Goal: Task Accomplishment & Management: Manage account settings

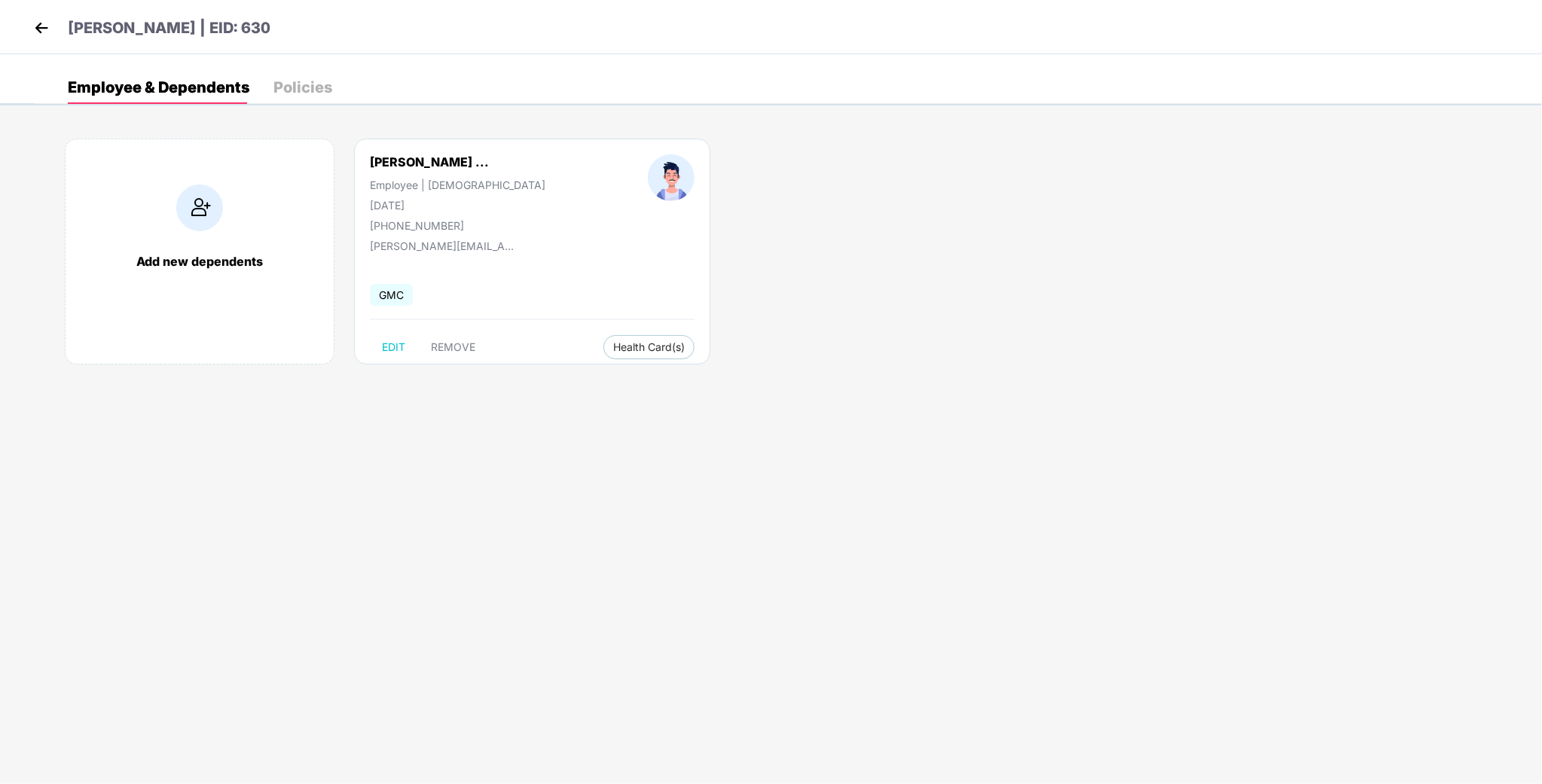
click at [43, 23] on img at bounding box center [42, 28] width 22 height 22
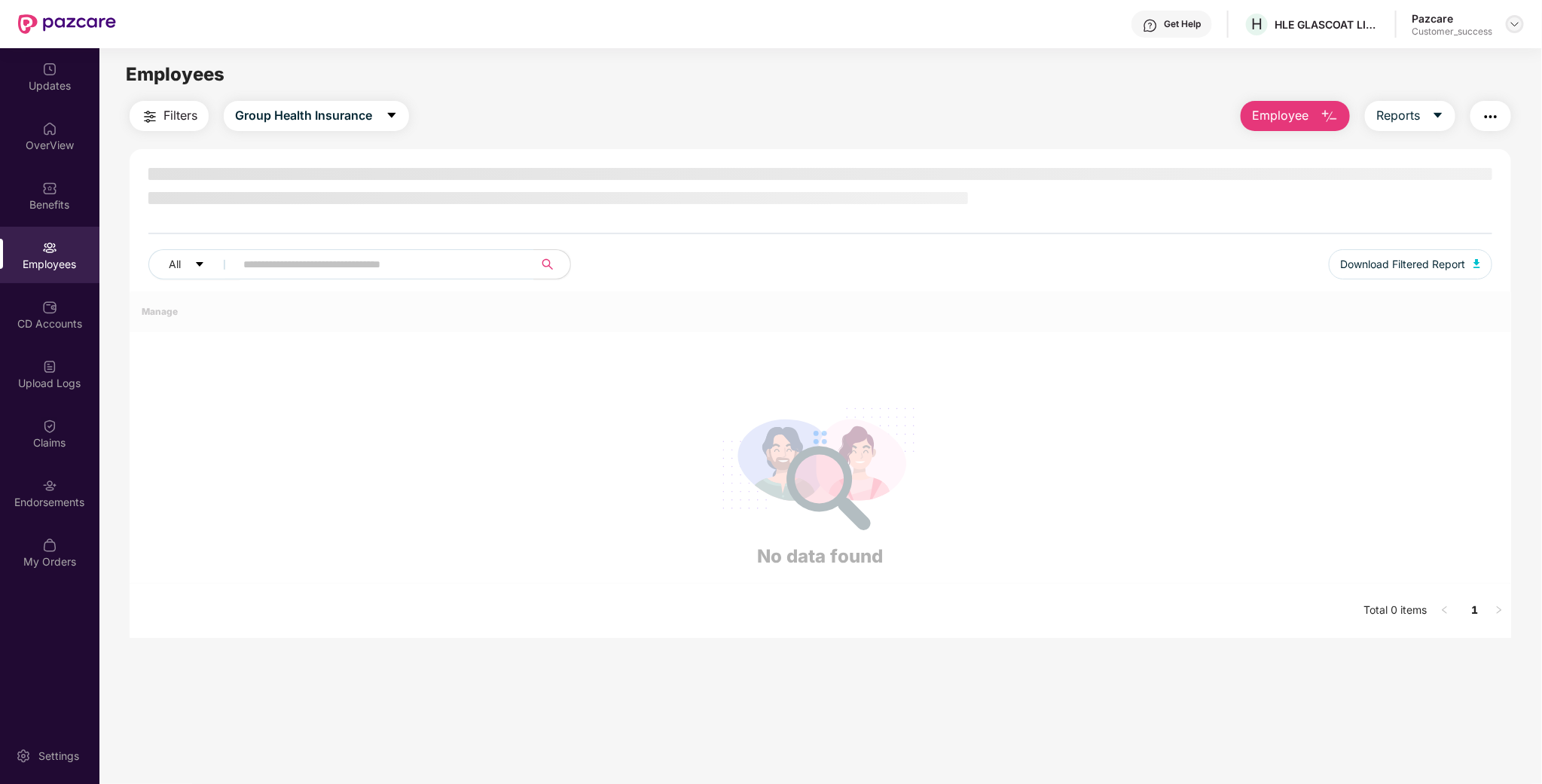
click at [1510, 23] on img at bounding box center [1514, 24] width 12 height 12
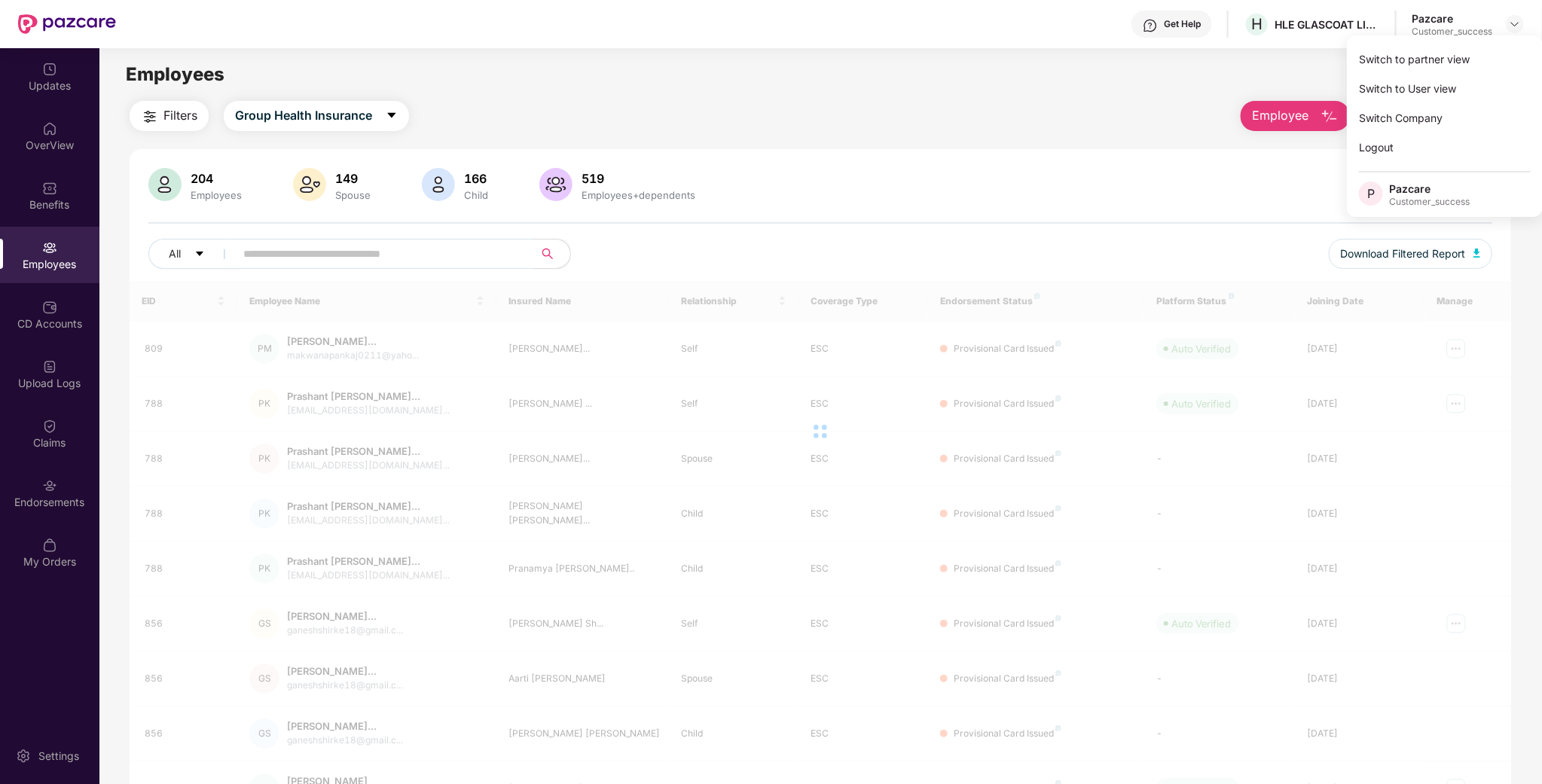
click at [1439, 63] on div "Switch to partner view" at bounding box center [1445, 59] width 196 height 30
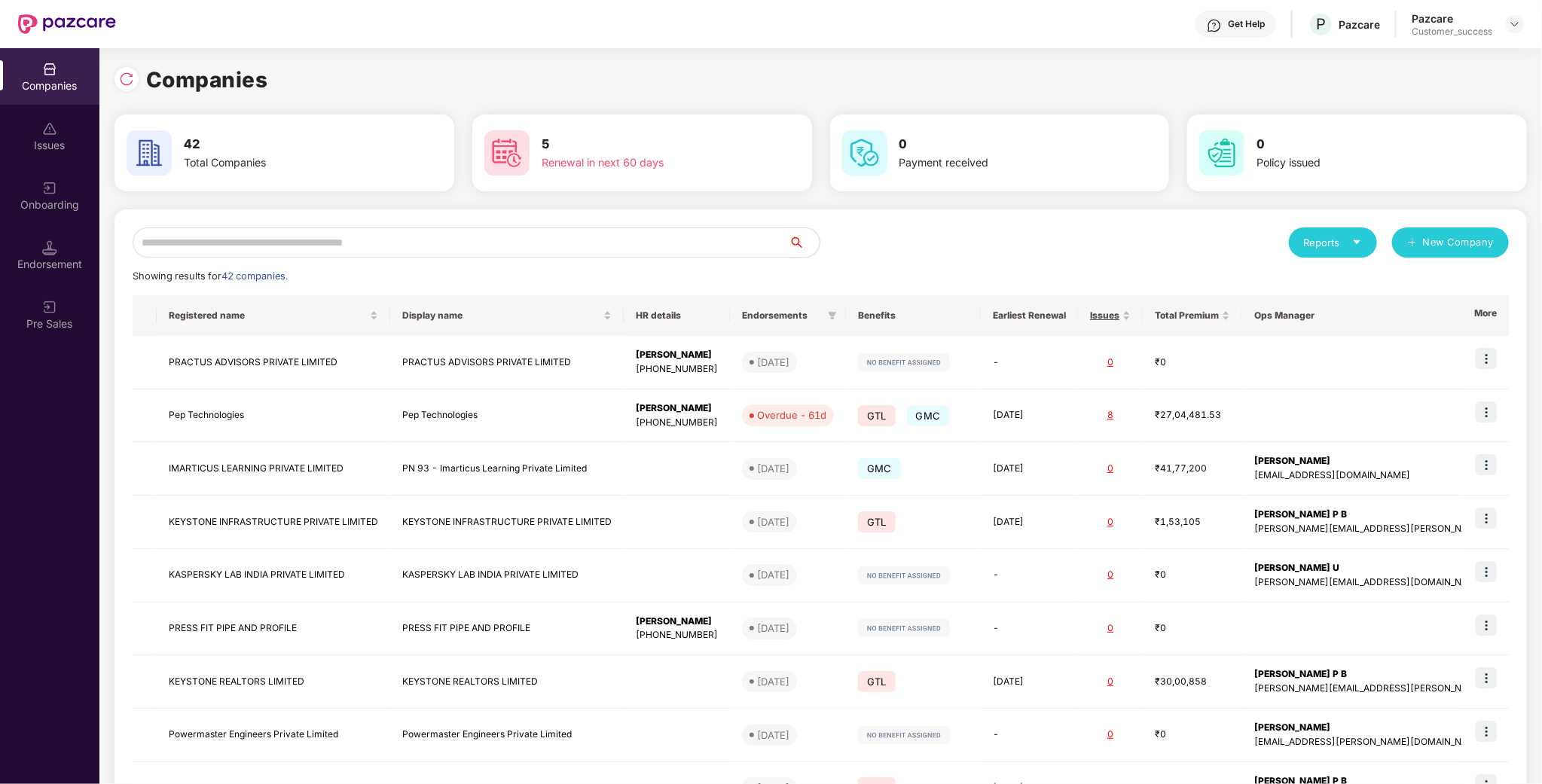
click at [562, 246] on input "text" at bounding box center [461, 242] width 657 height 31
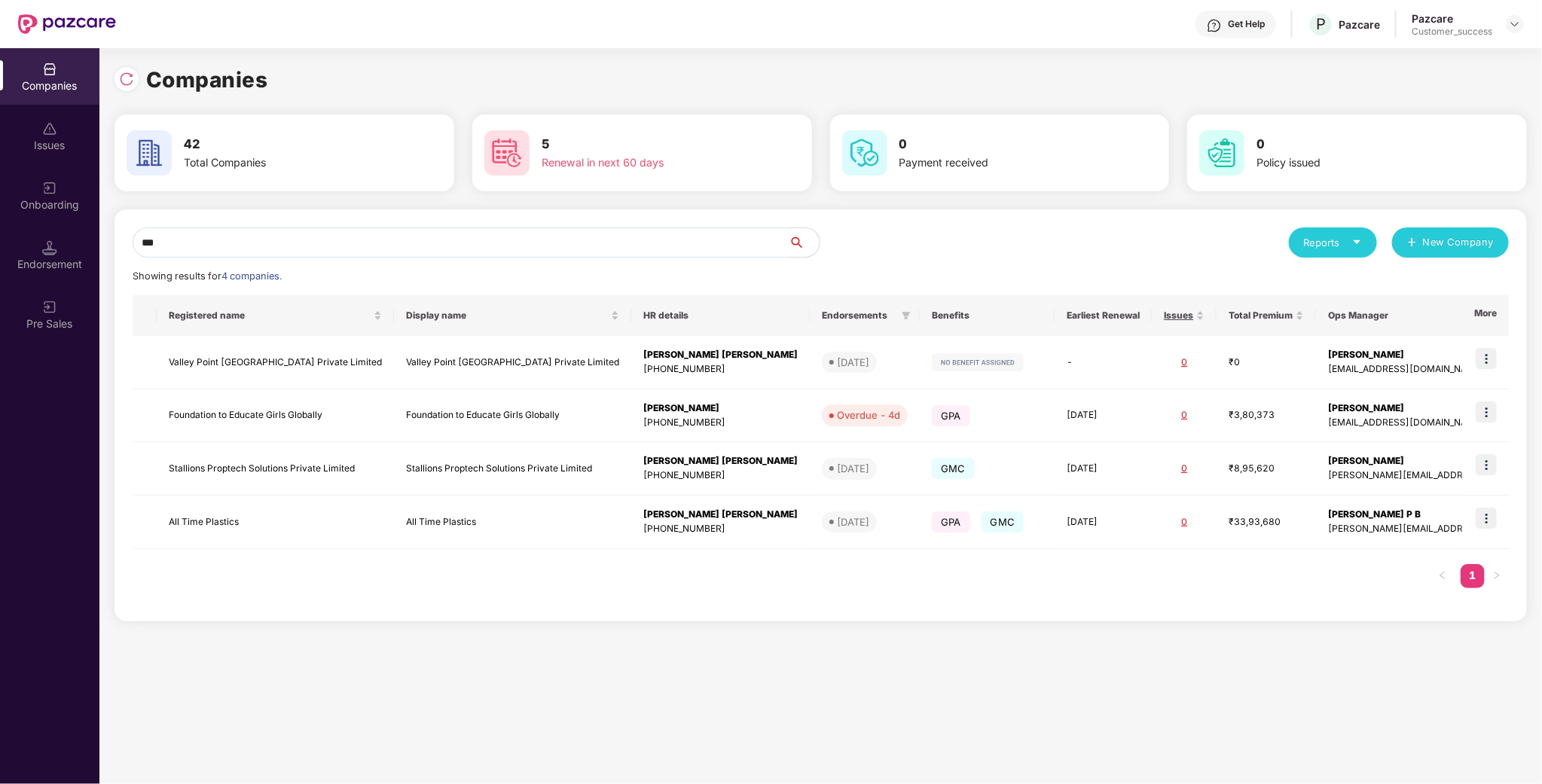
type input "***"
click at [1525, 28] on header "Get Help P Pazcare Pazcare Customer_success" at bounding box center [771, 24] width 1542 height 48
click at [1502, 26] on div "Pazcare Customer_success" at bounding box center [1467, 24] width 112 height 26
click at [1508, 22] on div at bounding box center [1515, 24] width 19 height 18
click at [1465, 57] on div "Admin view" at bounding box center [1446, 59] width 196 height 30
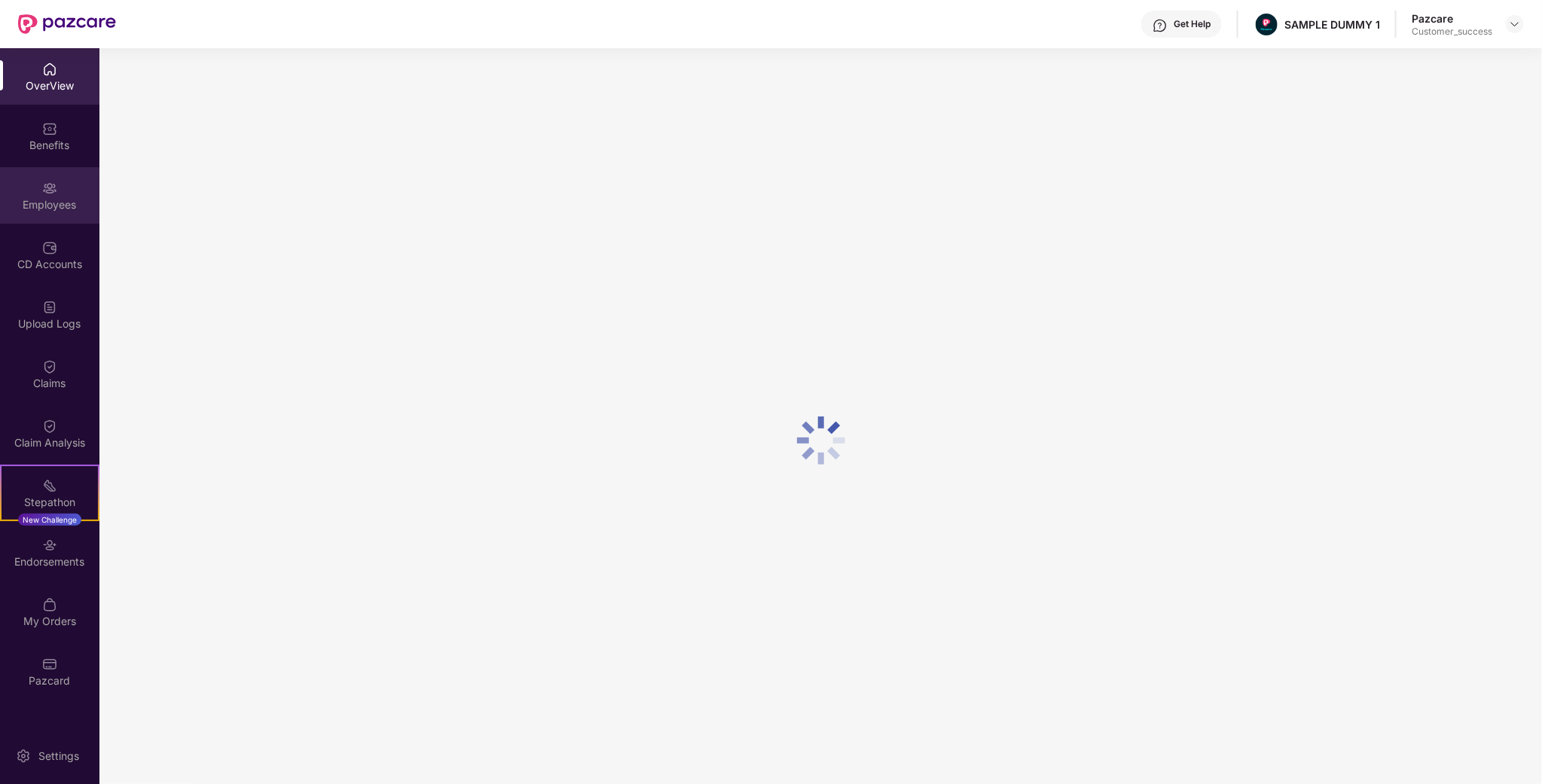
click at [57, 205] on div "Employees" at bounding box center [49, 204] width 99 height 15
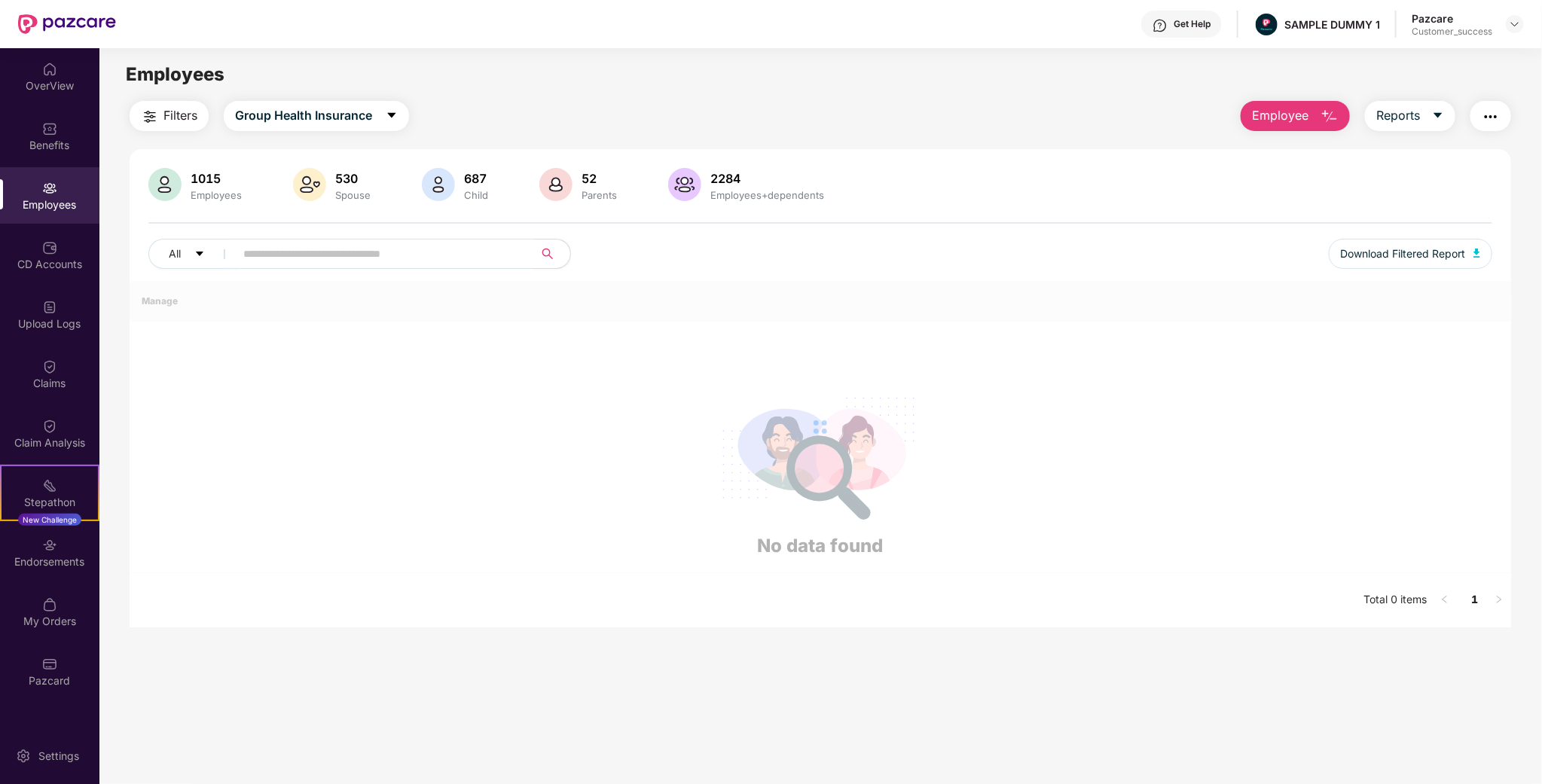
click at [302, 251] on input "text" at bounding box center [378, 253] width 270 height 22
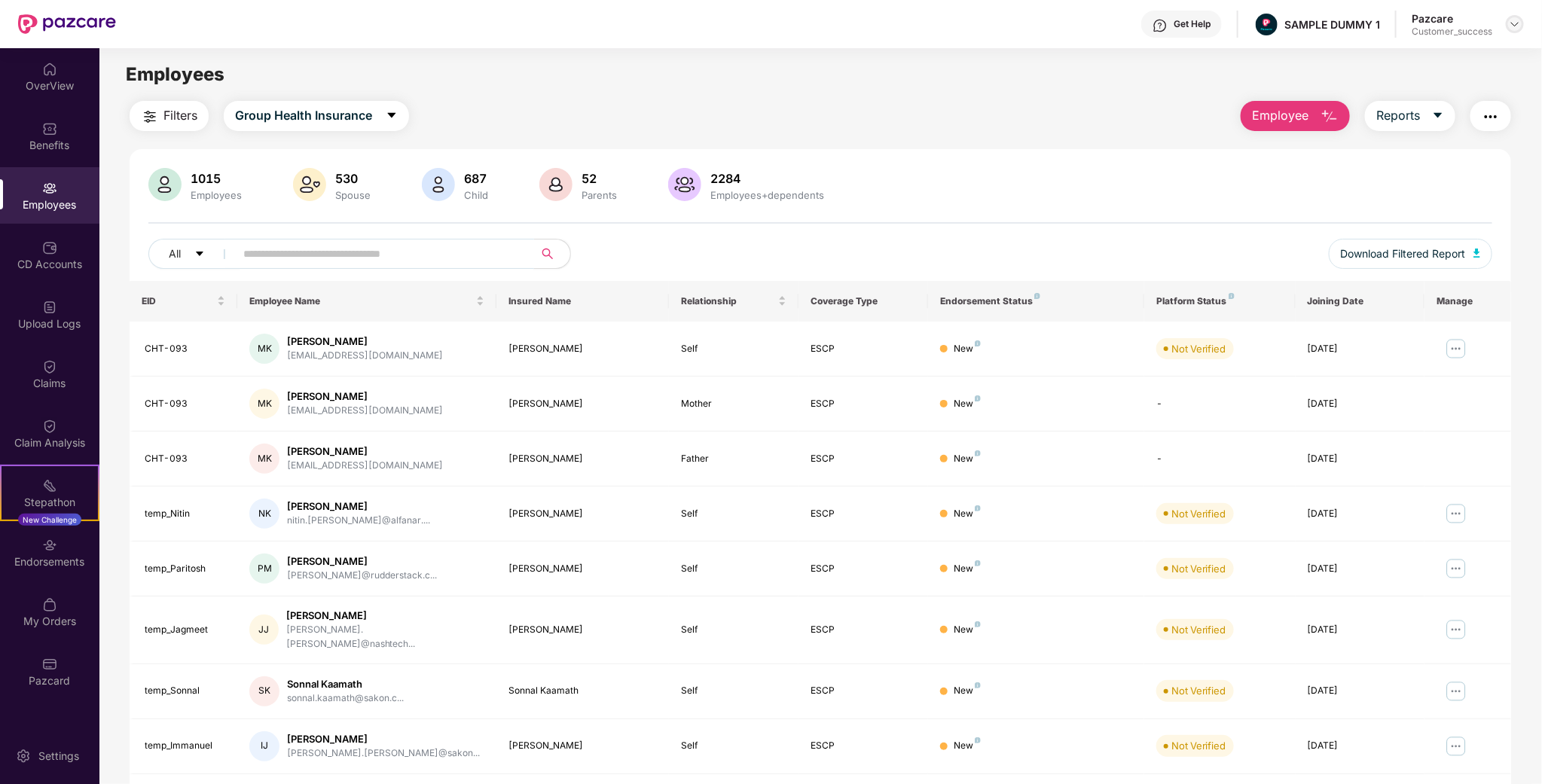
click at [1518, 26] on img at bounding box center [1514, 24] width 12 height 12
click at [1482, 50] on div "Switch to partner view" at bounding box center [1445, 59] width 196 height 30
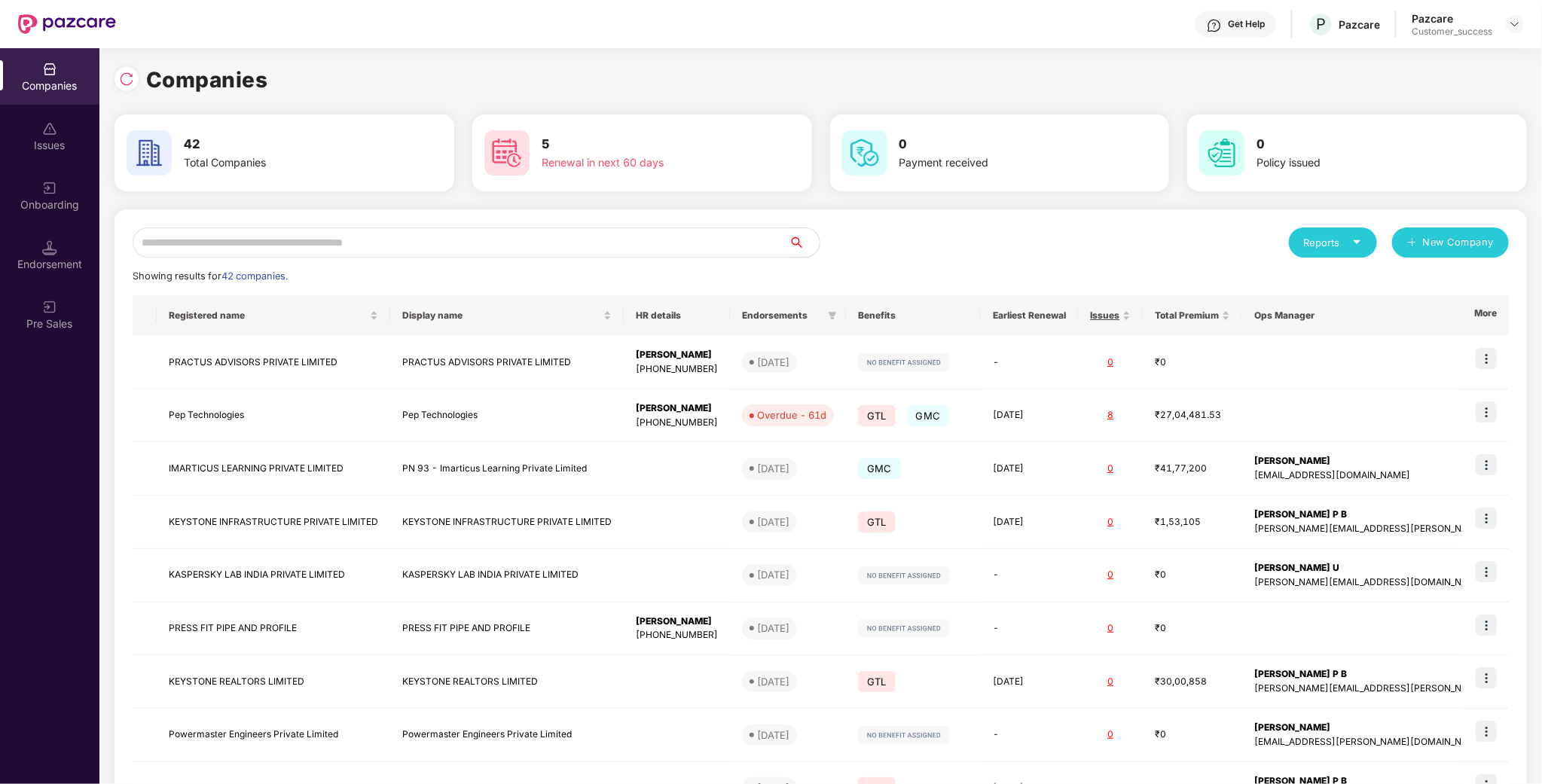
click at [490, 241] on input "text" at bounding box center [461, 242] width 657 height 31
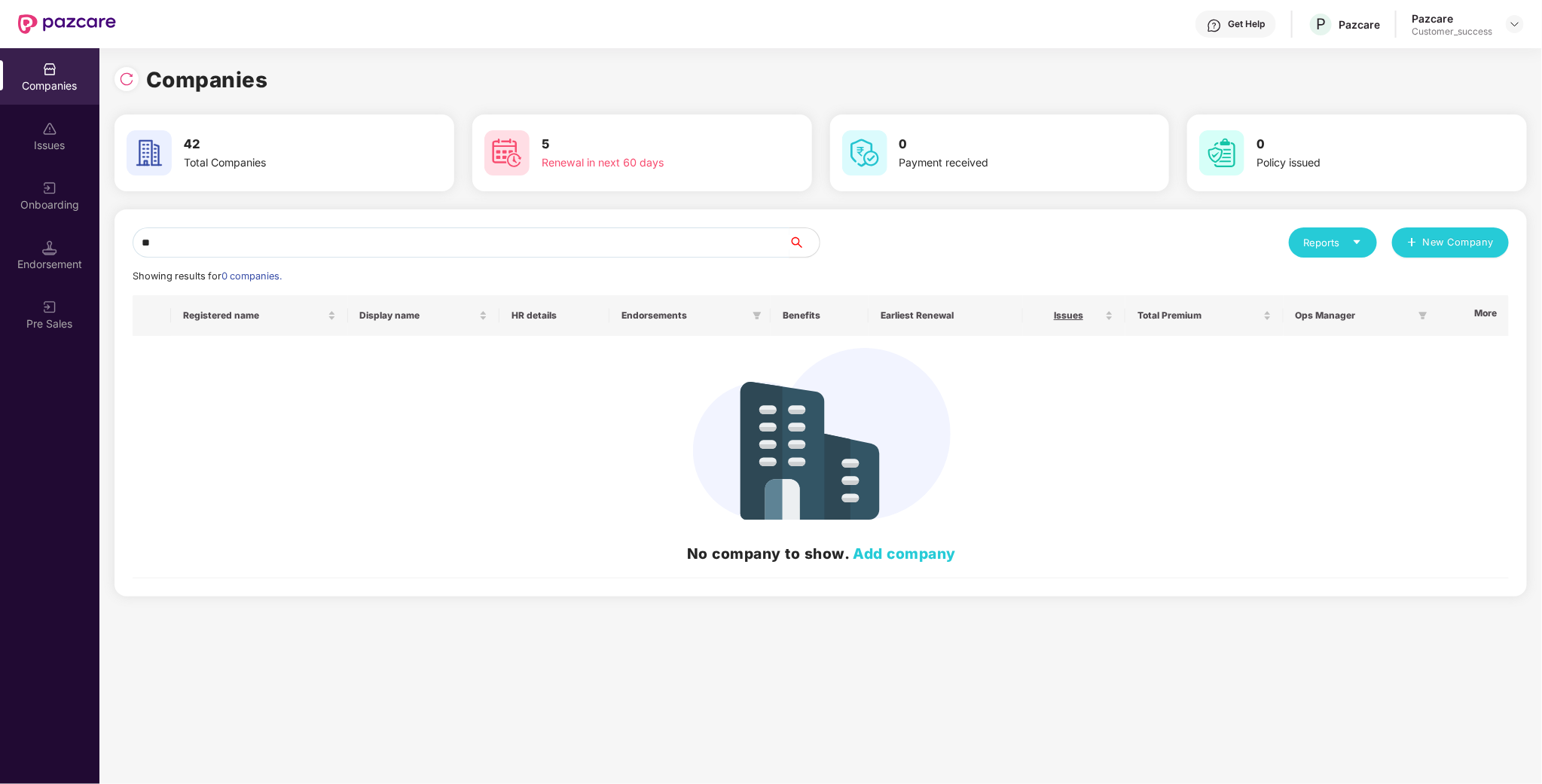
type input "*"
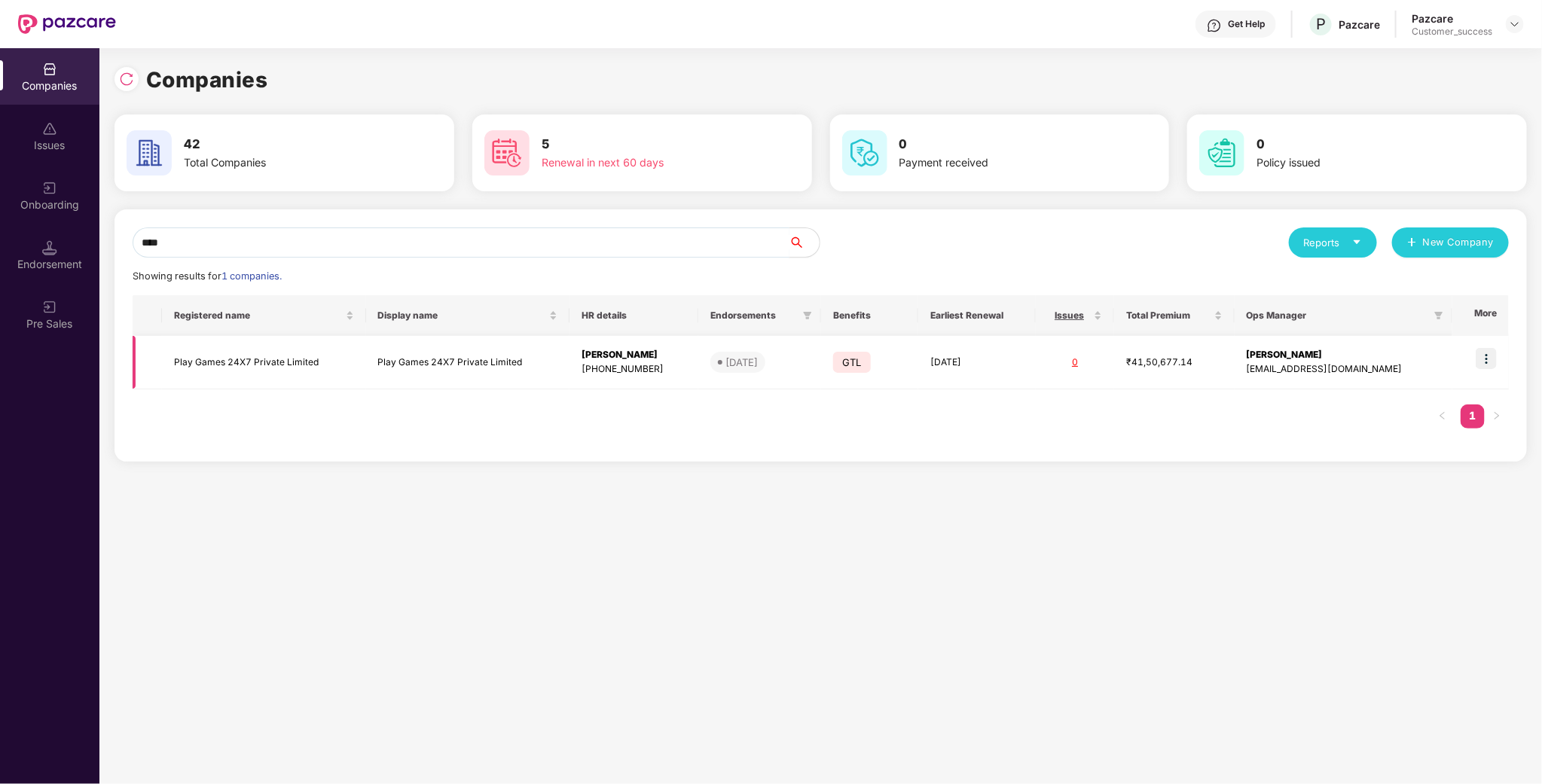
type input "****"
click at [1489, 359] on img at bounding box center [1486, 358] width 21 height 21
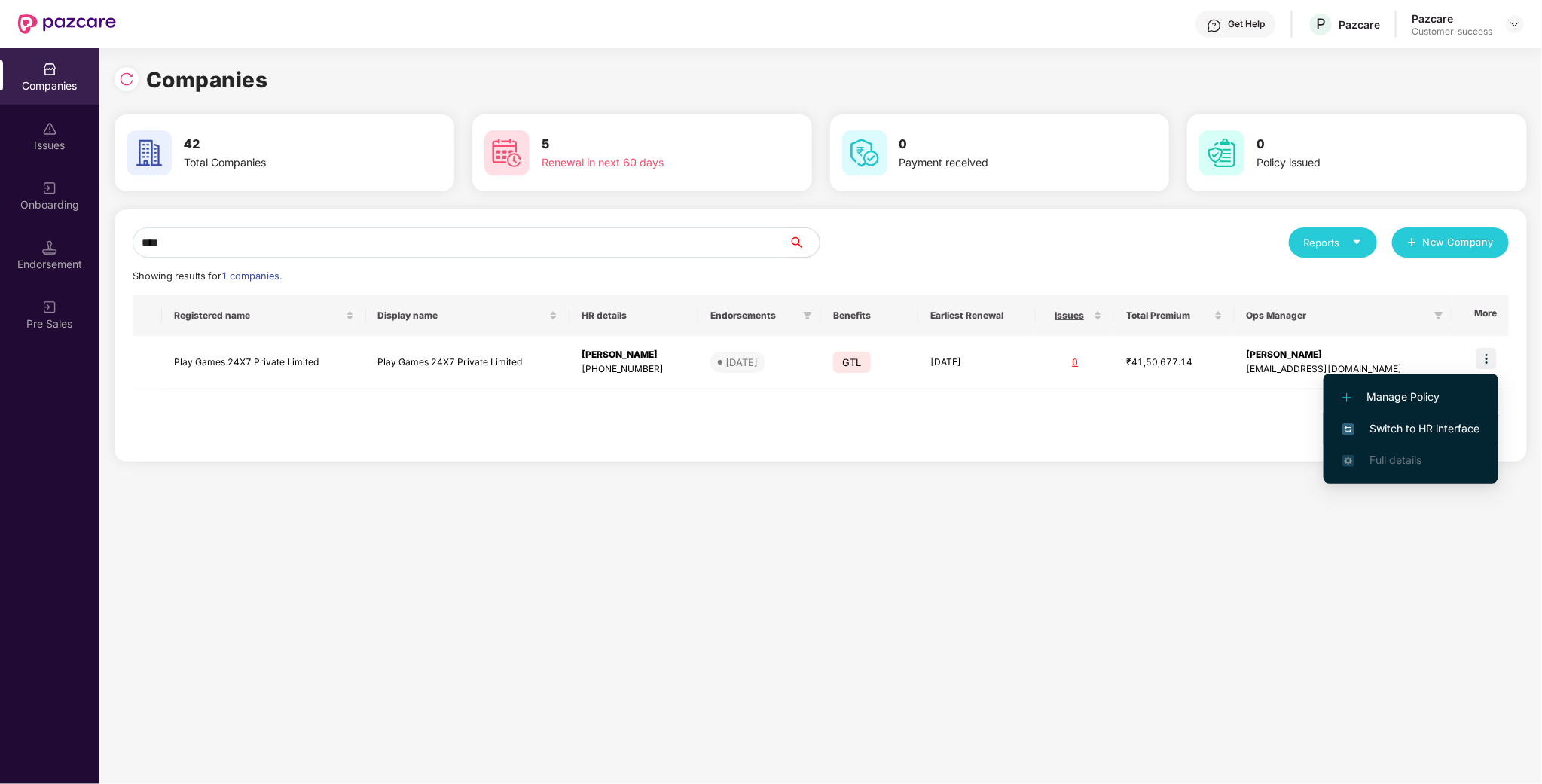
click at [1457, 421] on span "Switch to HR interface" at bounding box center [1411, 428] width 137 height 17
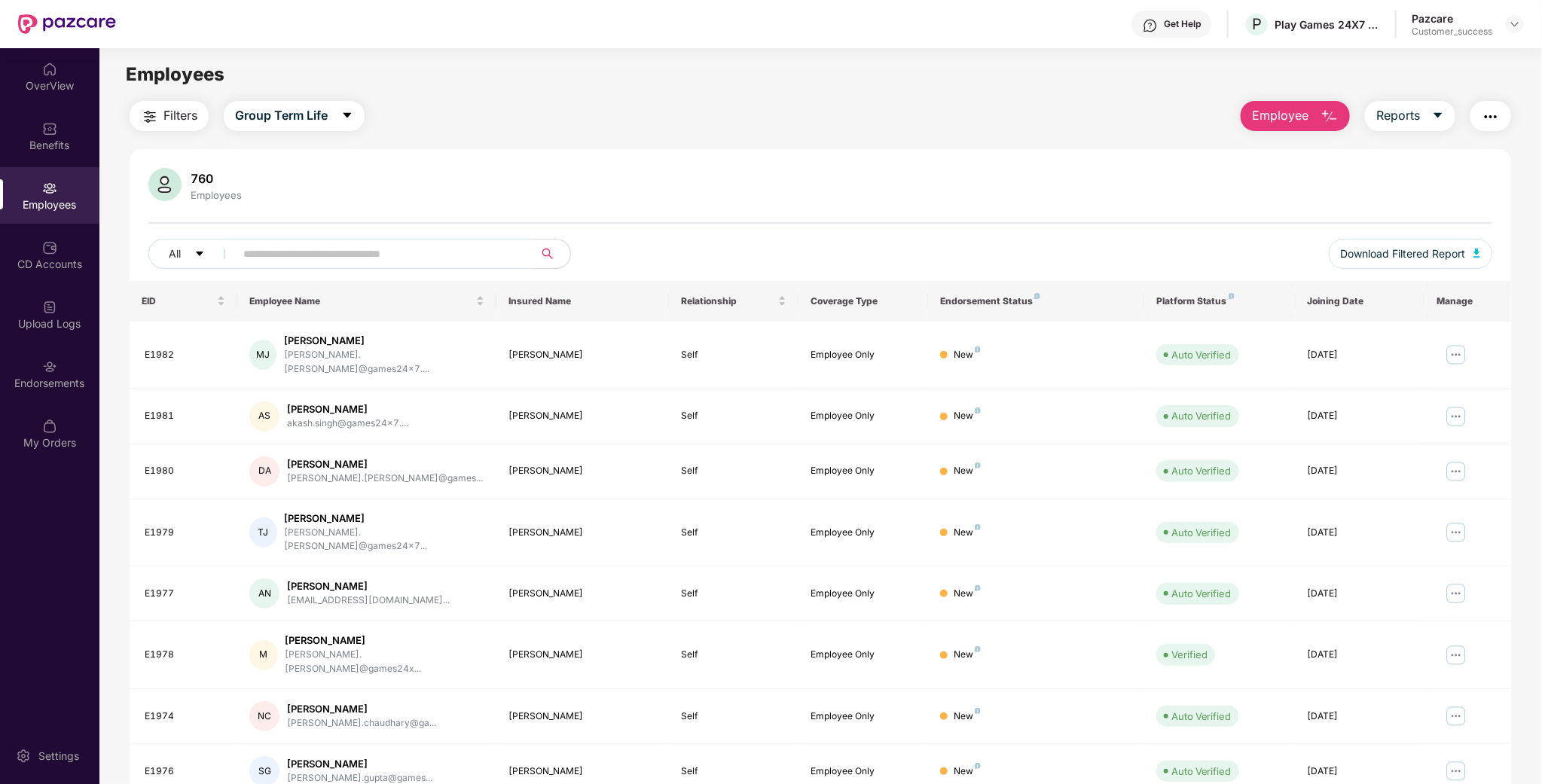
click at [1295, 127] on button "Employee" at bounding box center [1295, 116] width 109 height 31
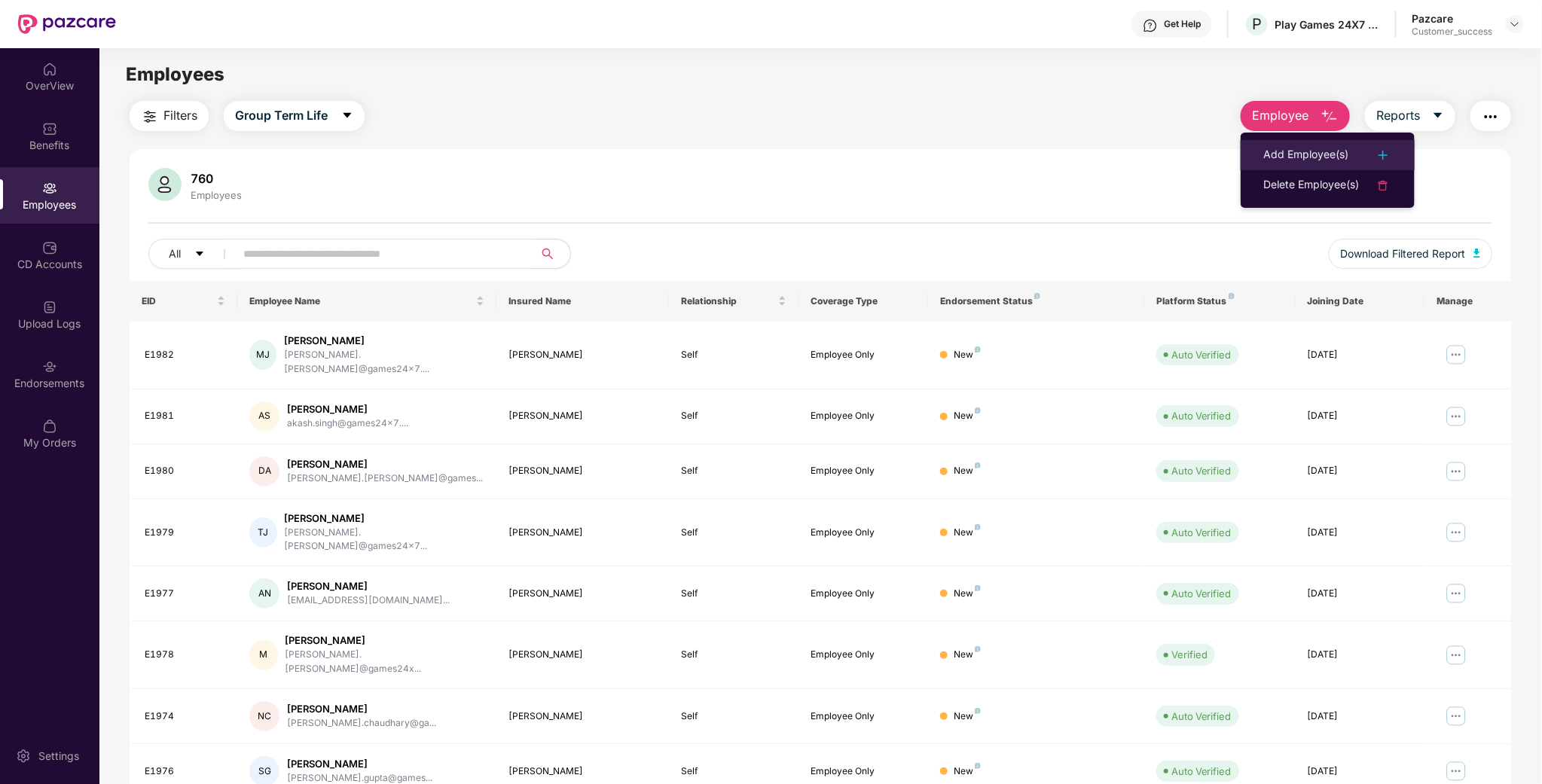
click at [1290, 141] on li "Add Employee(s)" at bounding box center [1327, 154] width 174 height 31
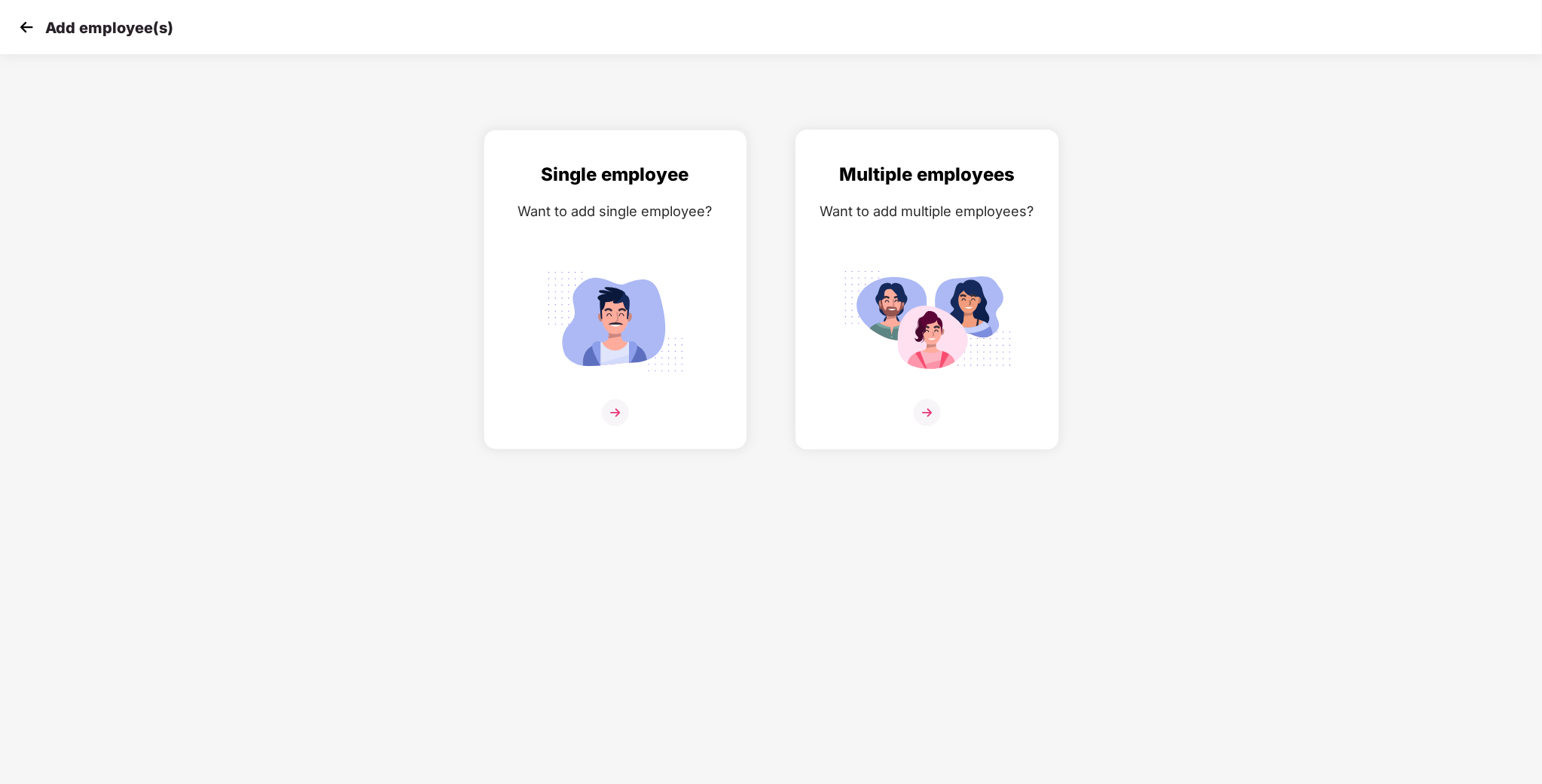
click at [966, 213] on div "Want to add multiple employees?" at bounding box center [927, 212] width 232 height 22
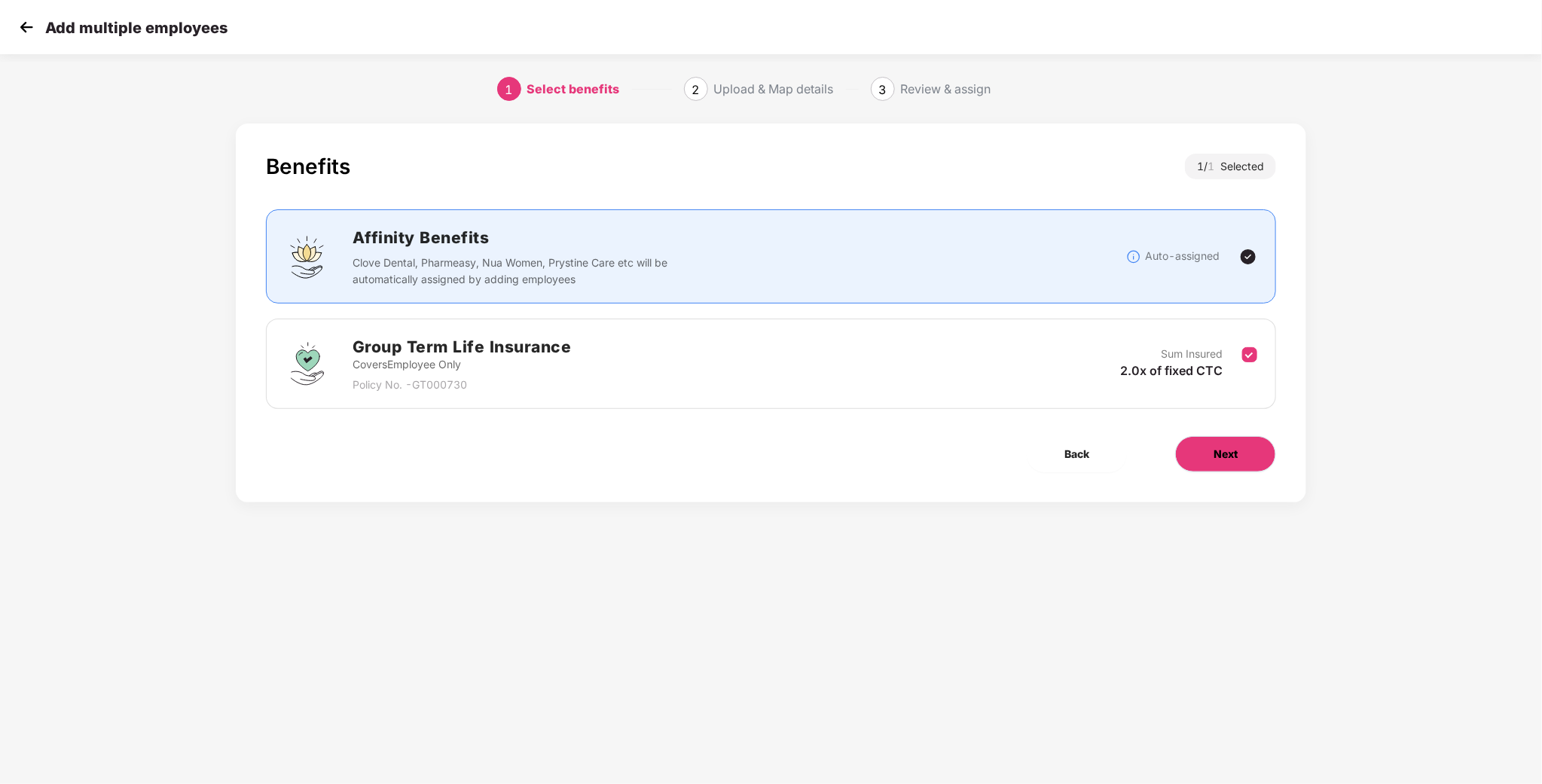
click at [1222, 461] on span "Next" at bounding box center [1226, 454] width 24 height 17
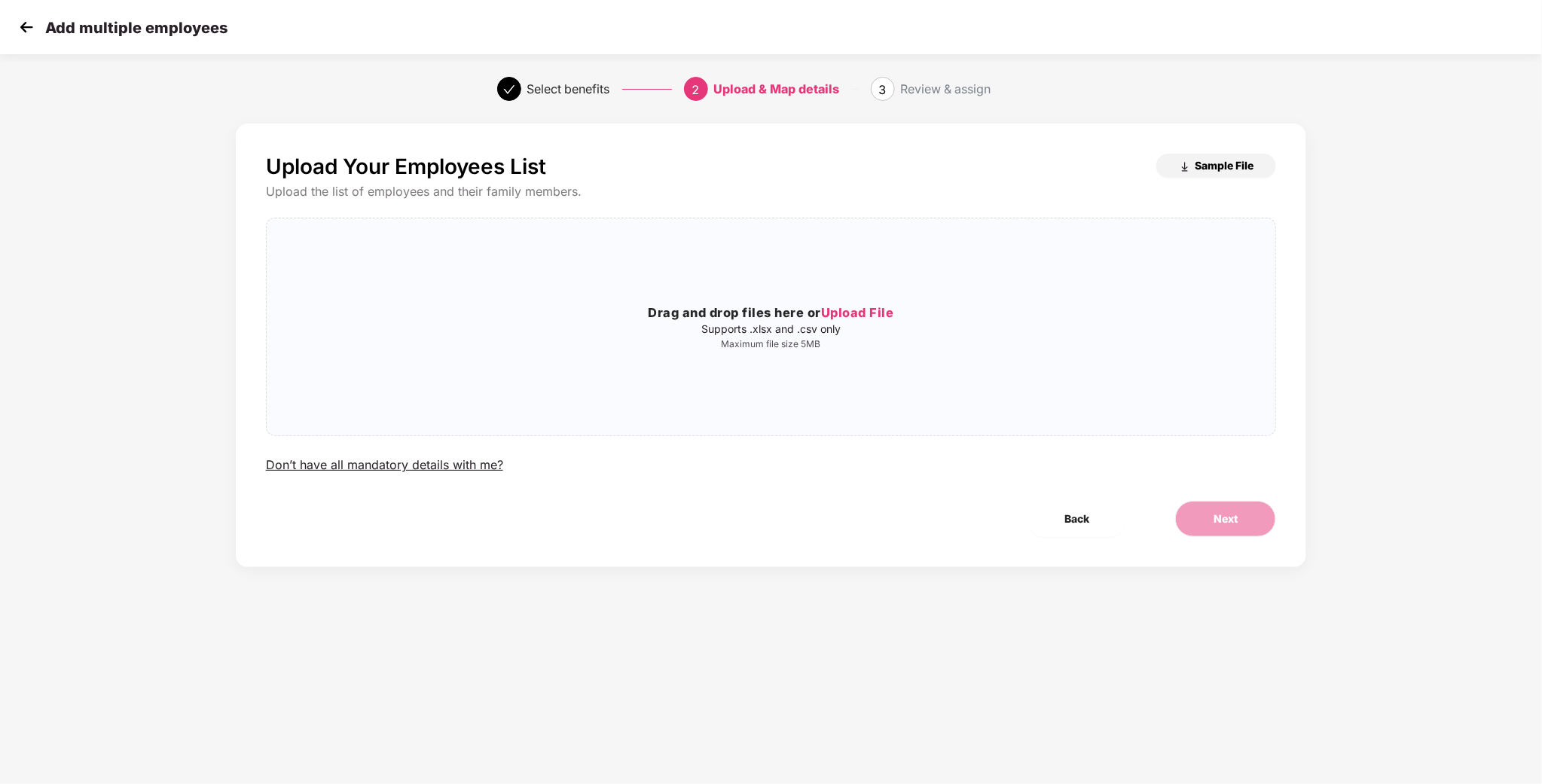
click at [1191, 169] on button "Sample File" at bounding box center [1215, 165] width 119 height 24
click at [32, 34] on img at bounding box center [26, 27] width 22 height 22
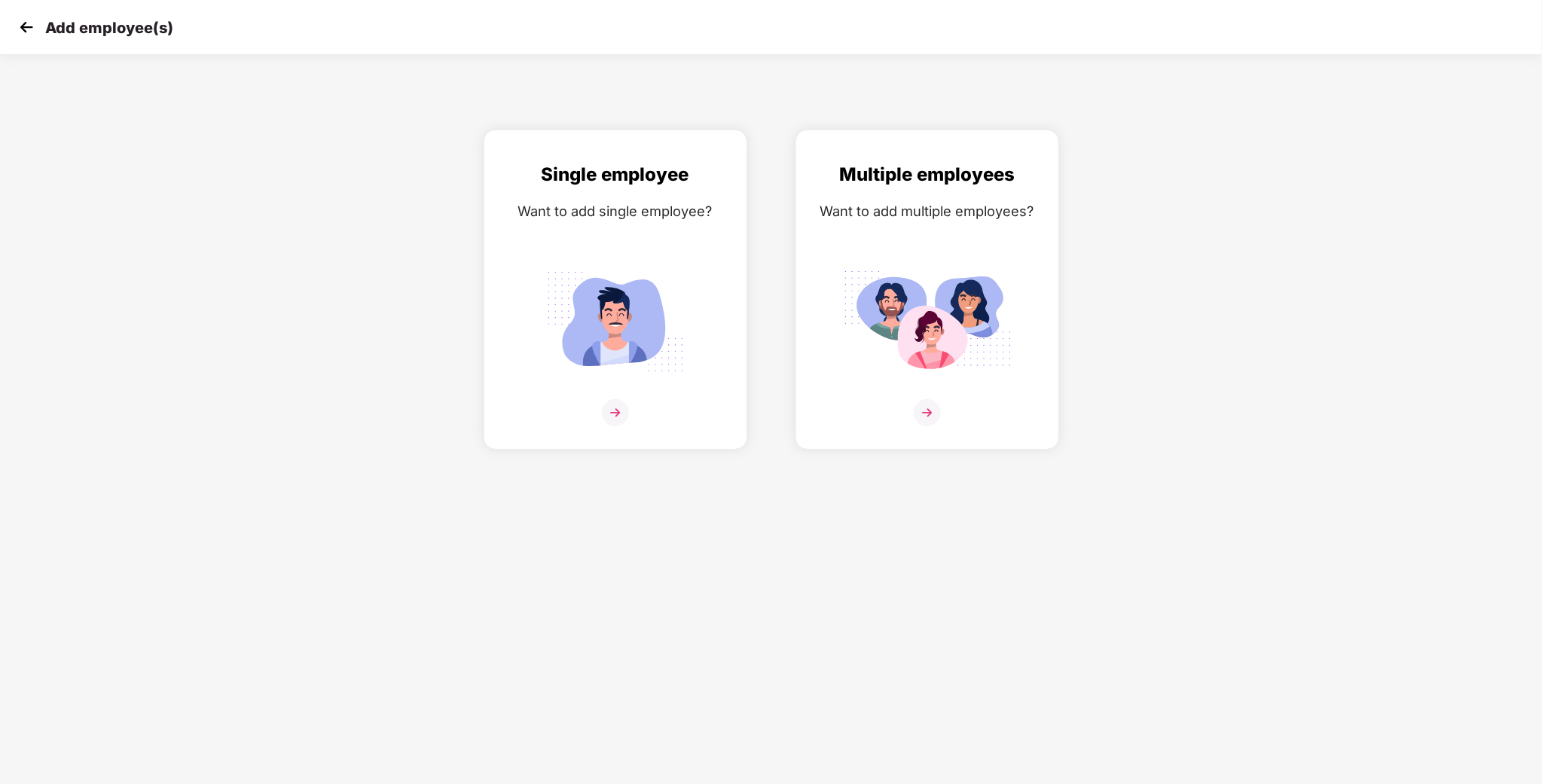
click at [30, 31] on img at bounding box center [26, 27] width 22 height 22
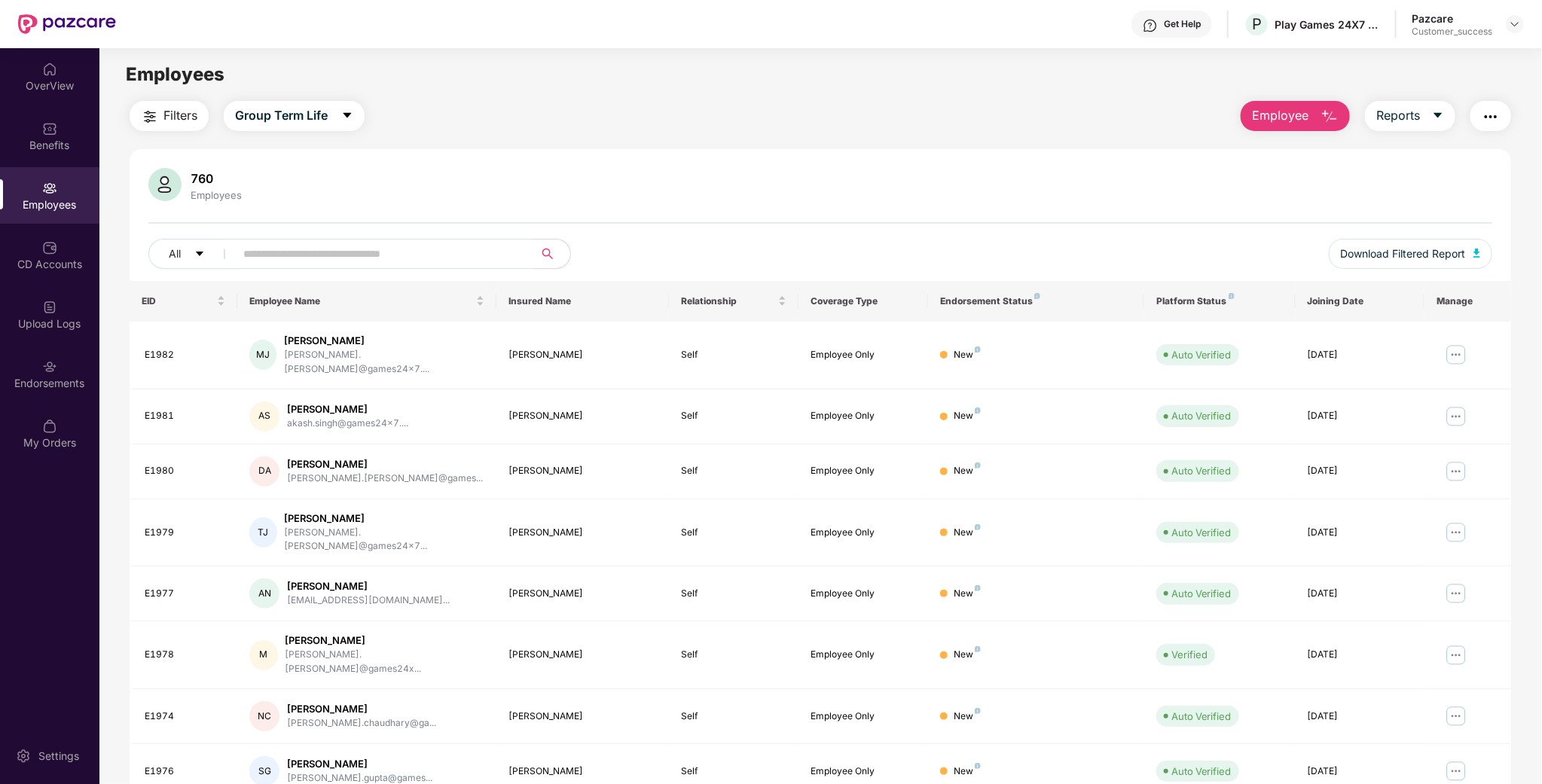
click at [1347, 113] on button "Employee" at bounding box center [1295, 116] width 109 height 31
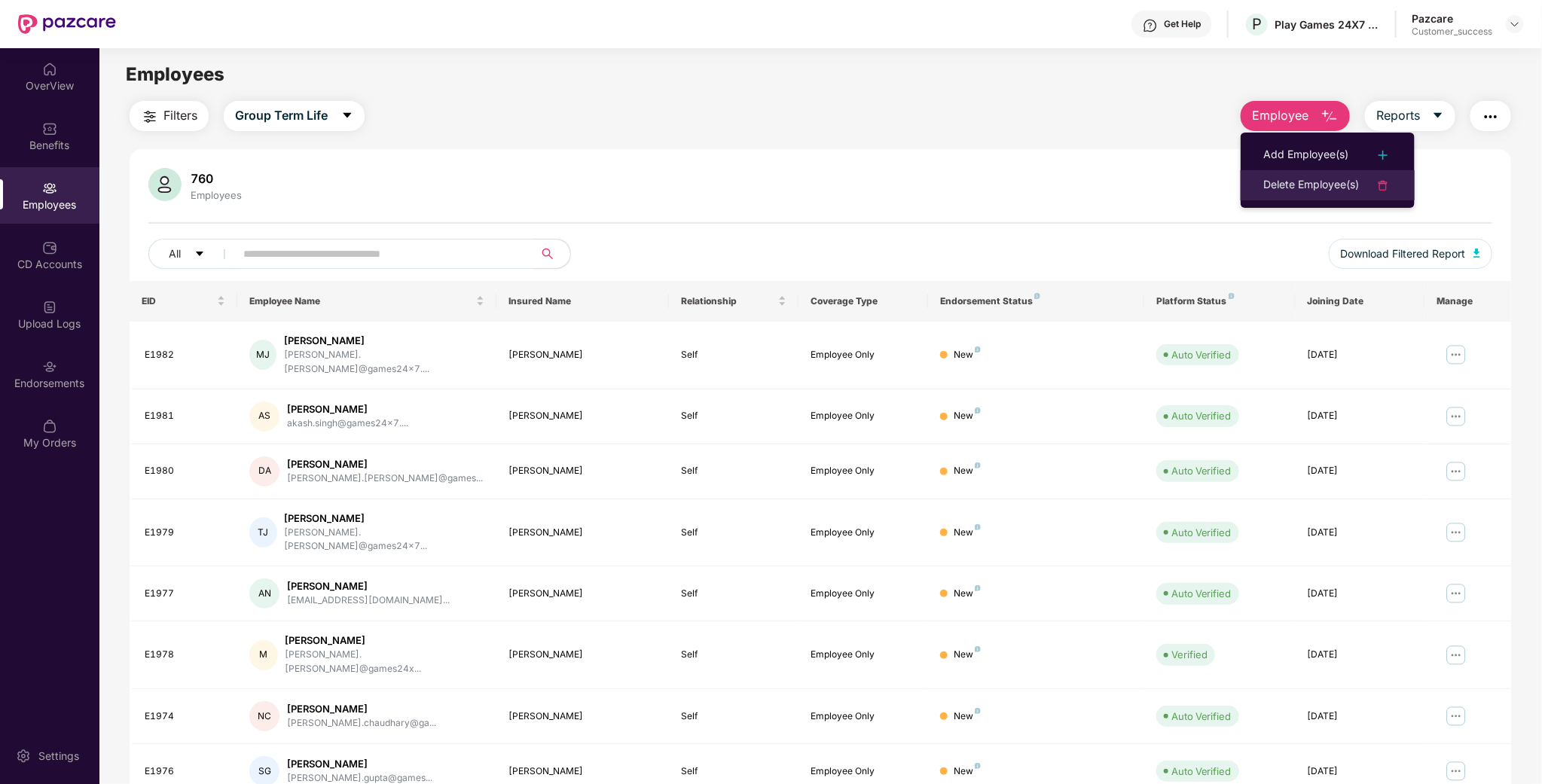
click at [1299, 190] on div "Delete Employee(s)" at bounding box center [1310, 186] width 95 height 18
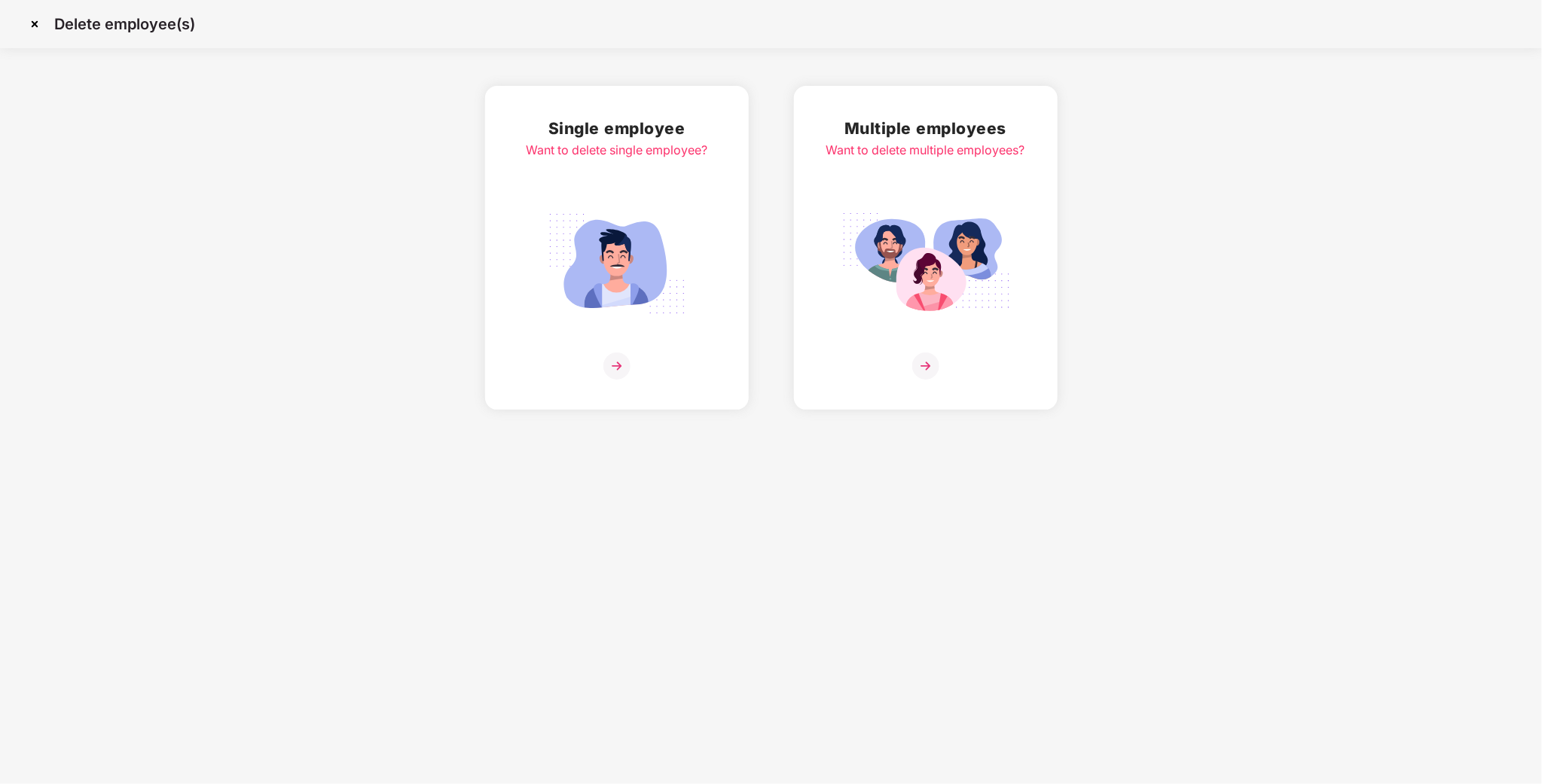
click at [1021, 175] on div "Multiple employees Want to delete multiple employees?" at bounding box center [925, 247] width 199 height 263
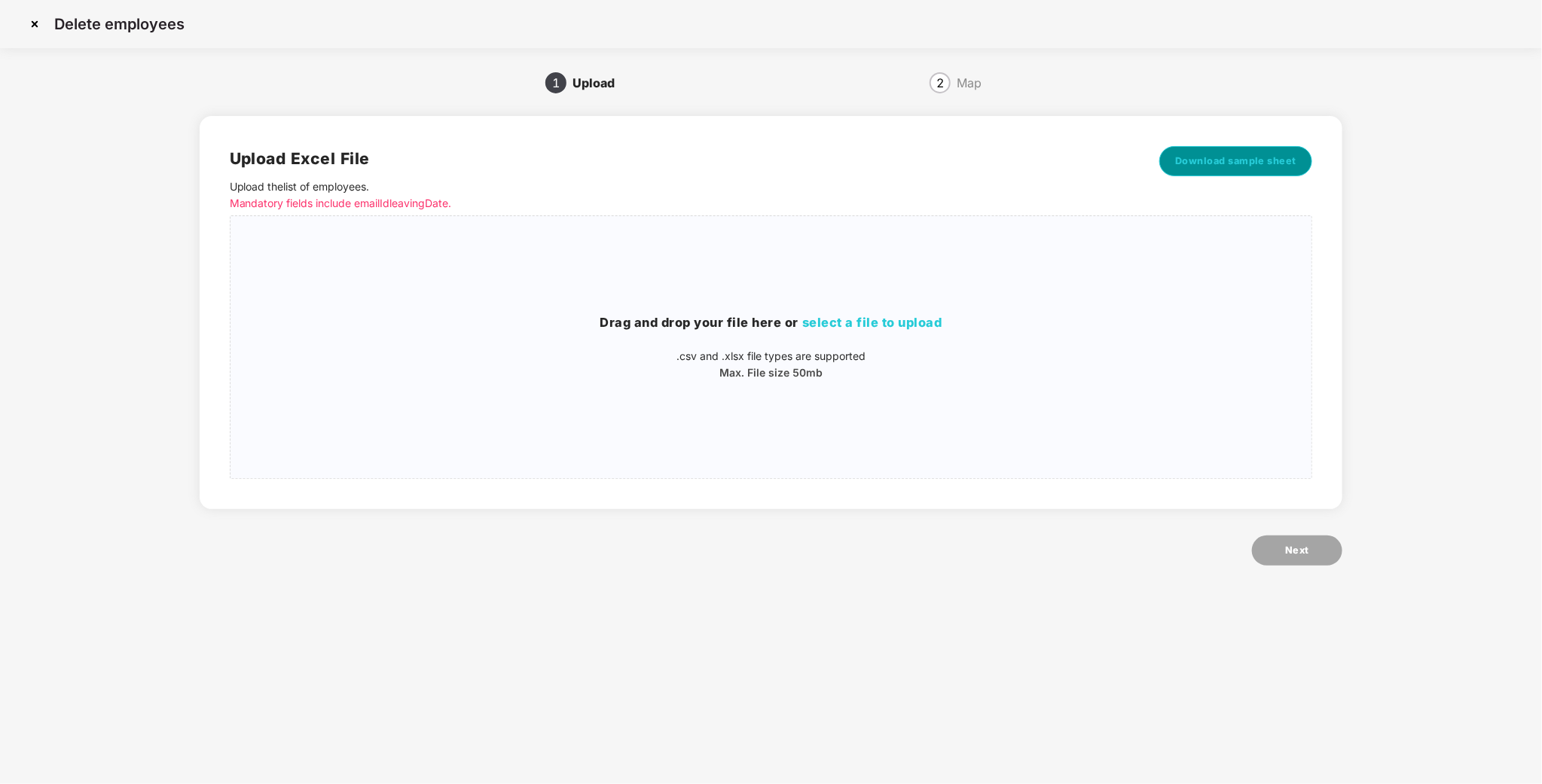
click at [1220, 154] on span "Download sample sheet" at bounding box center [1236, 161] width 122 height 15
click at [776, 360] on p ".csv and .xlsx file types are supported" at bounding box center [771, 356] width 1081 height 17
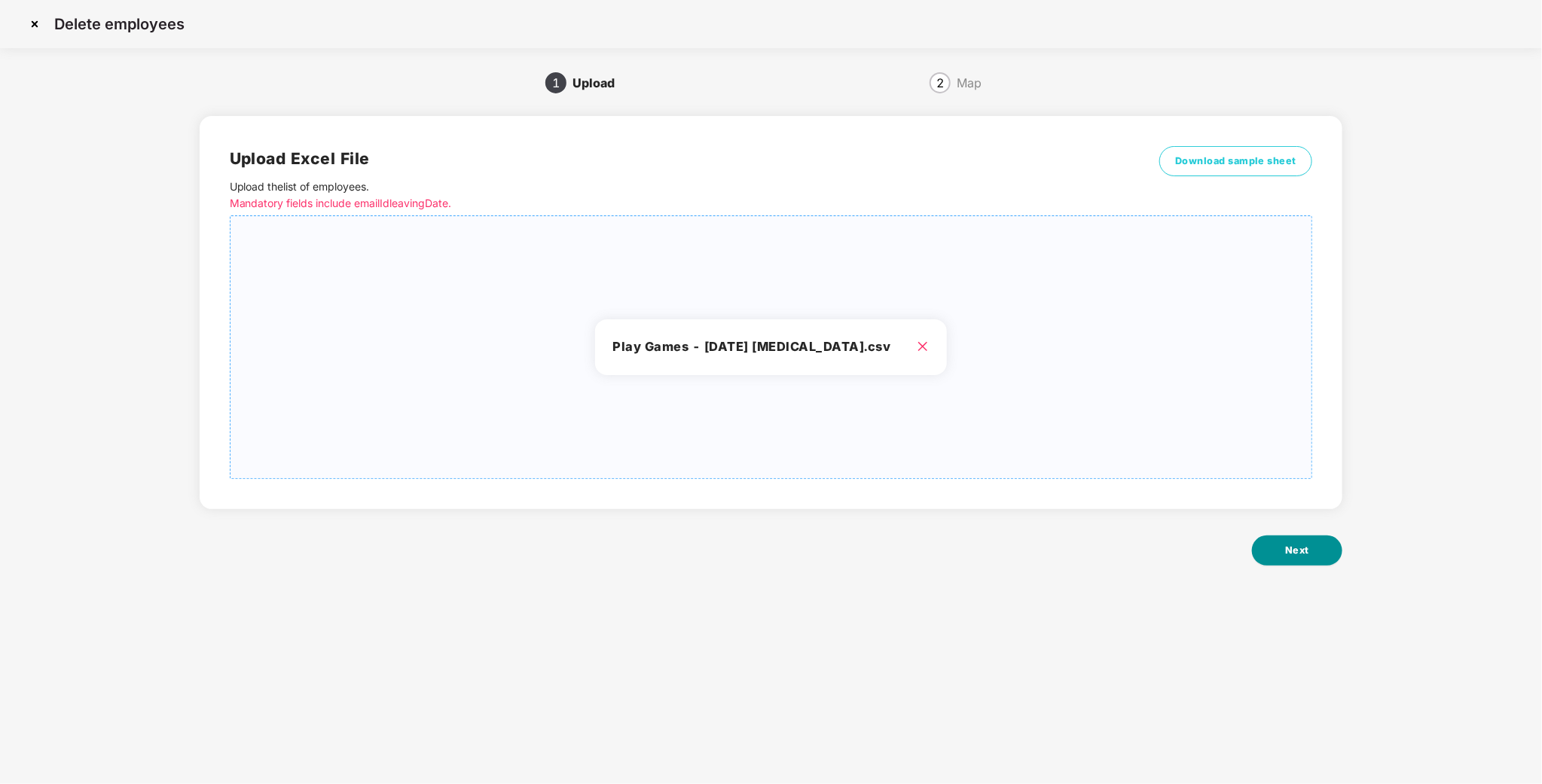
click at [1288, 554] on span "Next" at bounding box center [1297, 550] width 24 height 15
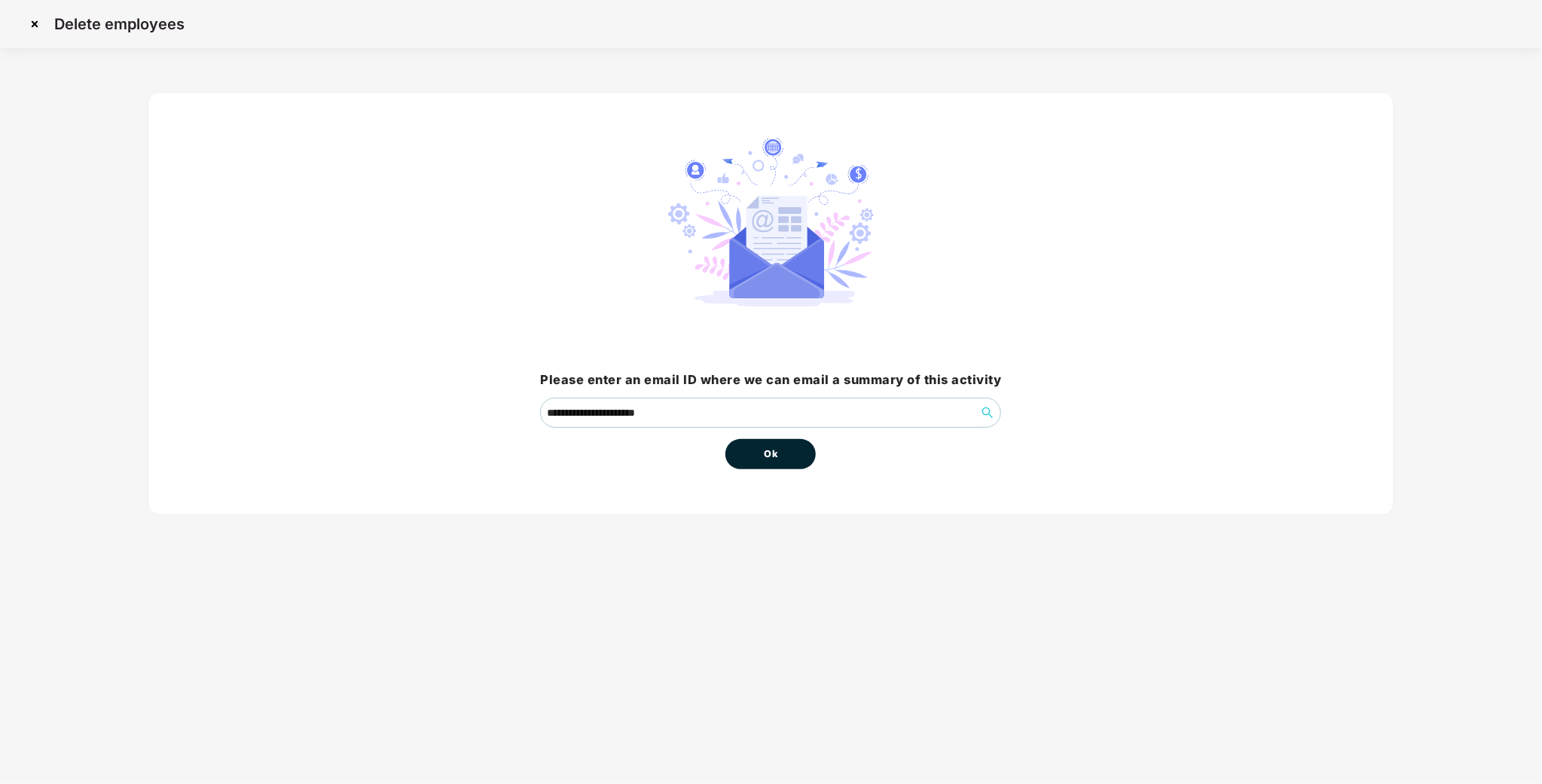
click at [764, 446] on button "Ok" at bounding box center [771, 454] width 91 height 31
click at [784, 457] on button "Ok" at bounding box center [771, 454] width 91 height 31
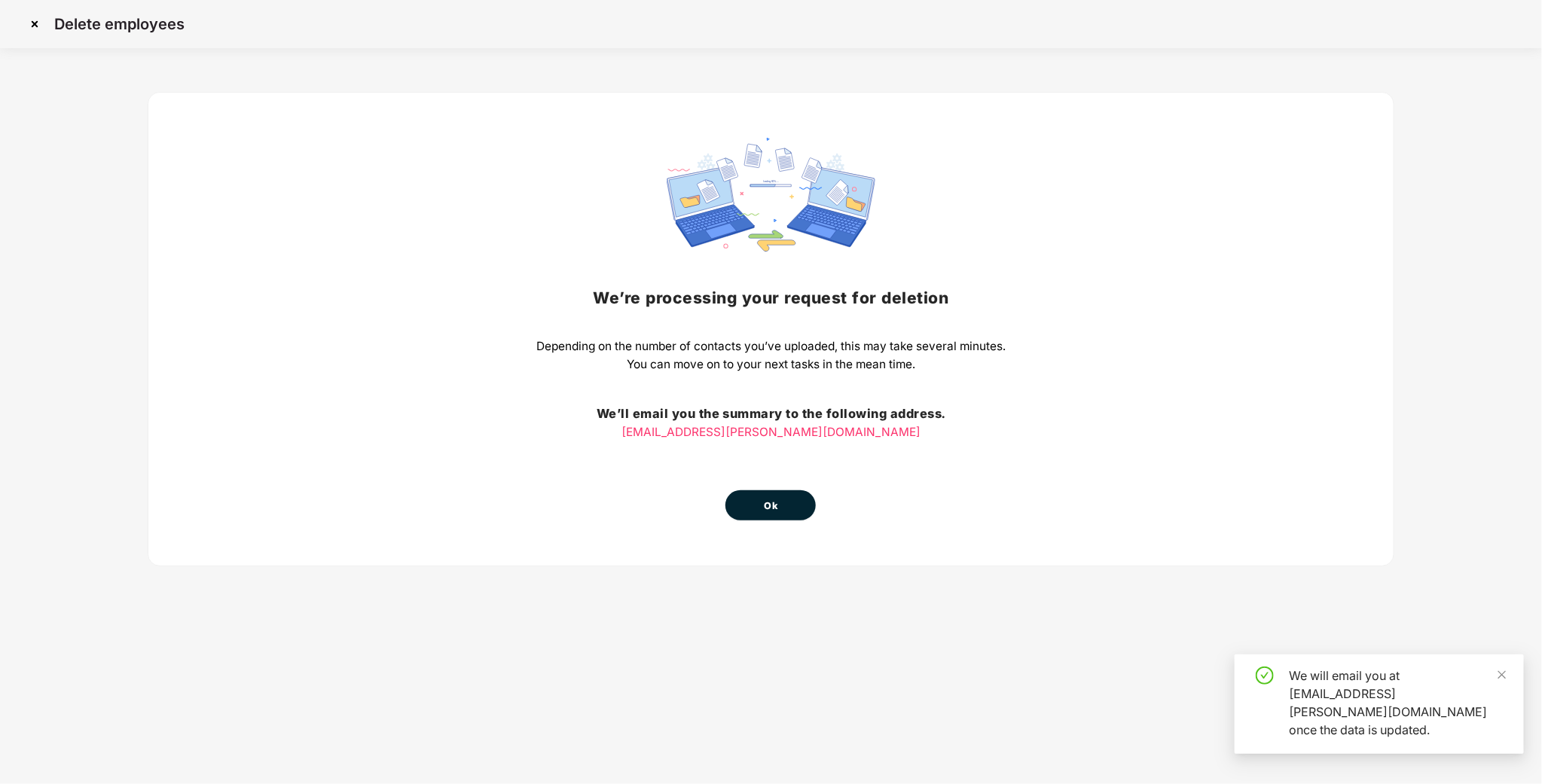
click at [794, 510] on button "Ok" at bounding box center [771, 505] width 91 height 31
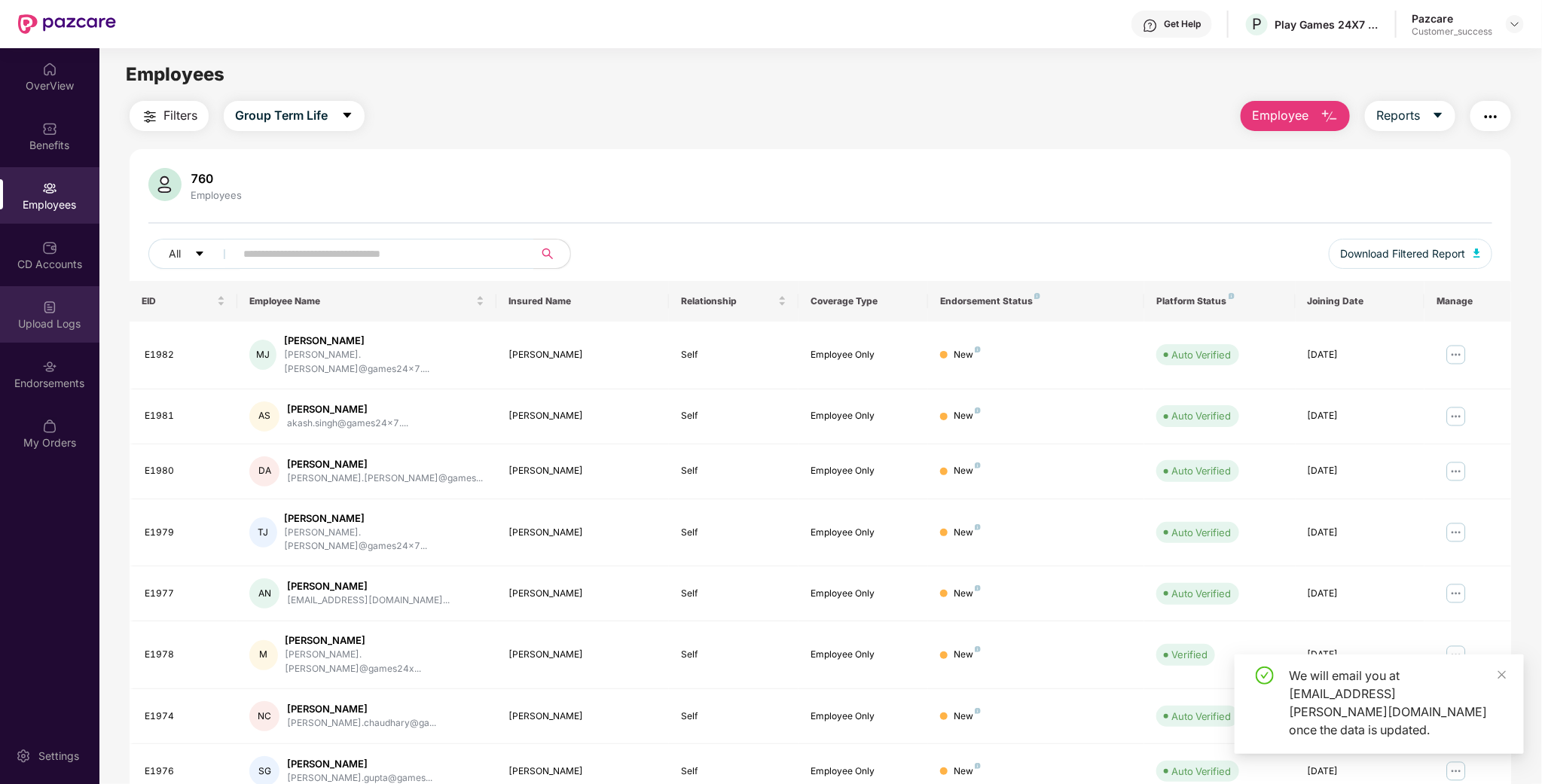
click at [0, 319] on div "Upload Logs" at bounding box center [49, 324] width 99 height 15
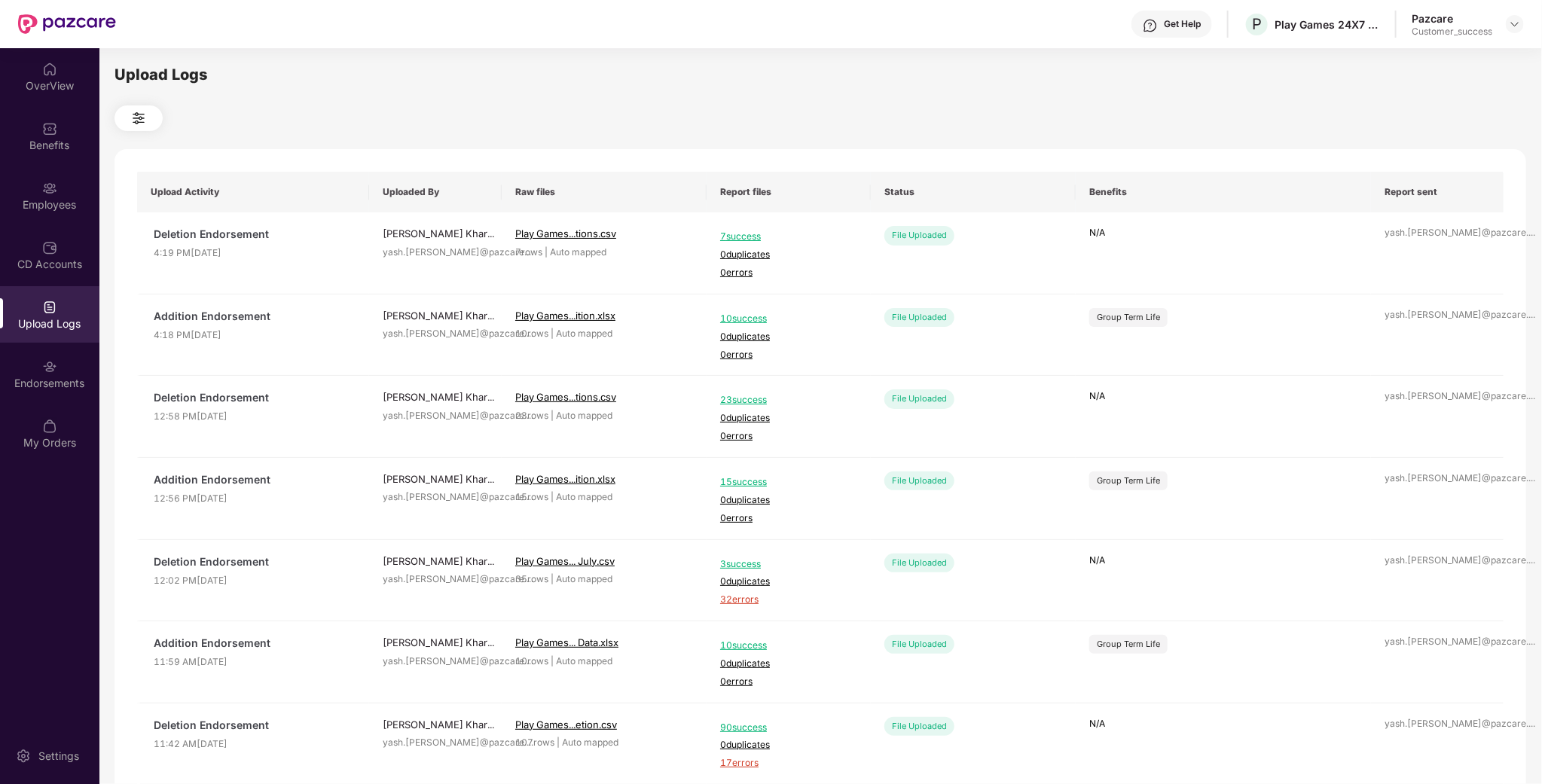
click at [19, 319] on div "Upload Logs" at bounding box center [49, 324] width 99 height 15
click at [17, 277] on div "CD Accounts" at bounding box center [49, 254] width 99 height 56
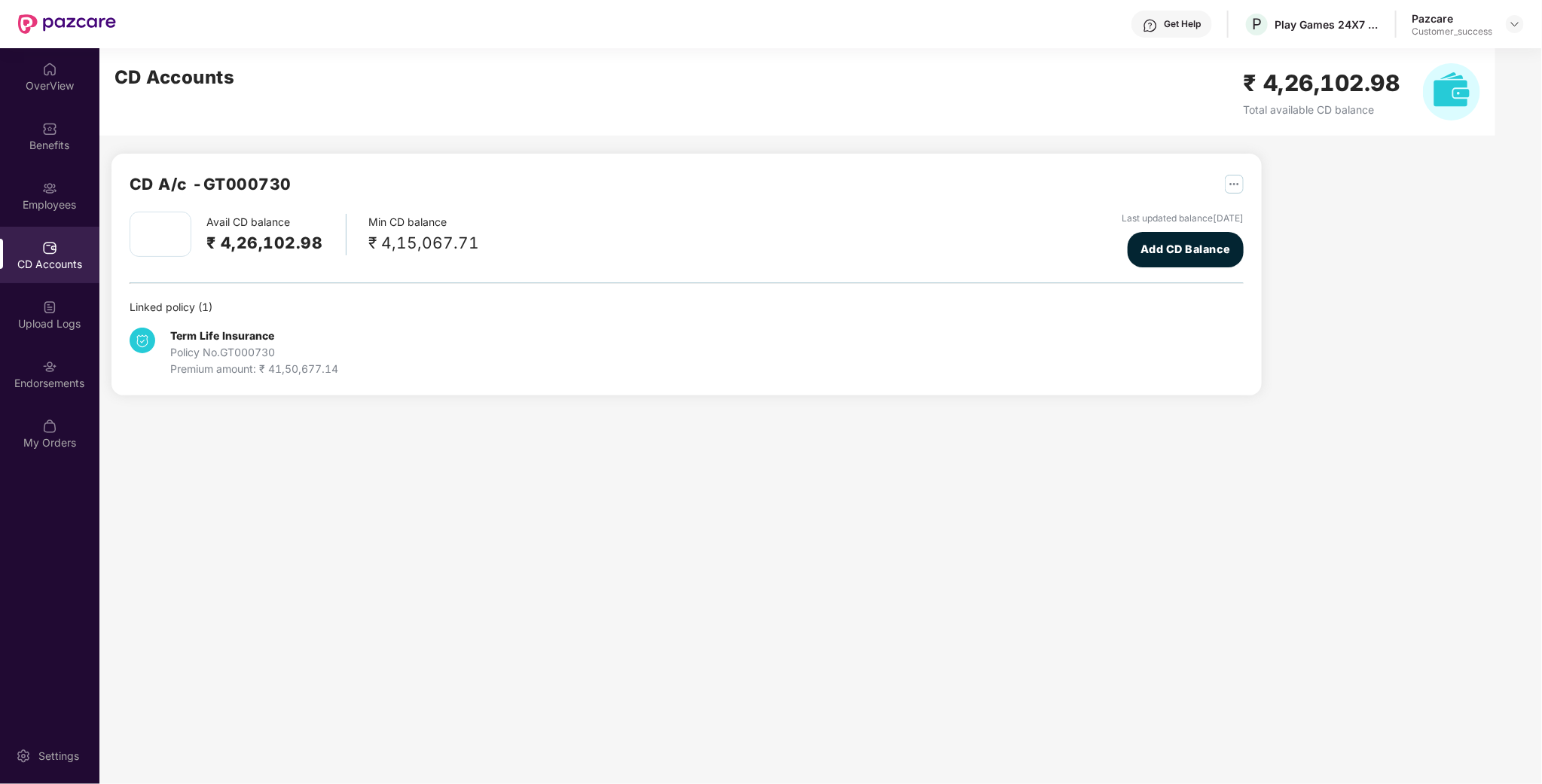
click at [41, 244] on div "CD Accounts" at bounding box center [49, 254] width 99 height 56
click at [48, 321] on div "Upload Logs" at bounding box center [49, 324] width 99 height 15
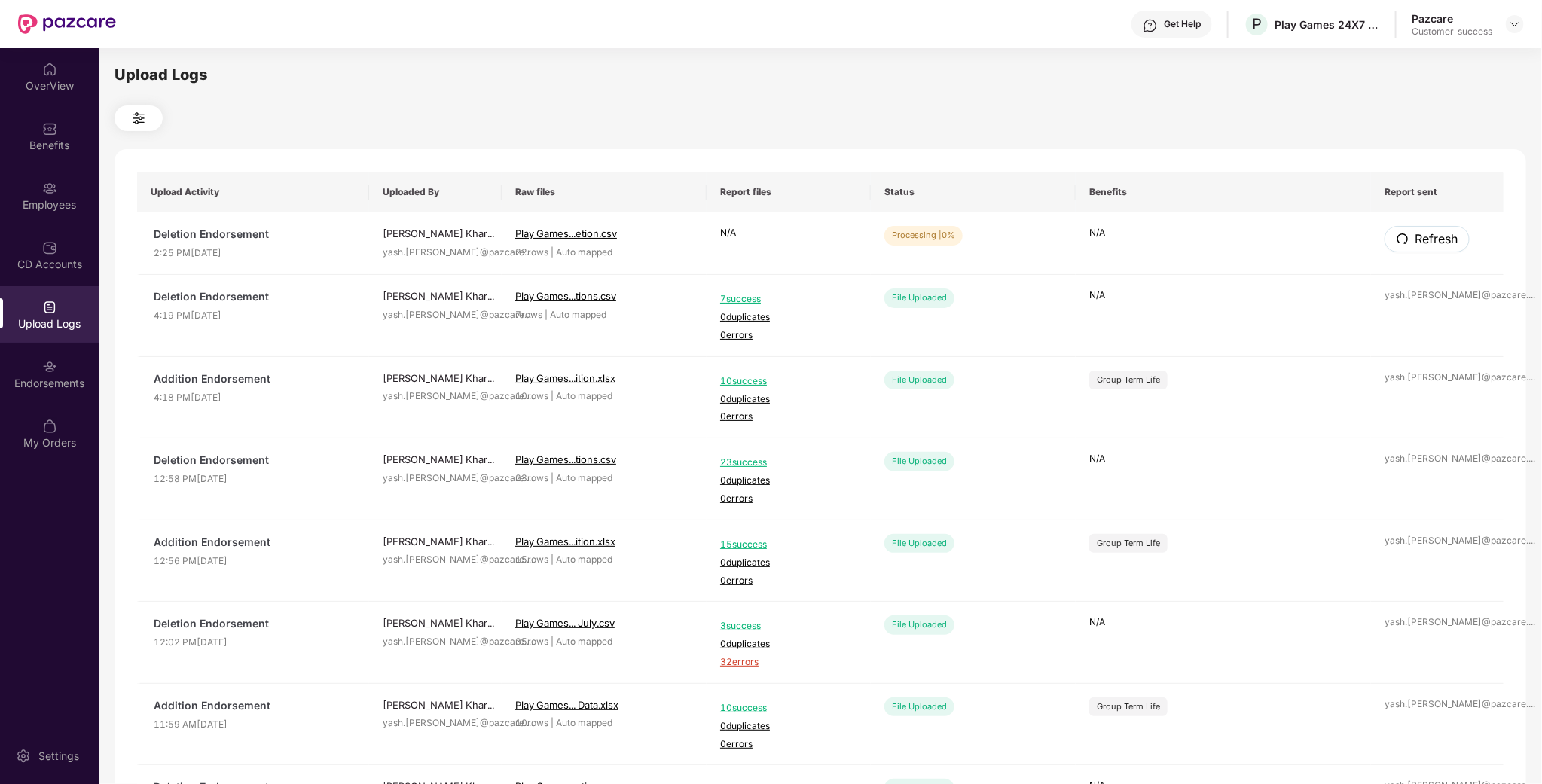
click at [1403, 242] on icon "redo" at bounding box center [1401, 239] width 12 height 12
click at [1404, 242] on icon "redo" at bounding box center [1401, 238] width 10 height 10
click at [1404, 240] on icon "redo" at bounding box center [1401, 239] width 12 height 12
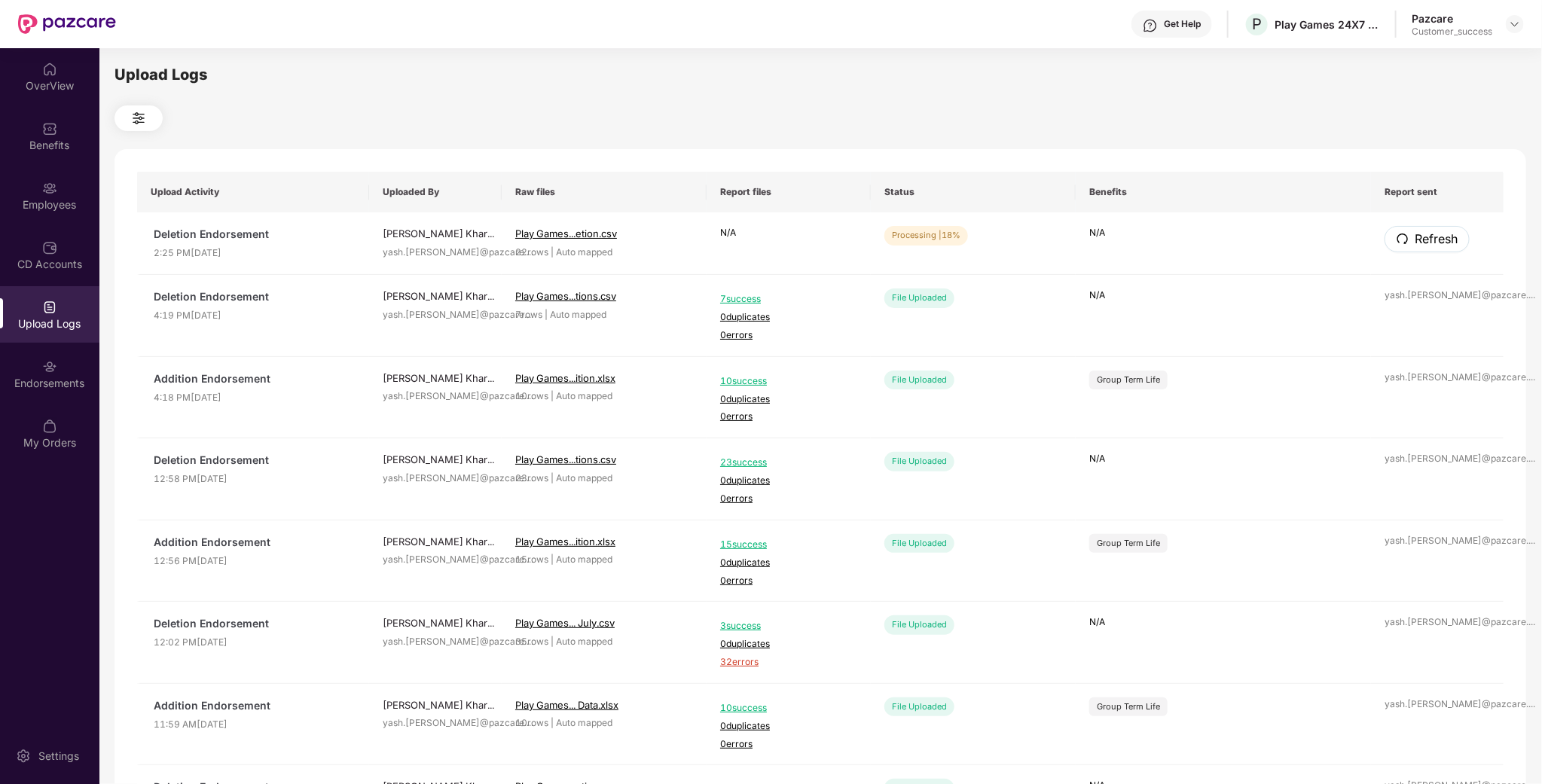
click at [1404, 240] on icon "redo" at bounding box center [1401, 239] width 12 height 12
click at [1403, 240] on icon "redo" at bounding box center [1401, 239] width 12 height 12
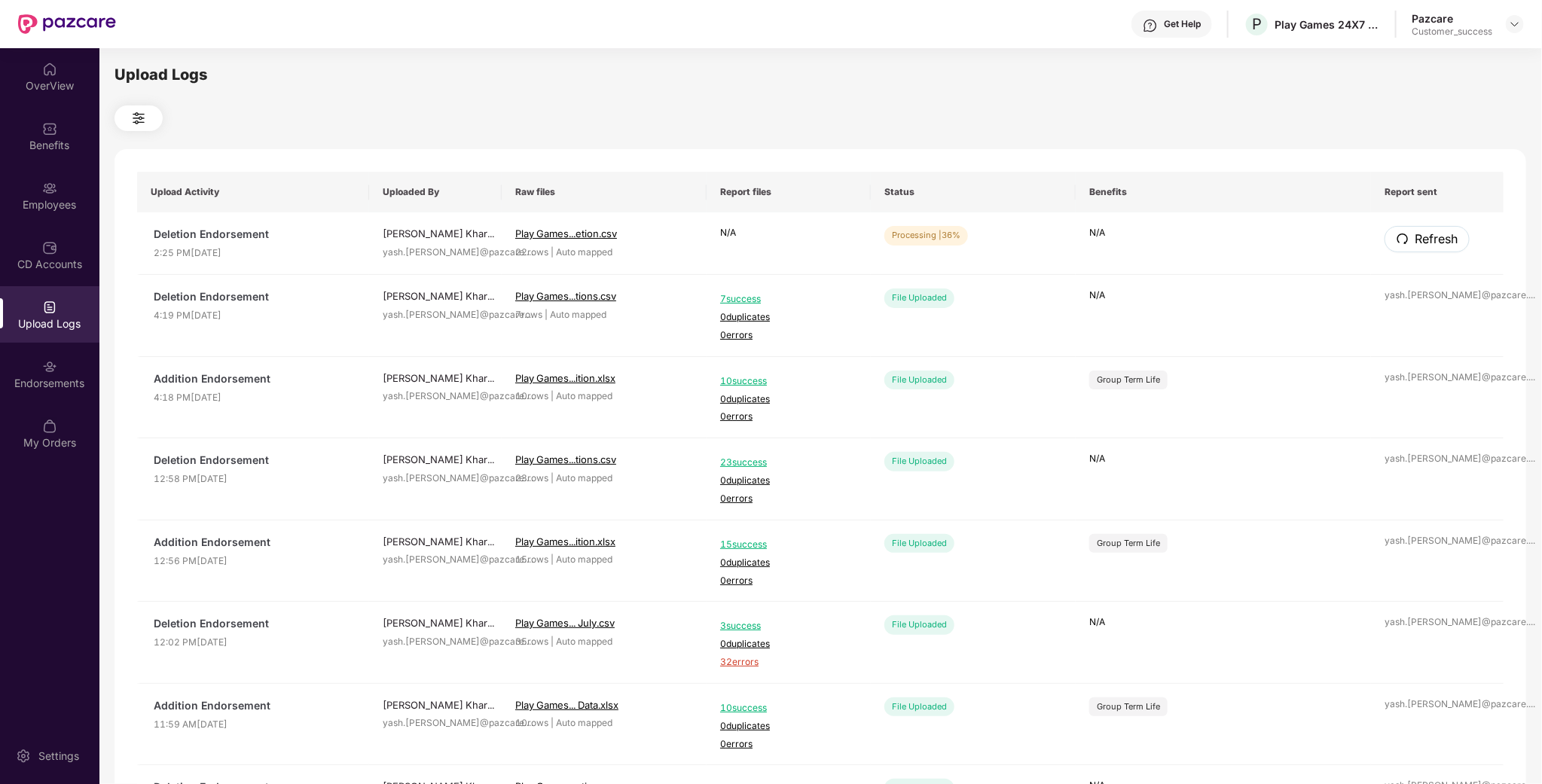
click at [1403, 240] on icon "redo" at bounding box center [1401, 239] width 12 height 12
click at [1413, 246] on span "Refresh" at bounding box center [1435, 239] width 43 height 18
click at [1414, 246] on span "Refresh" at bounding box center [1436, 239] width 43 height 18
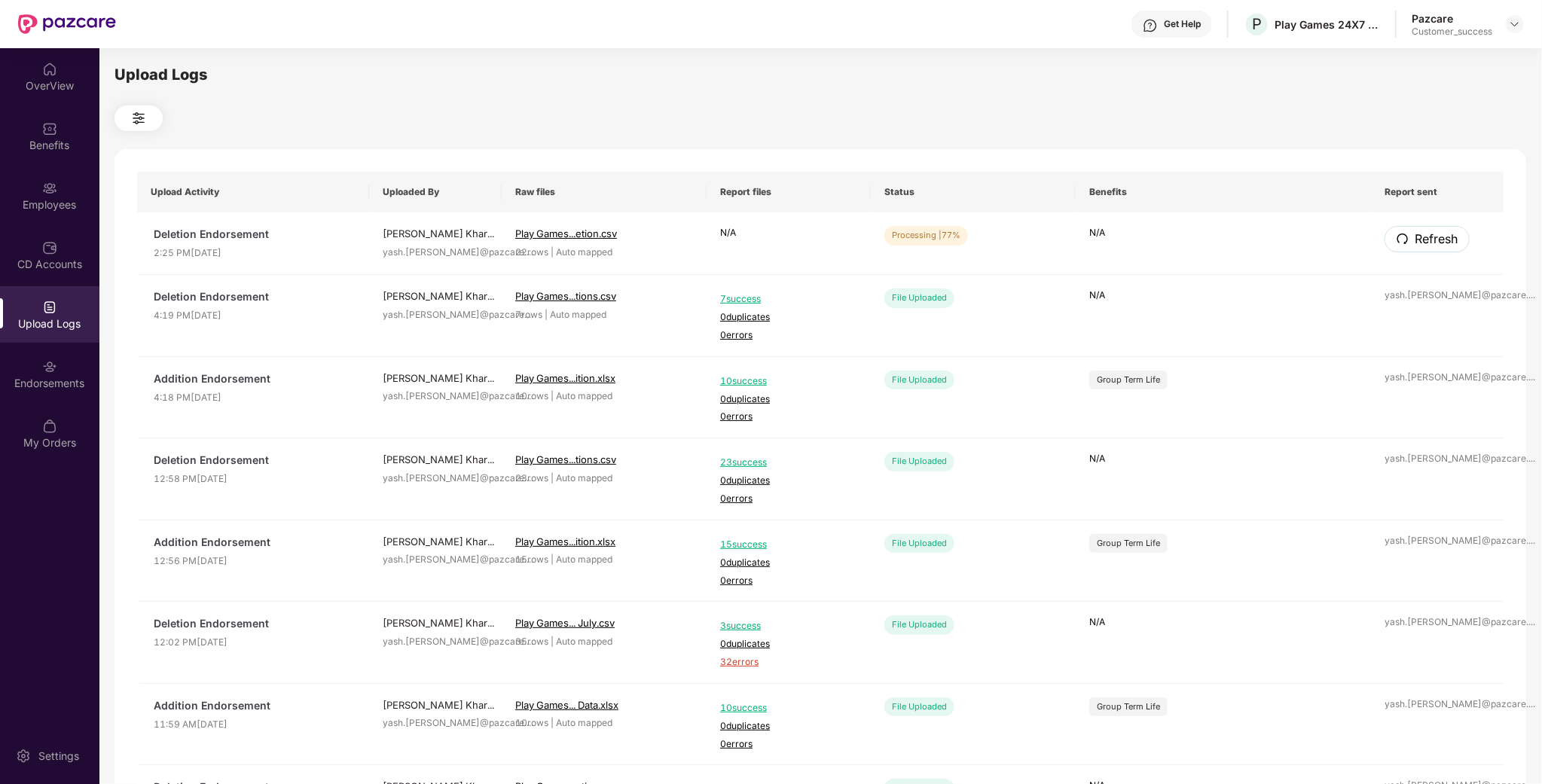
click at [1414, 246] on span "Refresh" at bounding box center [1436, 239] width 43 height 18
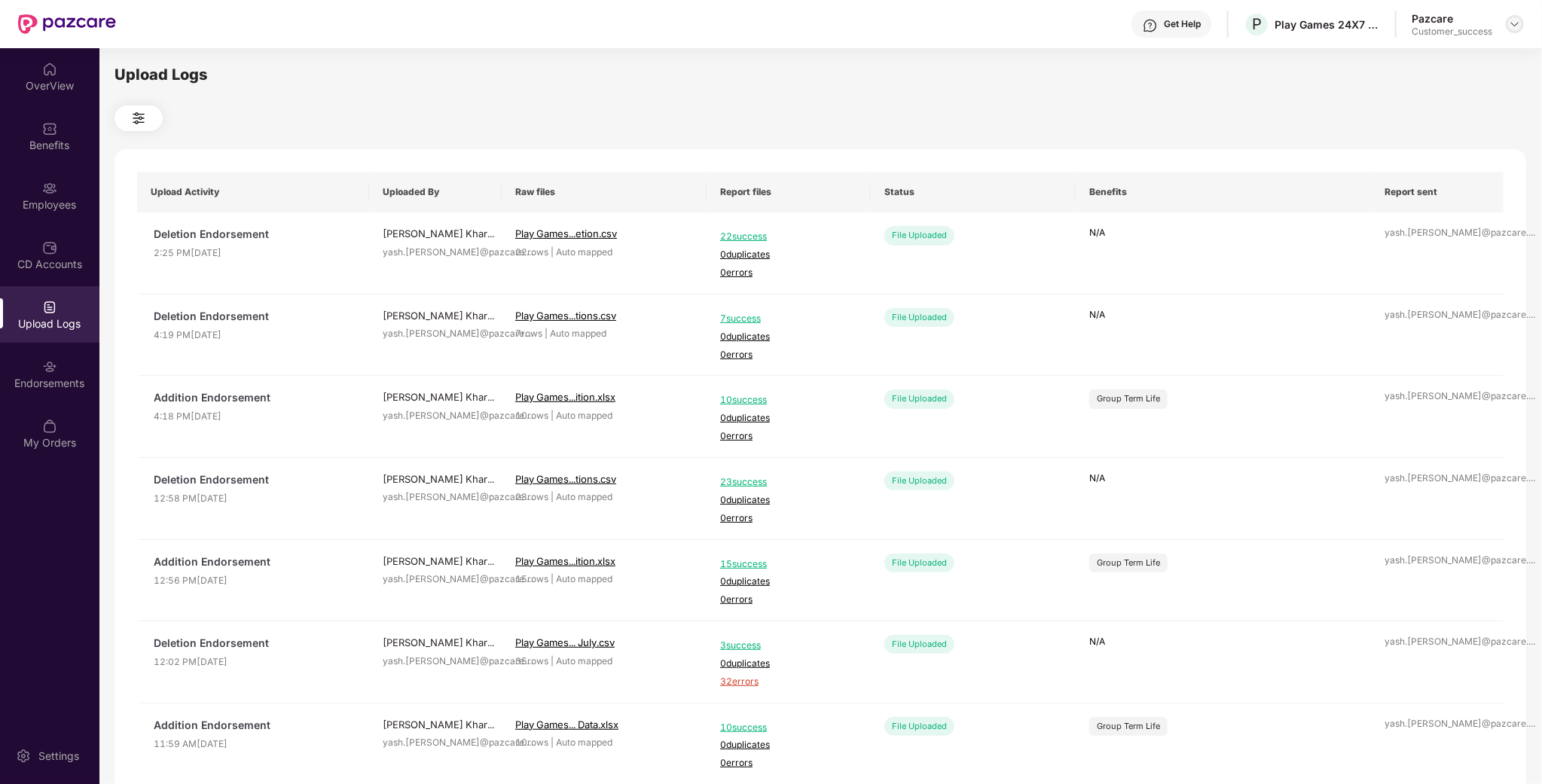
click at [1517, 28] on img at bounding box center [1514, 24] width 12 height 12
click at [1449, 53] on div "Switch to partner view" at bounding box center [1445, 59] width 196 height 30
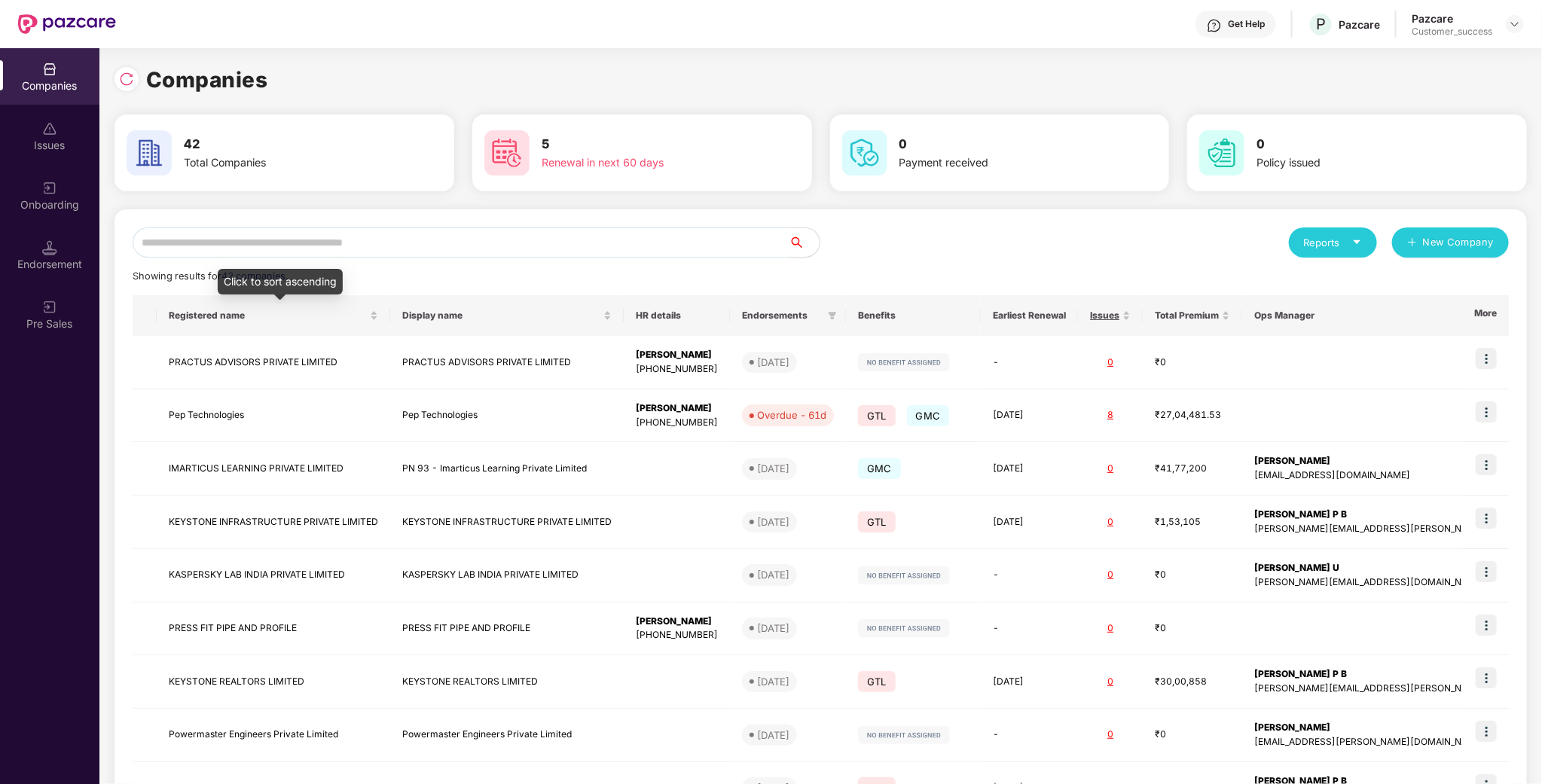
click at [240, 240] on input "text" at bounding box center [461, 242] width 657 height 31
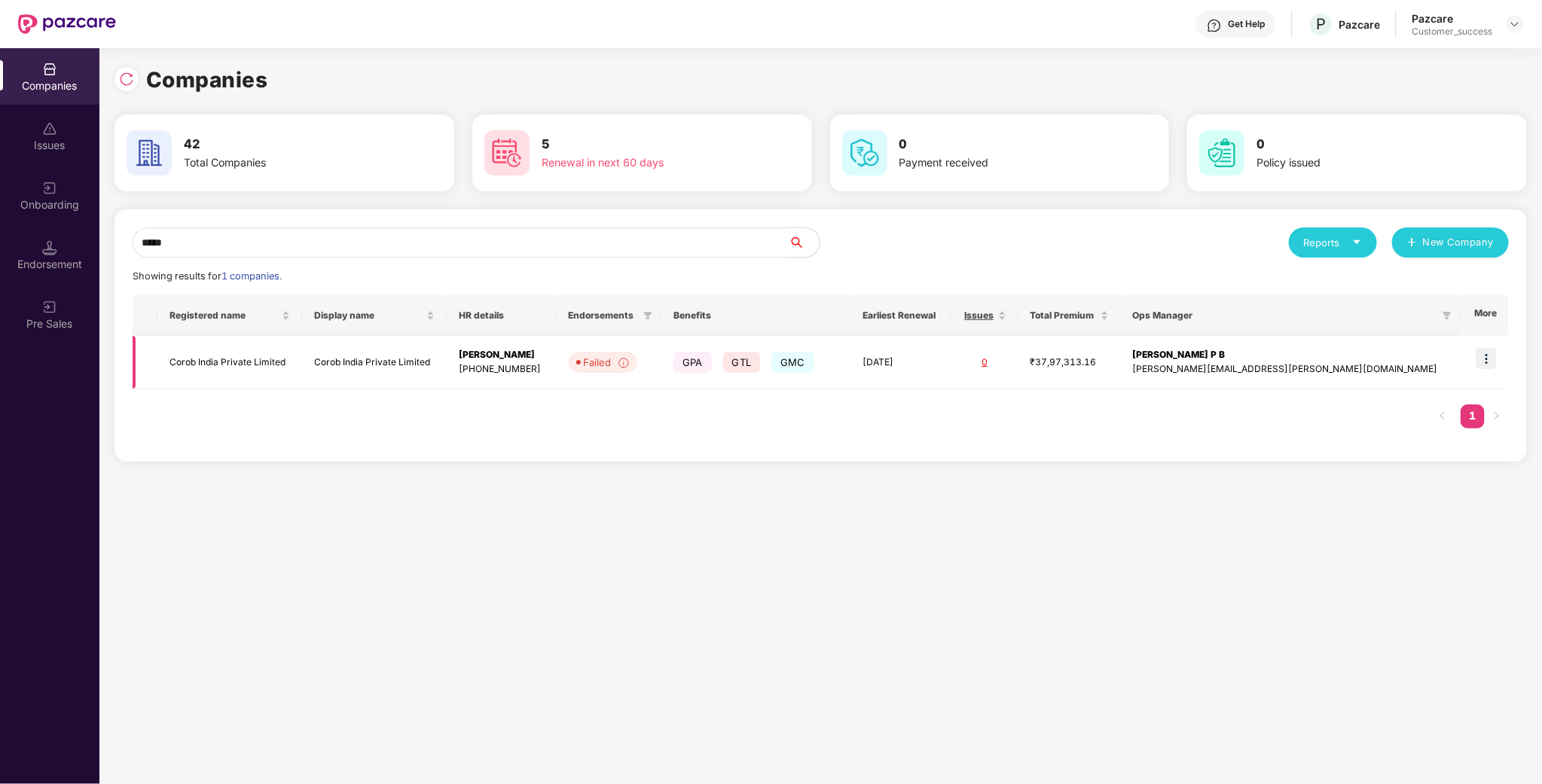
type input "*****"
click at [1487, 373] on td at bounding box center [1485, 362] width 48 height 54
click at [1487, 348] on img at bounding box center [1486, 358] width 21 height 21
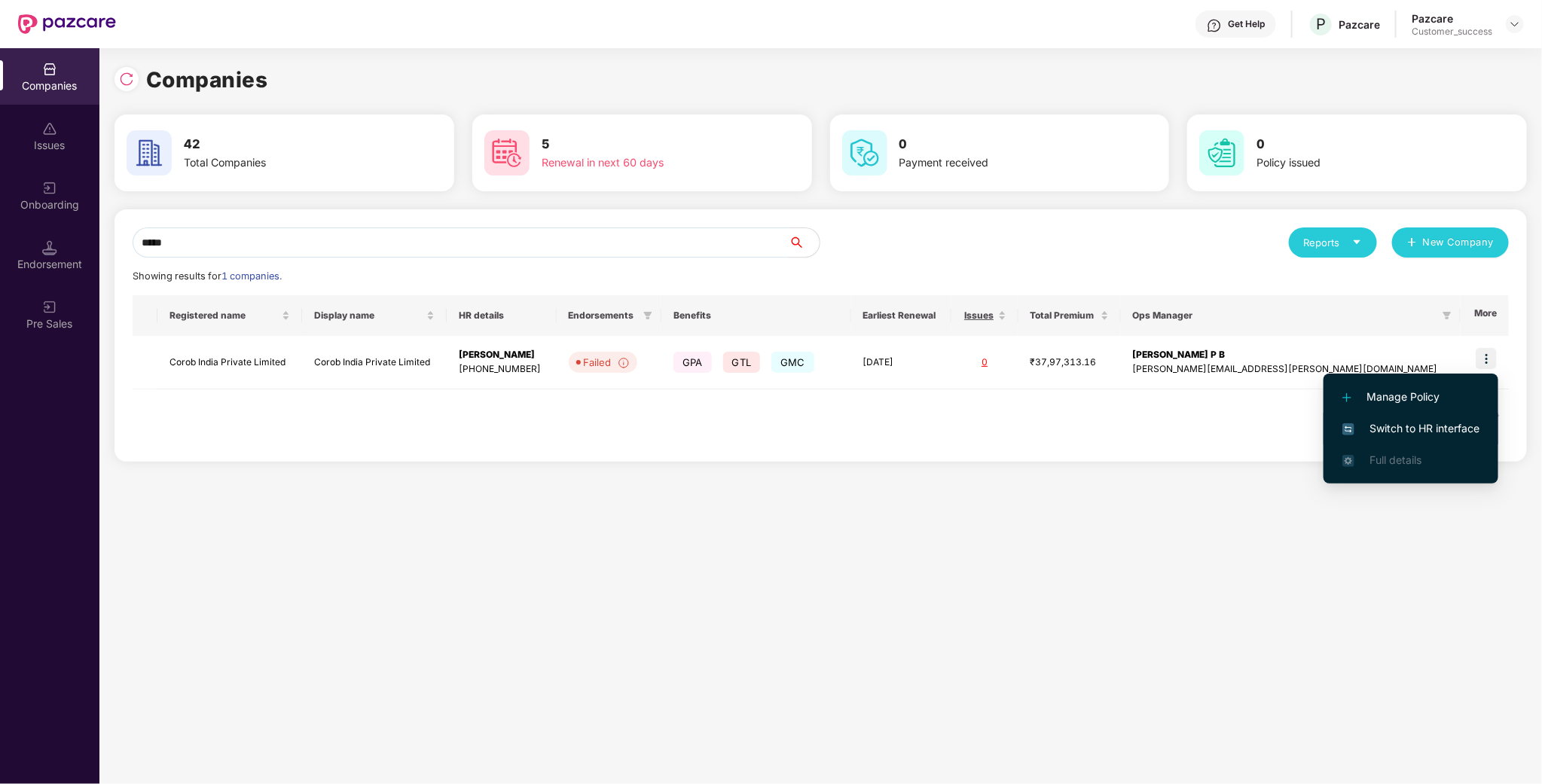
click at [1439, 429] on span "Switch to HR interface" at bounding box center [1411, 428] width 137 height 17
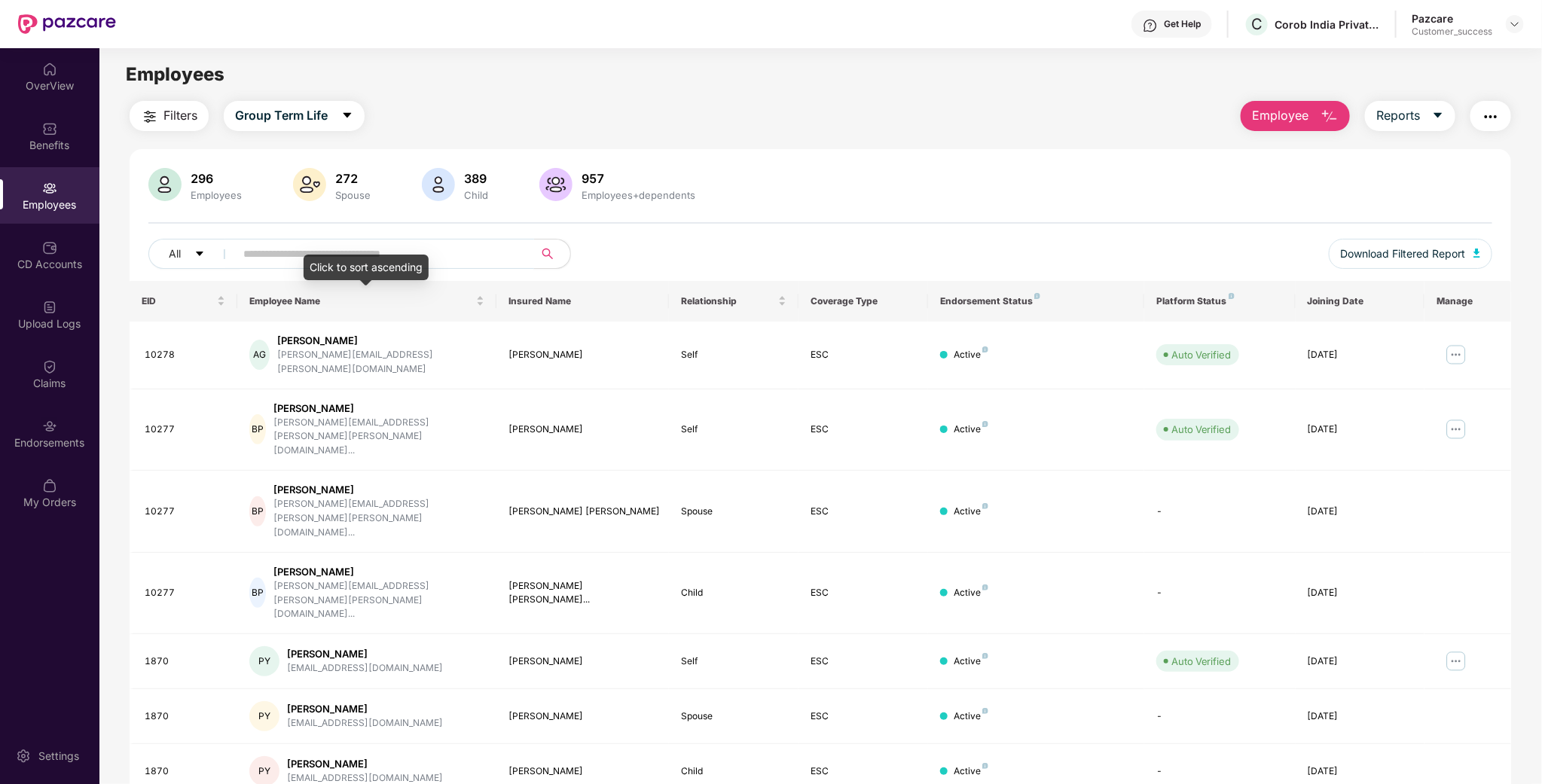
click at [415, 255] on div "Click to sort ascending" at bounding box center [365, 267] width 125 height 26
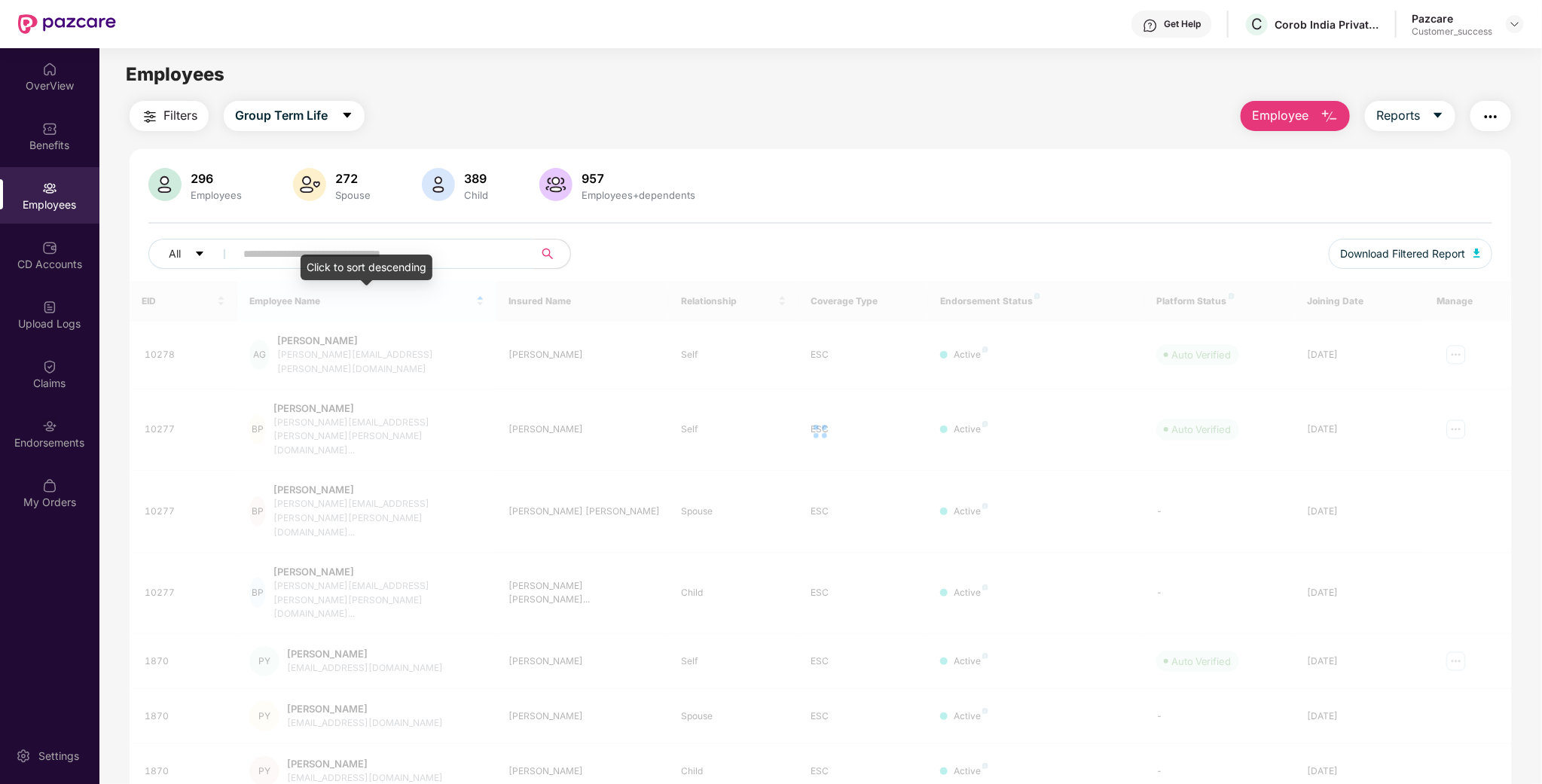
click at [432, 242] on input "text" at bounding box center [378, 253] width 270 height 22
click at [426, 247] on input "text" at bounding box center [378, 253] width 270 height 22
paste input "*****"
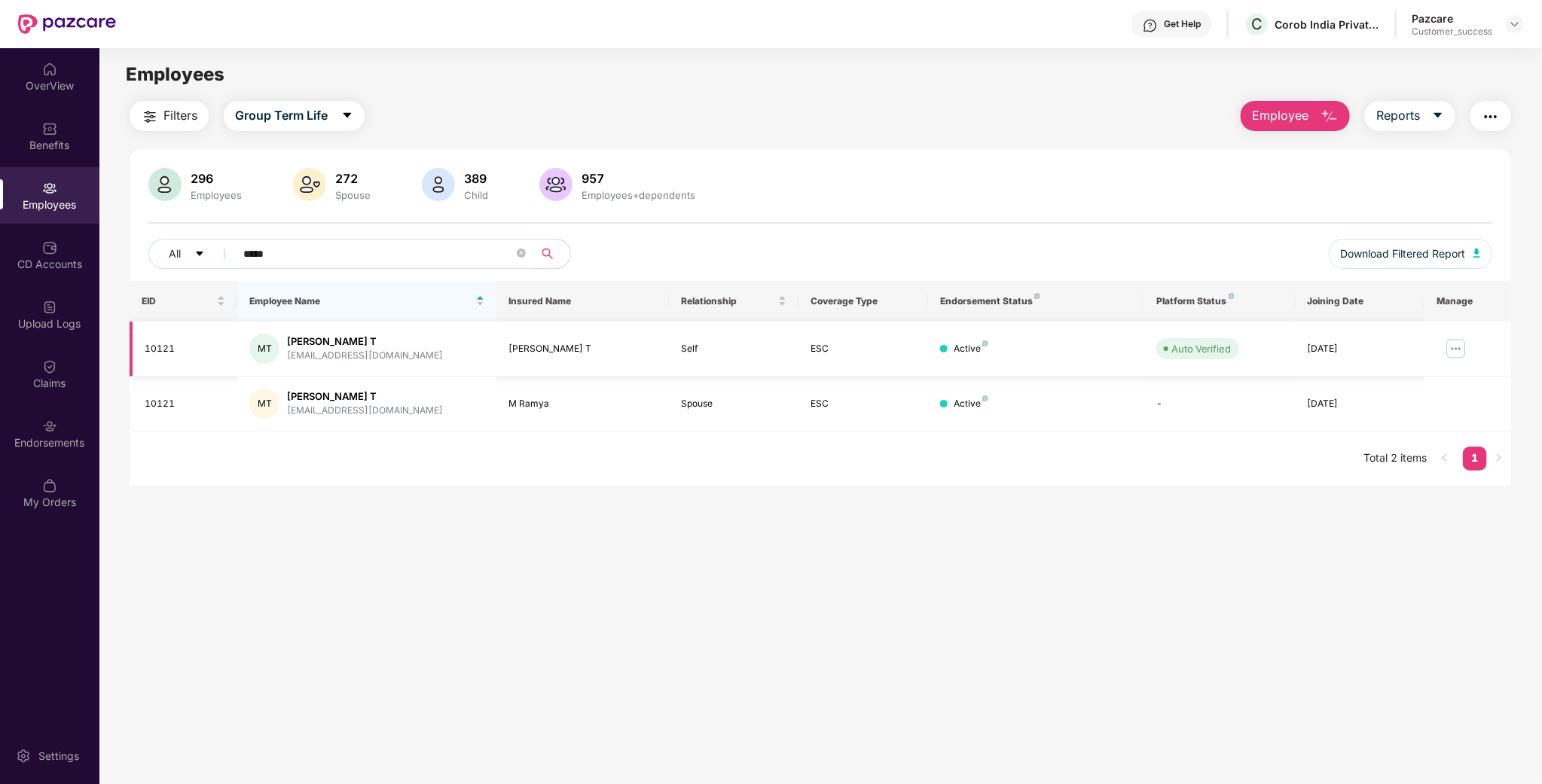
type input "*****"
drag, startPoint x: 1462, startPoint y: 348, endPoint x: 1446, endPoint y: 348, distance: 16.0
click at [1461, 348] on img at bounding box center [1456, 349] width 24 height 24
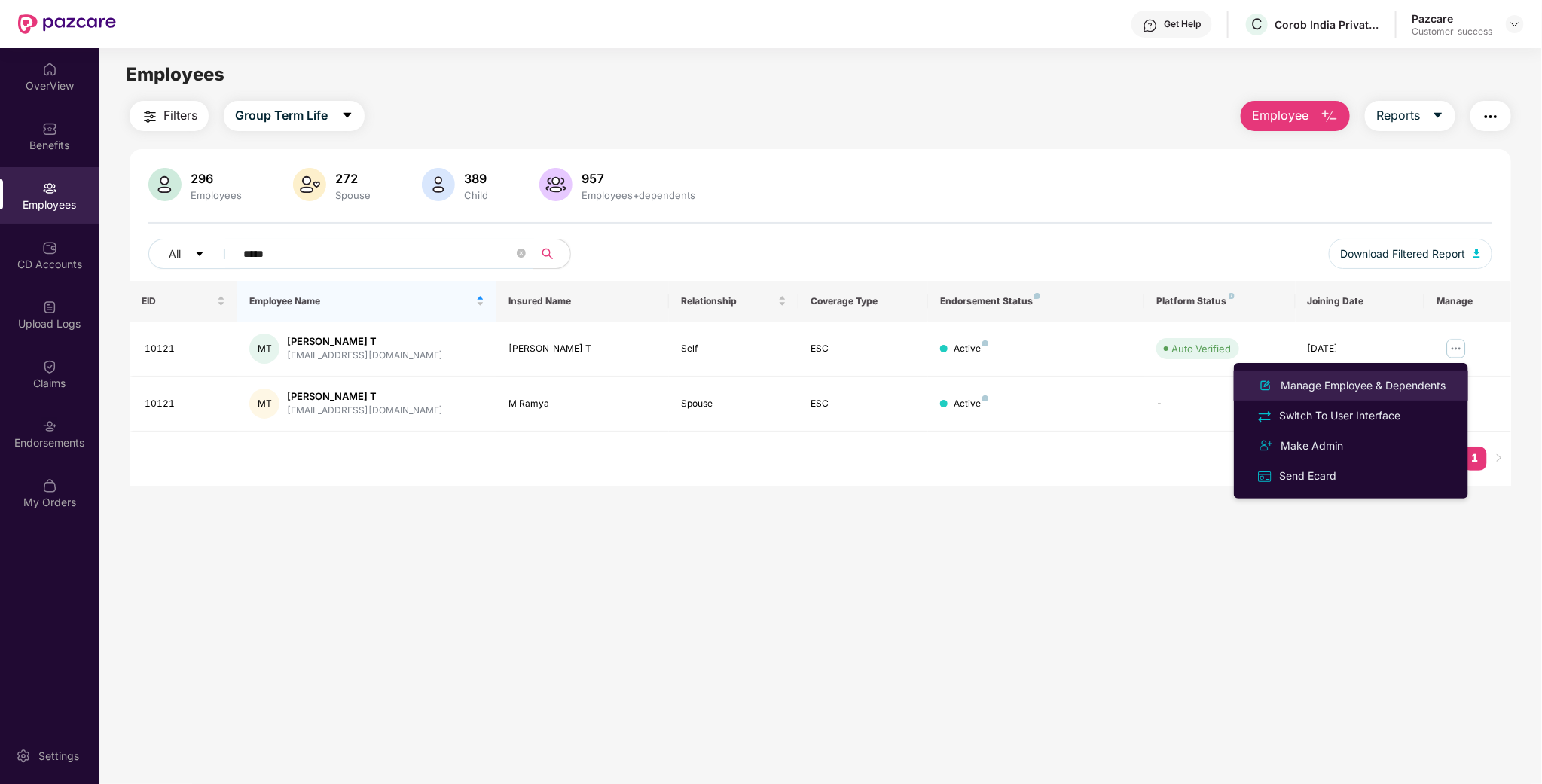
click at [1308, 391] on div "Manage Employee & Dependents" at bounding box center [1363, 386] width 171 height 17
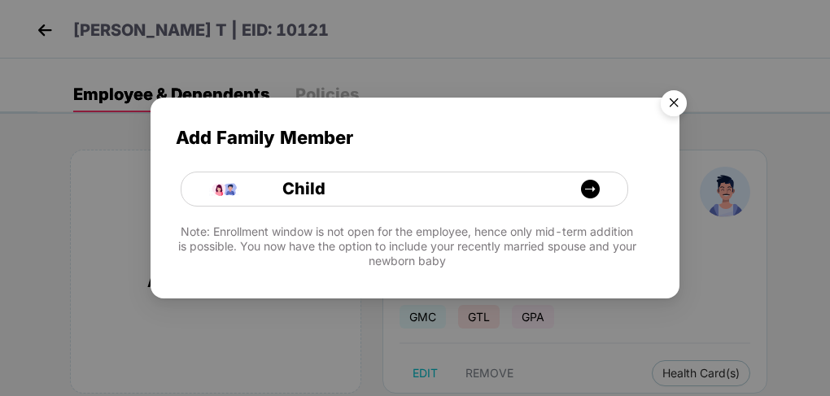
click at [304, 106] on div "Add Family Member Child Note: Enrollment window is not open for the employee, h…" at bounding box center [415, 190] width 529 height 184
click at [370, 189] on div "Child" at bounding box center [413, 189] width 335 height 25
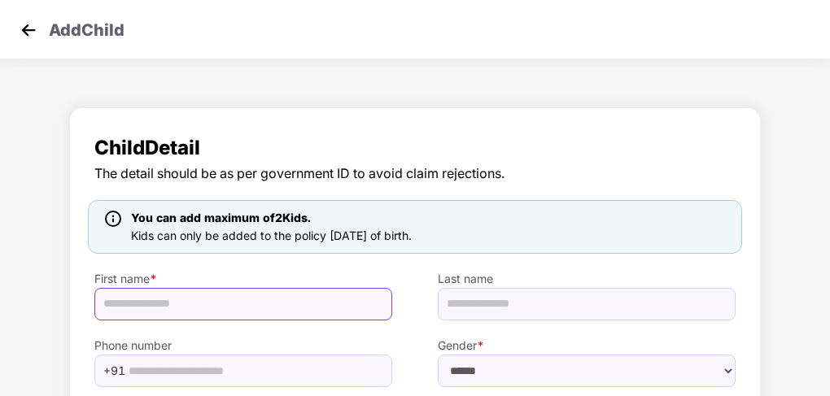
click at [237, 315] on input "text" at bounding box center [243, 304] width 298 height 33
paste input "**********"
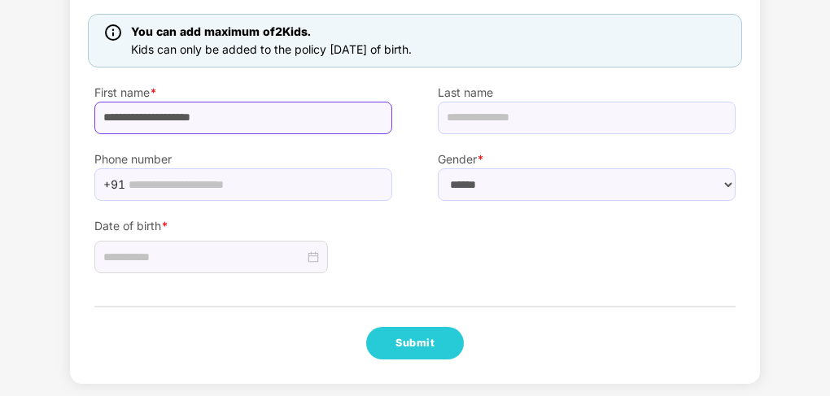
scroll to position [193, 0]
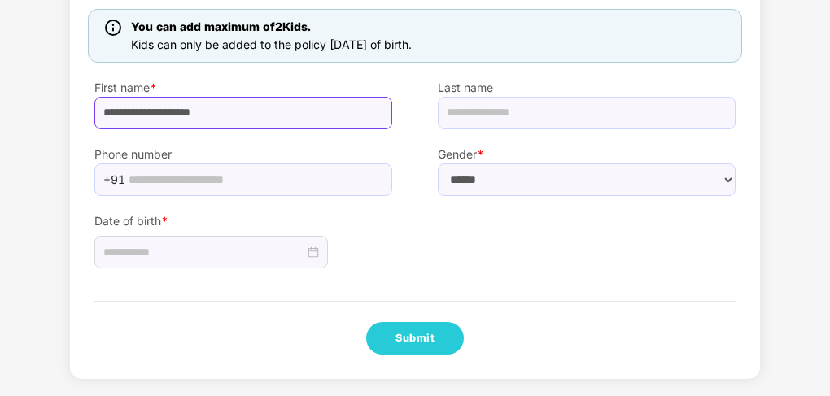
type input "**********"
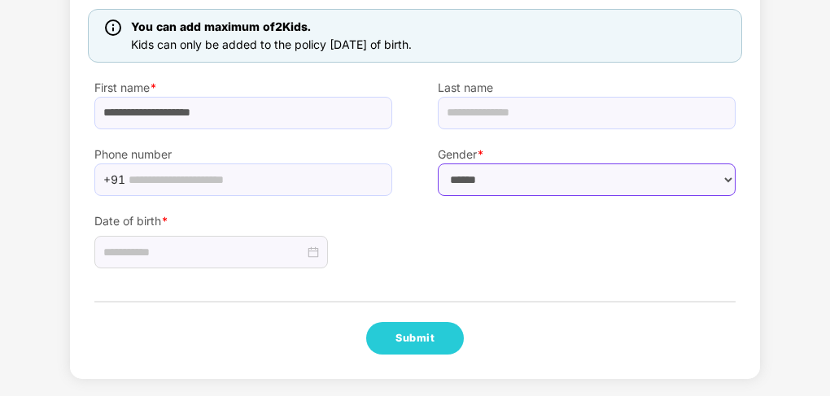
click at [498, 171] on select "****** **** ******" at bounding box center [587, 180] width 298 height 33
select select "******"
click at [438, 164] on select "****** **** ******" at bounding box center [587, 180] width 298 height 33
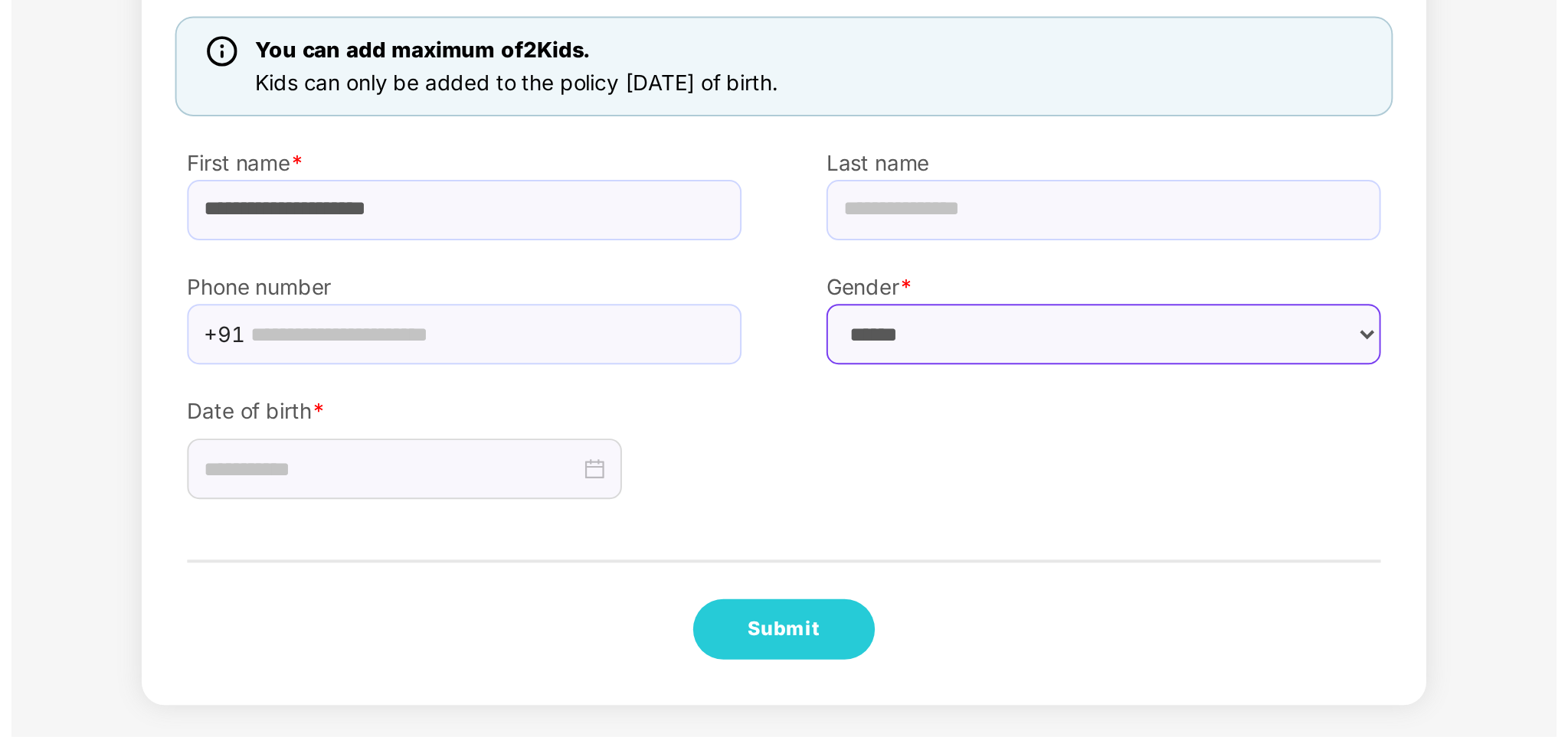
scroll to position [0, 0]
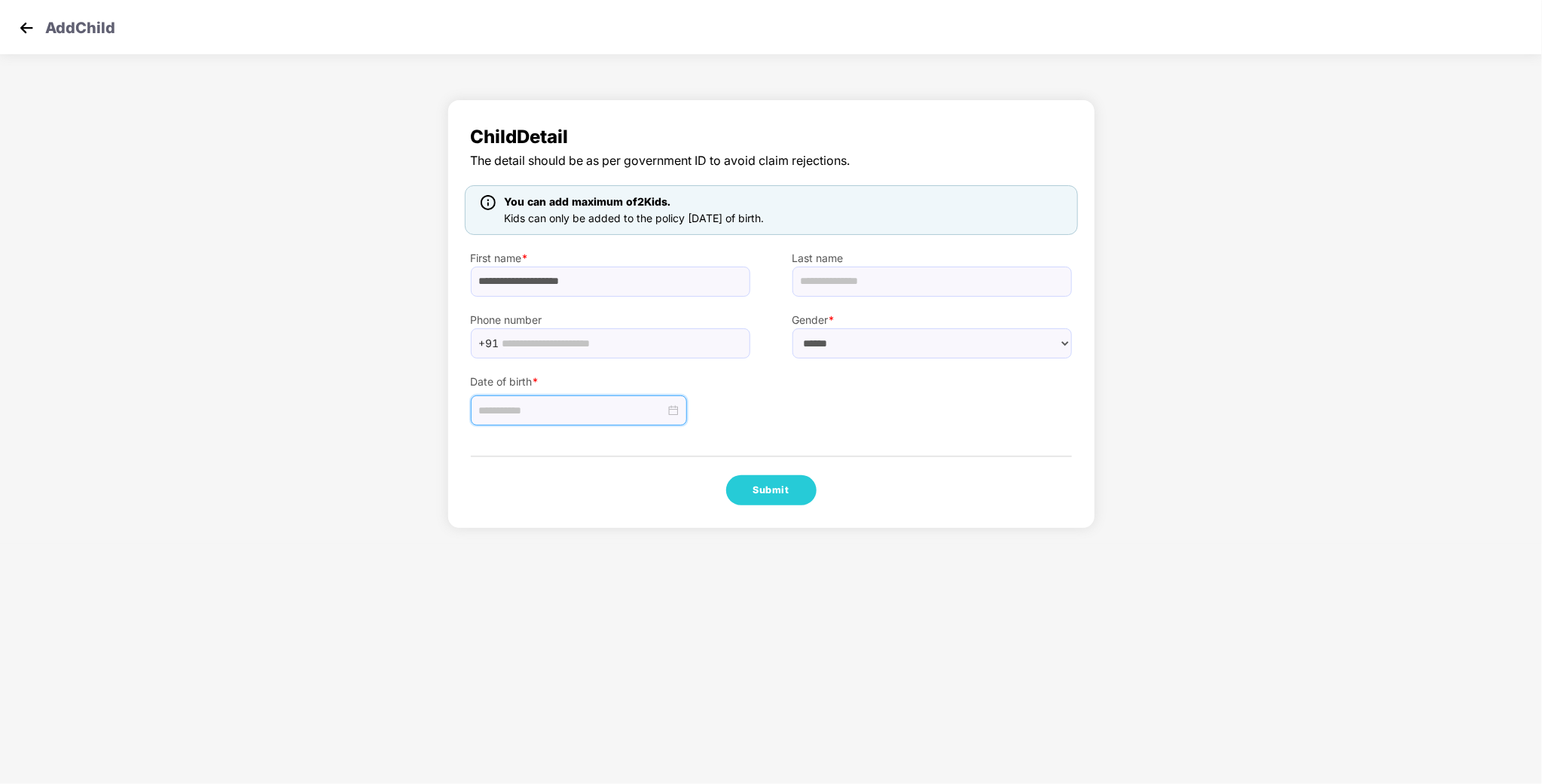
click at [647, 411] on input at bounding box center [572, 410] width 186 height 17
drag, startPoint x: 504, startPoint y: 443, endPoint x: 509, endPoint y: 451, distance: 9.4
click at [504, 444] on span "button" at bounding box center [502, 445] width 7 height 7
type input "**********"
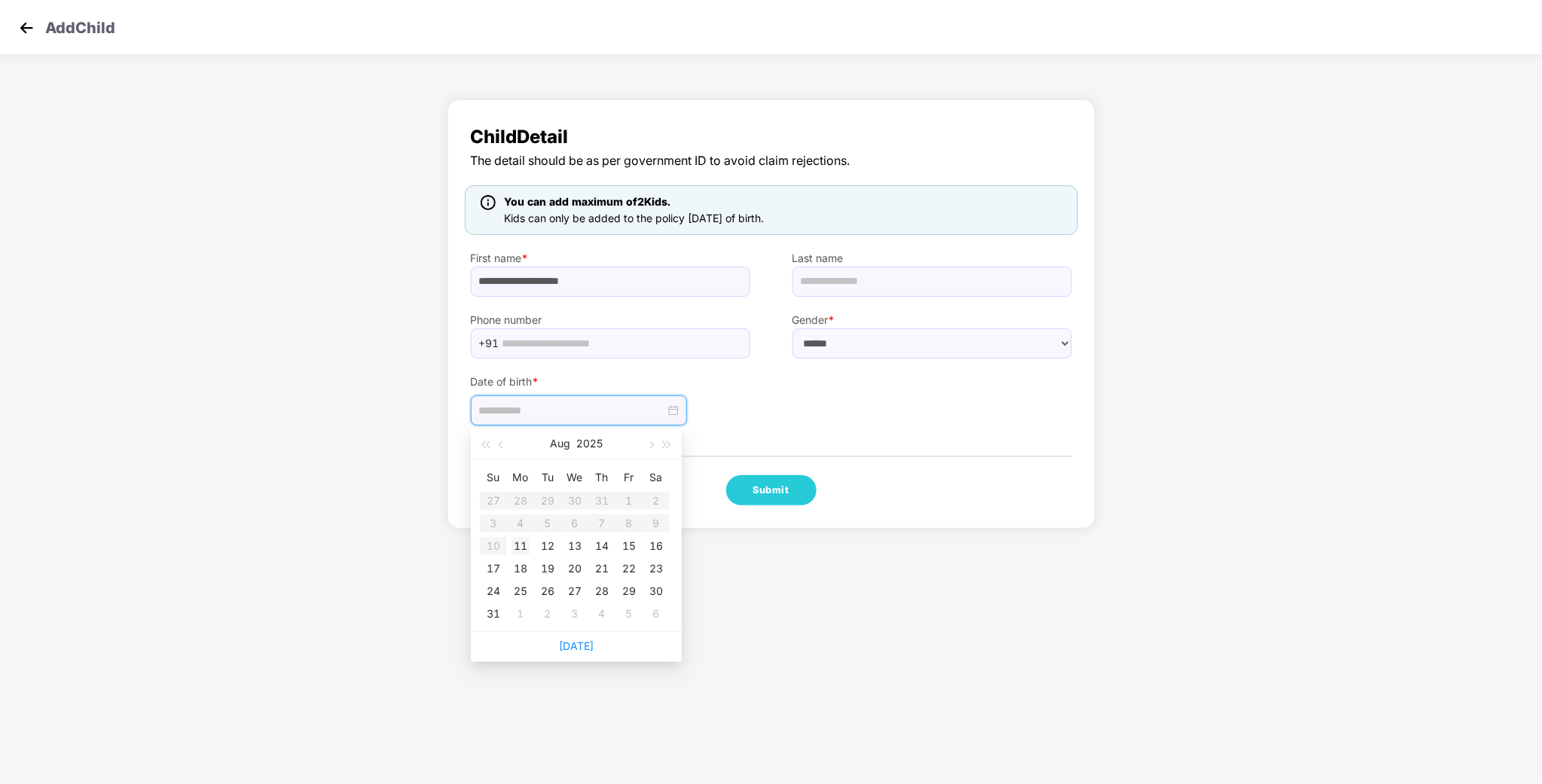
click at [524, 546] on div "11" at bounding box center [521, 545] width 19 height 18
click at [786, 501] on button "Submit" at bounding box center [771, 490] width 91 height 31
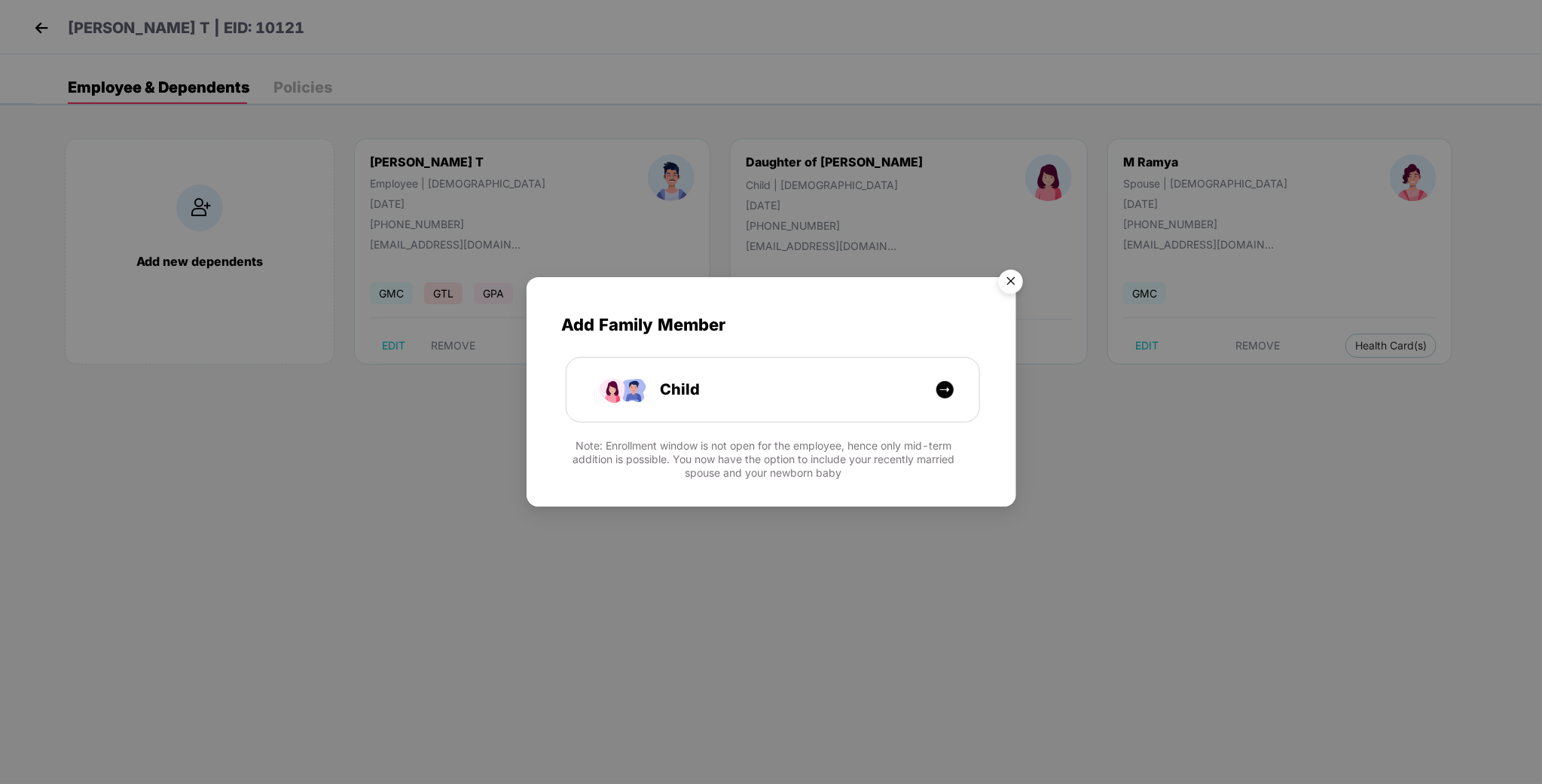
click at [1010, 276] on img "Close" at bounding box center [1011, 284] width 43 height 43
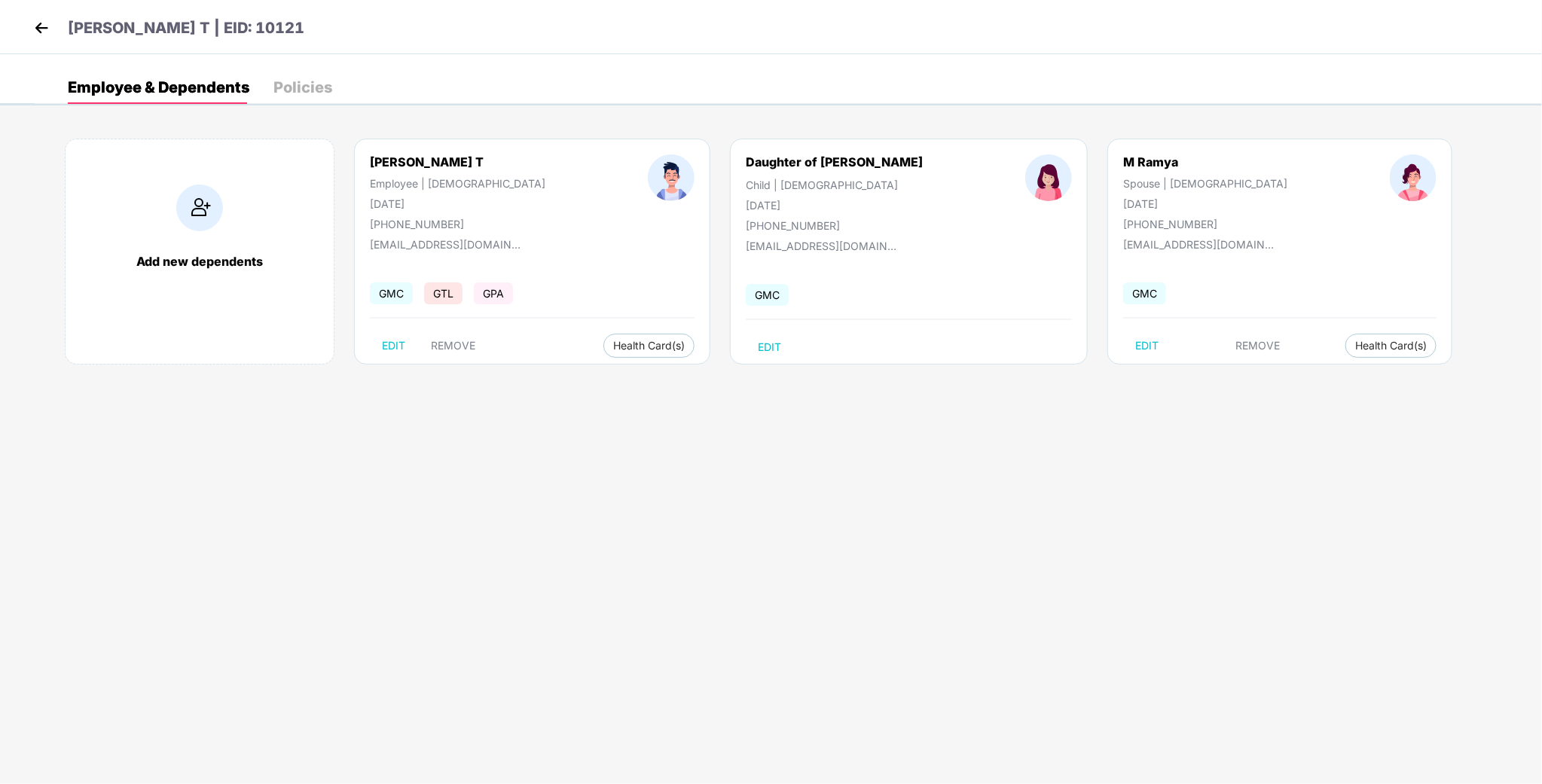
click at [31, 36] on img at bounding box center [42, 28] width 22 height 22
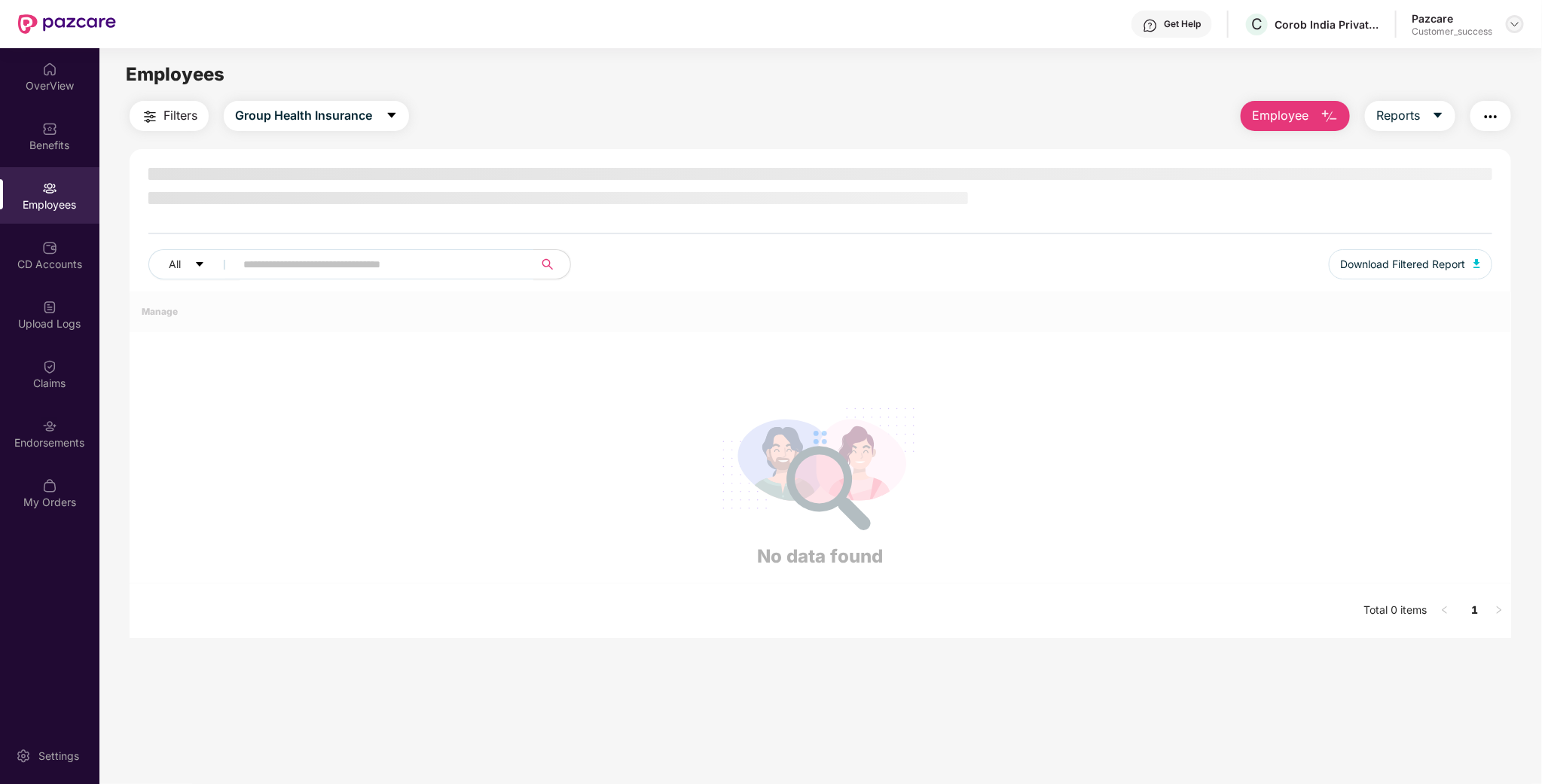
click at [1514, 27] on img at bounding box center [1514, 24] width 12 height 12
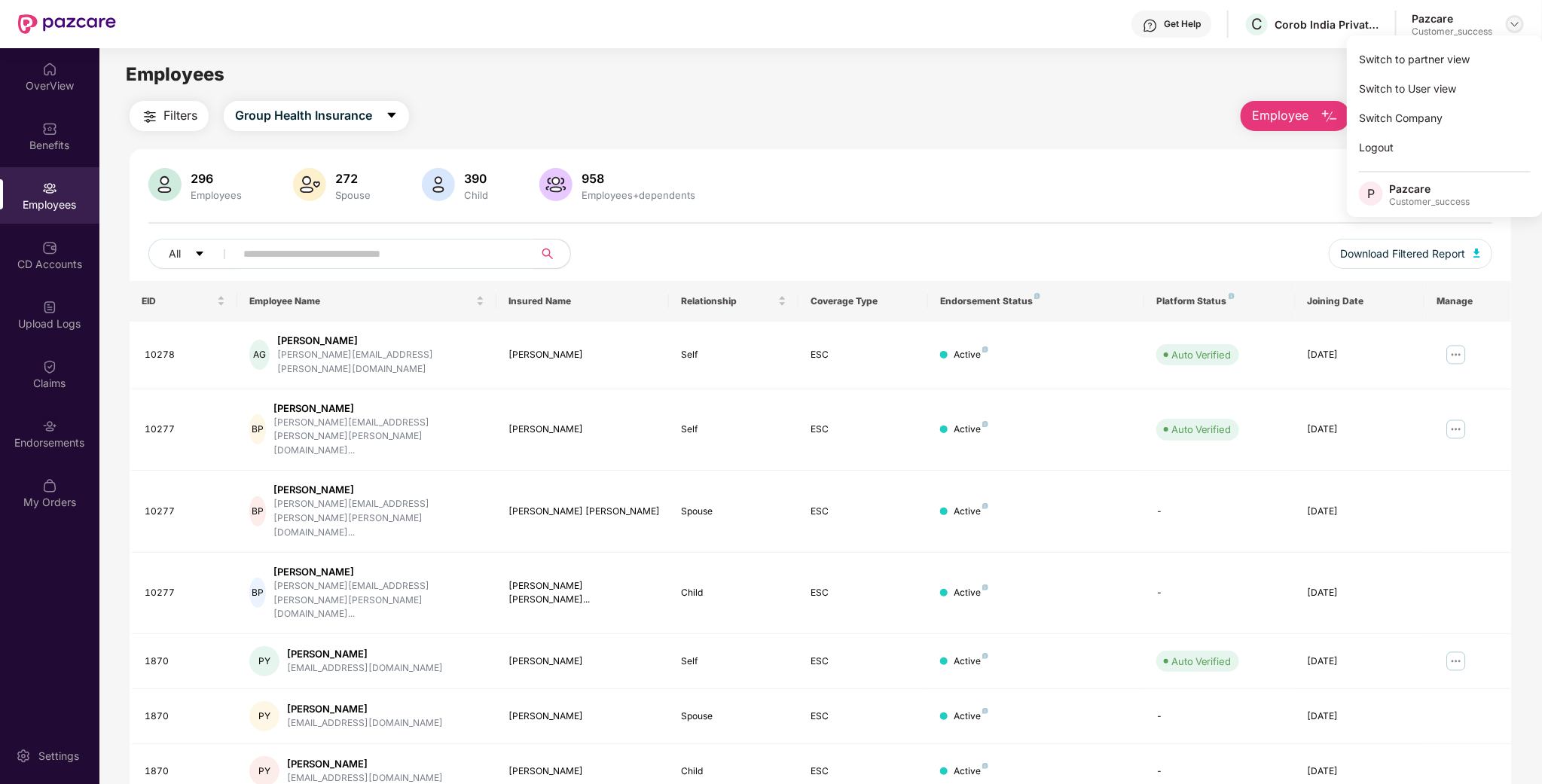
click at [1449, 55] on div "Switch to partner view" at bounding box center [1445, 59] width 196 height 30
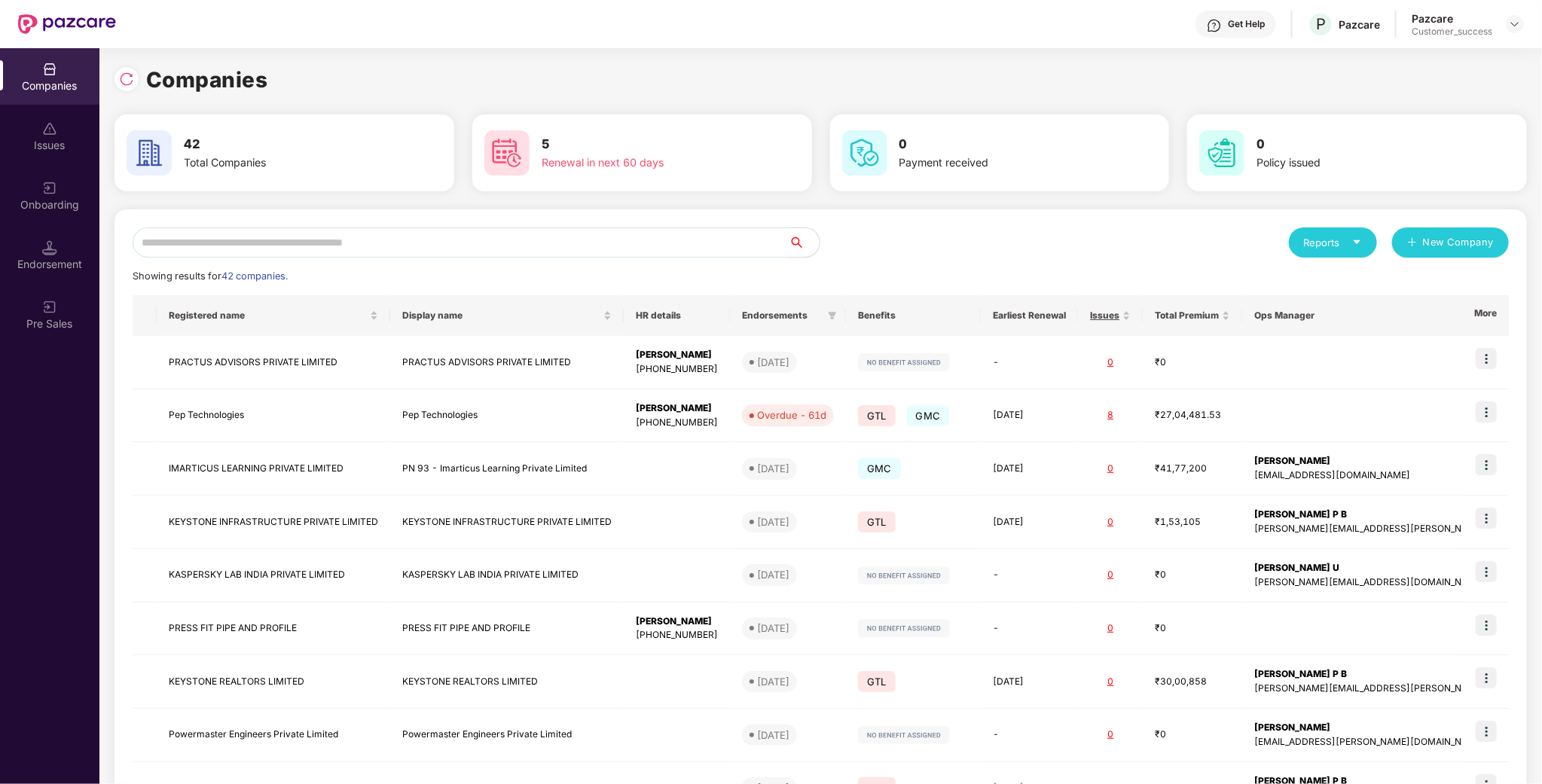
click at [415, 242] on input "text" at bounding box center [461, 242] width 657 height 31
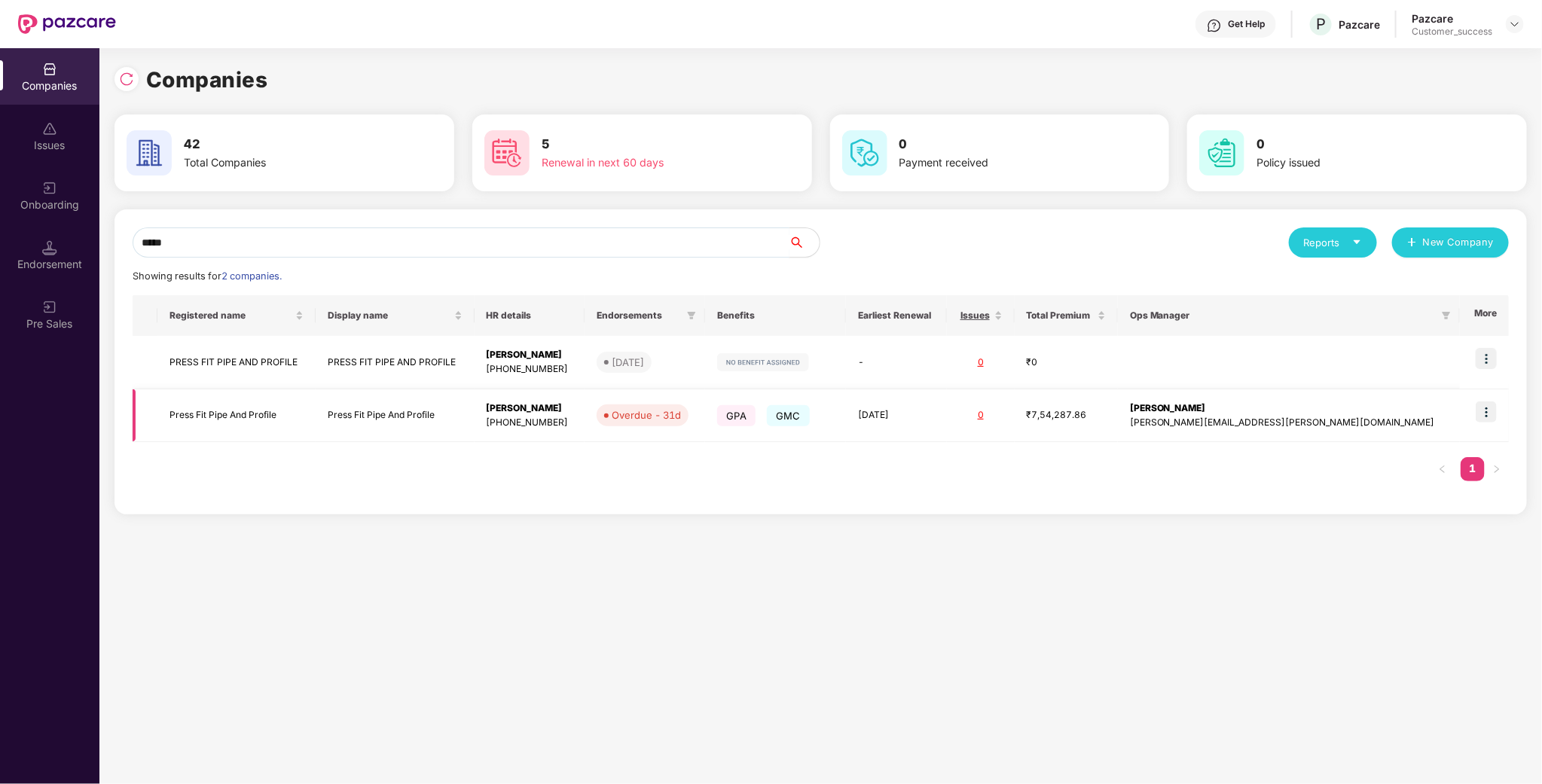
type input "*****"
click at [1483, 411] on img at bounding box center [1486, 411] width 21 height 21
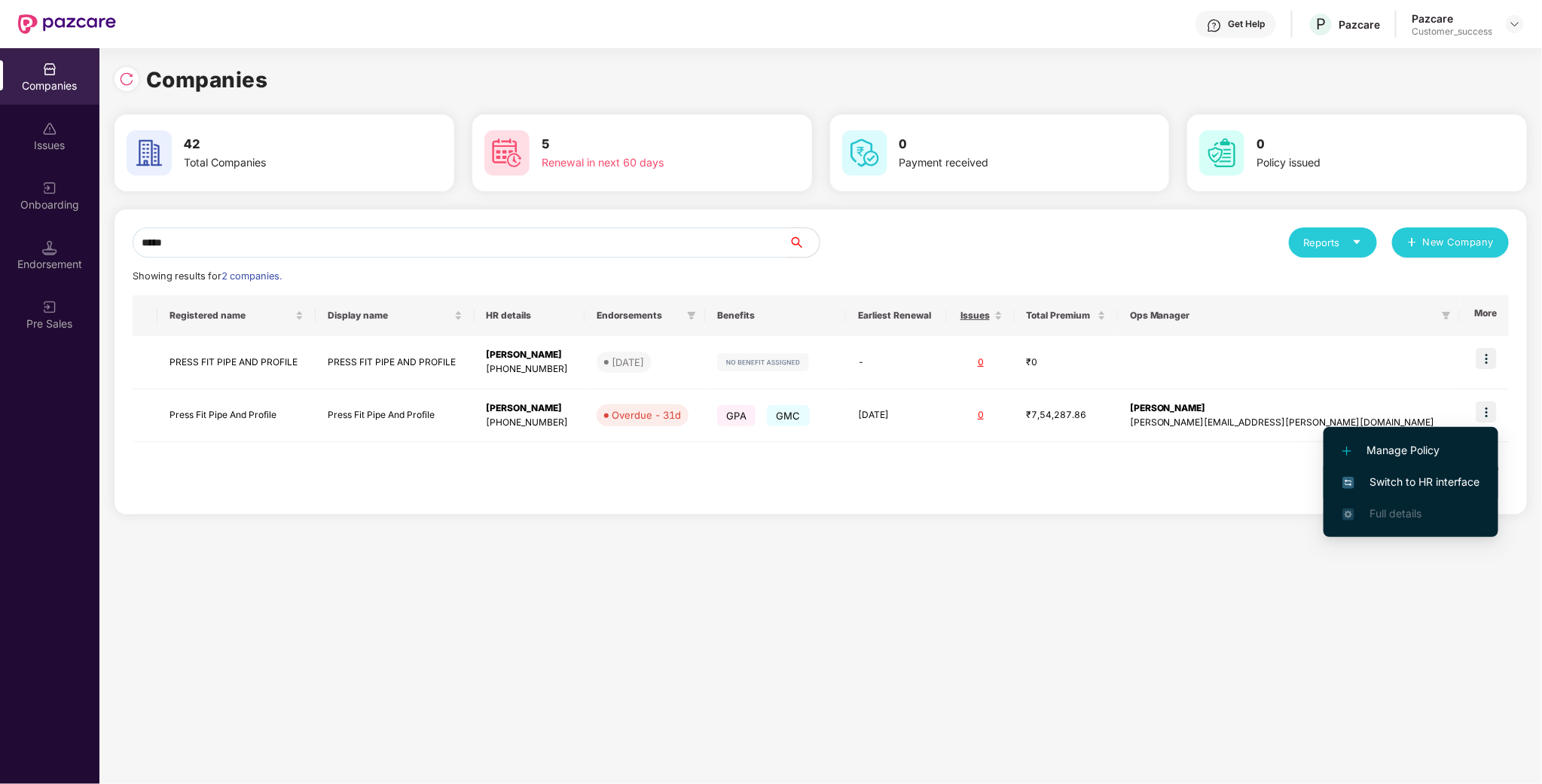
click at [1396, 480] on span "Switch to HR interface" at bounding box center [1411, 482] width 137 height 17
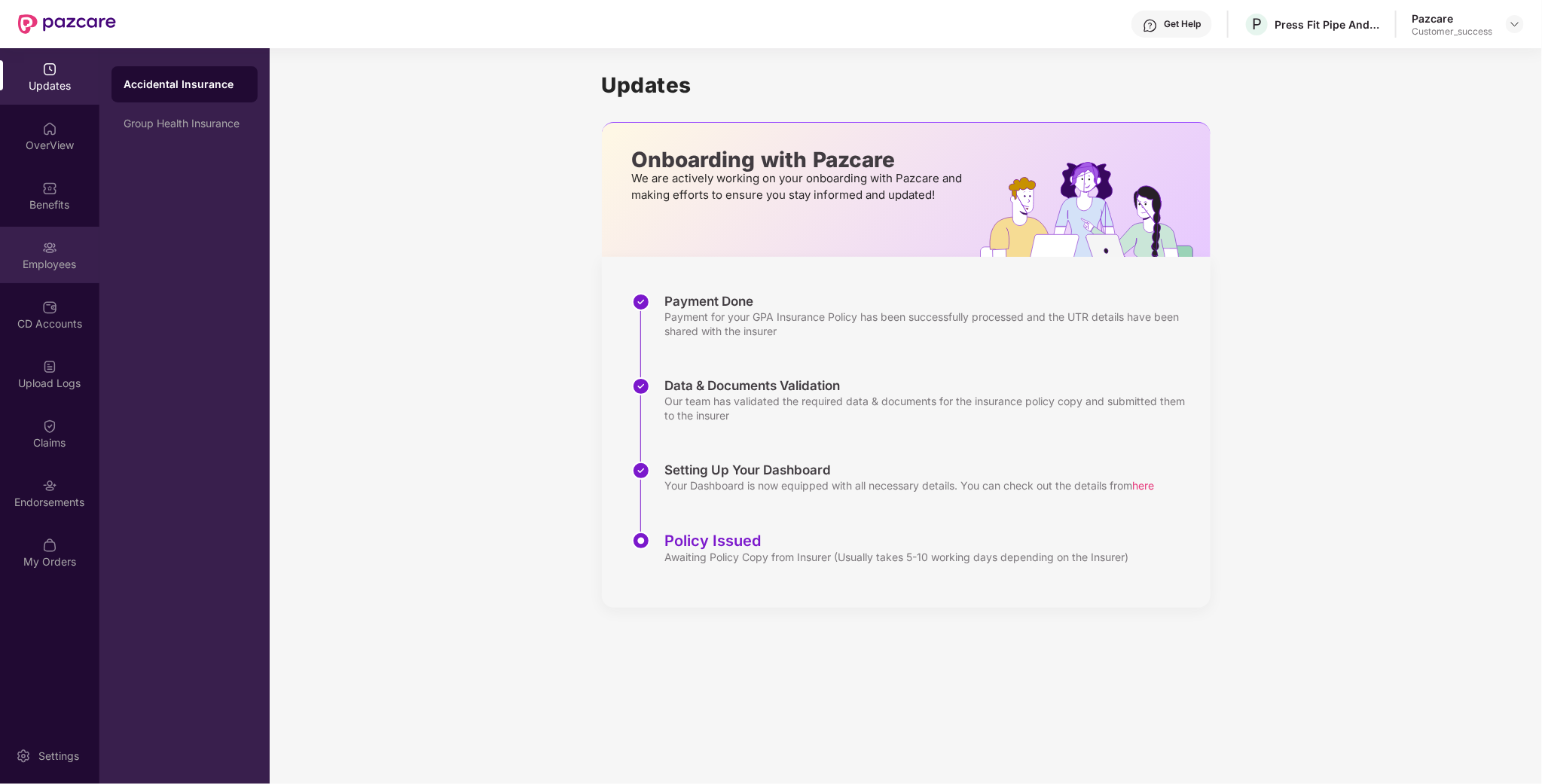
click at [64, 238] on div "Employees" at bounding box center [49, 254] width 99 height 56
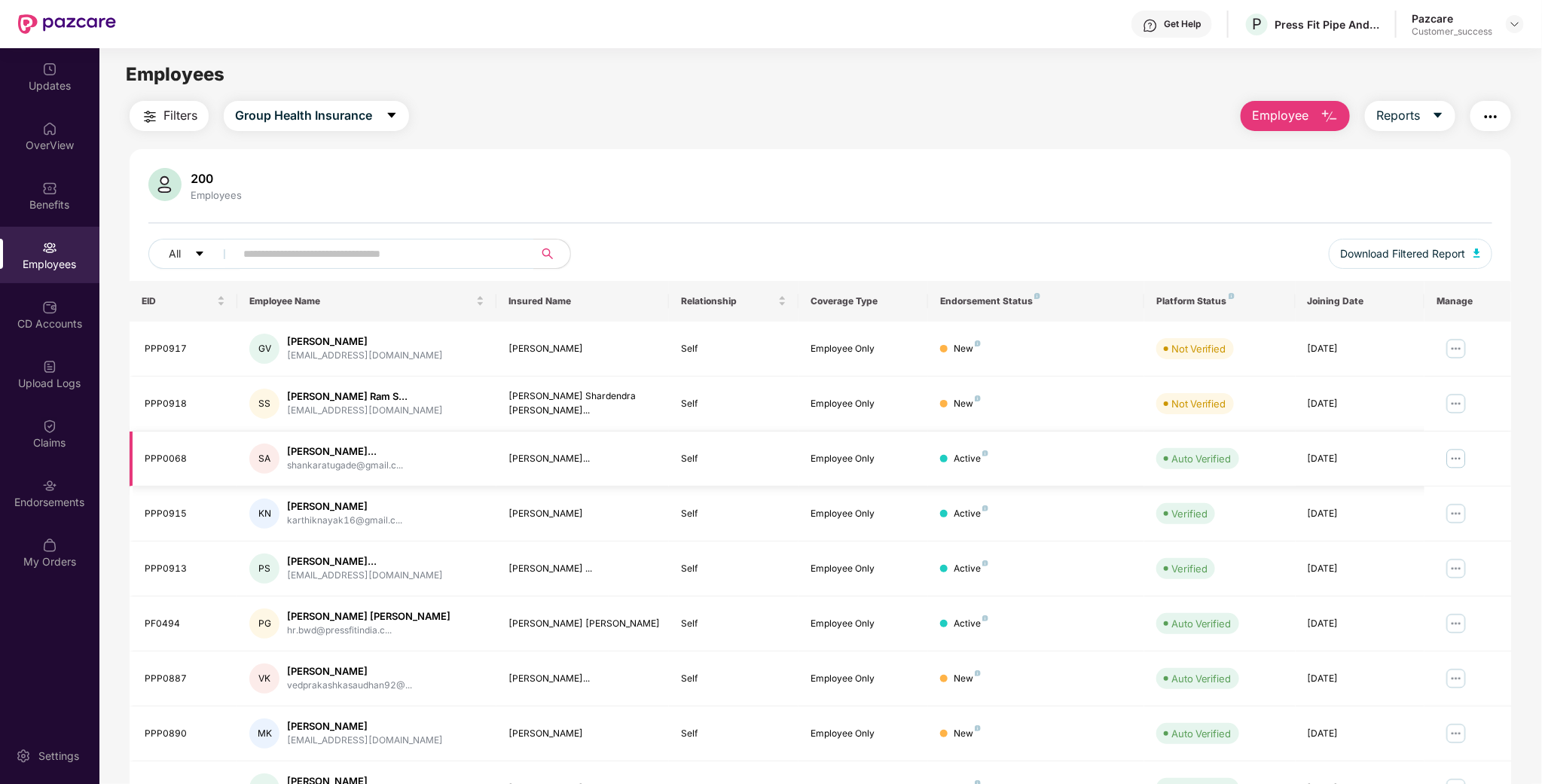
click at [1460, 463] on img at bounding box center [1456, 459] width 24 height 24
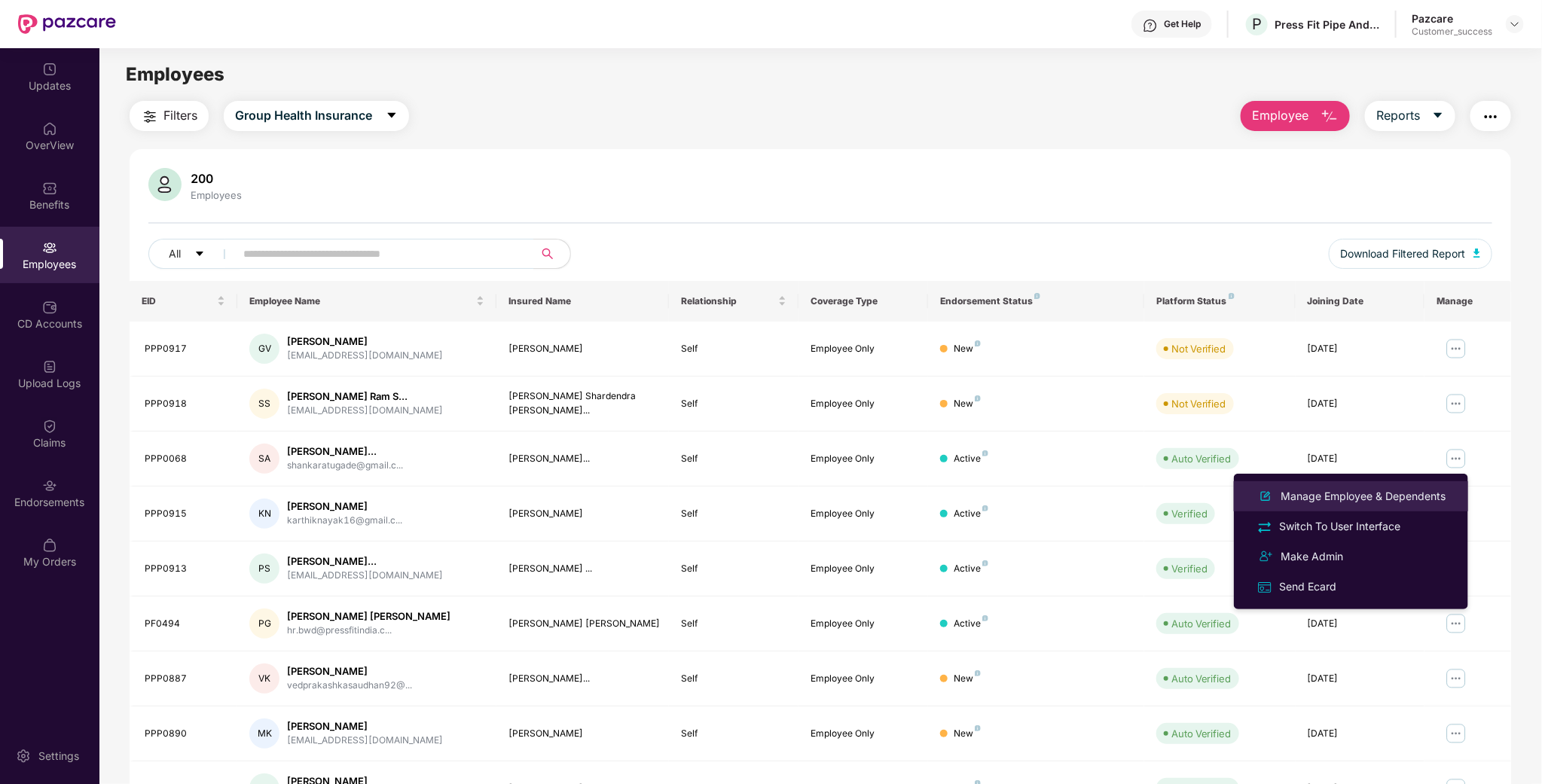
click at [1361, 500] on div "Manage Employee & Dependents" at bounding box center [1363, 496] width 171 height 17
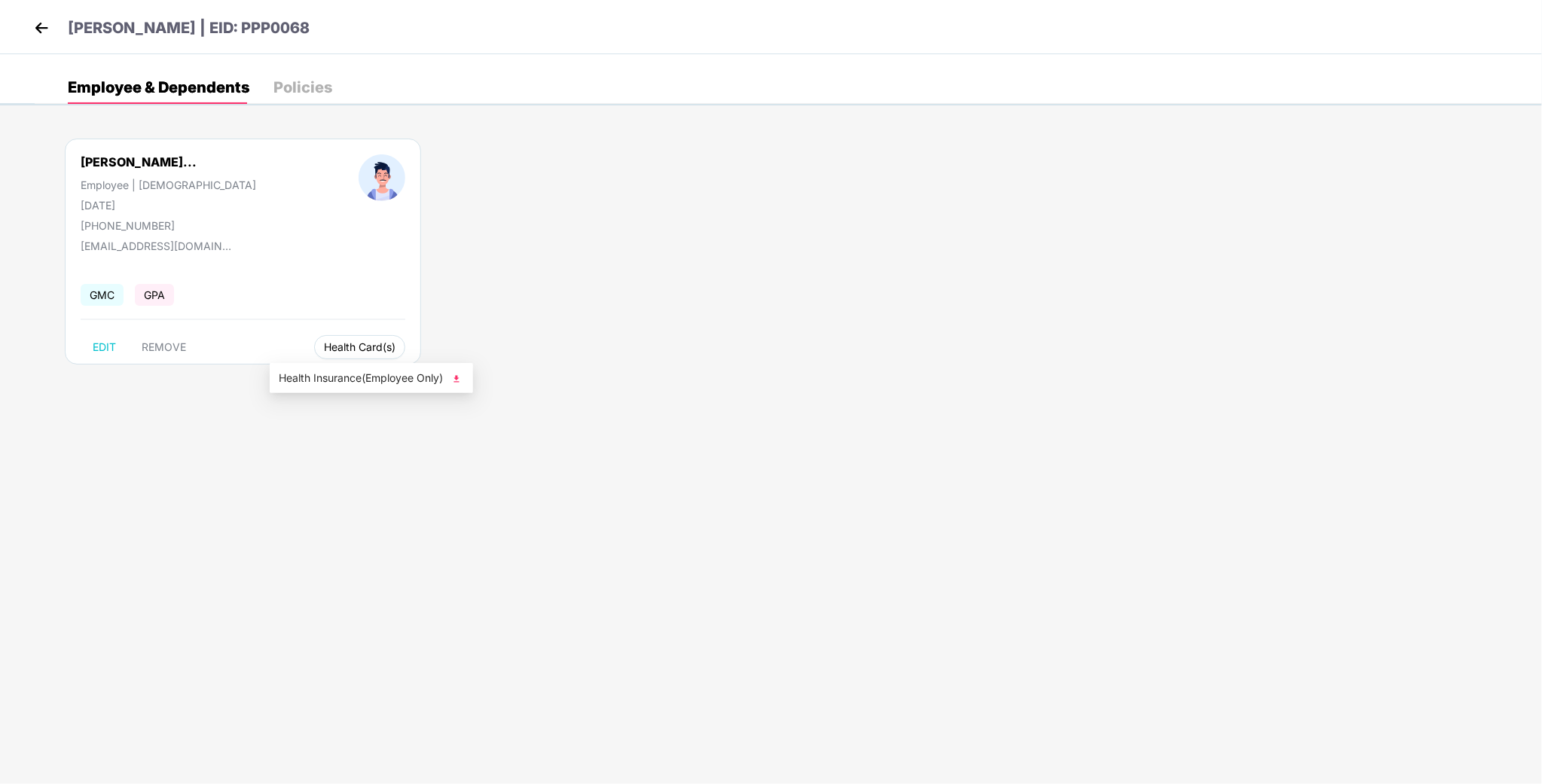
click at [315, 354] on button "Health Card(s)" at bounding box center [360, 347] width 92 height 24
click at [353, 358] on button "Health Card(s)" at bounding box center [360, 347] width 92 height 24
click at [346, 377] on span "Health Insurance(Employee Only)" at bounding box center [371, 378] width 185 height 17
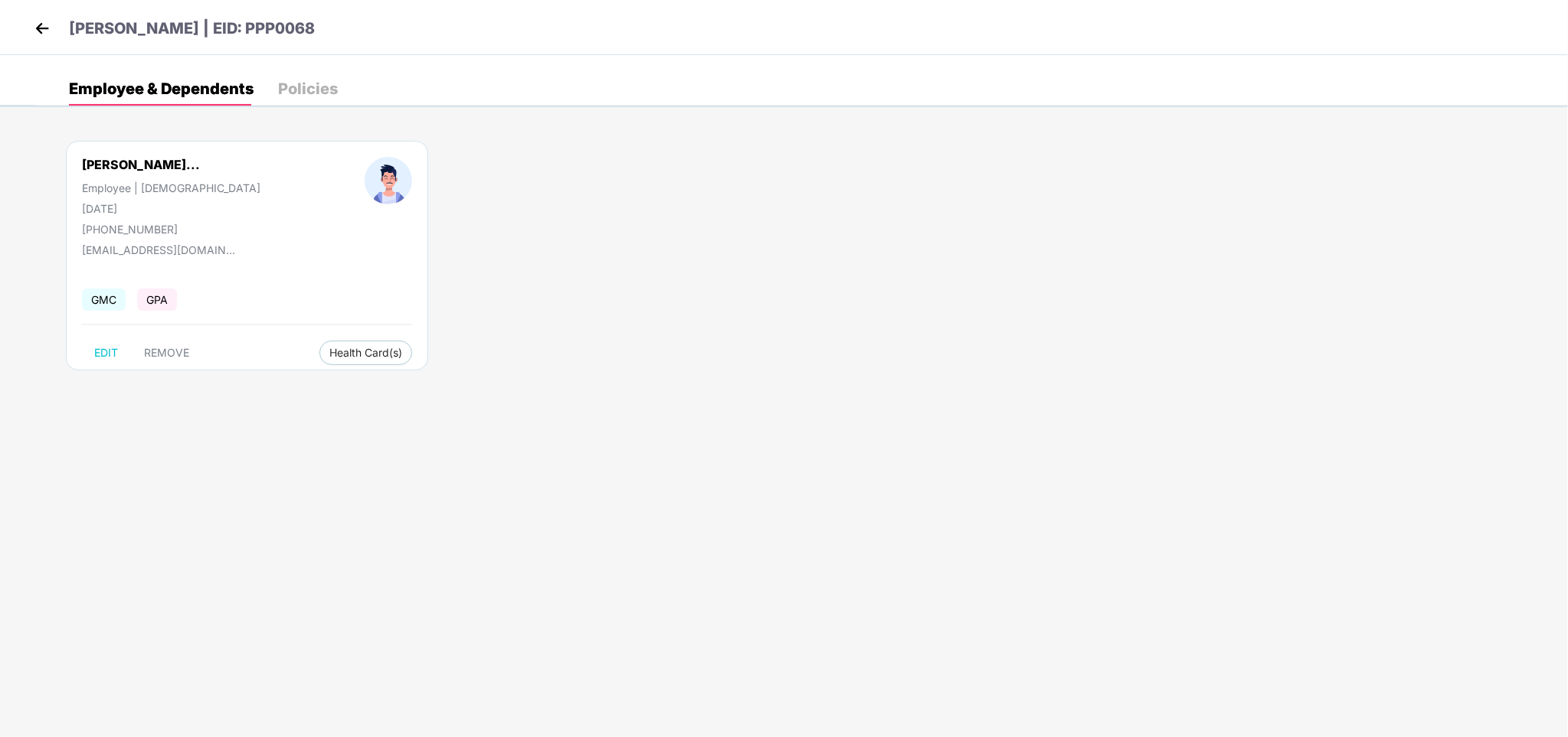
click at [26, 35] on div "[PERSON_NAME] | EID: PPP0068" at bounding box center [784, 27] width 1568 height 55
click at [27, 33] on div "[PERSON_NAME] | EID: PPP0068" at bounding box center [784, 27] width 1568 height 55
click at [31, 33] on img at bounding box center [42, 28] width 23 height 23
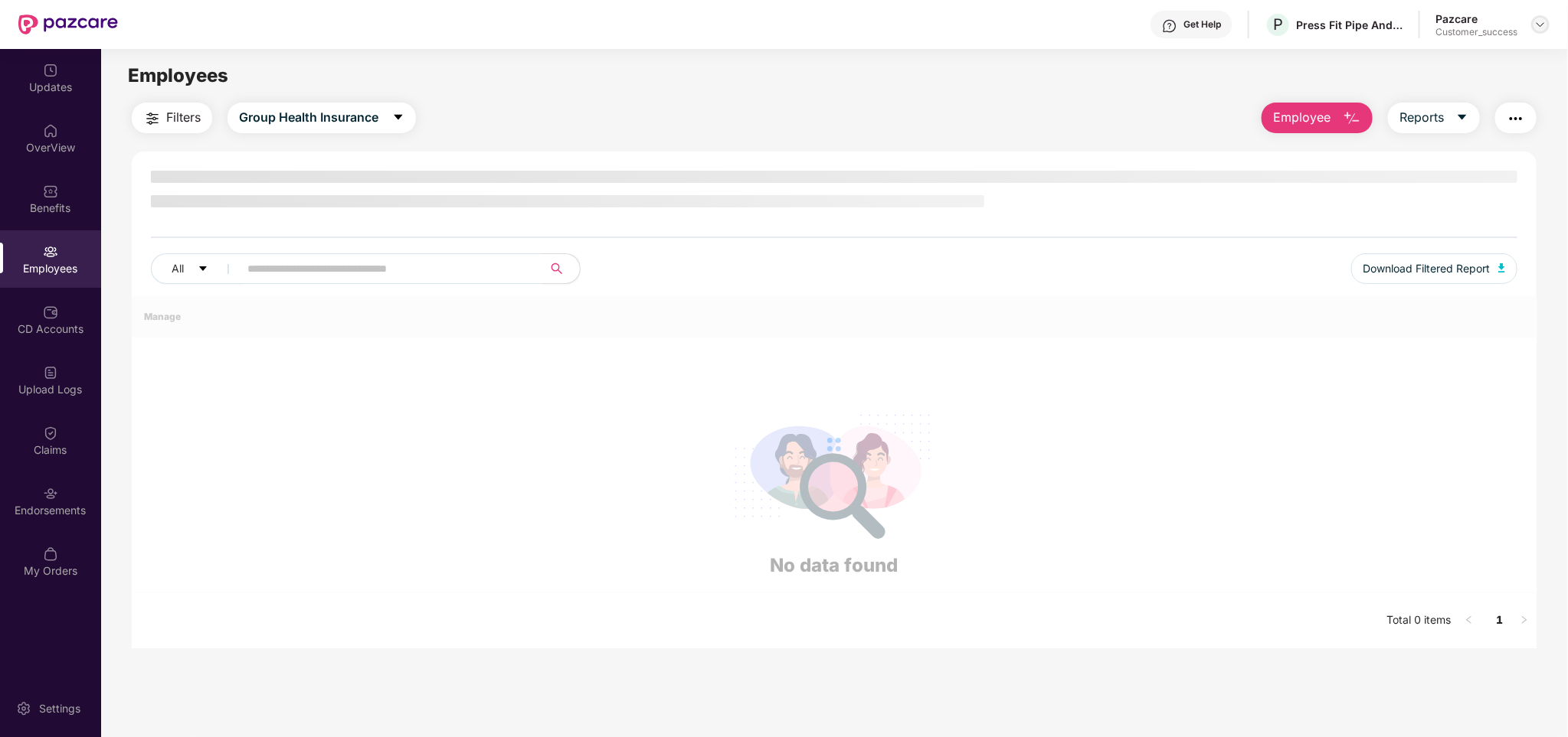
click at [1533, 17] on div at bounding box center [1541, 24] width 19 height 19
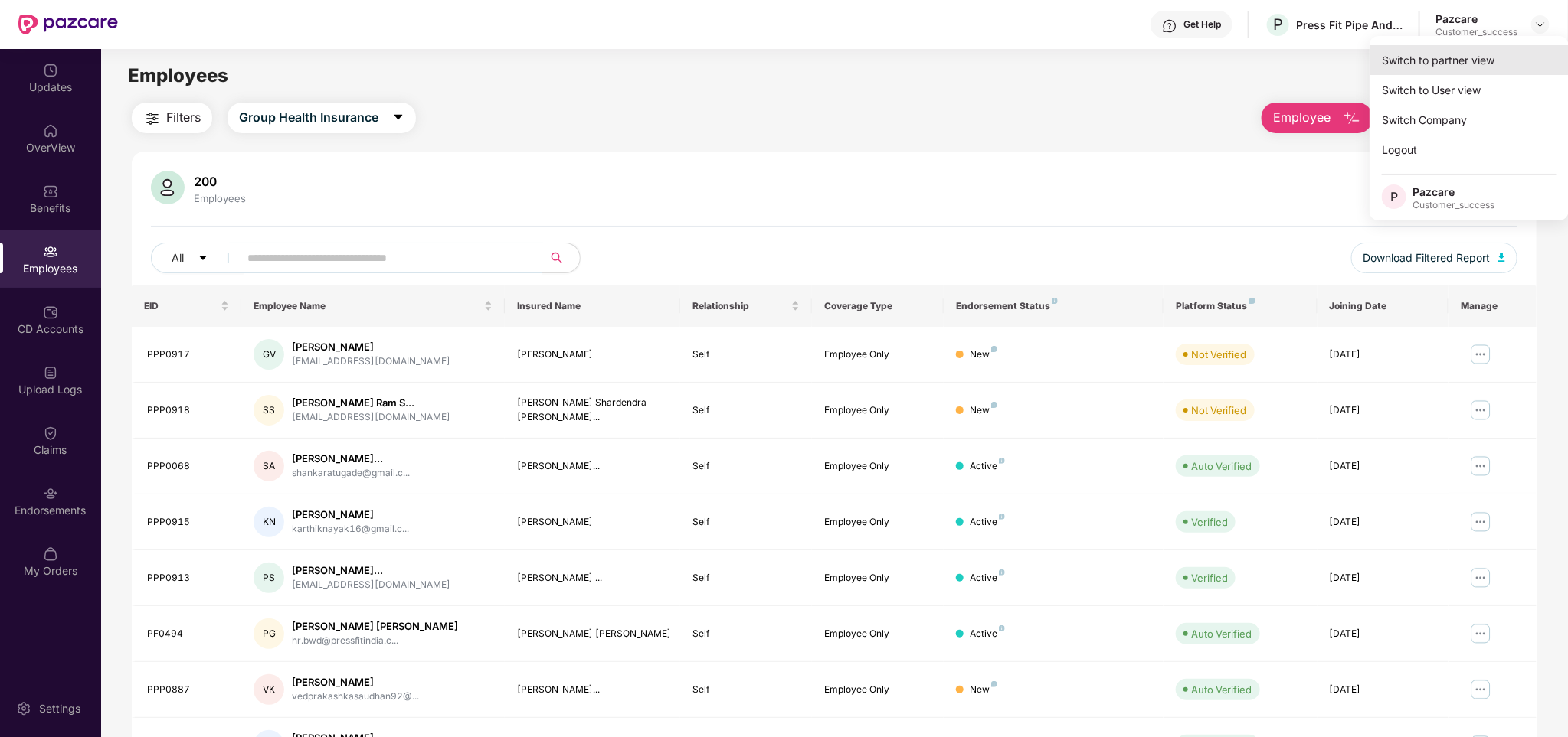
click at [1444, 49] on div "Switch to partner view" at bounding box center [1469, 60] width 199 height 30
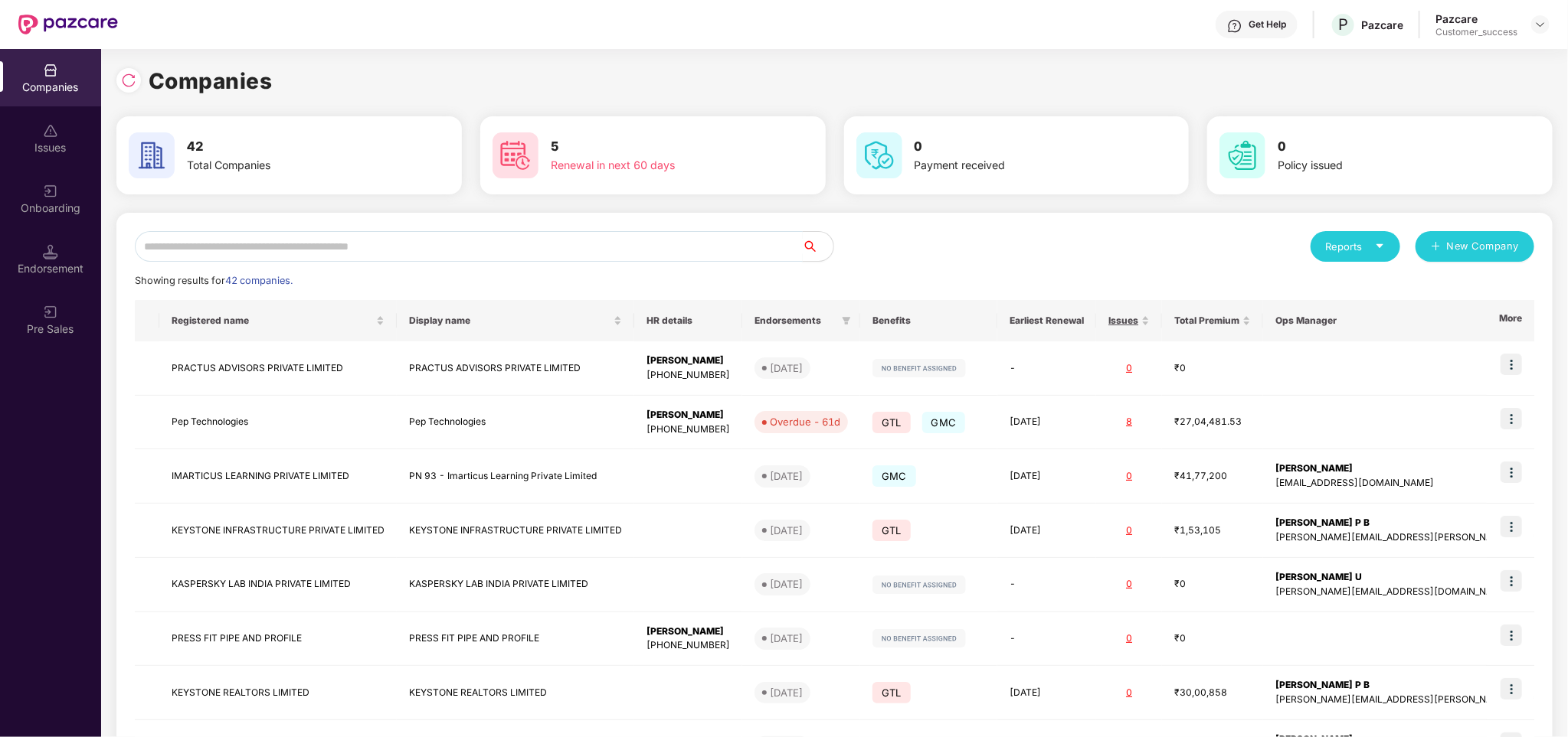
click at [358, 253] on input "text" at bounding box center [468, 246] width 668 height 31
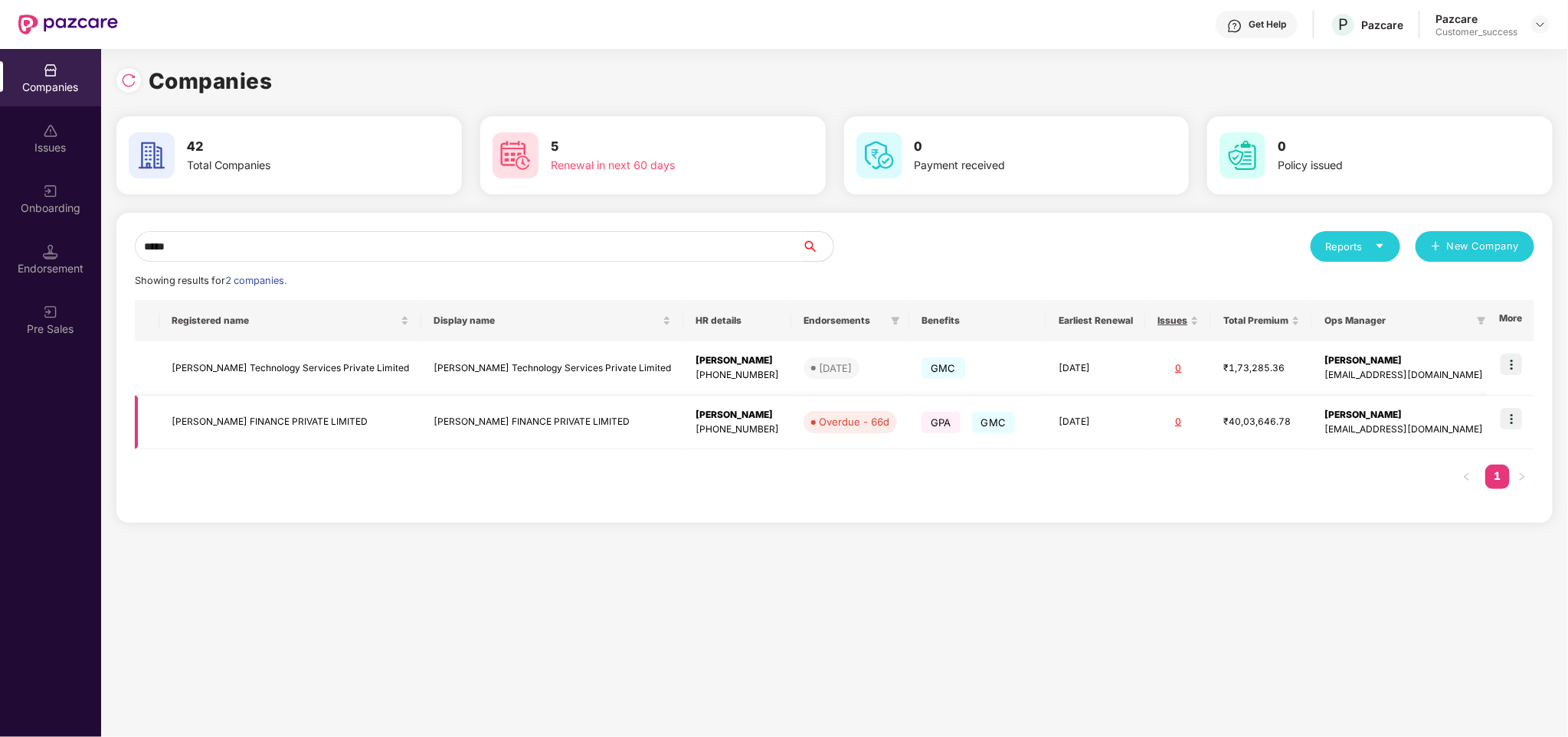
type input "*****"
click at [1507, 416] on img at bounding box center [1511, 418] width 22 height 22
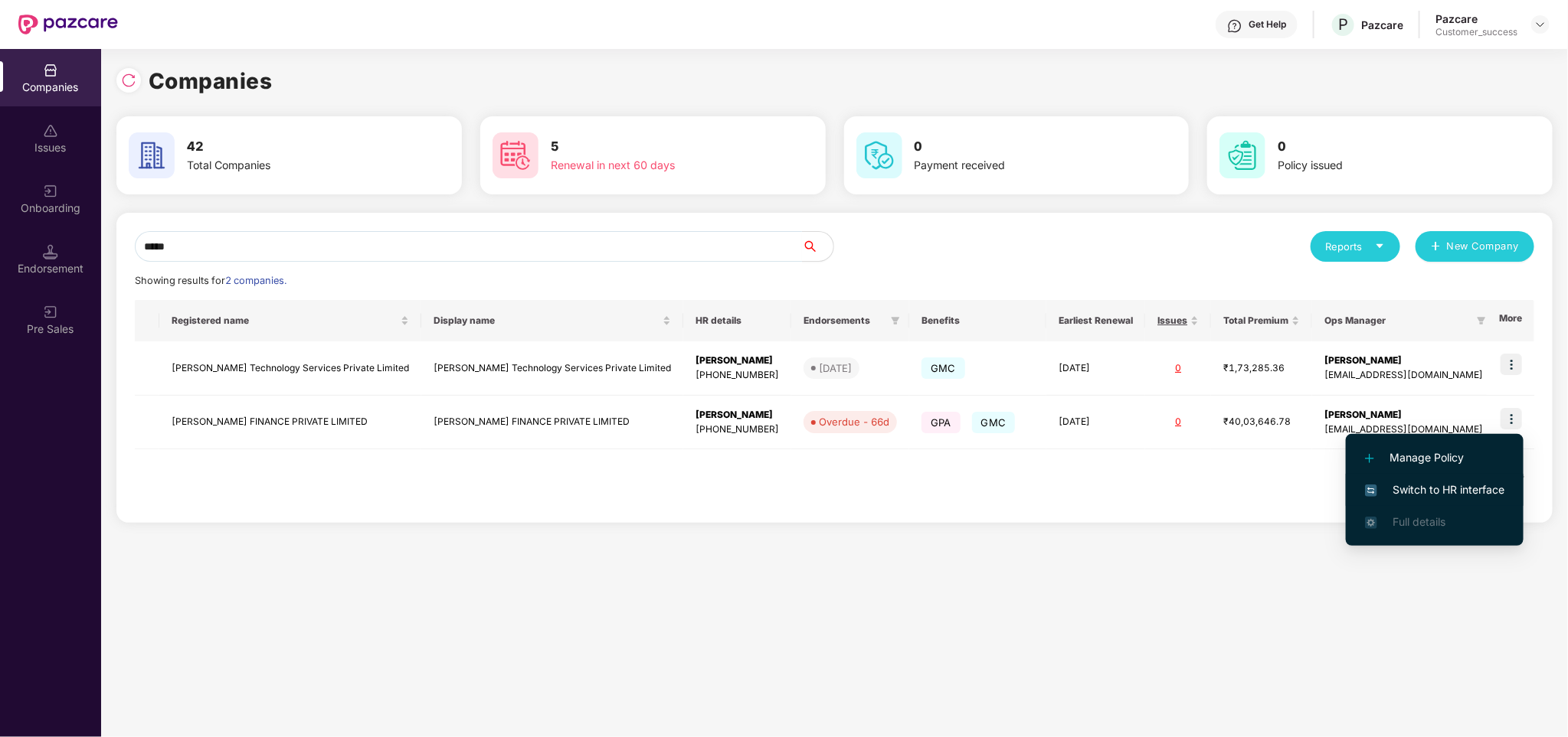
click at [1452, 489] on span "Switch to HR interface" at bounding box center [1434, 490] width 139 height 17
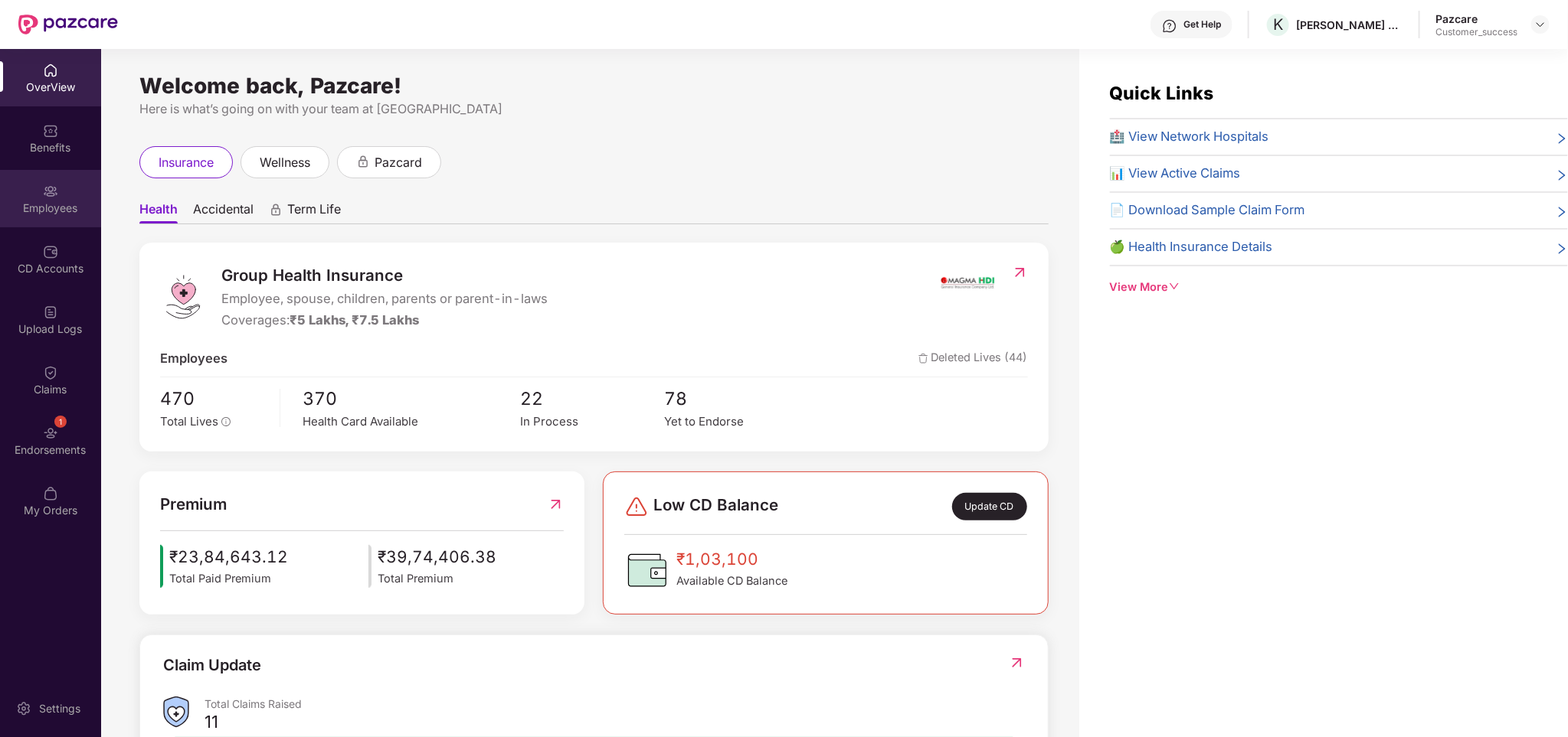
click at [53, 192] on img at bounding box center [51, 191] width 15 height 15
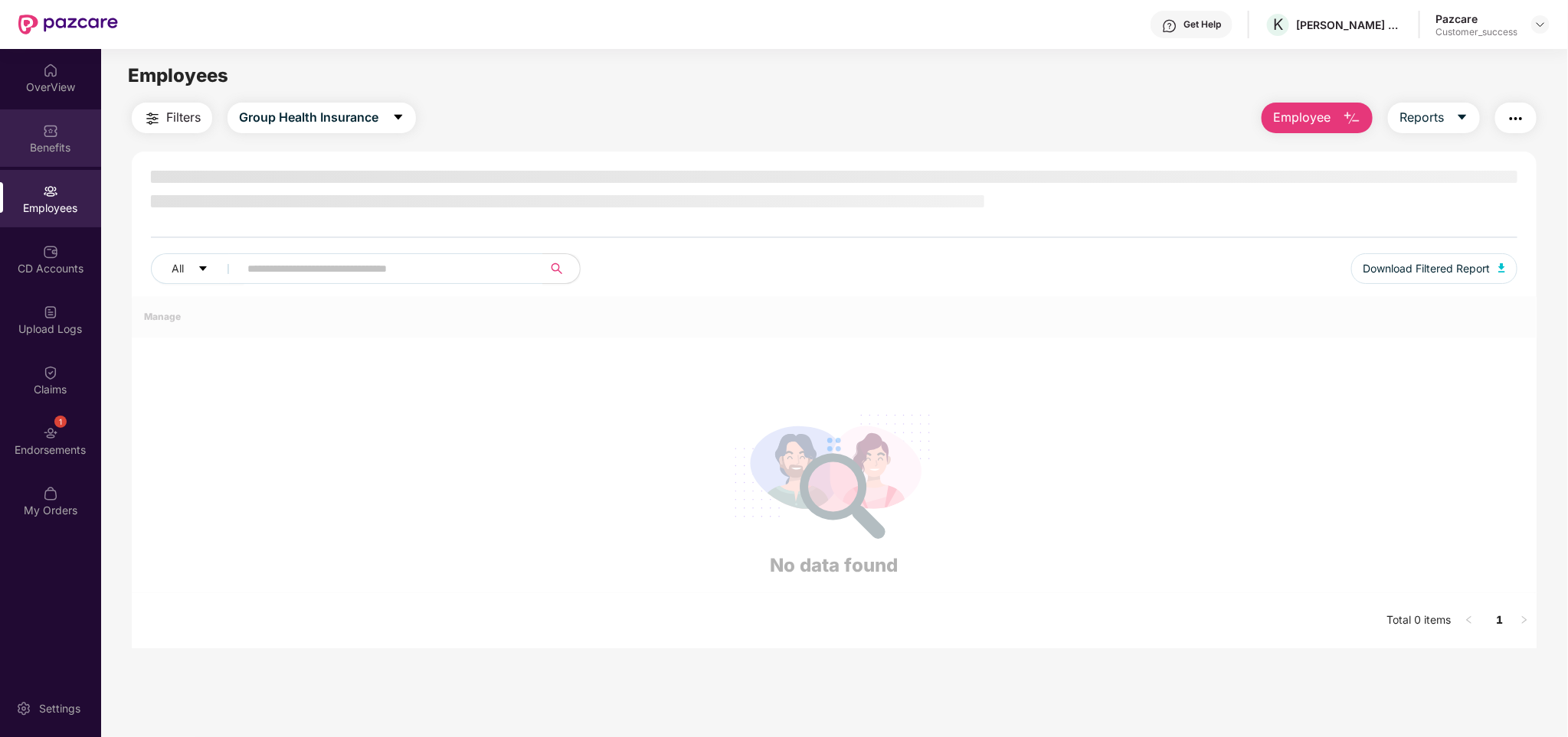
click at [57, 129] on img at bounding box center [51, 131] width 15 height 15
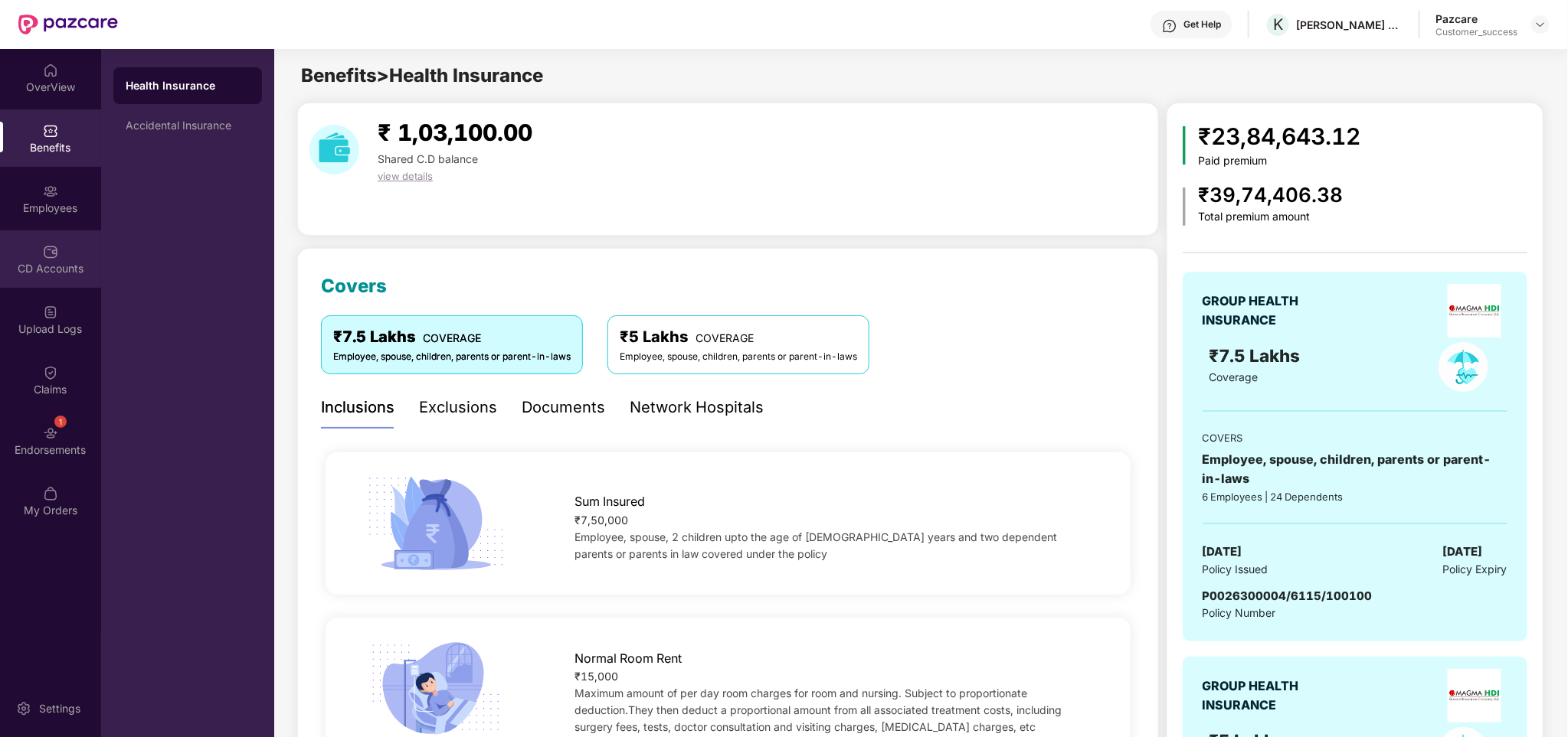
click at [72, 248] on div "CD Accounts" at bounding box center [50, 259] width 101 height 57
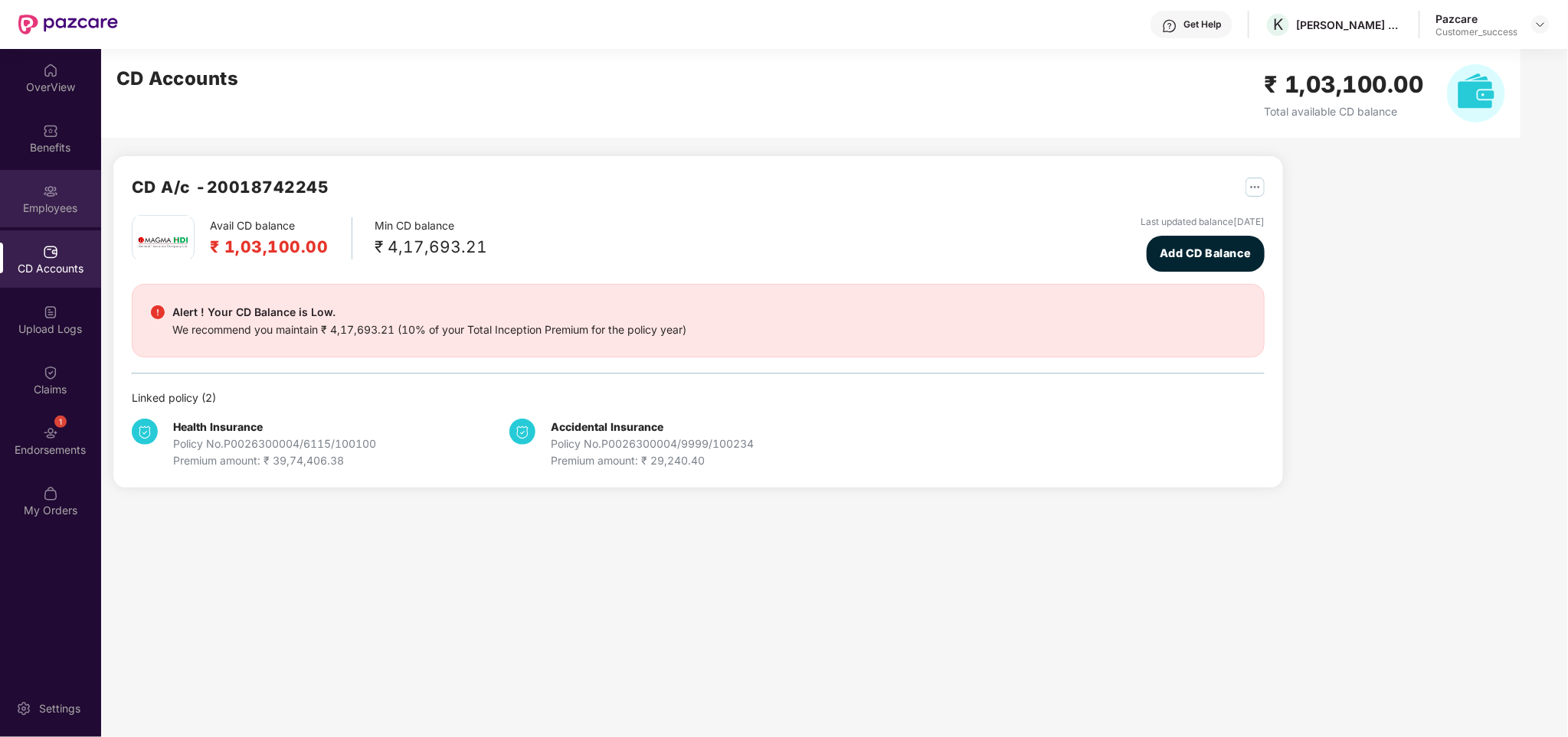
click at [58, 193] on div "Employees" at bounding box center [50, 198] width 101 height 57
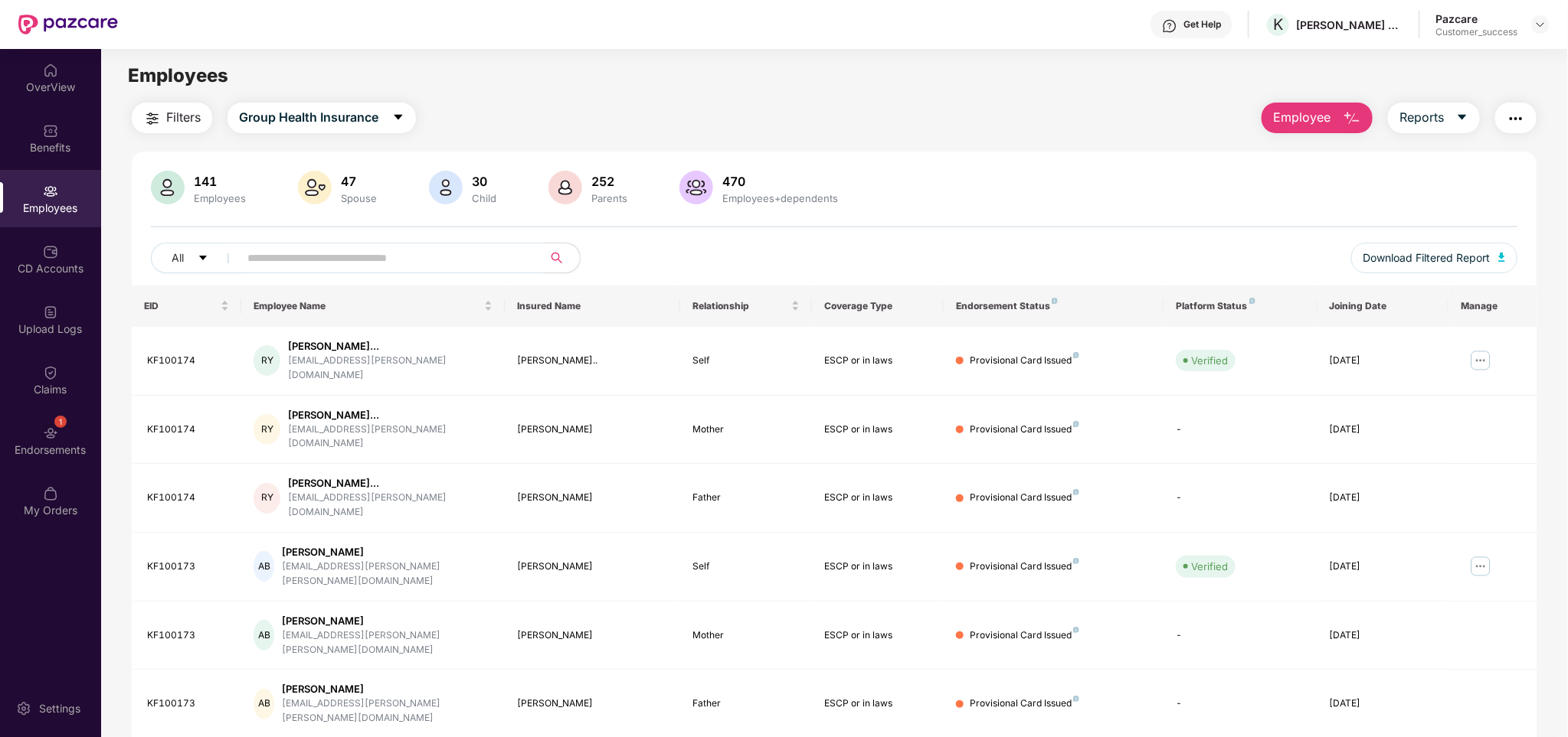
click at [307, 262] on input "text" at bounding box center [385, 258] width 275 height 23
paste input "********"
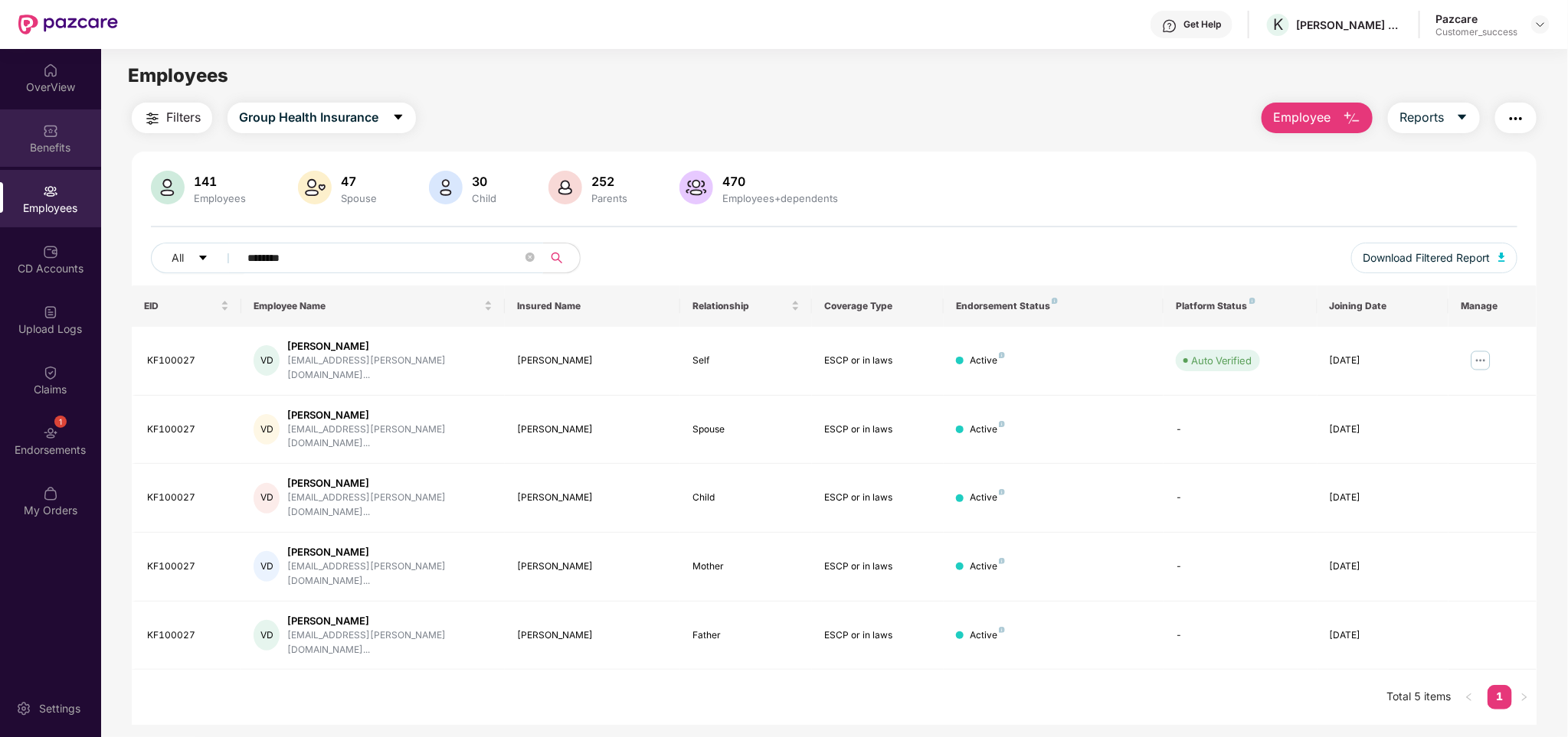
type input "********"
click at [46, 133] on img at bounding box center [51, 131] width 15 height 15
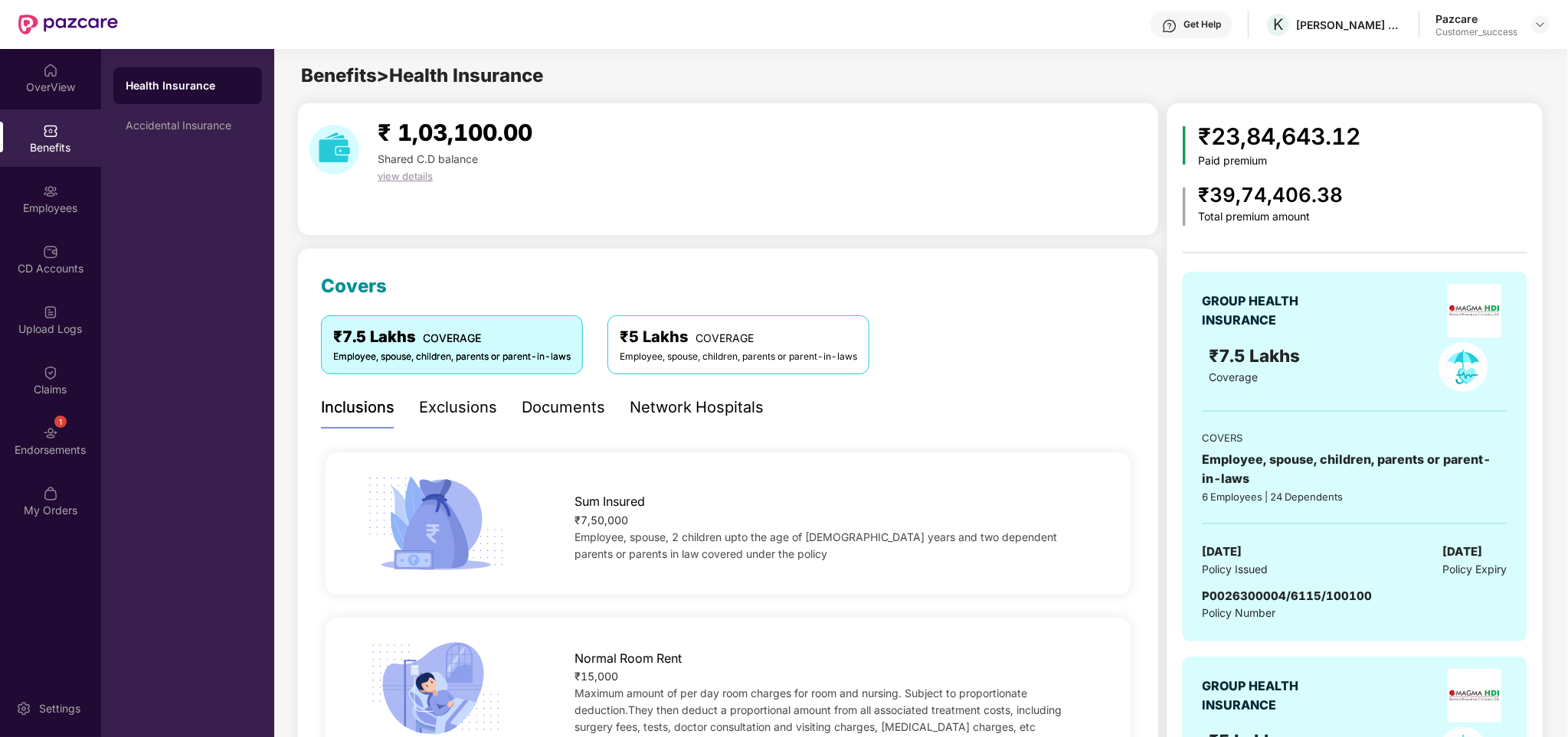
click at [191, 81] on div "Health Insurance" at bounding box center [188, 86] width 124 height 15
click at [1539, 19] on img at bounding box center [1540, 24] width 12 height 12
click at [1468, 60] on div "Switch to partner view" at bounding box center [1469, 60] width 199 height 30
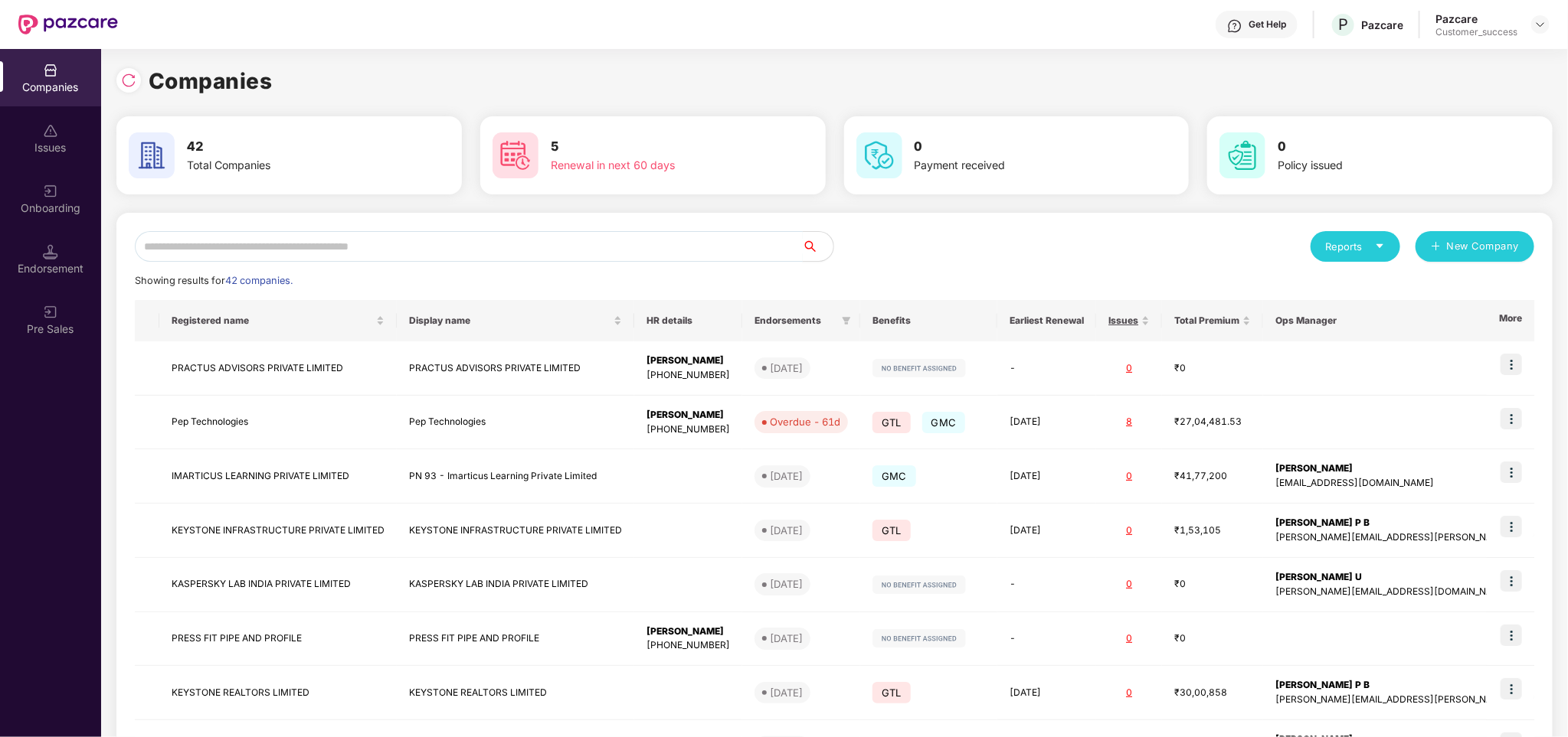
drag, startPoint x: 221, startPoint y: 230, endPoint x: 287, endPoint y: 291, distance: 89.9
click at [223, 231] on input "text" at bounding box center [468, 246] width 668 height 31
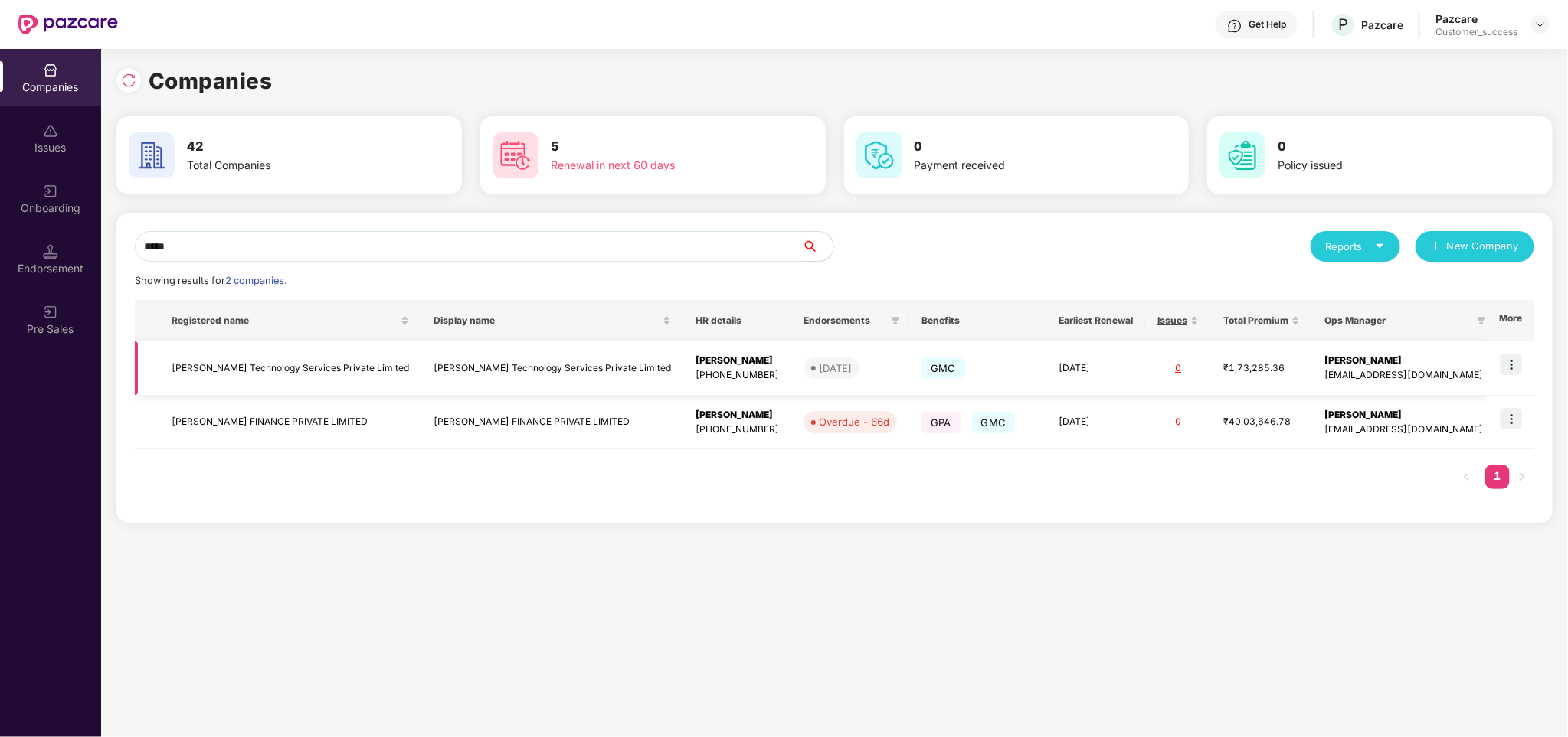
type input "*****"
click at [1512, 368] on img at bounding box center [1511, 364] width 22 height 22
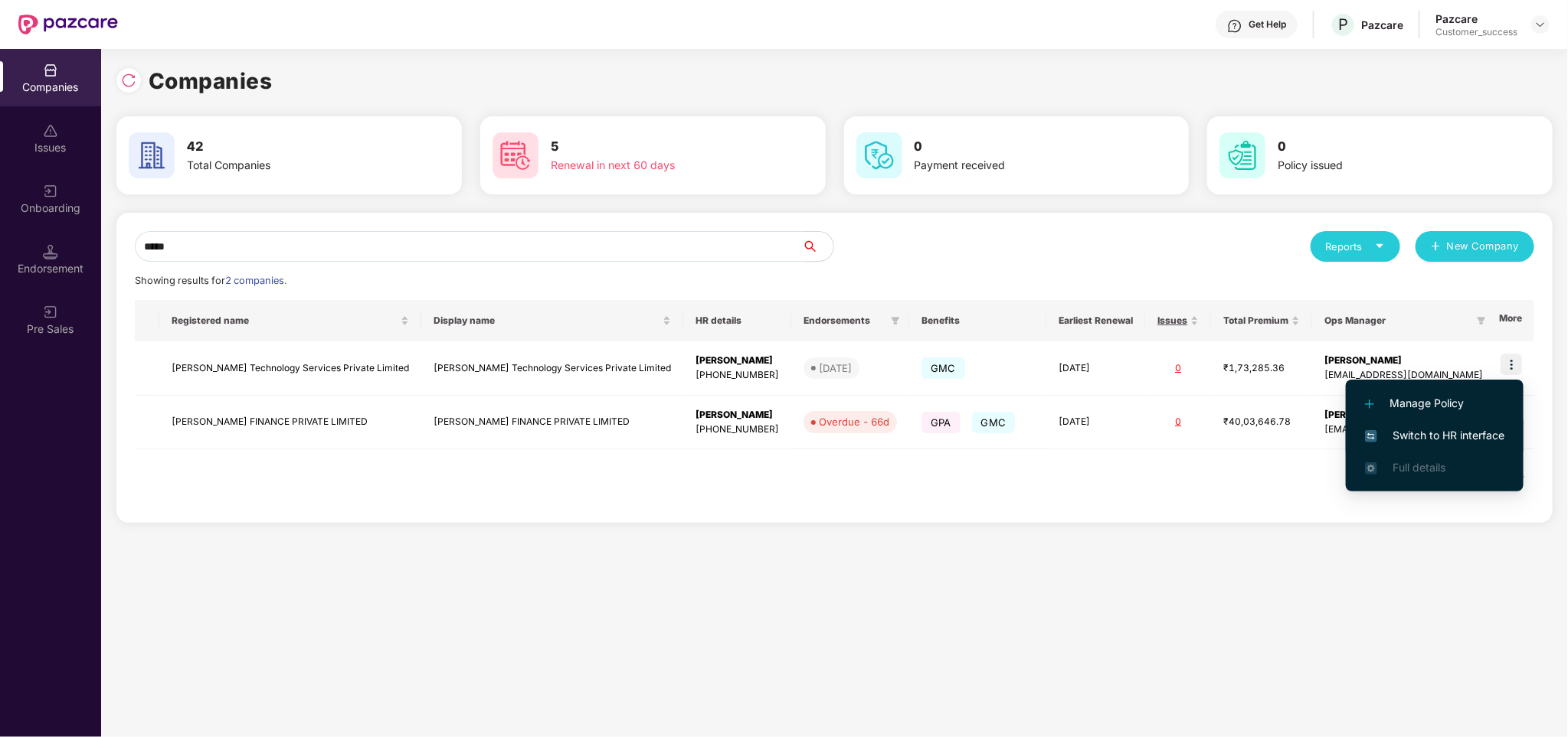
click at [1464, 431] on span "Switch to HR interface" at bounding box center [1434, 435] width 139 height 17
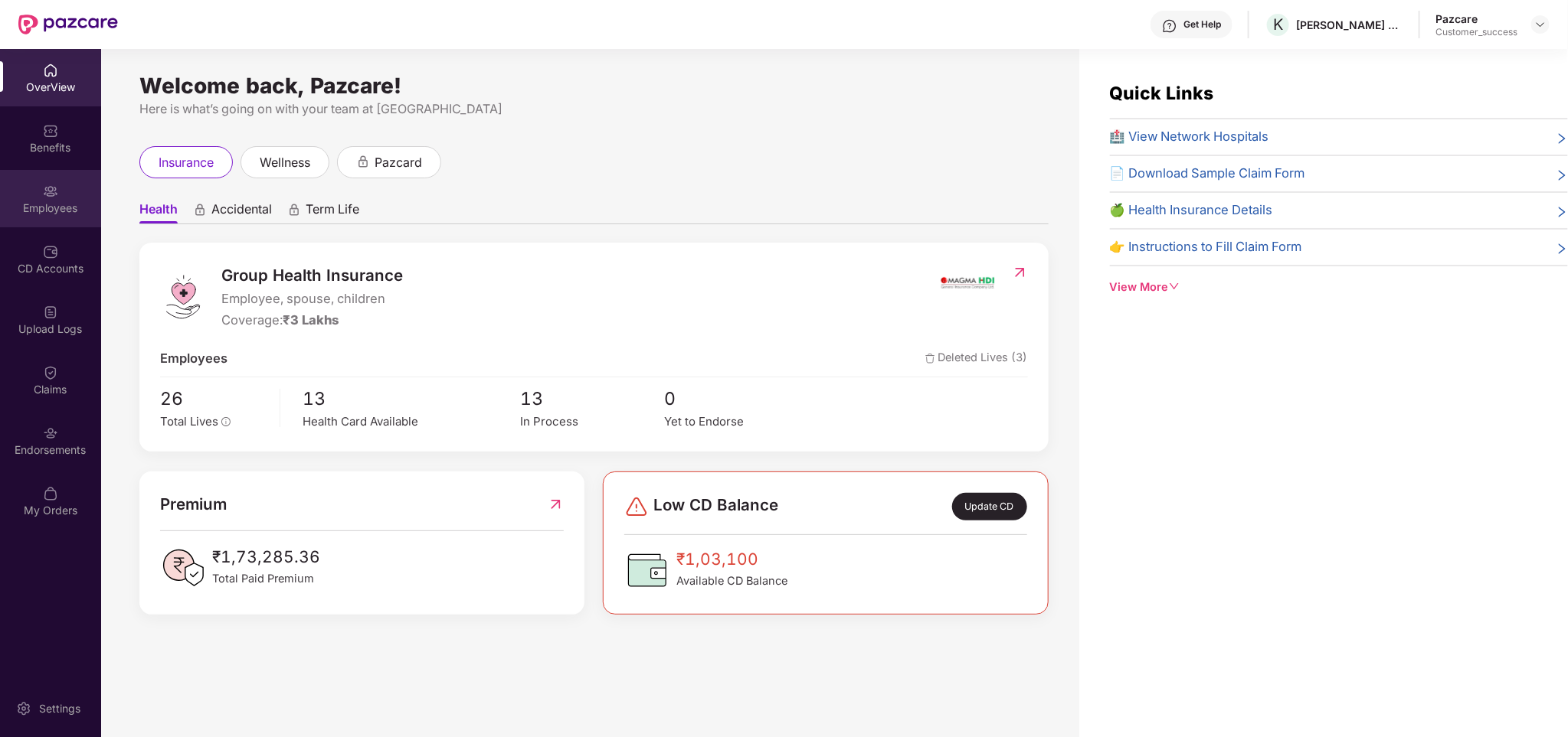
click at [54, 188] on img at bounding box center [51, 191] width 15 height 15
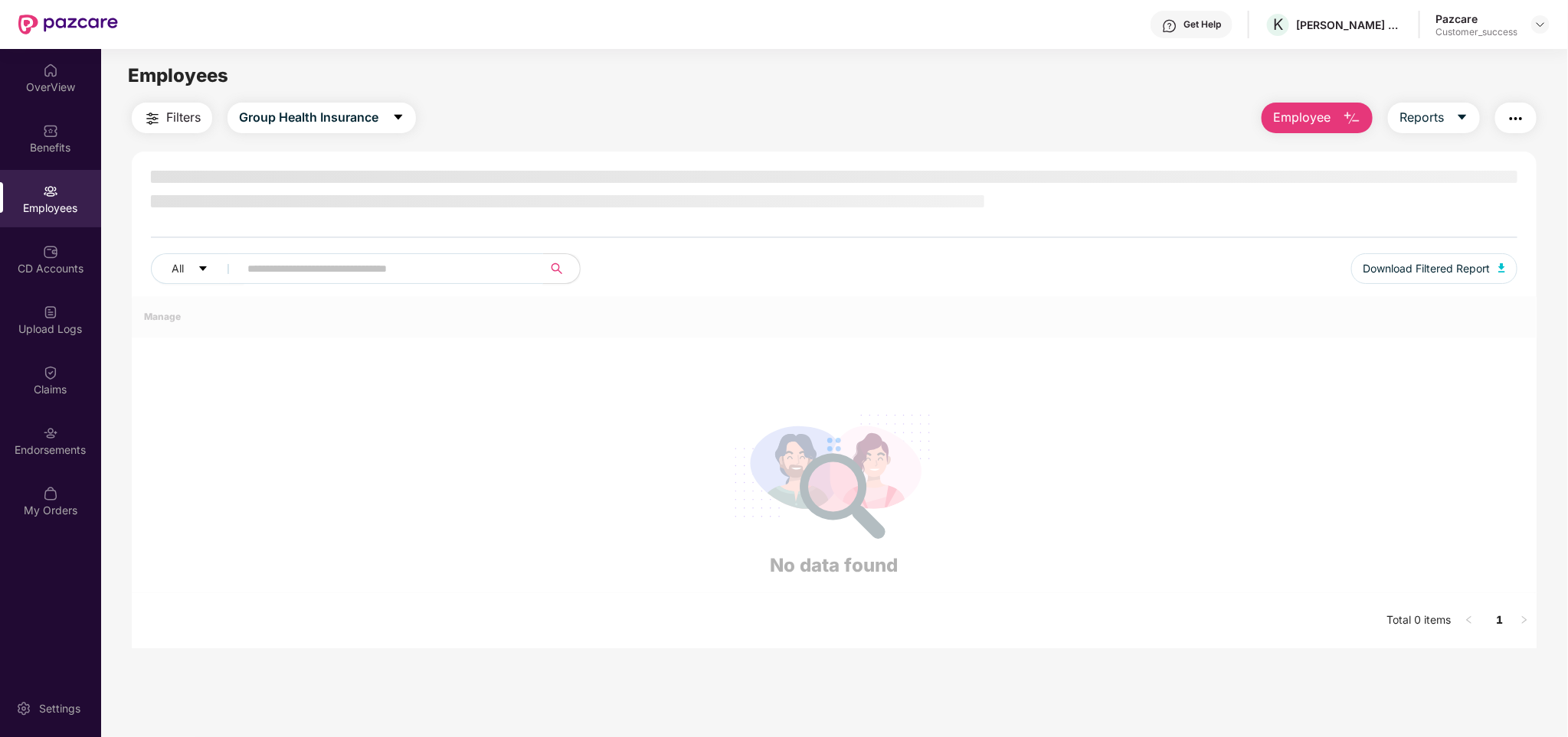
click at [306, 270] on span at bounding box center [386, 268] width 314 height 31
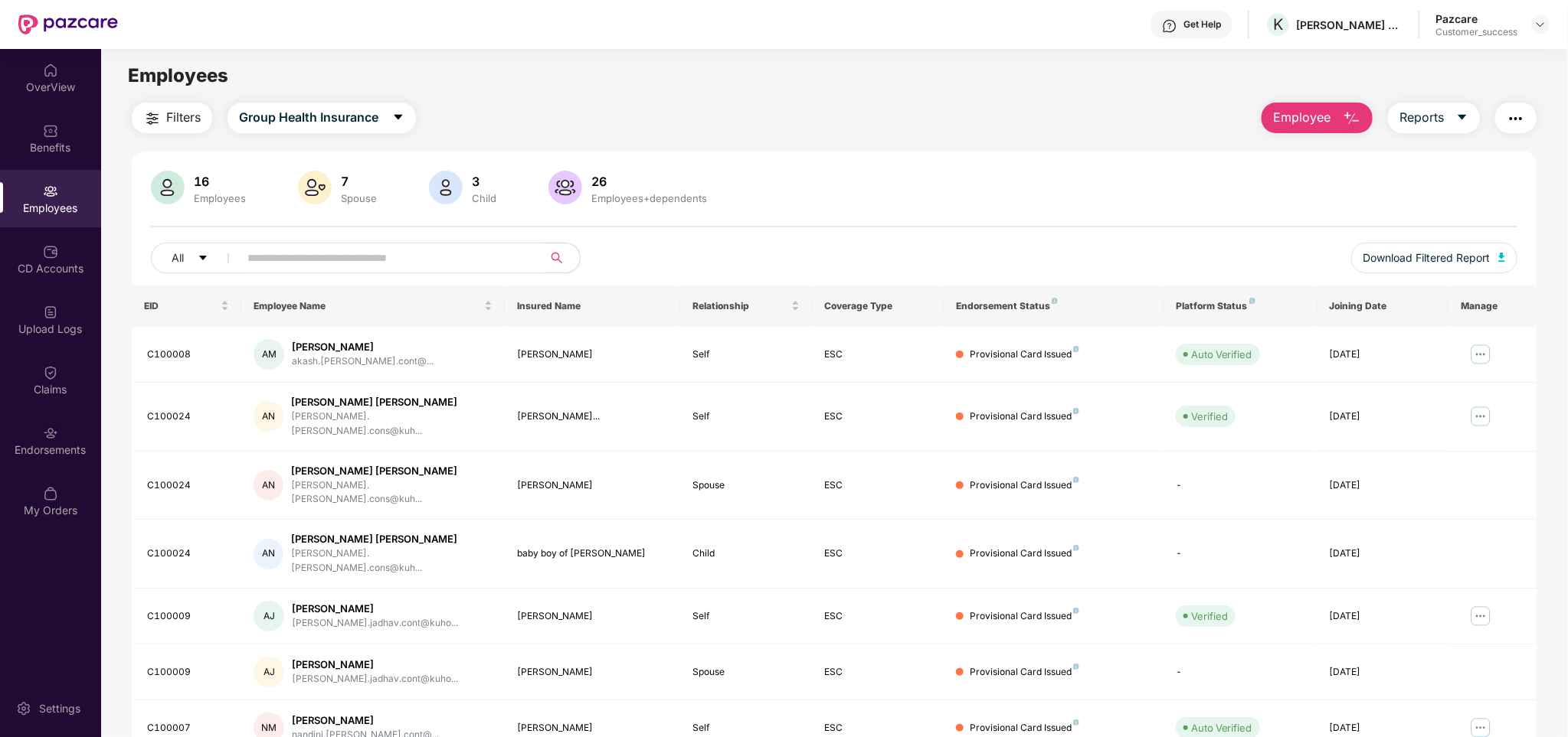
paste input "********"
type input "********"
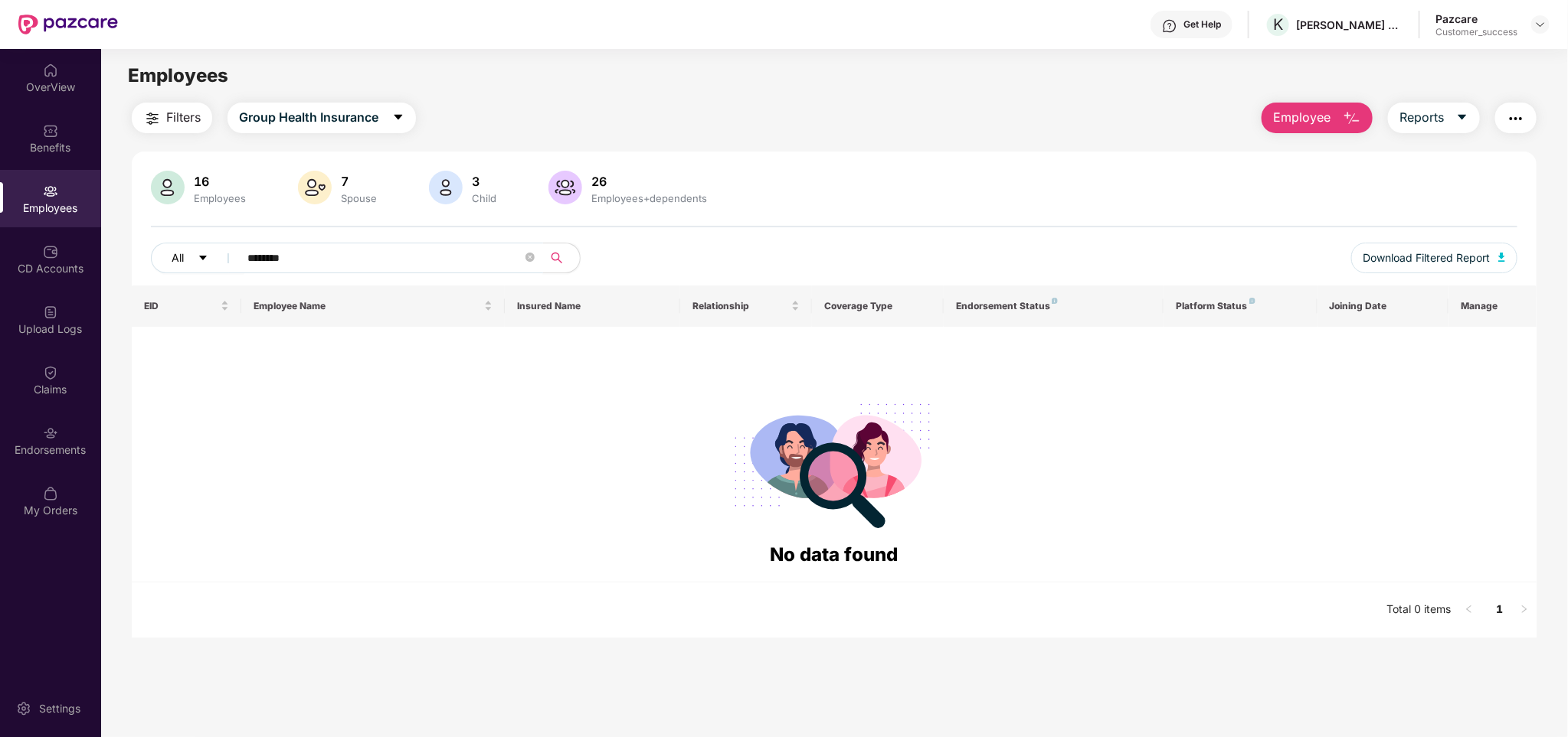
drag, startPoint x: 329, startPoint y: 258, endPoint x: 196, endPoint y: 267, distance: 133.3
click at [196, 267] on div "All ********" at bounding box center [549, 258] width 798 height 31
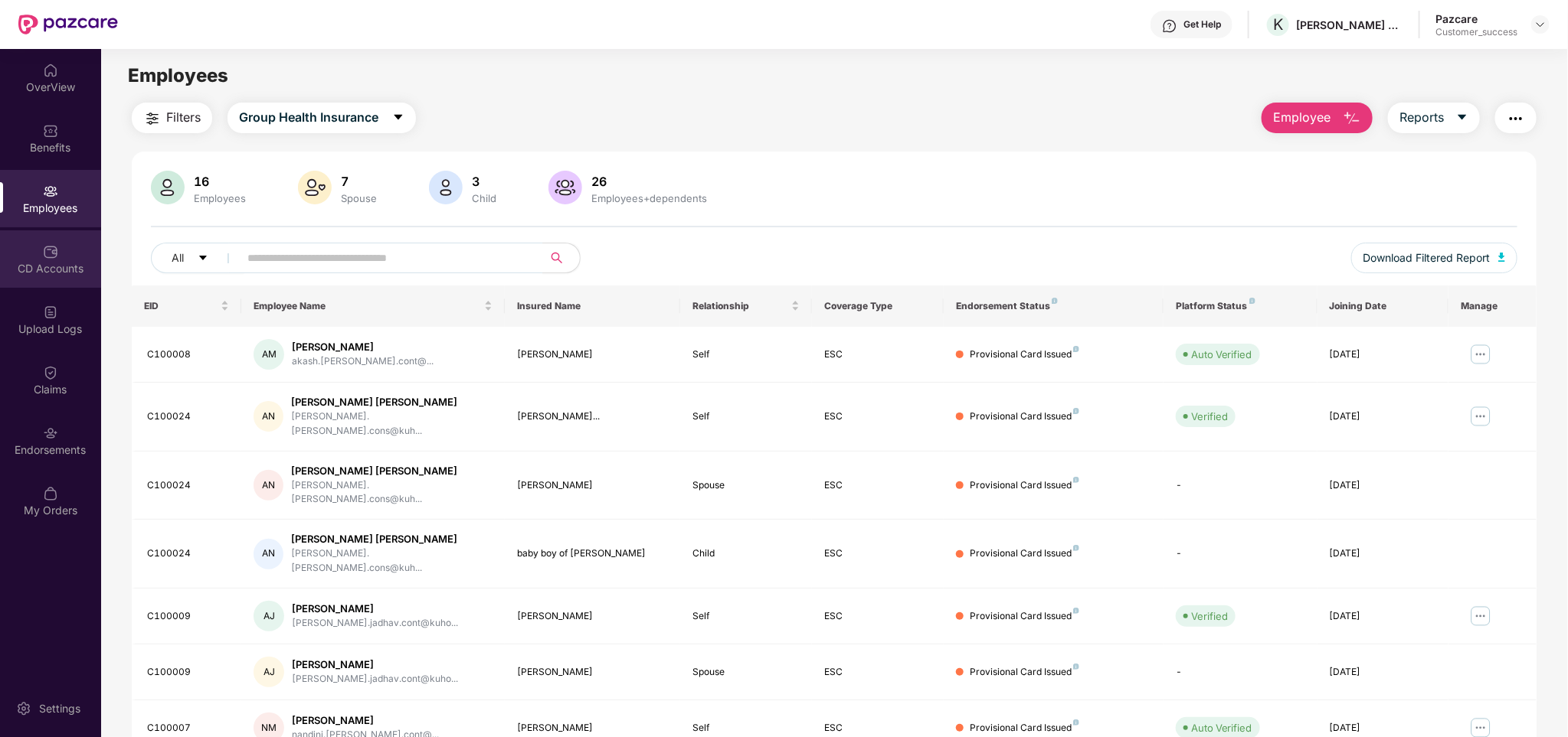
click at [35, 245] on div "CD Accounts" at bounding box center [50, 259] width 101 height 57
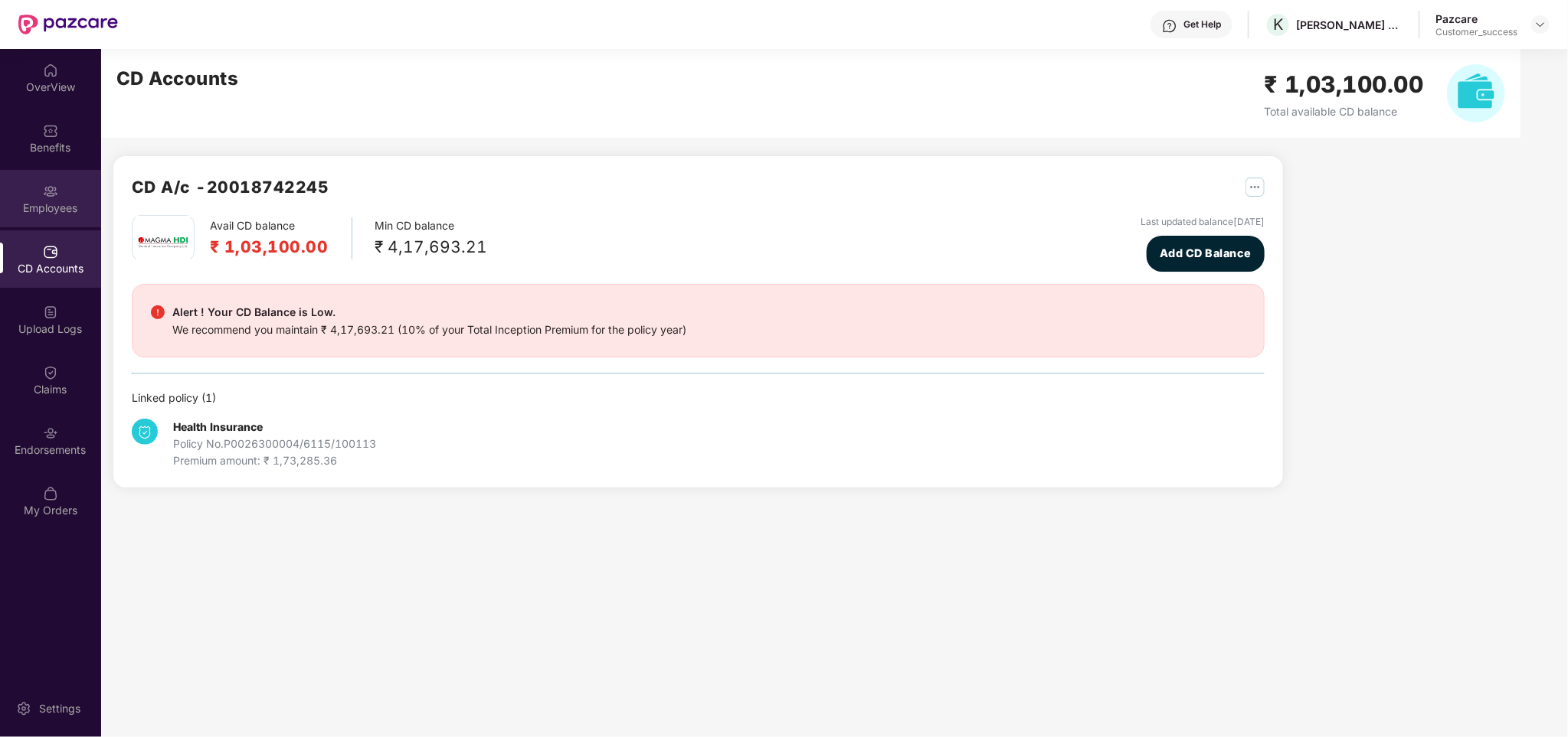
click at [84, 196] on div "Employees" at bounding box center [50, 198] width 101 height 57
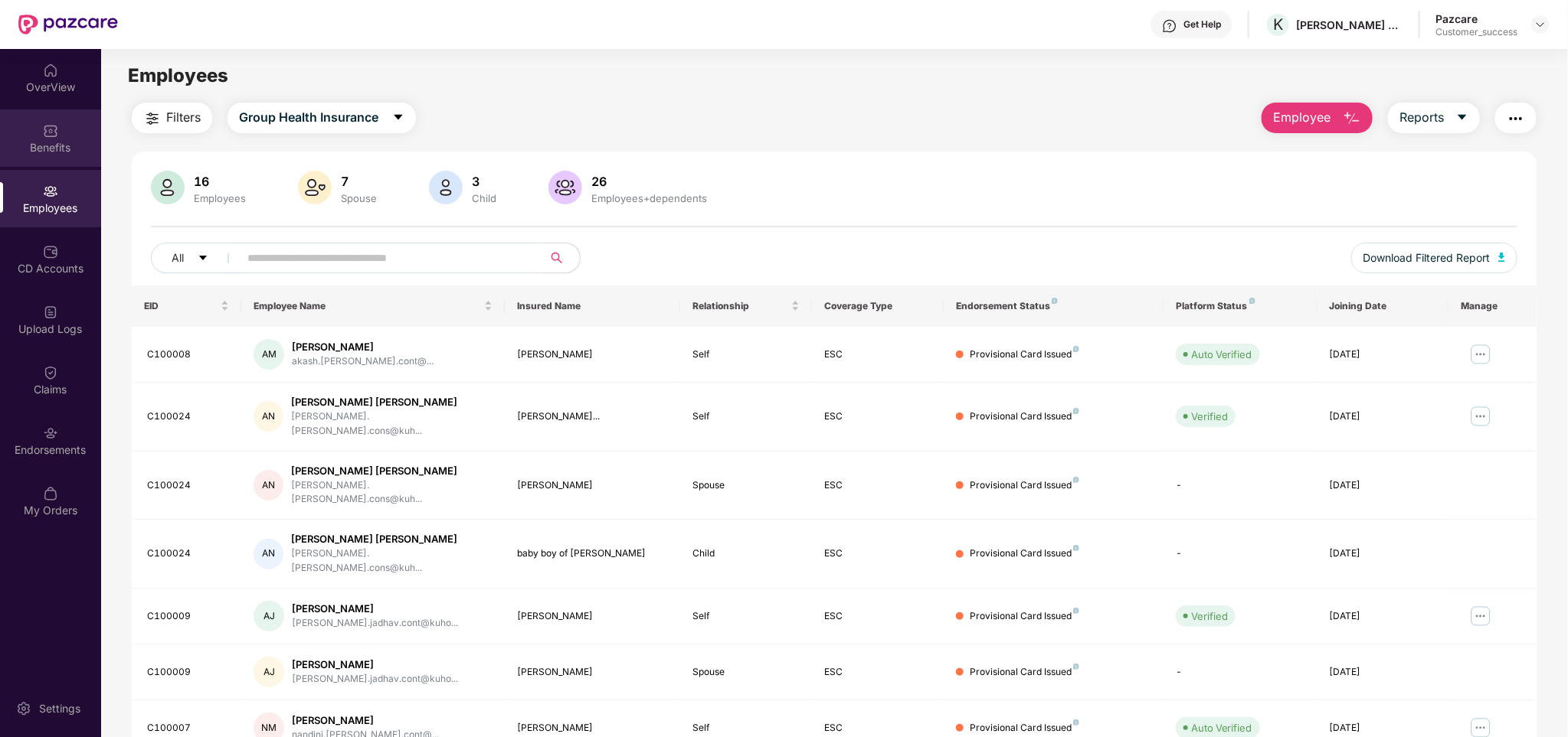
click at [60, 136] on div "Benefits" at bounding box center [50, 137] width 101 height 57
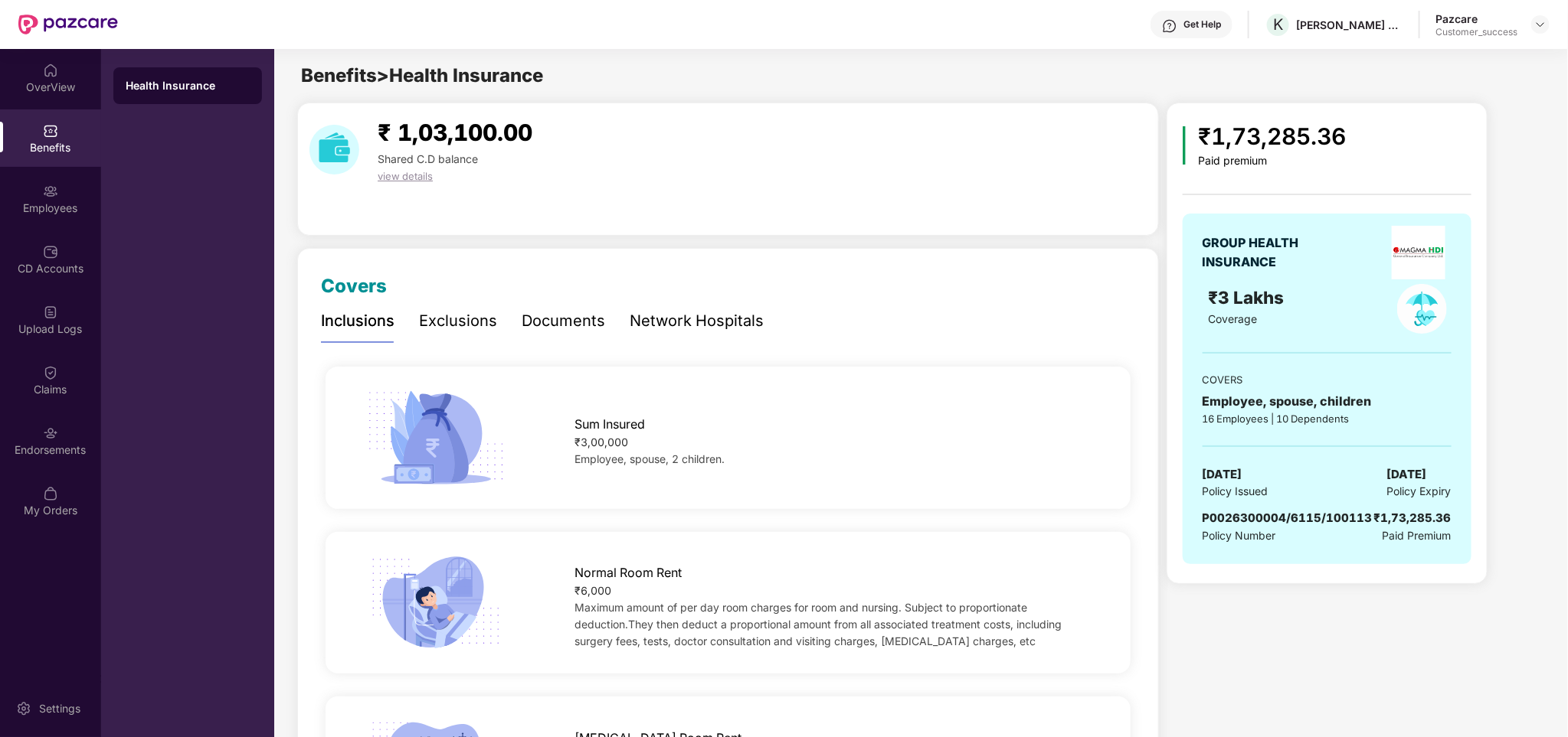
click at [545, 154] on div "₹ 1,03,100.00 Shared C.D balance view details" at bounding box center [454, 149] width 180 height 70
click at [1268, 564] on div "GROUP HEALTH INSURANCE ₹3 Lakhs Coverage COVERS Employee, spouse, children 16 E…" at bounding box center [1326, 388] width 289 height 351
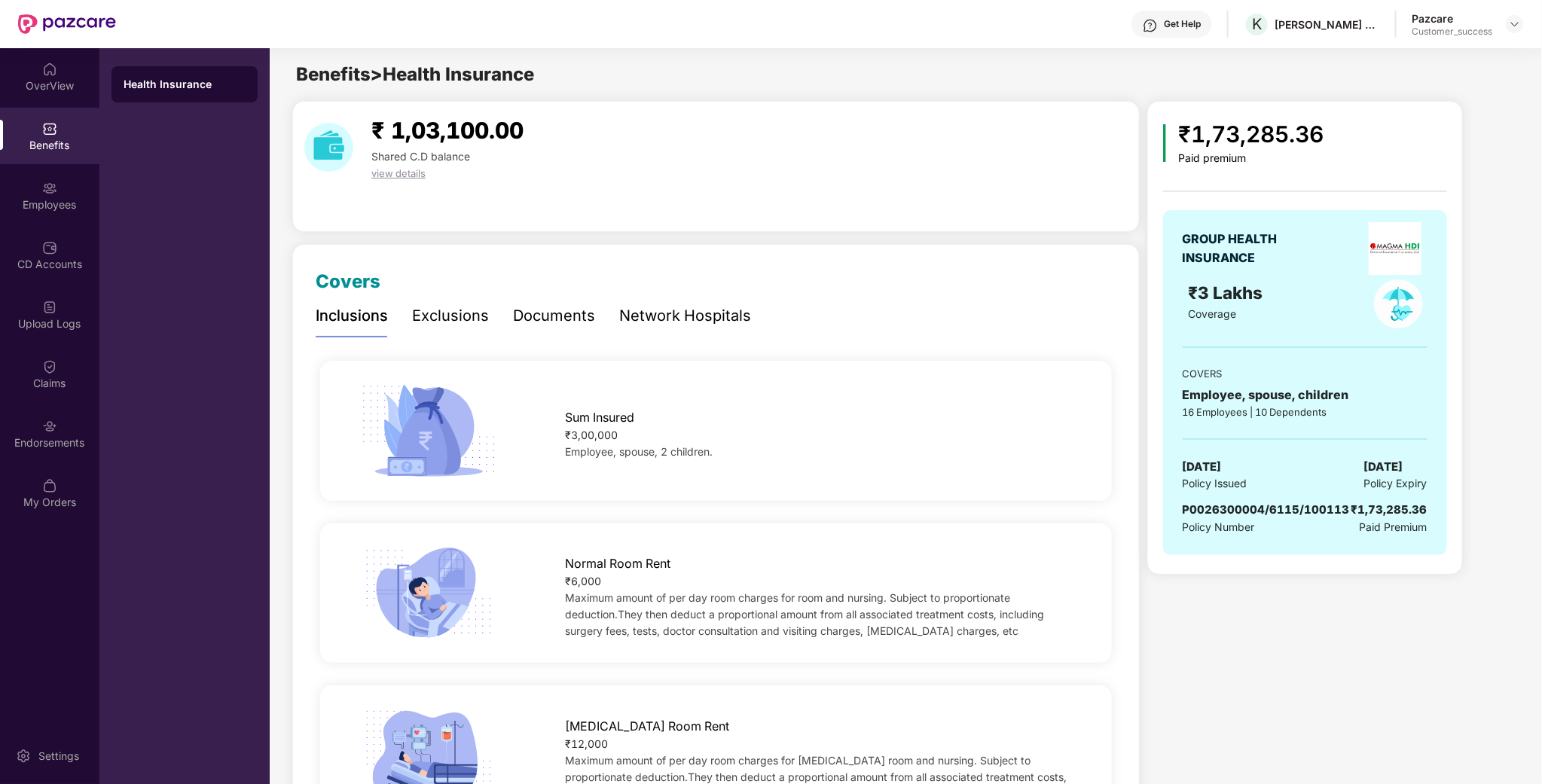
click at [1232, 322] on div "Coverage" at bounding box center [1266, 314] width 157 height 17
click at [52, 194] on img at bounding box center [50, 188] width 15 height 15
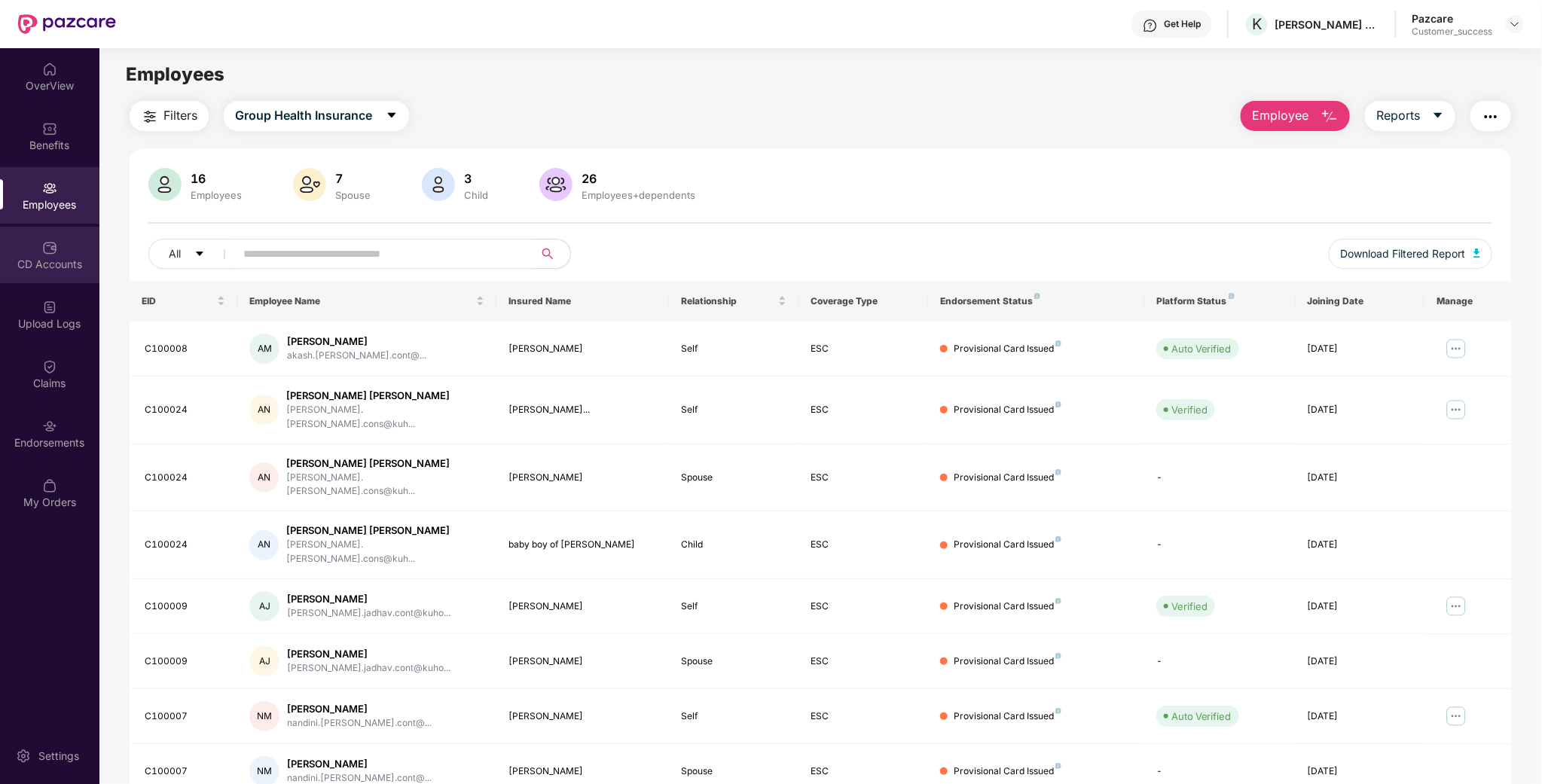
click at [61, 277] on div "CD Accounts" at bounding box center [49, 254] width 99 height 56
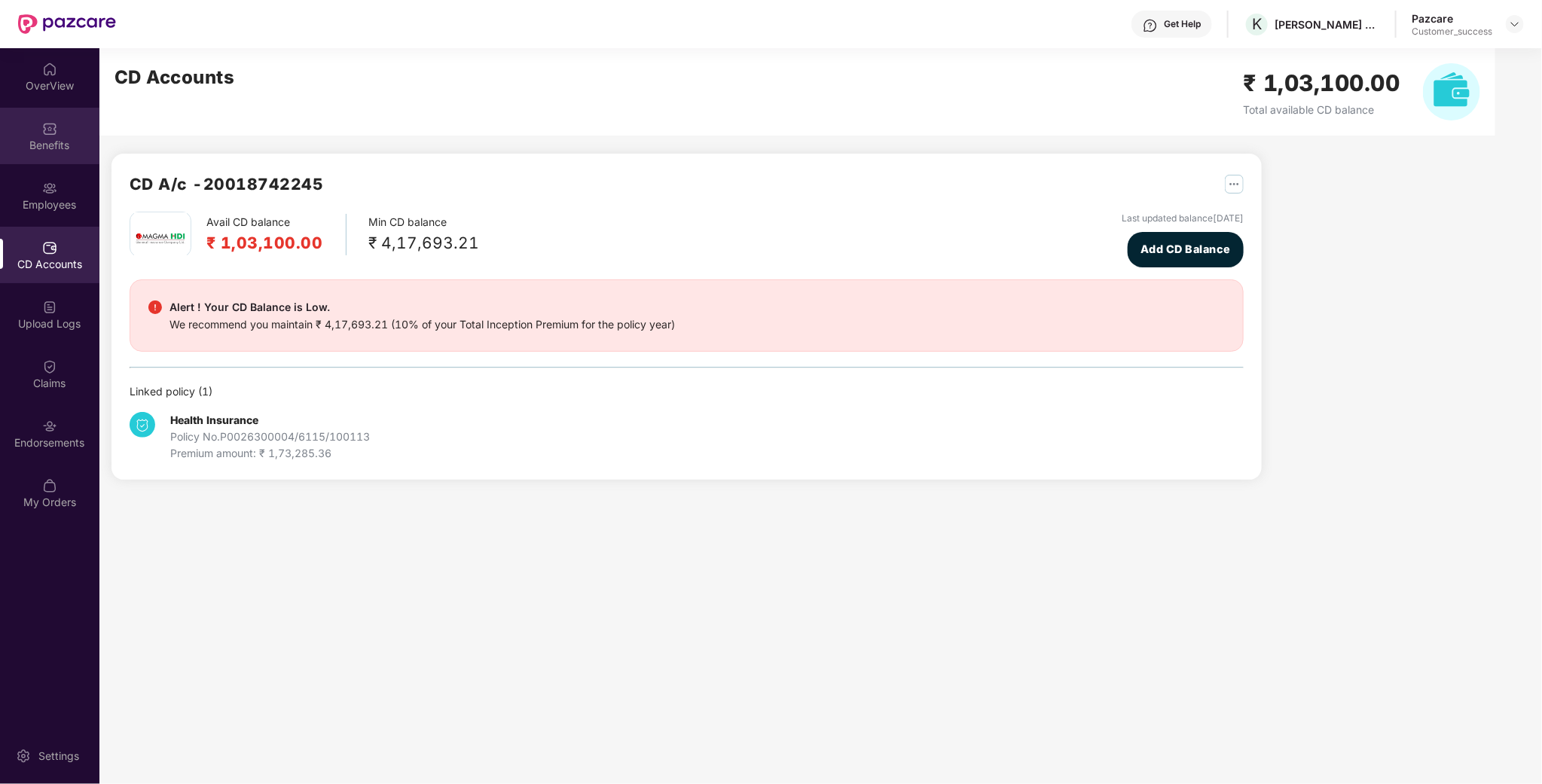
click at [67, 152] on div "Benefits" at bounding box center [49, 145] width 99 height 15
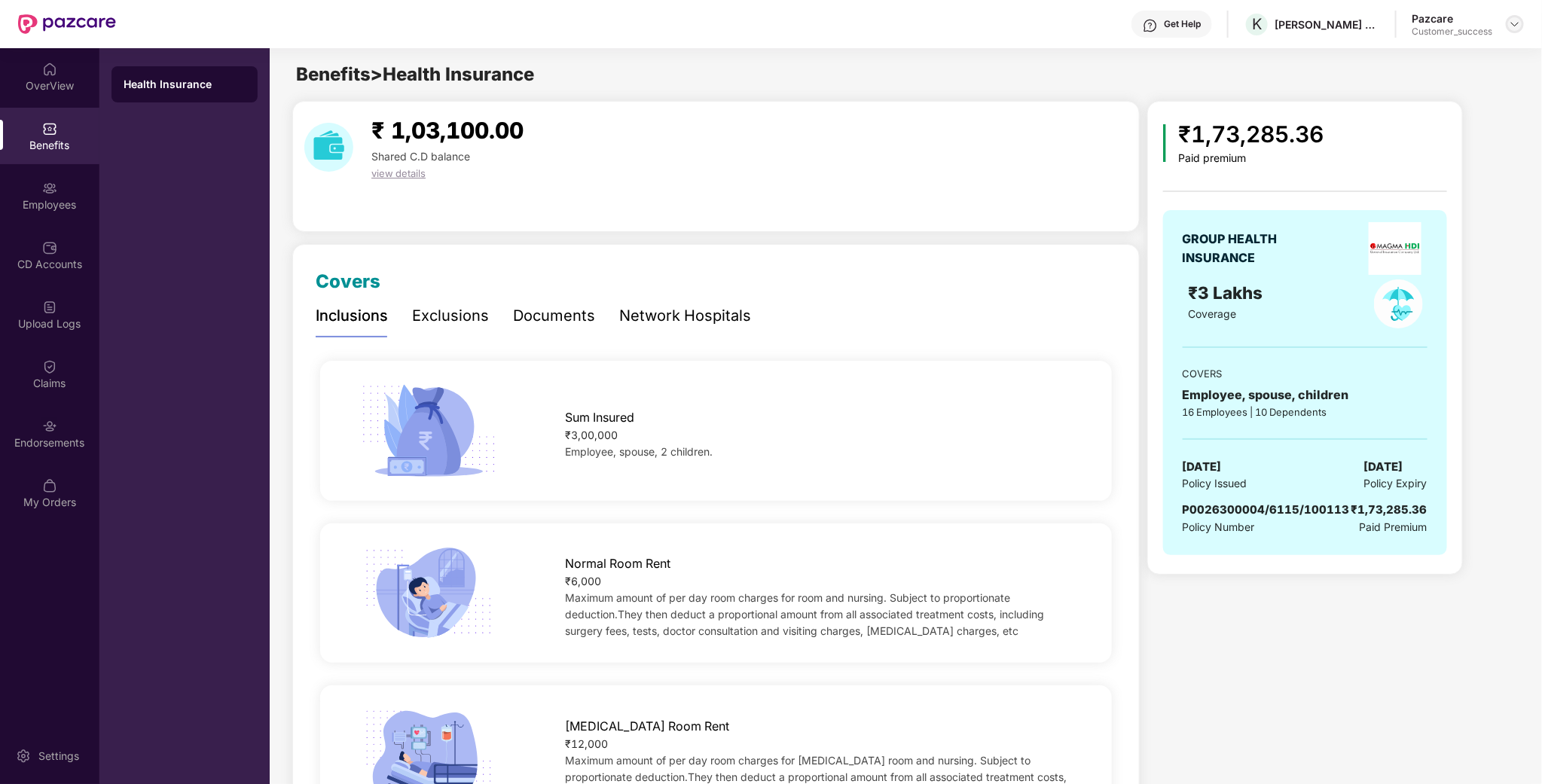
click at [1522, 26] on div at bounding box center [1515, 24] width 19 height 18
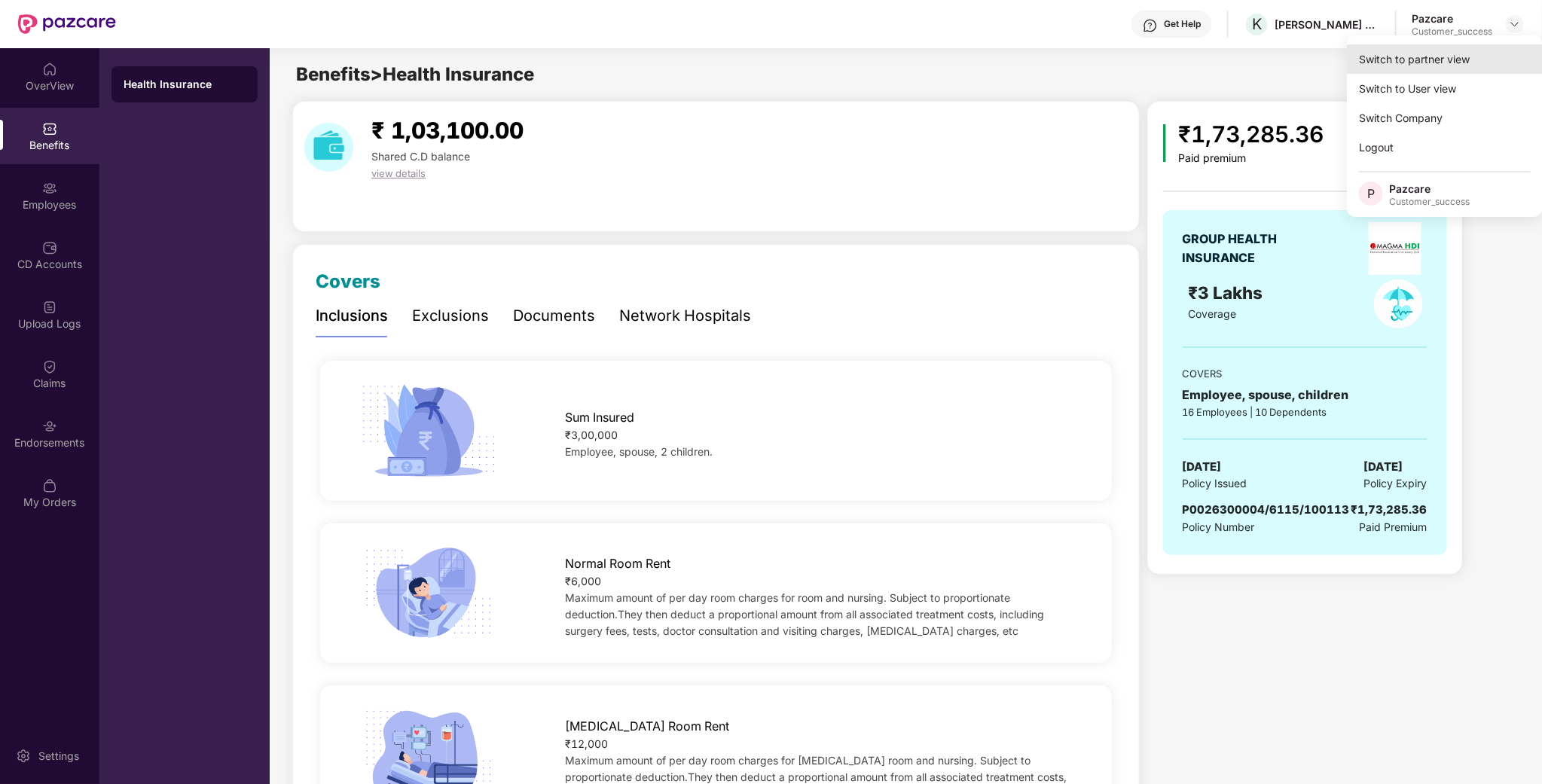
click at [1469, 59] on div "Switch to partner view" at bounding box center [1445, 59] width 196 height 30
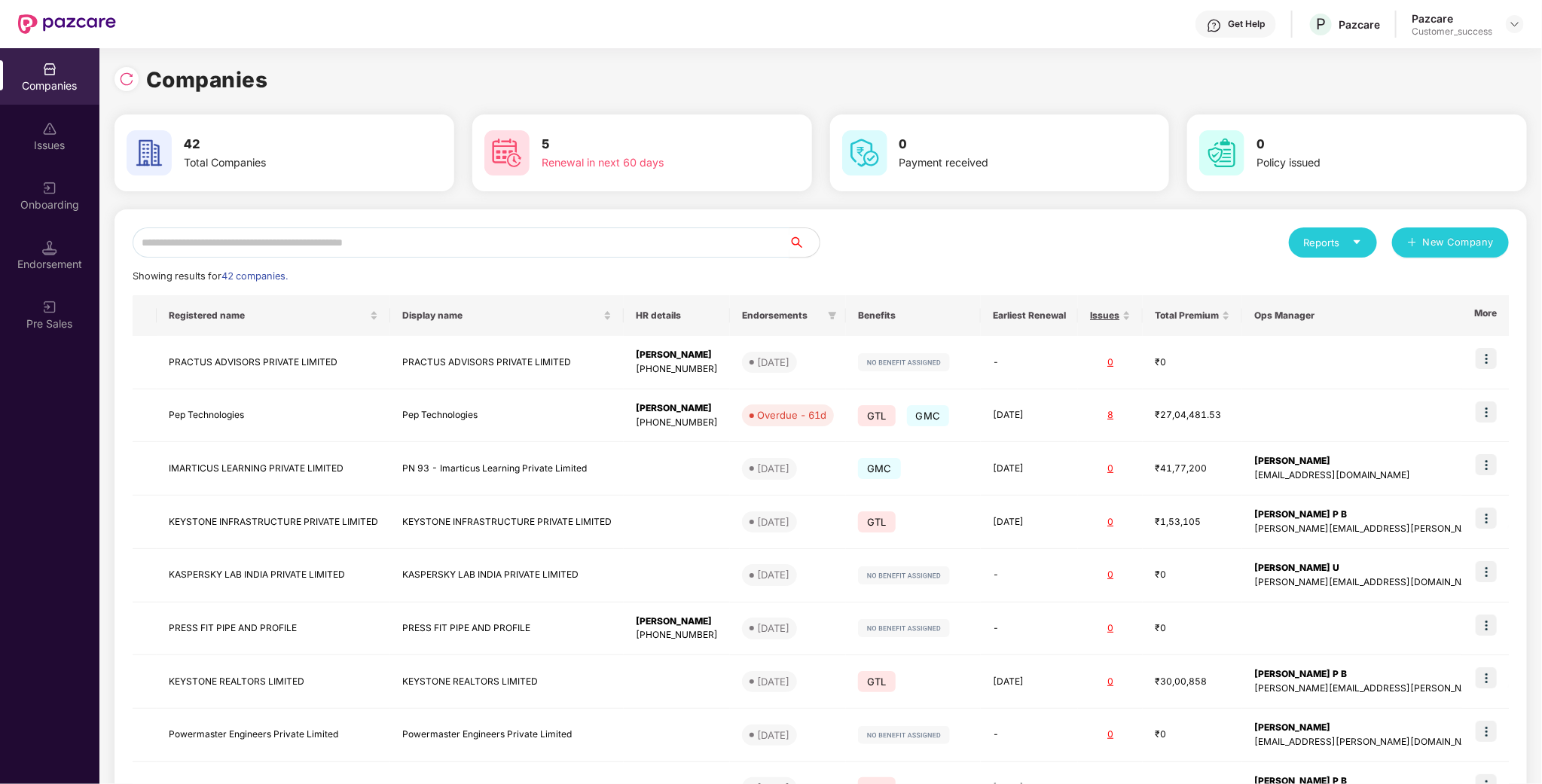
click at [409, 251] on input "text" at bounding box center [461, 242] width 657 height 31
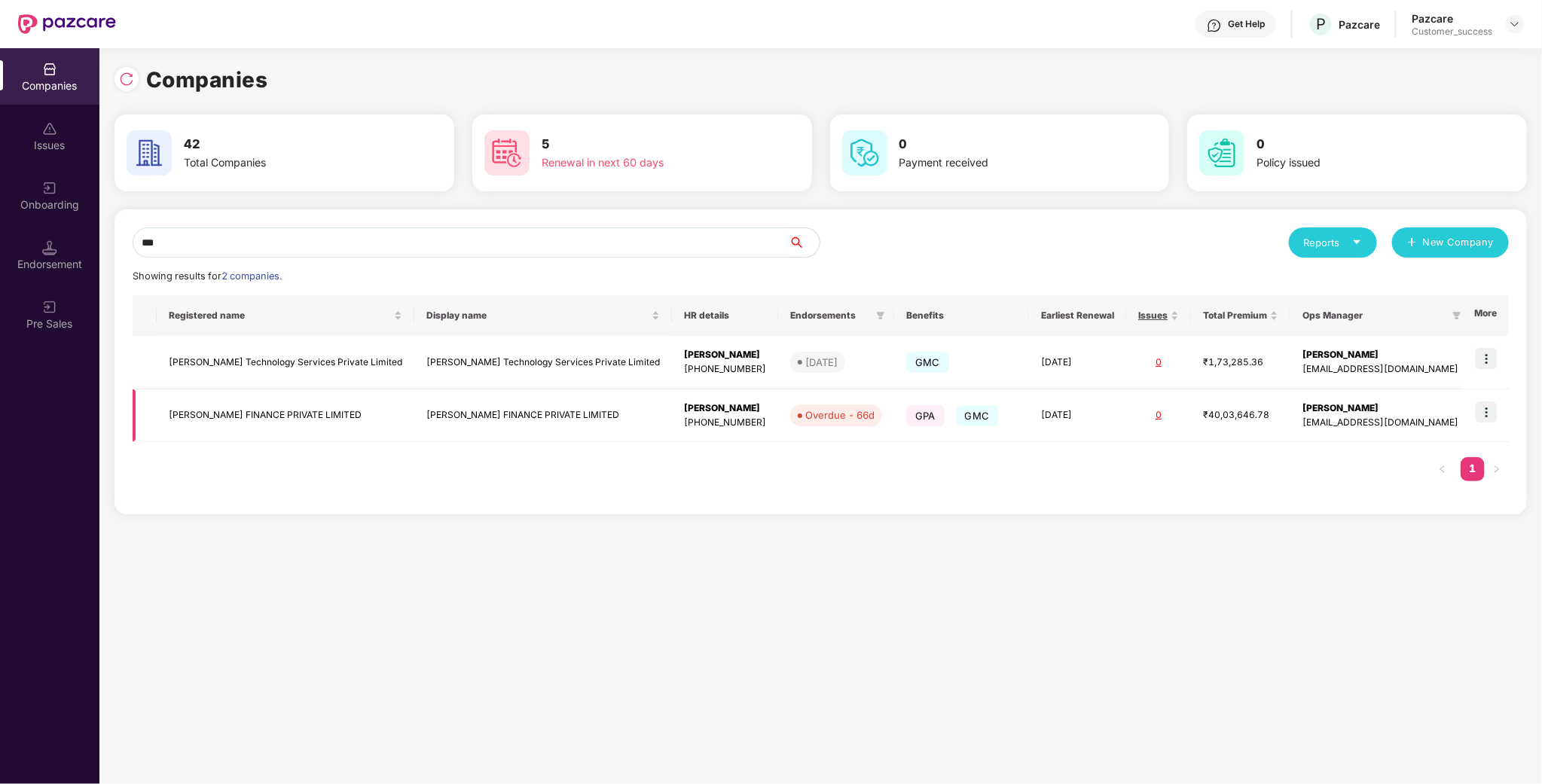
type input "***"
click at [1492, 411] on img at bounding box center [1486, 411] width 21 height 21
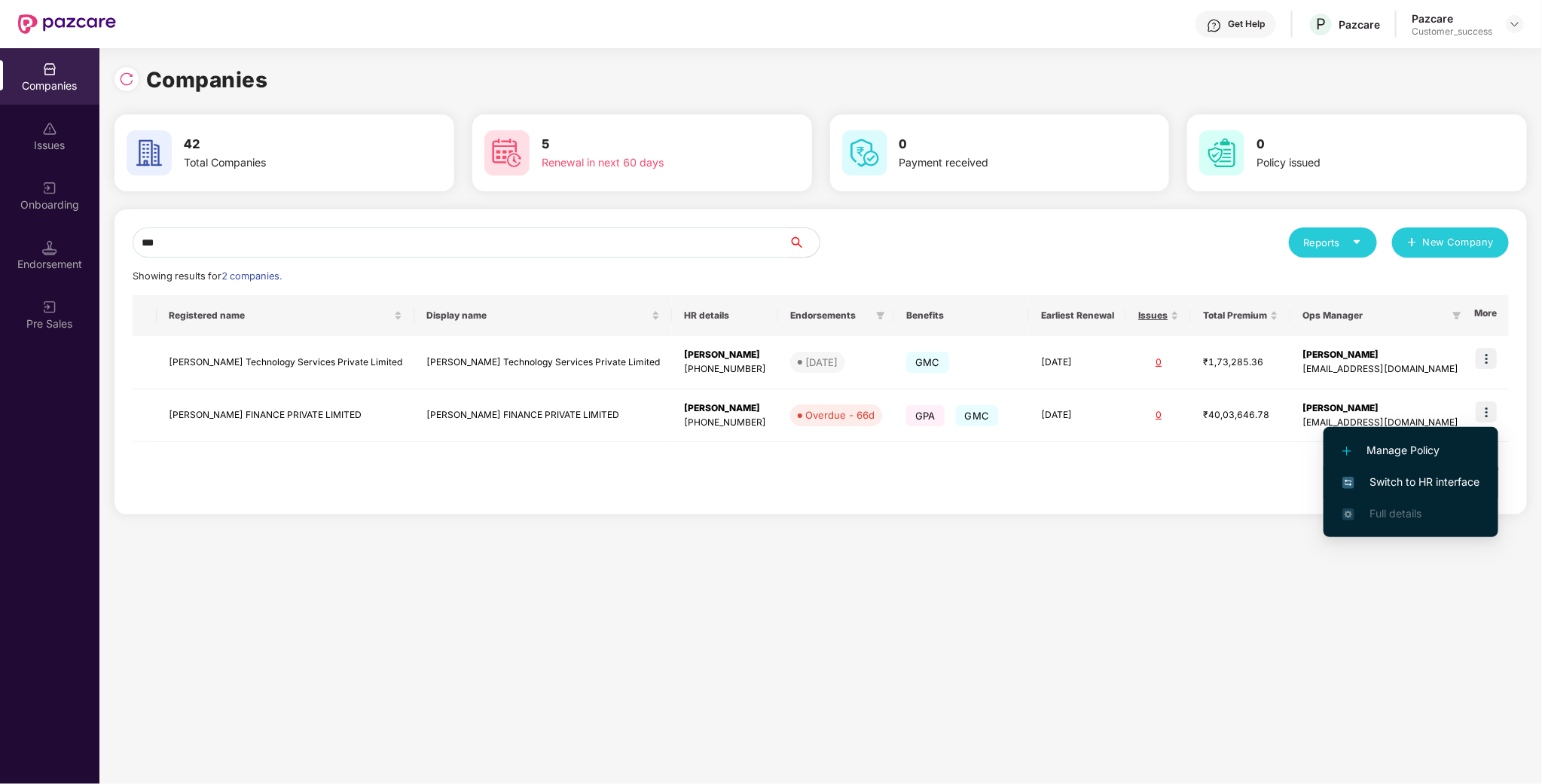
click at [1408, 479] on span "Switch to HR interface" at bounding box center [1411, 482] width 137 height 17
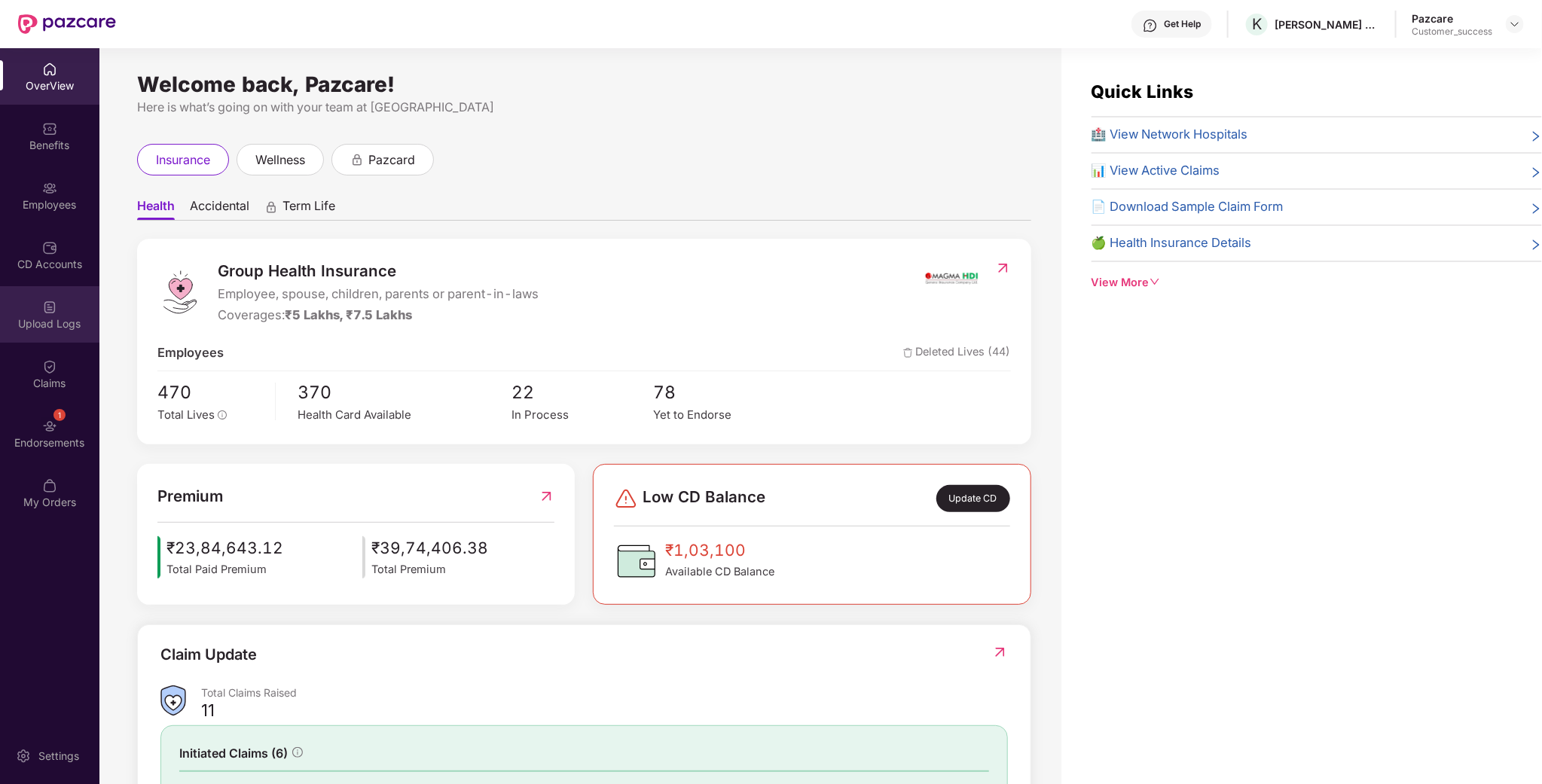
click at [37, 330] on div "Upload Logs" at bounding box center [49, 313] width 99 height 56
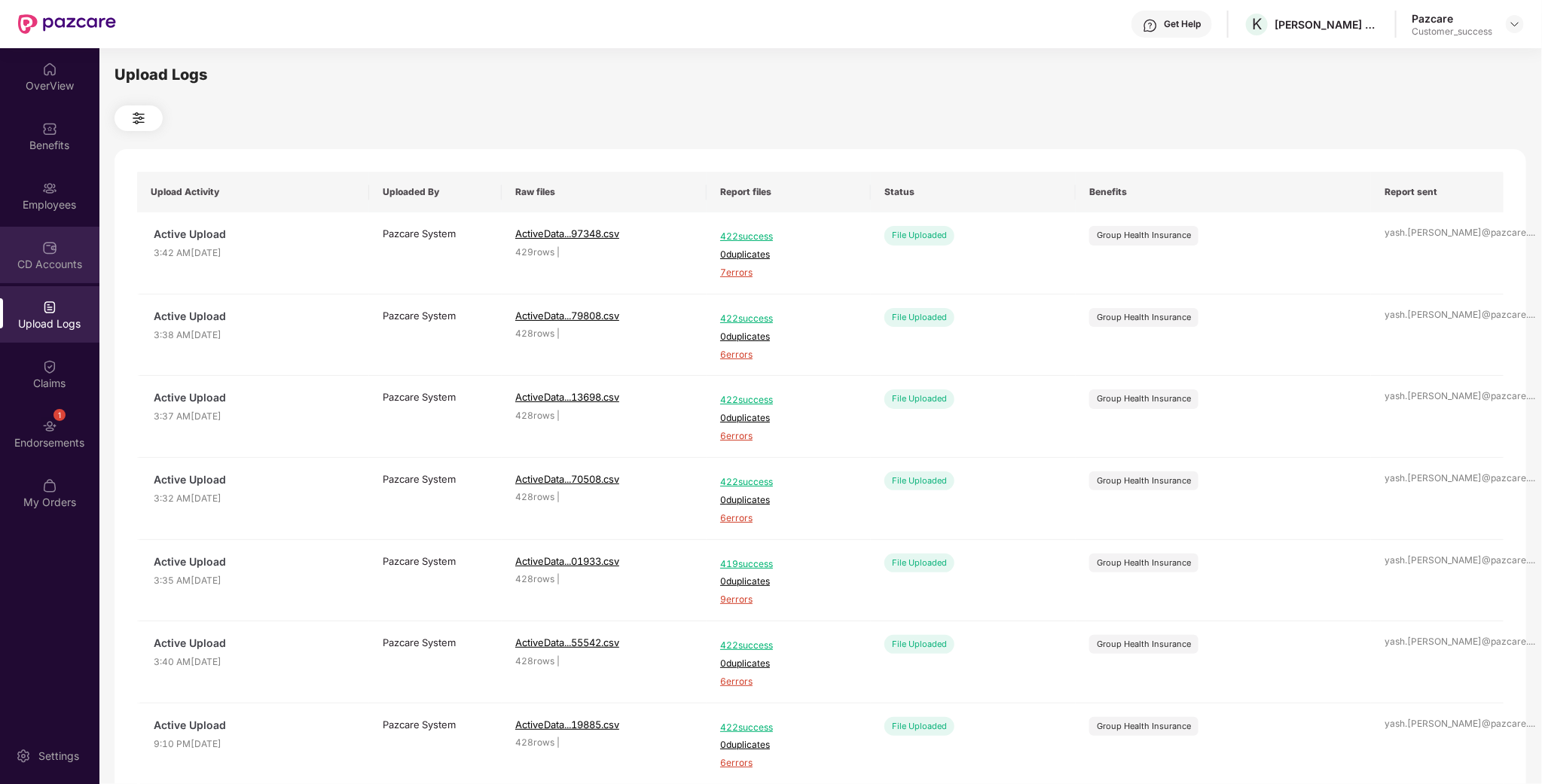
click at [46, 230] on div "CD Accounts" at bounding box center [49, 254] width 99 height 56
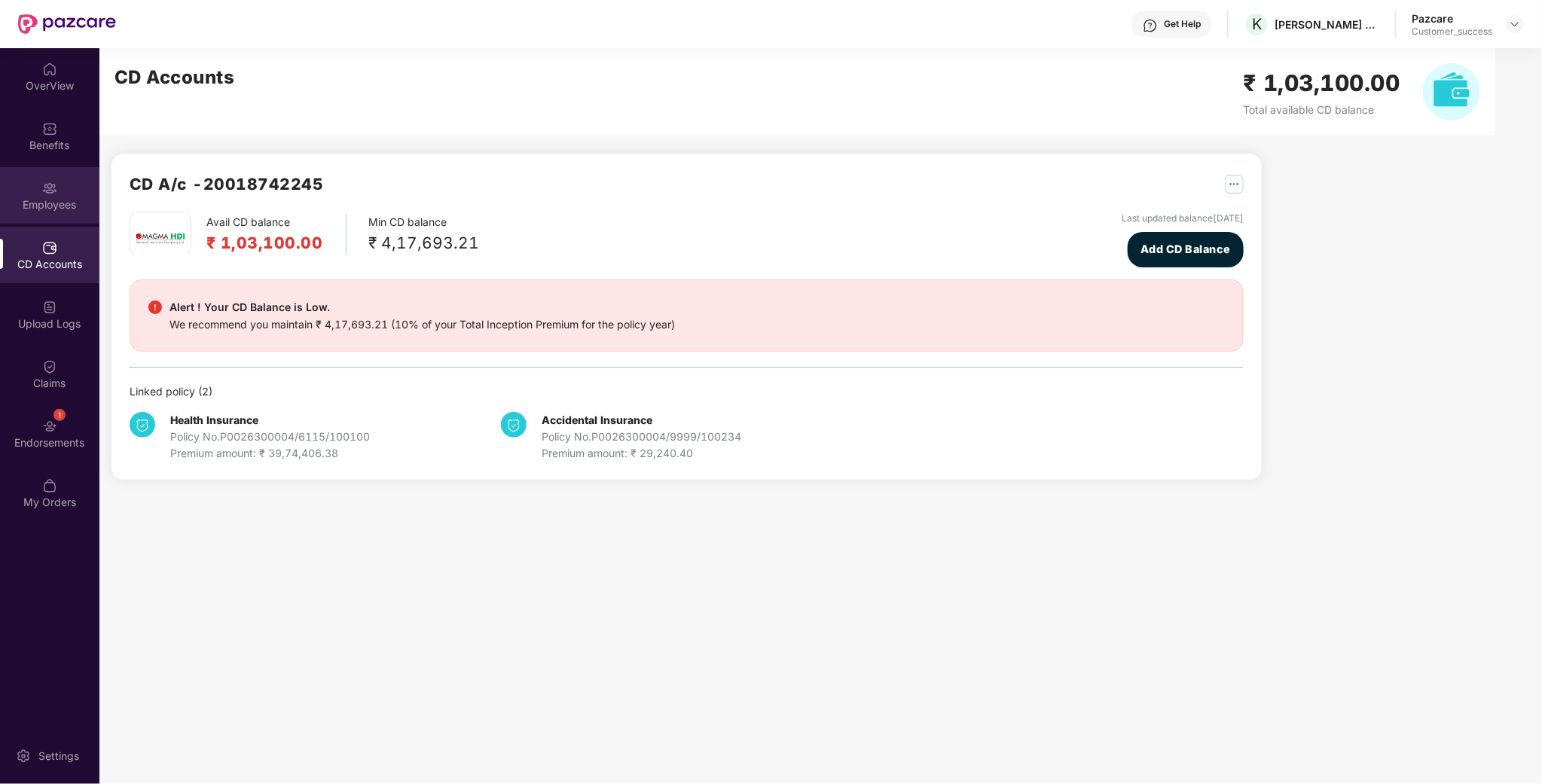
click at [66, 208] on div "Employees" at bounding box center [49, 204] width 99 height 15
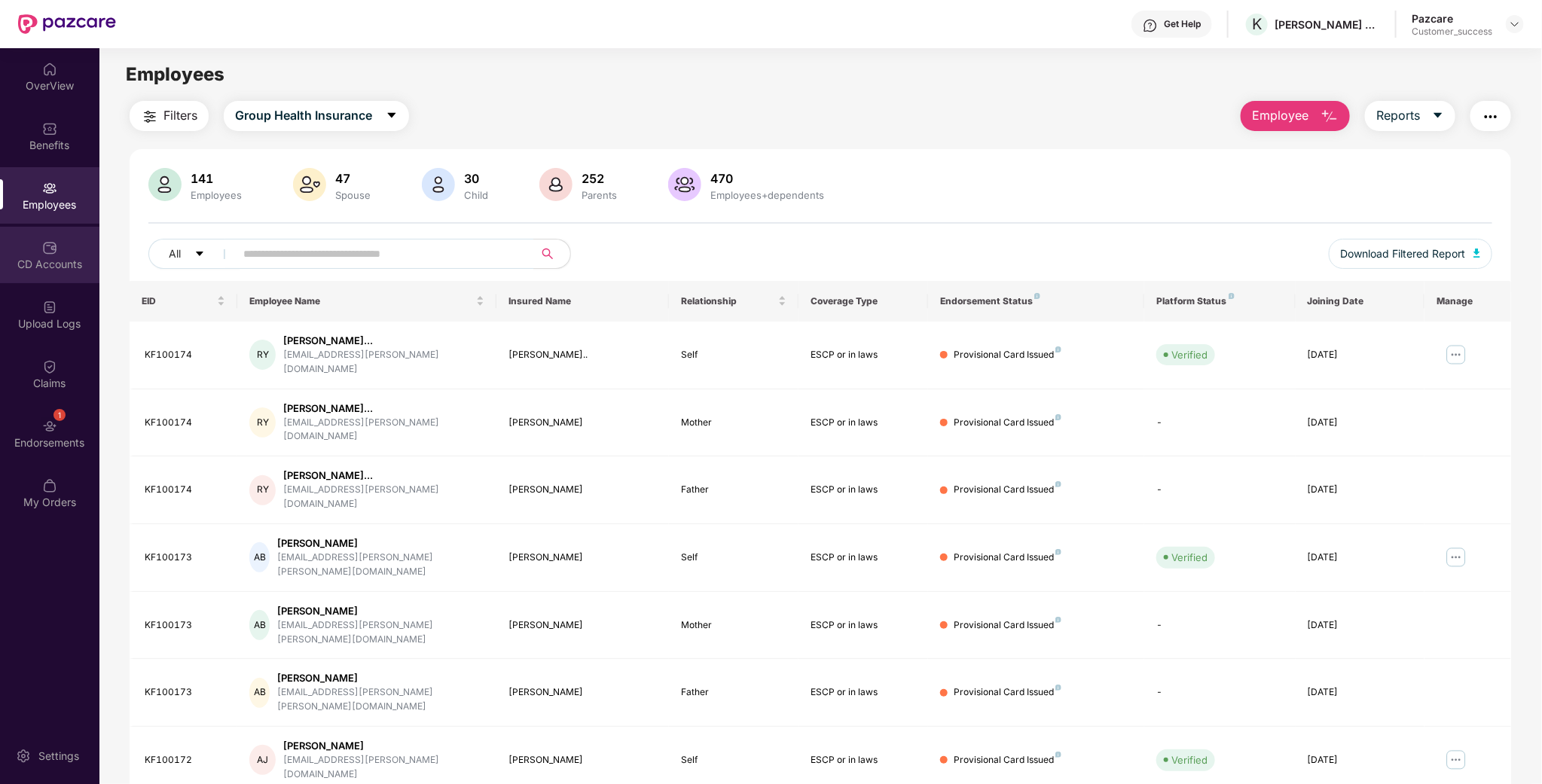
click at [48, 278] on div "CD Accounts" at bounding box center [49, 254] width 99 height 56
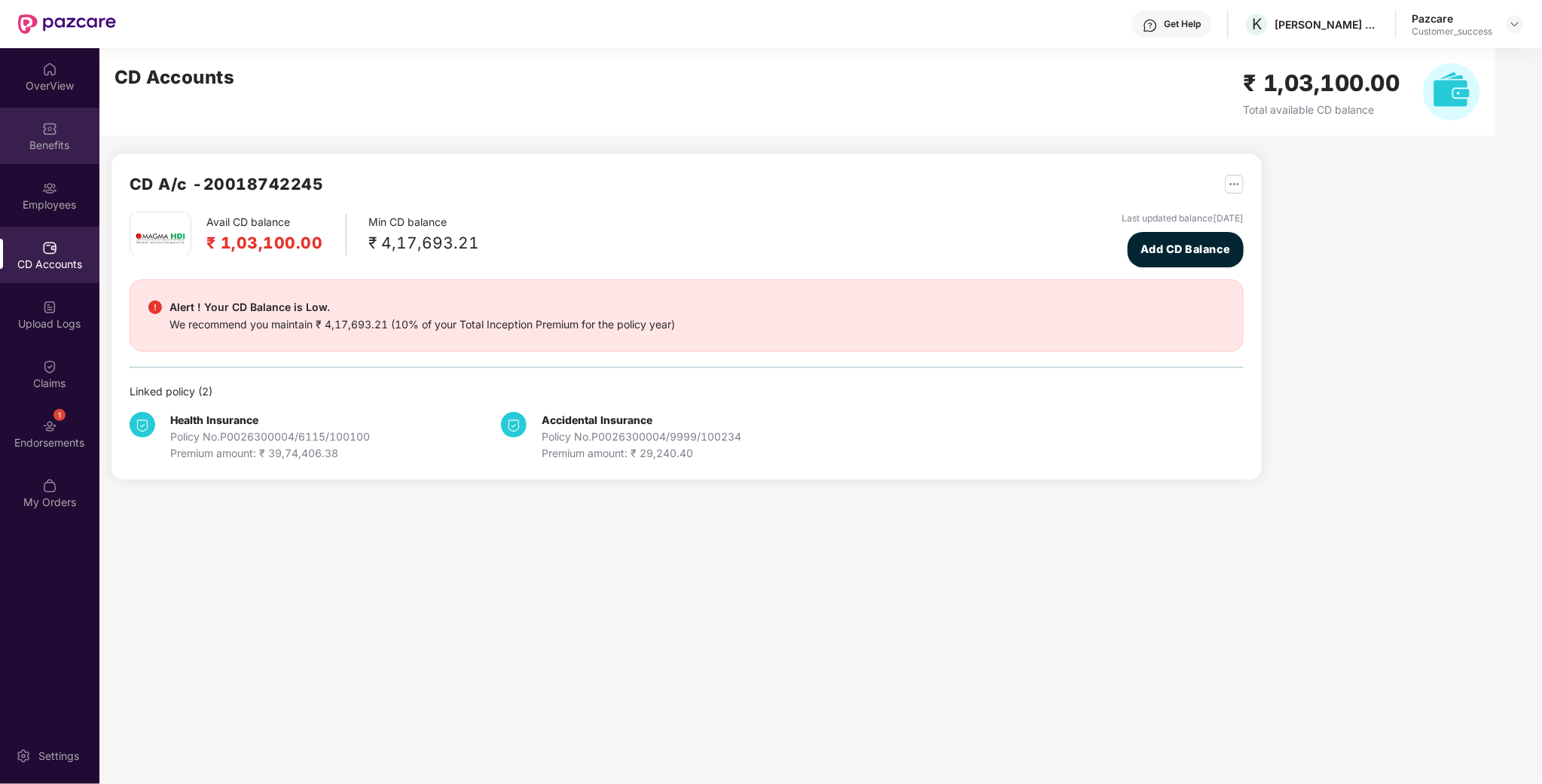
click at [57, 133] on div "Benefits" at bounding box center [49, 135] width 99 height 56
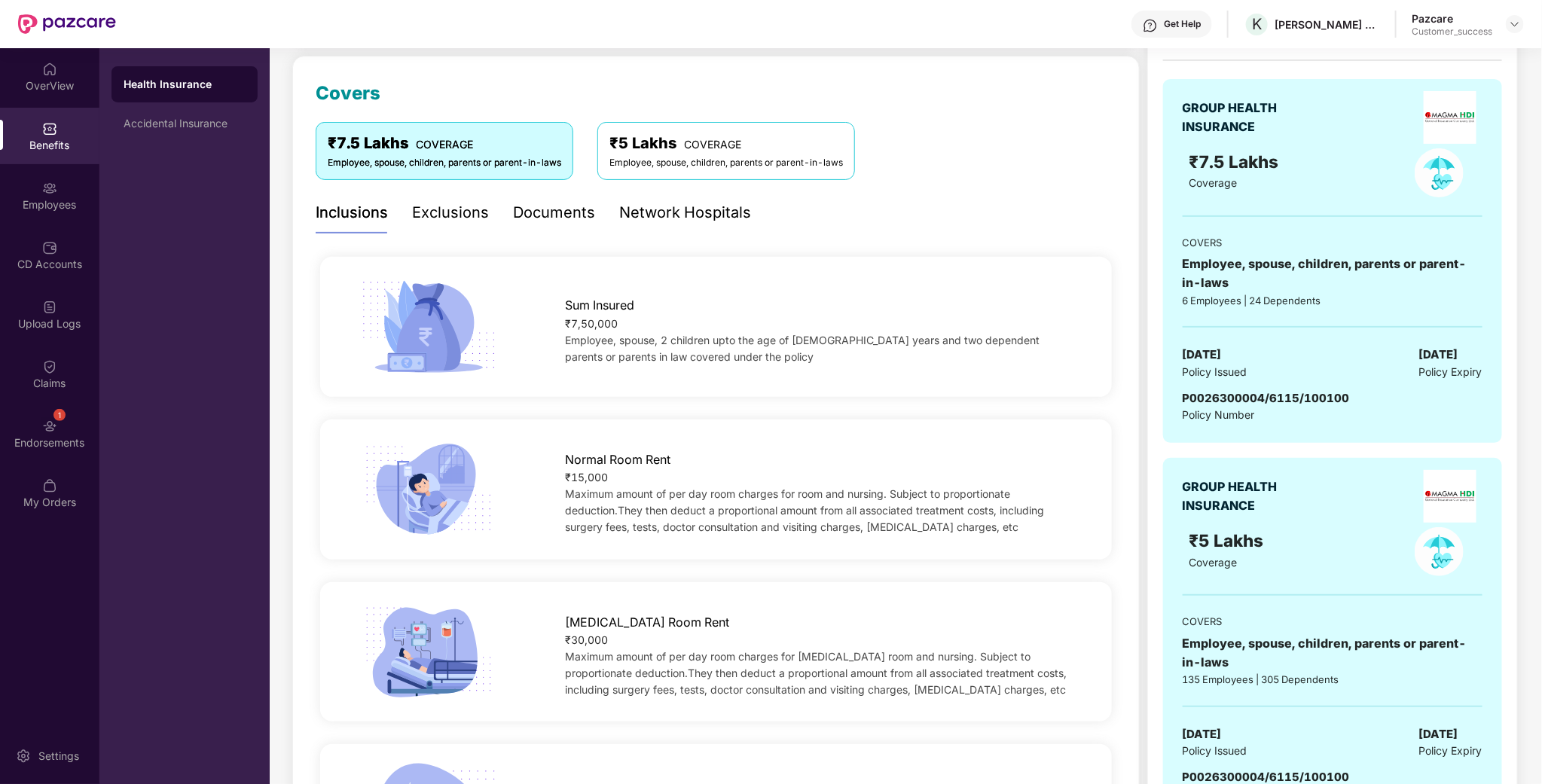
scroll to position [226, 0]
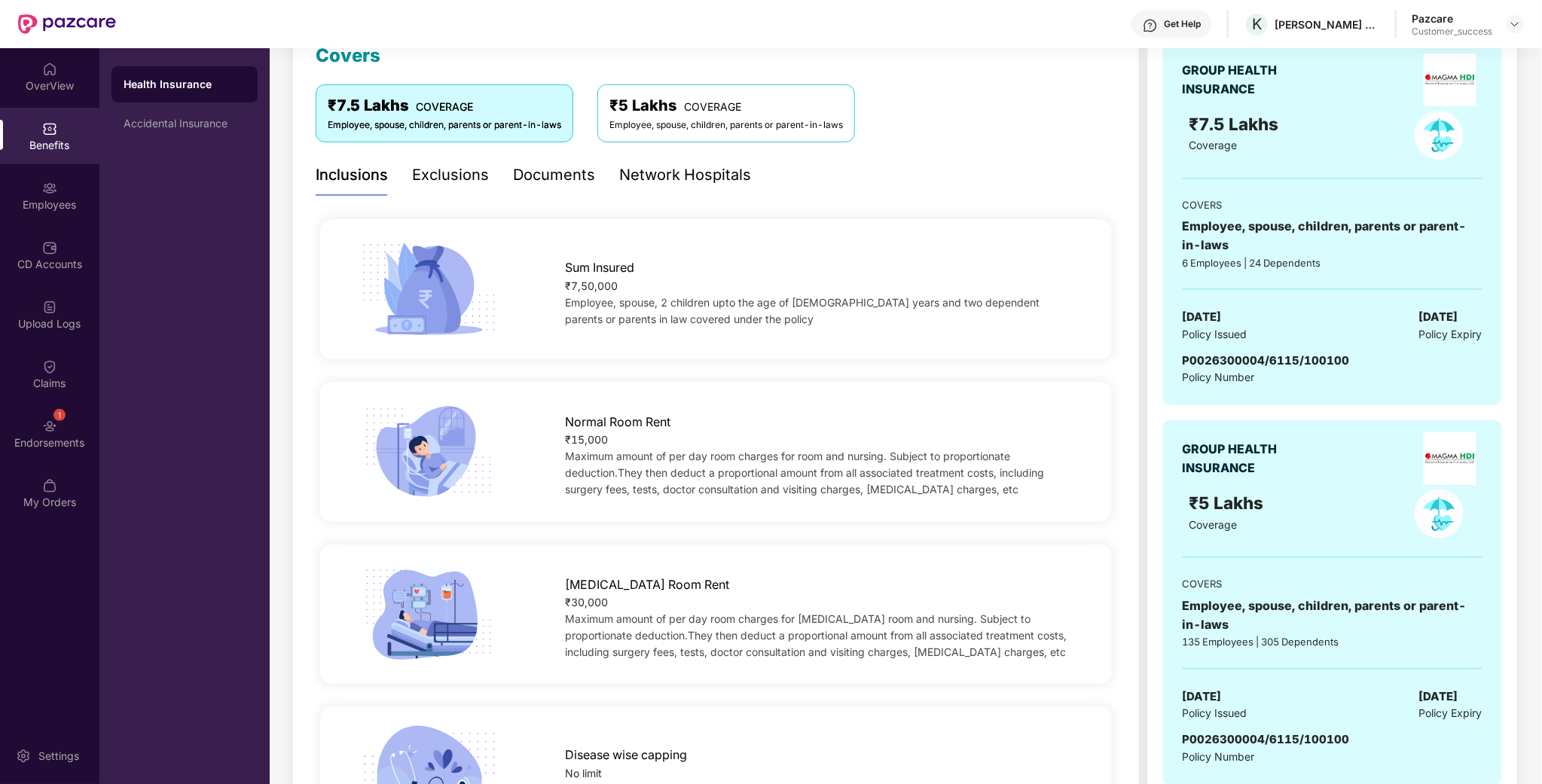
click at [1518, 12] on div "Pazcare Customer_success" at bounding box center [1467, 24] width 112 height 26
click at [1518, 20] on img at bounding box center [1514, 24] width 12 height 12
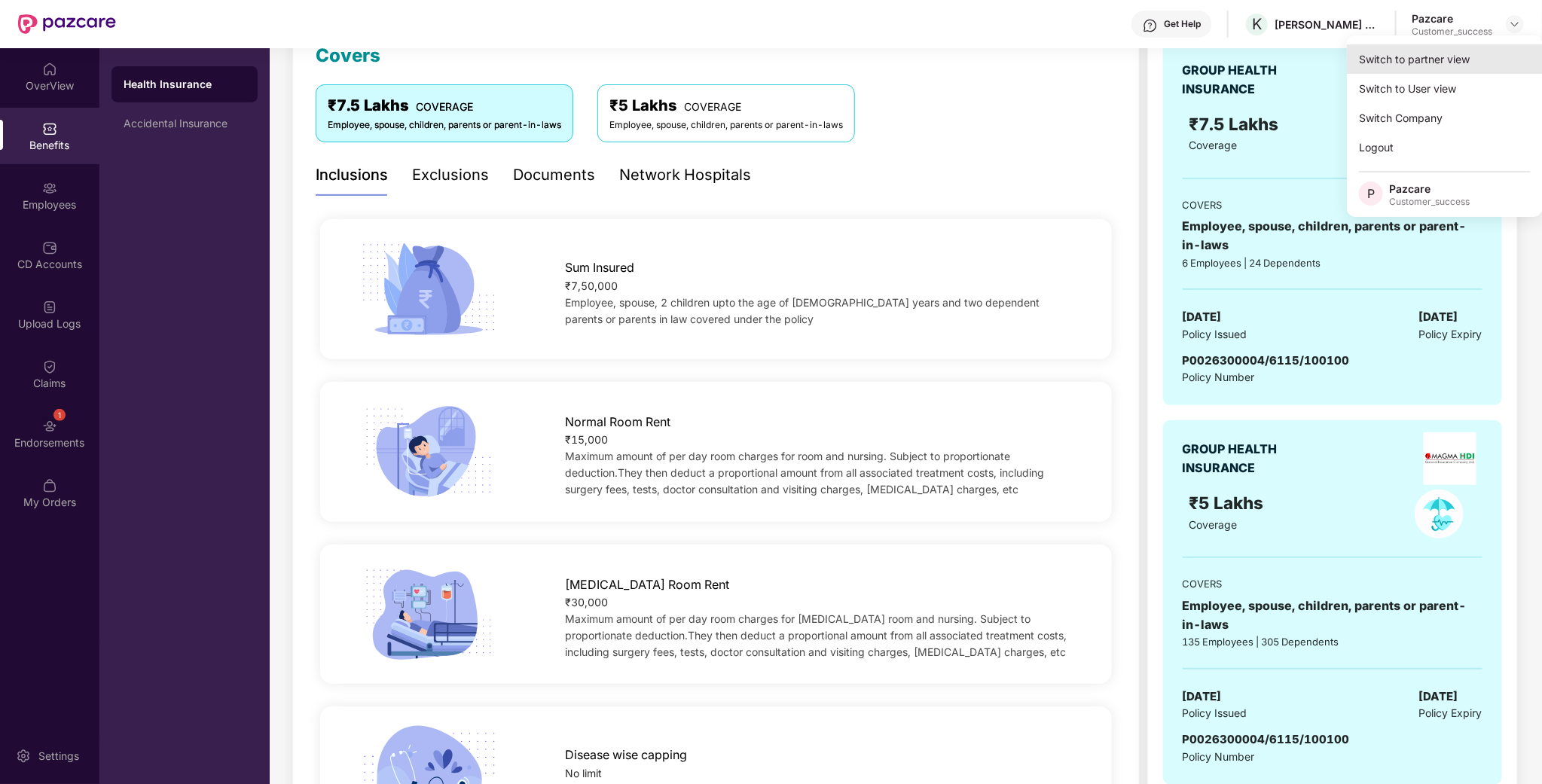
click at [1445, 50] on div "Switch to partner view" at bounding box center [1445, 59] width 196 height 30
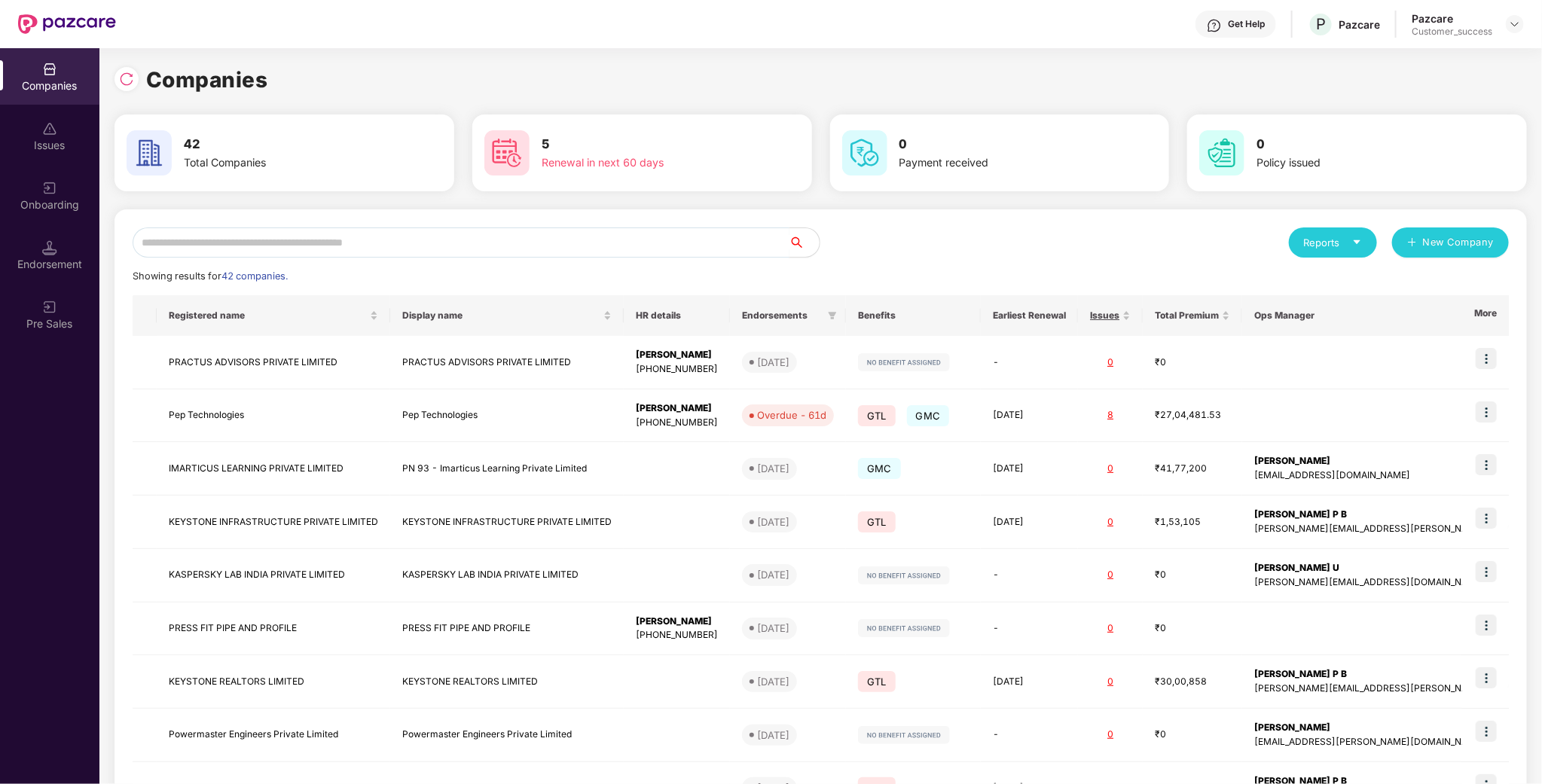
click at [664, 246] on input "text" at bounding box center [461, 242] width 657 height 31
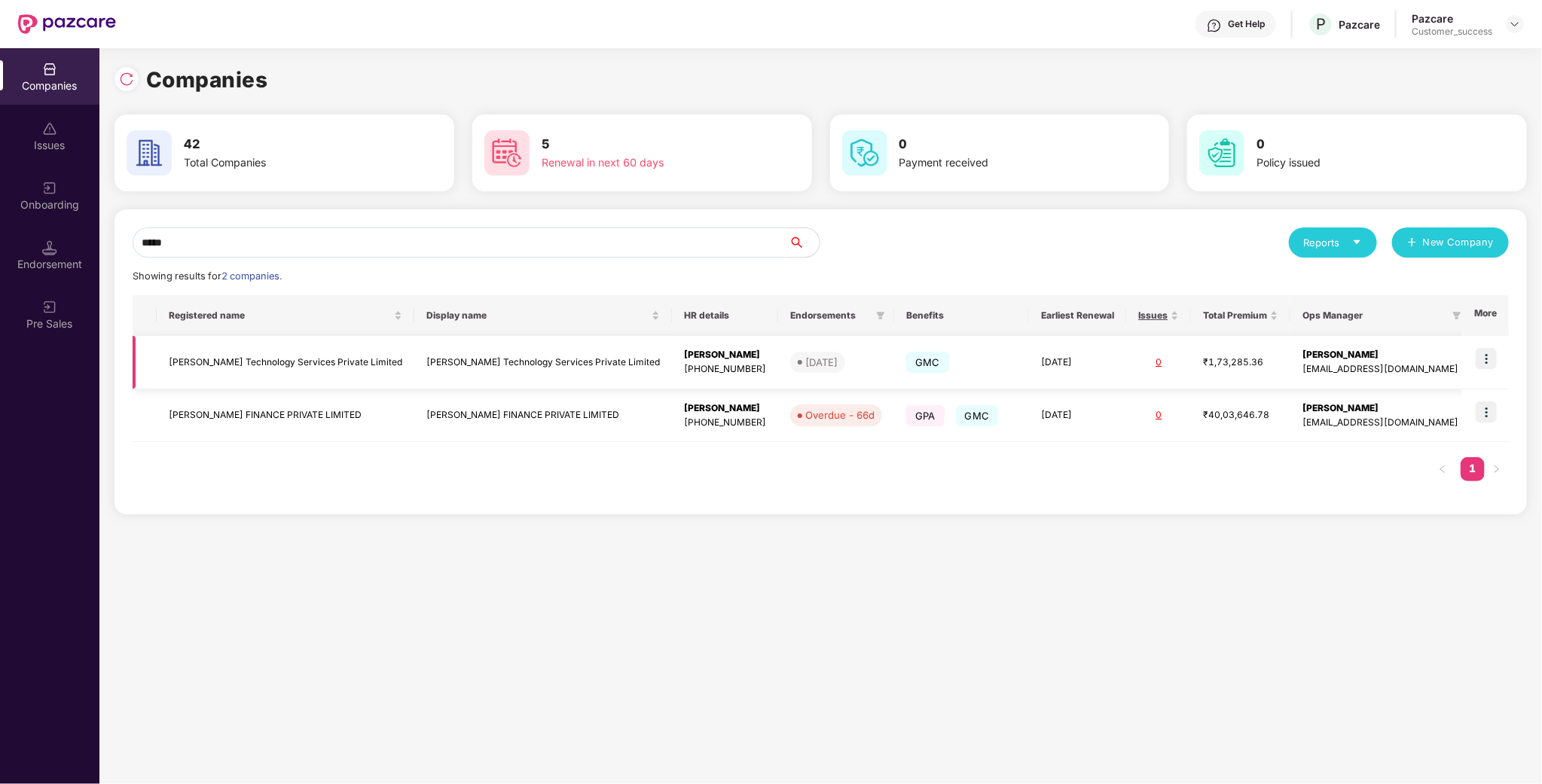
type input "*****"
click at [1477, 357] on img at bounding box center [1486, 358] width 21 height 21
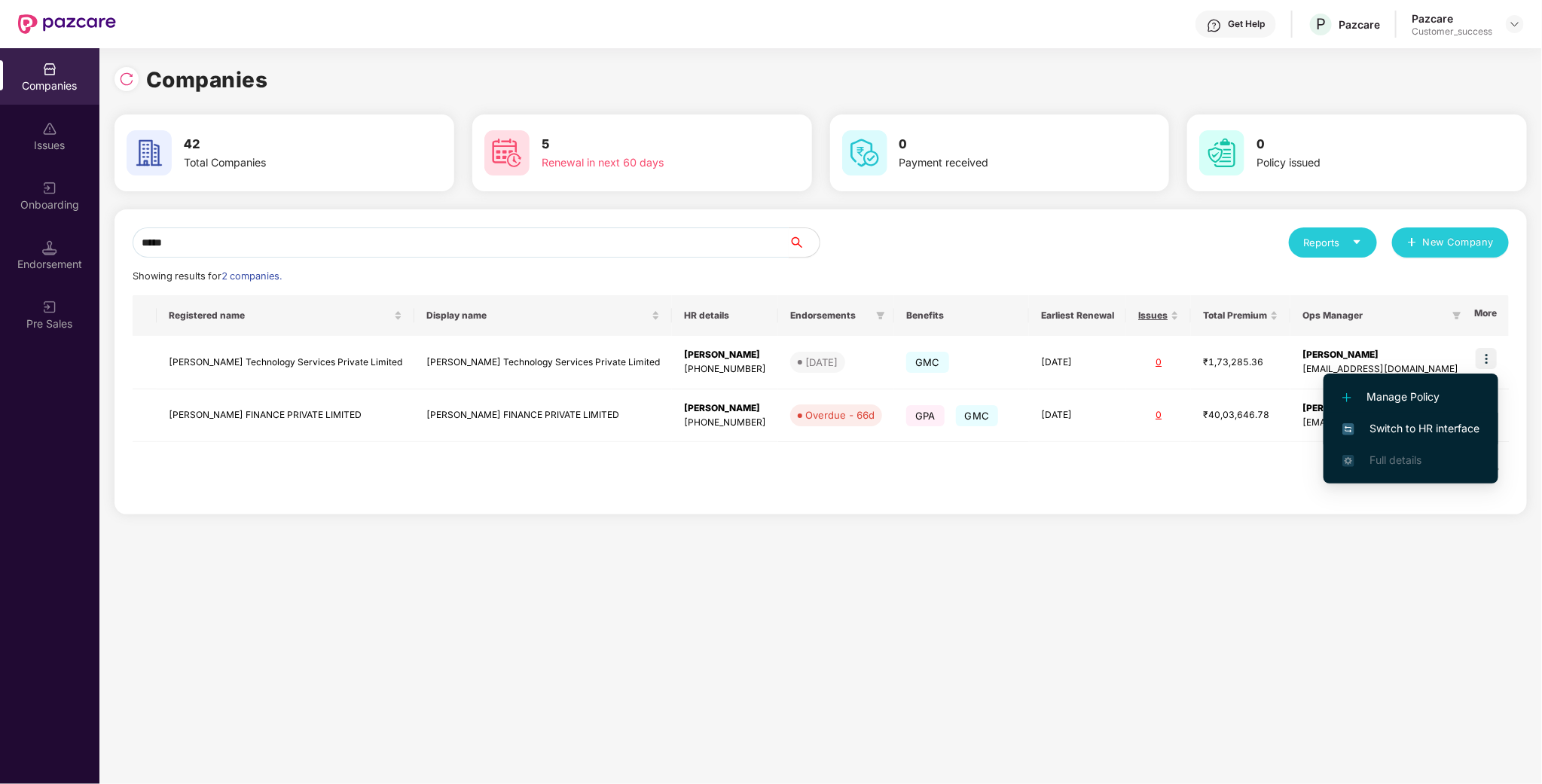
click at [1457, 427] on span "Switch to HR interface" at bounding box center [1411, 428] width 137 height 17
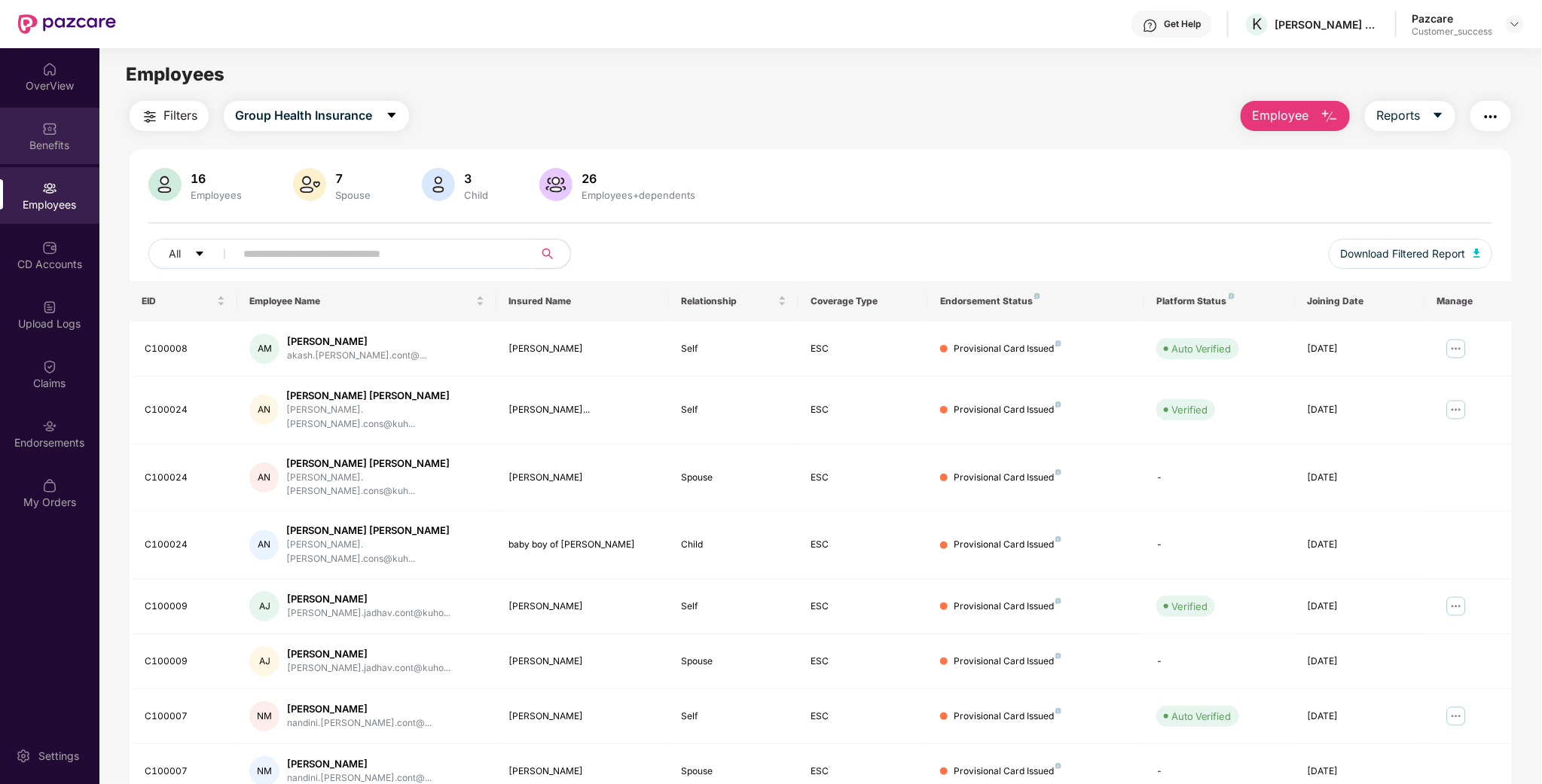
click at [59, 140] on div "Benefits" at bounding box center [49, 145] width 99 height 15
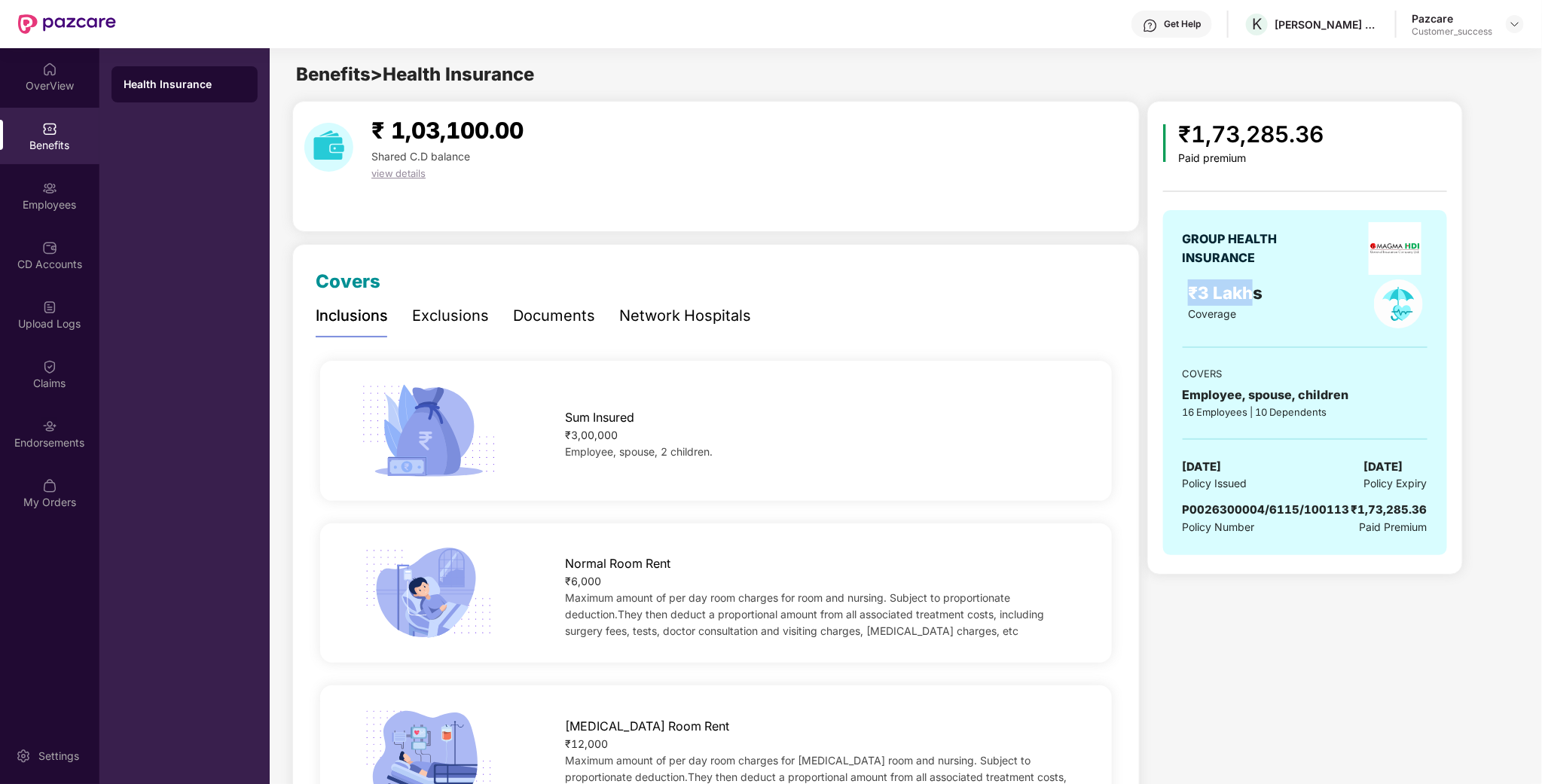
drag, startPoint x: 1251, startPoint y: 300, endPoint x: 1187, endPoint y: 299, distance: 64.0
click at [1187, 299] on div "₹3 Lakhs Coverage" at bounding box center [1266, 303] width 176 height 49
drag, startPoint x: 1345, startPoint y: 404, endPoint x: 1150, endPoint y: 398, distance: 195.1
click at [1150, 398] on div "₹1,73,285.36 Paid premium GROUP HEALTH INSURANCE ₹3 Lakhs Coverage COVERS Emplo…" at bounding box center [1304, 337] width 315 height 473
click at [1320, 427] on div "GROUP HEALTH INSURANCE ₹3 Lakhs Coverage COVERS Employee, spouse, children 16 E…" at bounding box center [1304, 382] width 284 height 345
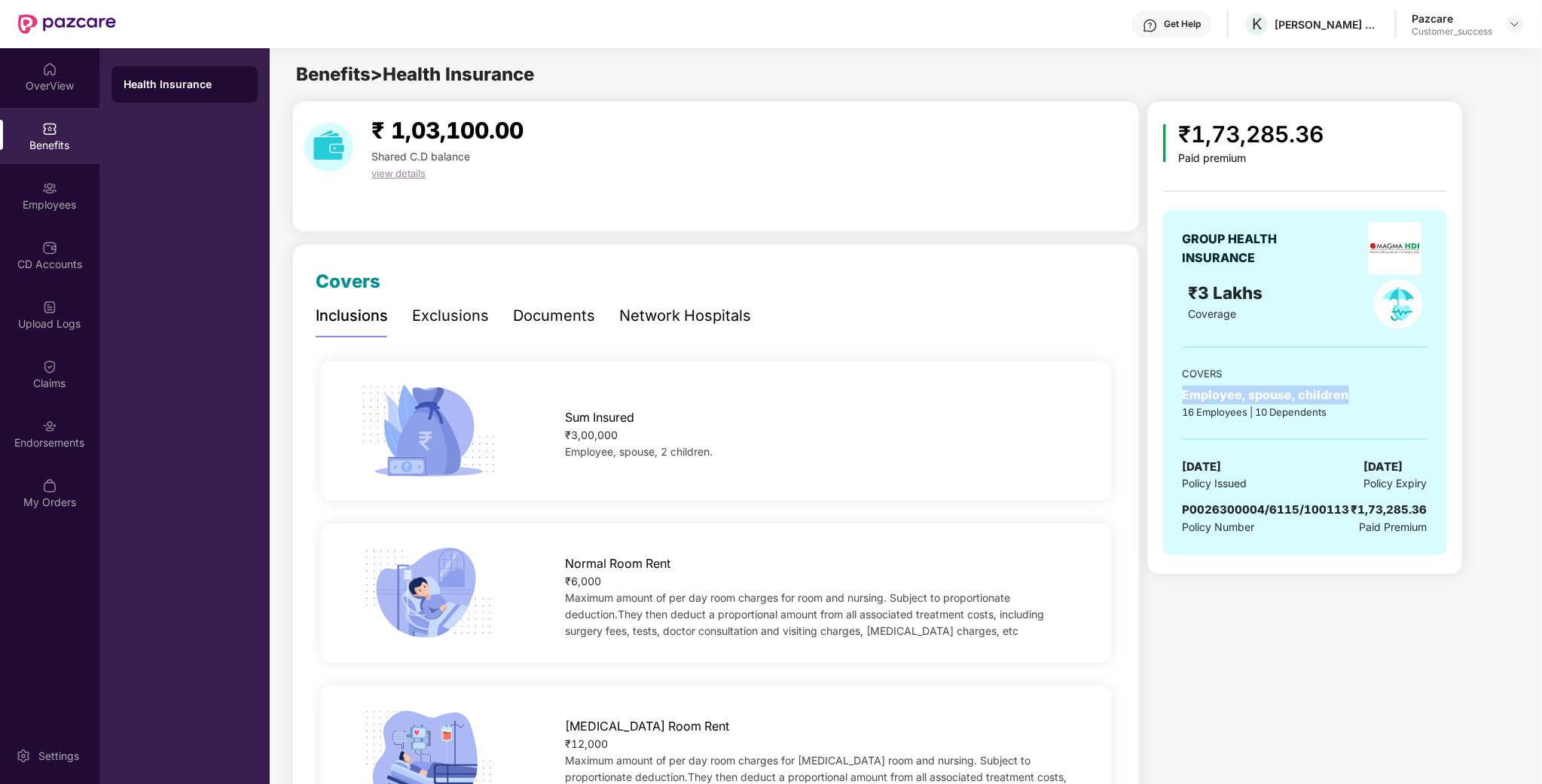
drag, startPoint x: 1348, startPoint y: 398, endPoint x: 1180, endPoint y: 398, distance: 168.0
click at [1181, 398] on div "GROUP HEALTH INSURANCE ₹3 Lakhs Coverage COVERS Employee, spouse, children 16 E…" at bounding box center [1304, 382] width 284 height 345
click at [1405, 409] on div "16 Employees | 10 Dependents" at bounding box center [1304, 411] width 245 height 15
click at [47, 209] on div "Employees" at bounding box center [49, 204] width 99 height 15
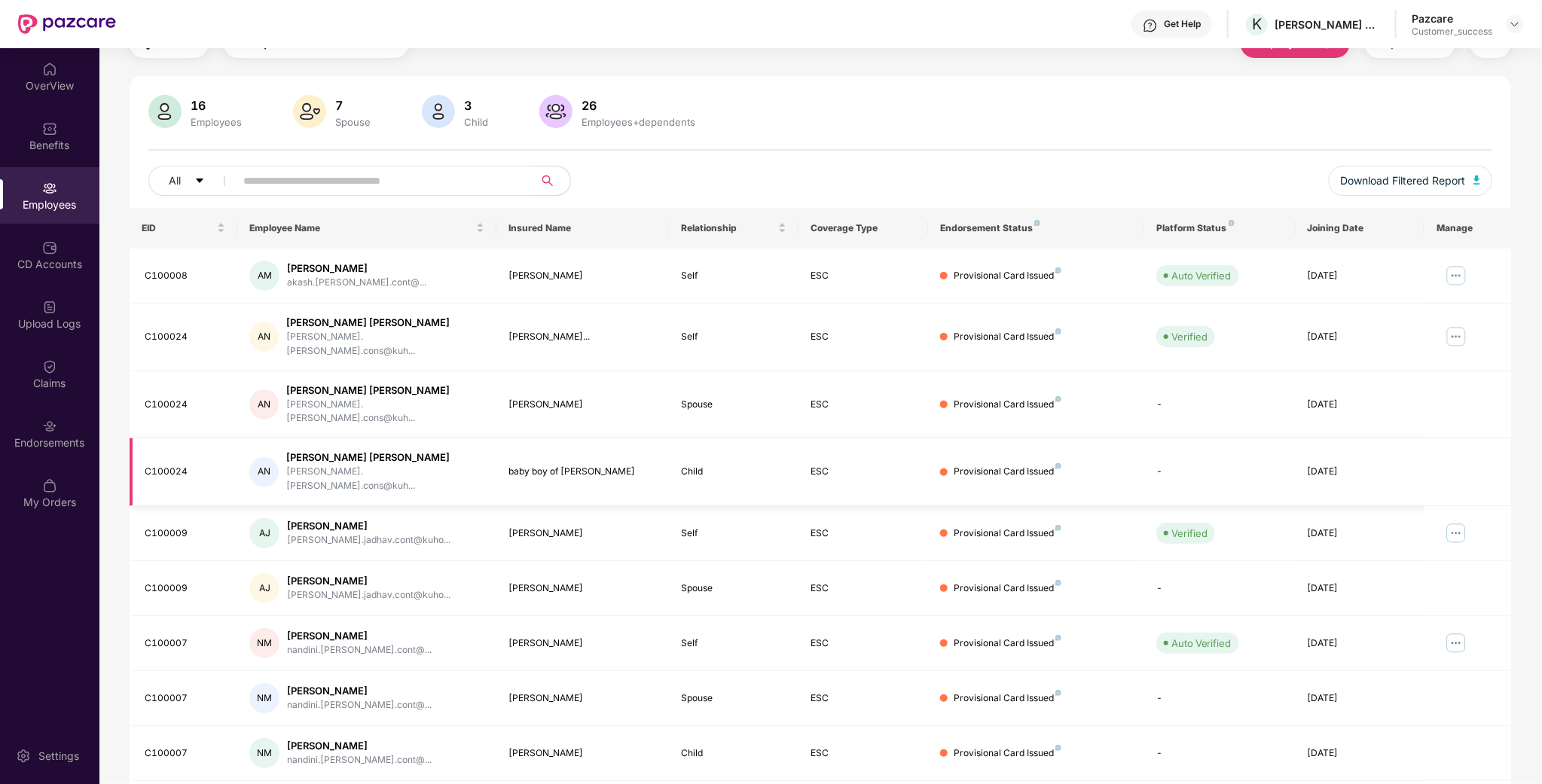
scroll to position [145, 0]
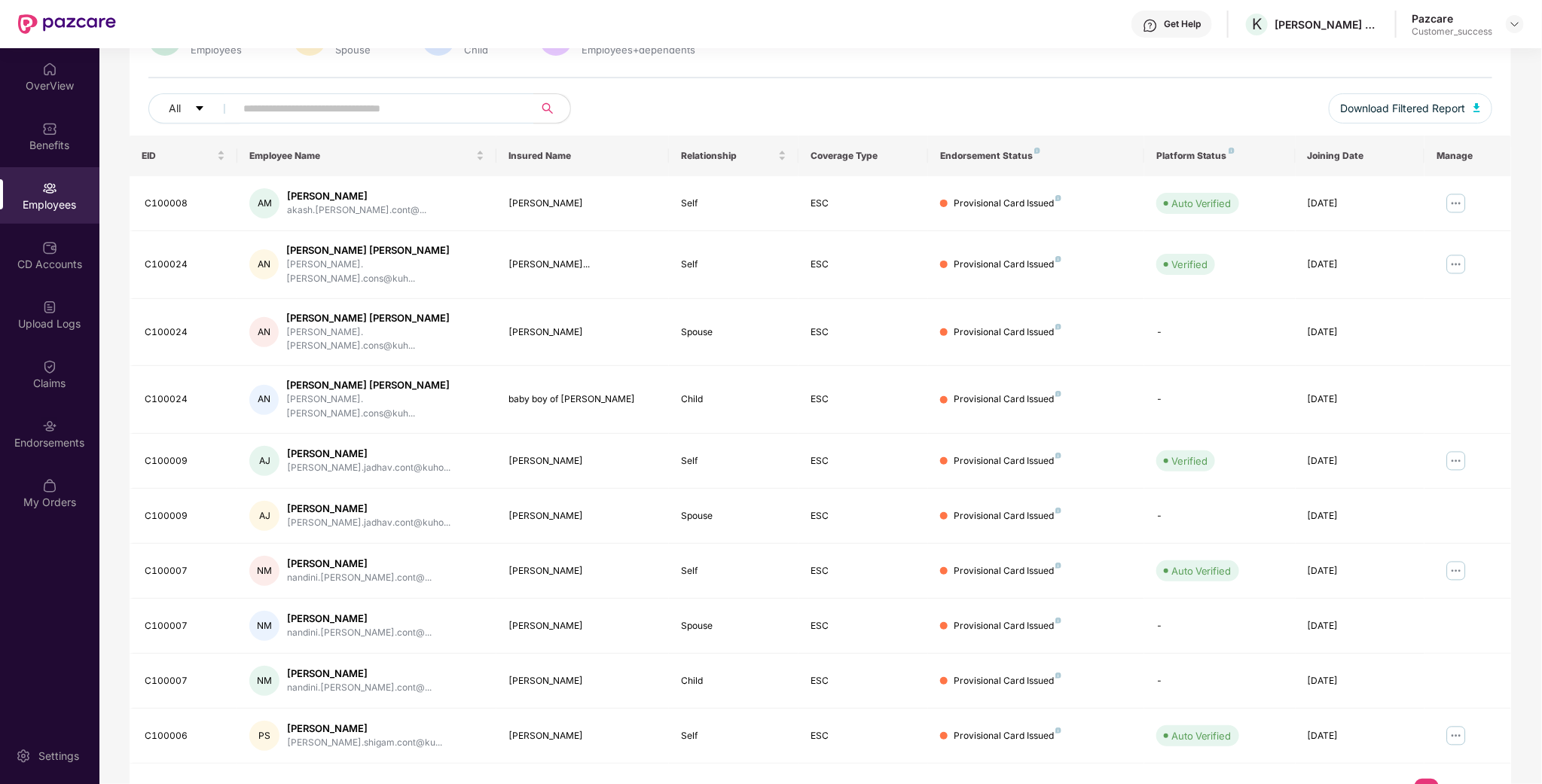
click at [1458, 778] on link "2" at bounding box center [1450, 790] width 24 height 22
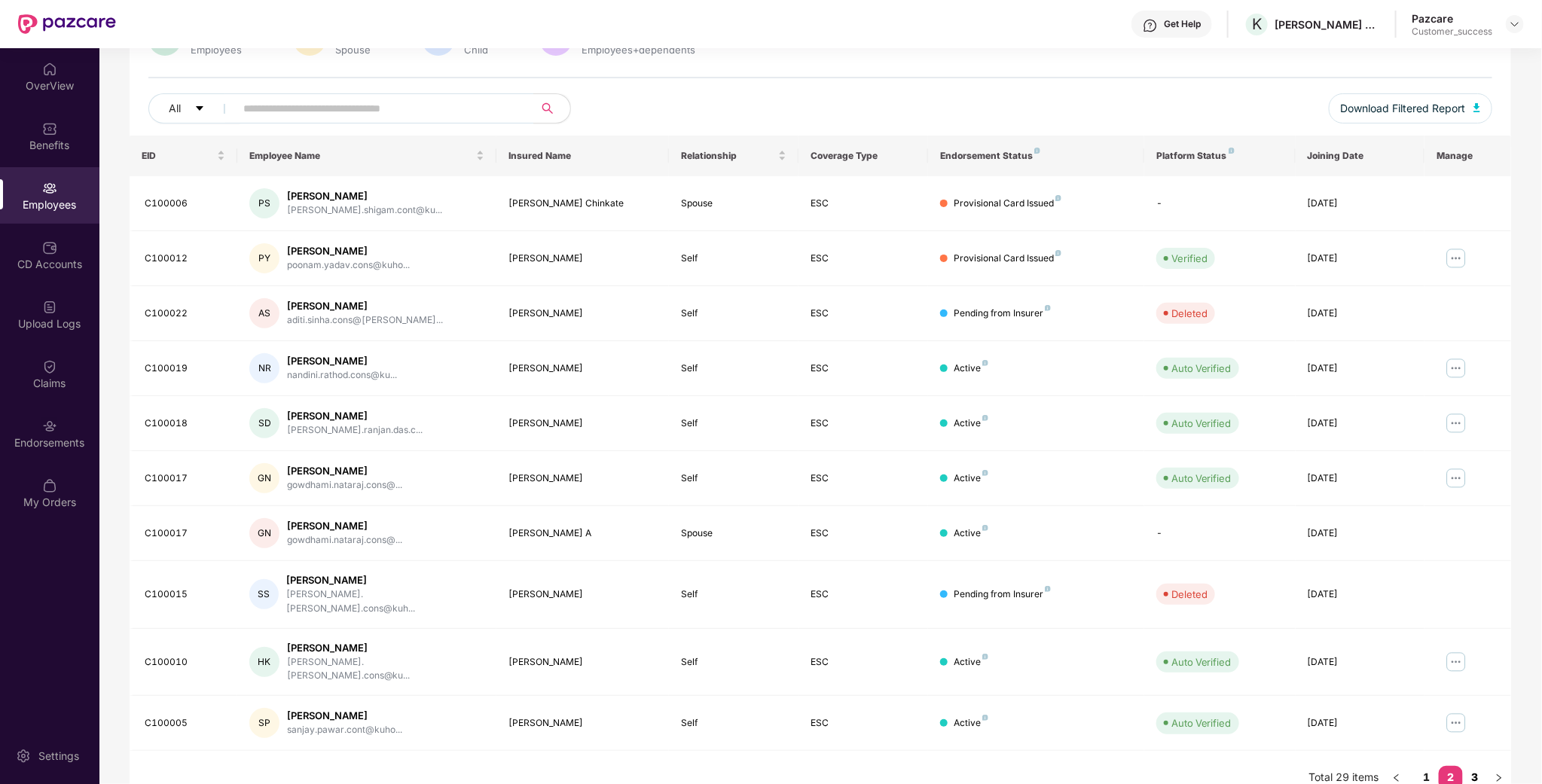
click at [1478, 766] on link "3" at bounding box center [1474, 777] width 24 height 22
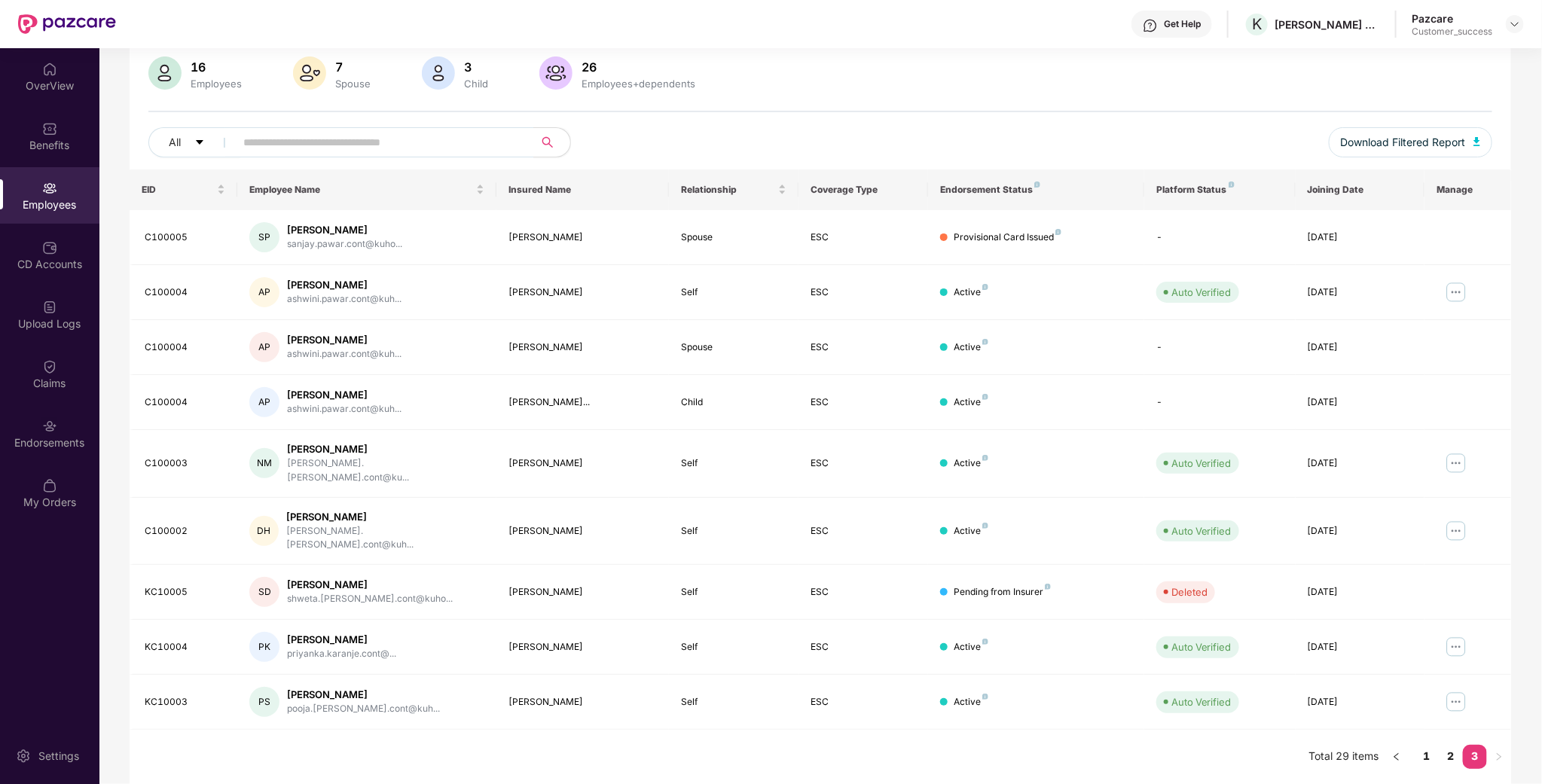
scroll to position [91, 0]
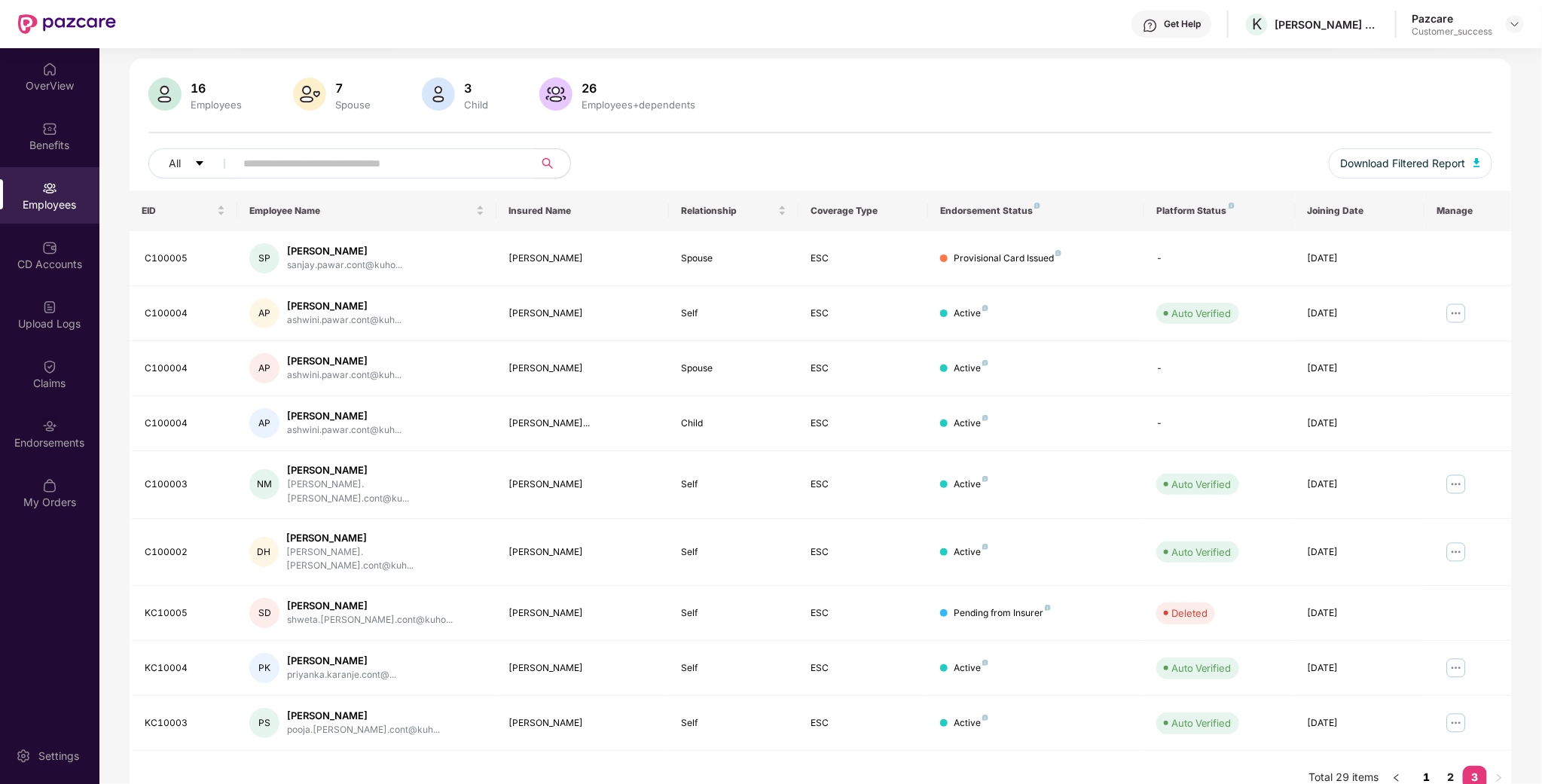
click at [1419, 766] on link "1" at bounding box center [1426, 777] width 24 height 22
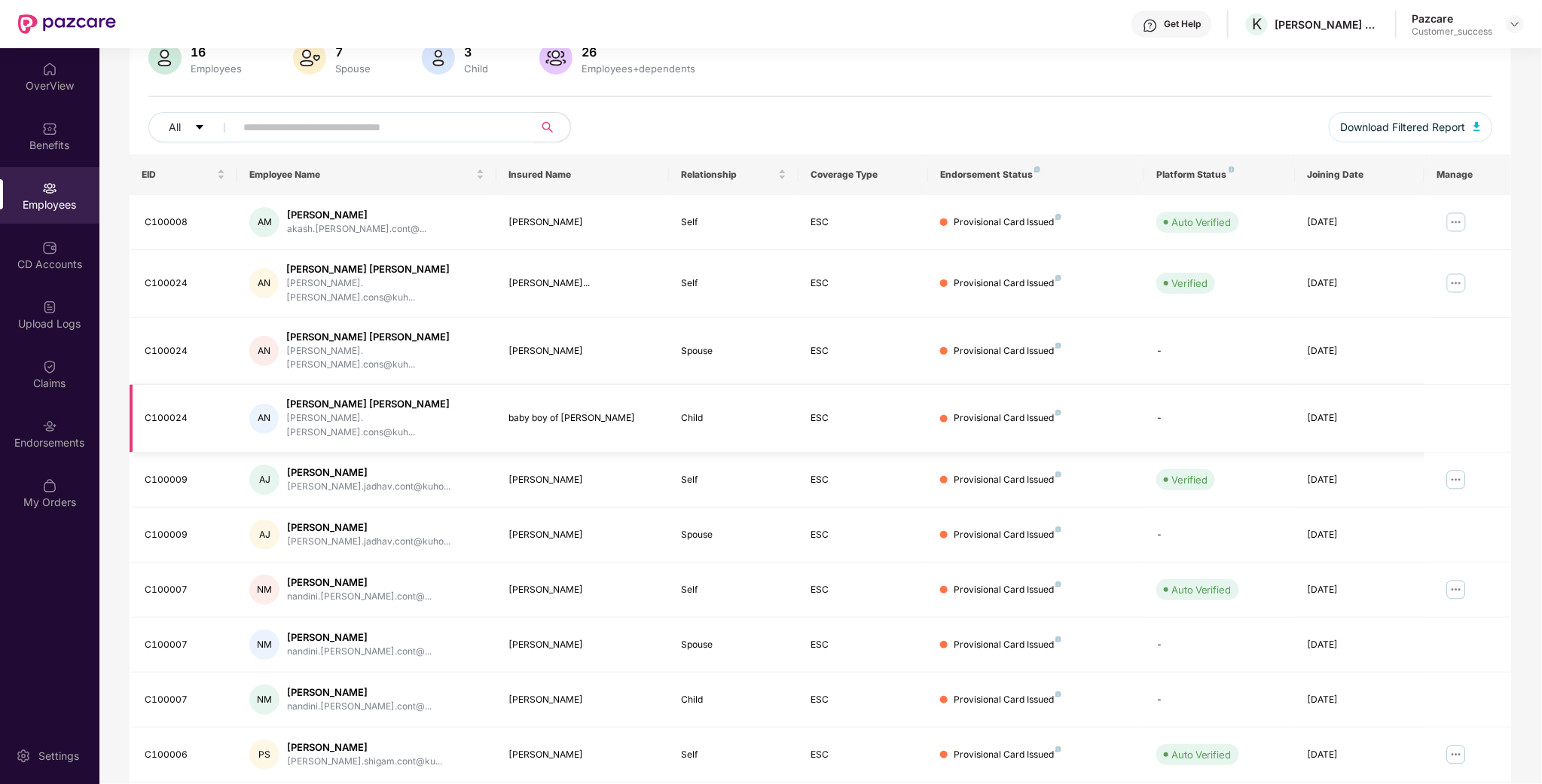
scroll to position [145, 0]
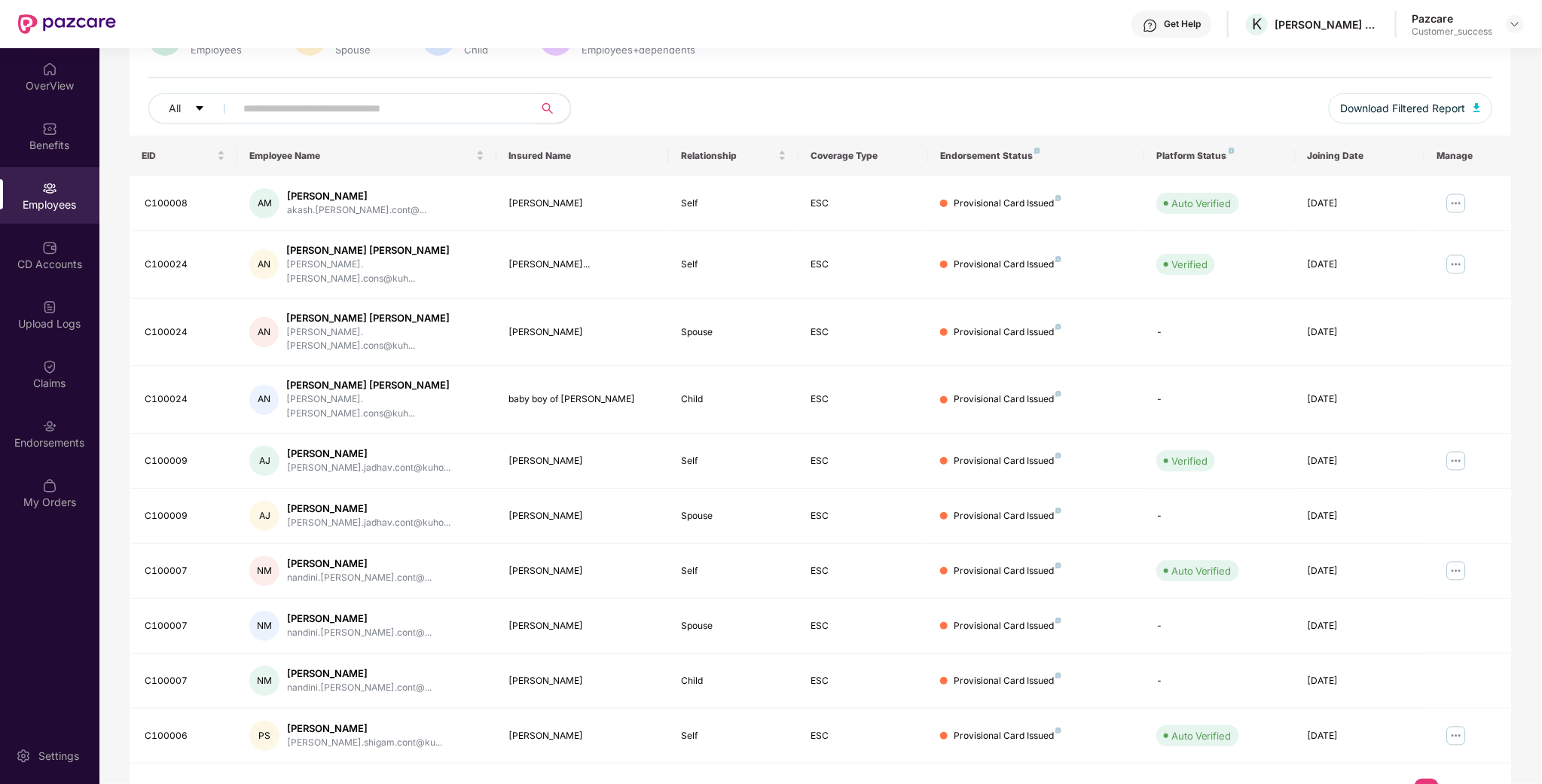
click at [1453, 778] on link "2" at bounding box center [1450, 790] width 24 height 22
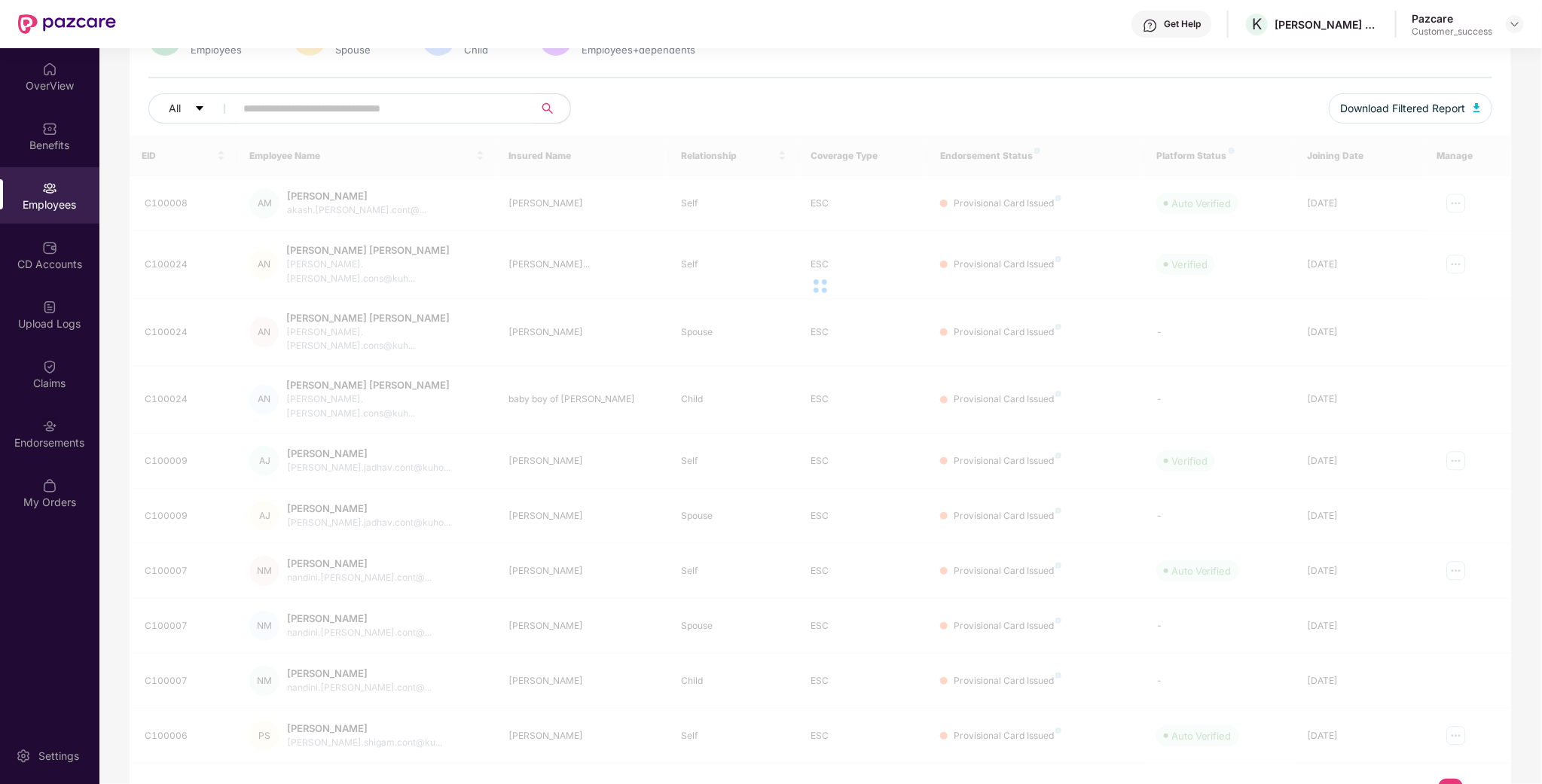
click at [1471, 778] on link "3" at bounding box center [1474, 790] width 24 height 22
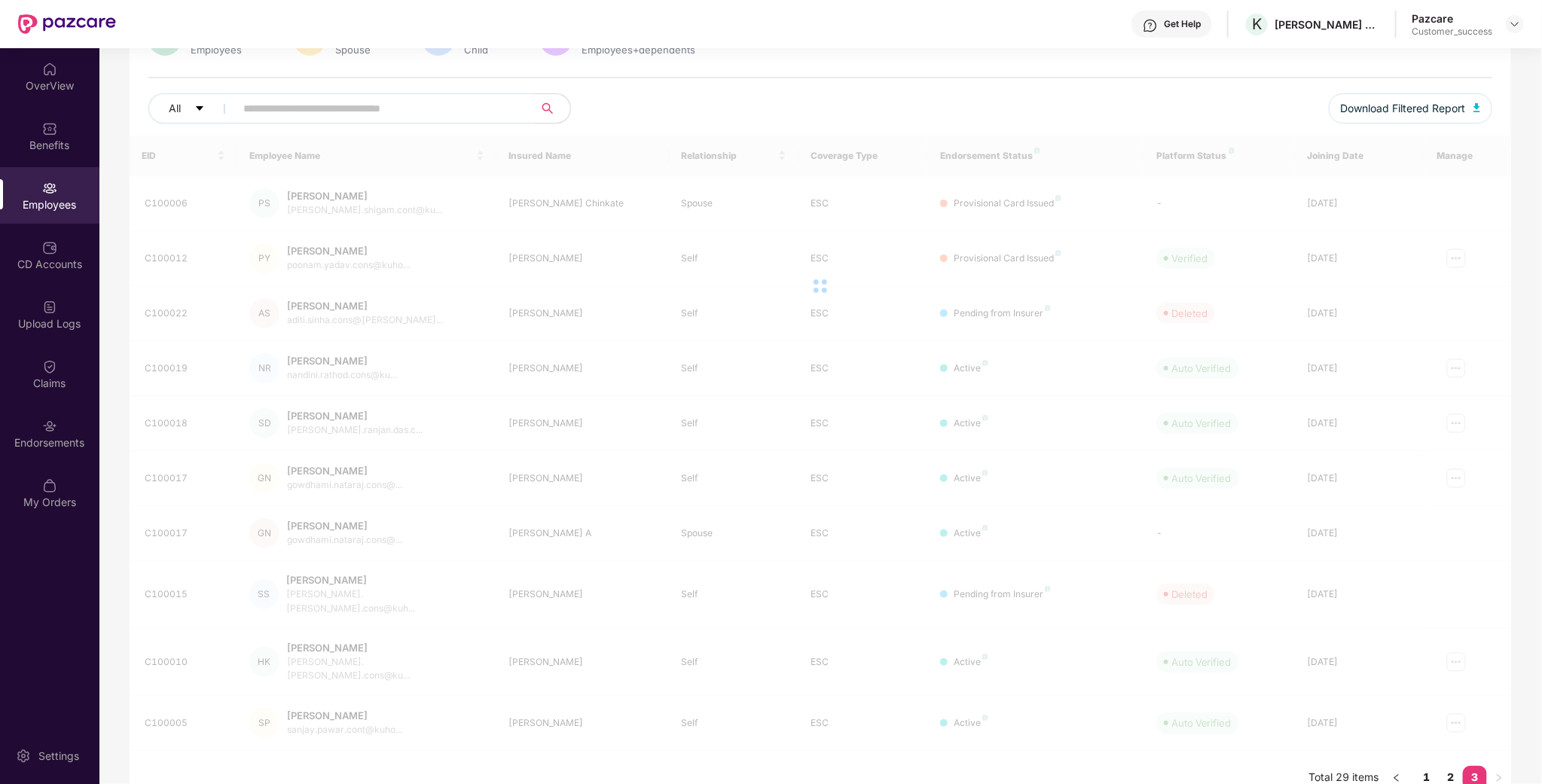
scroll to position [91, 0]
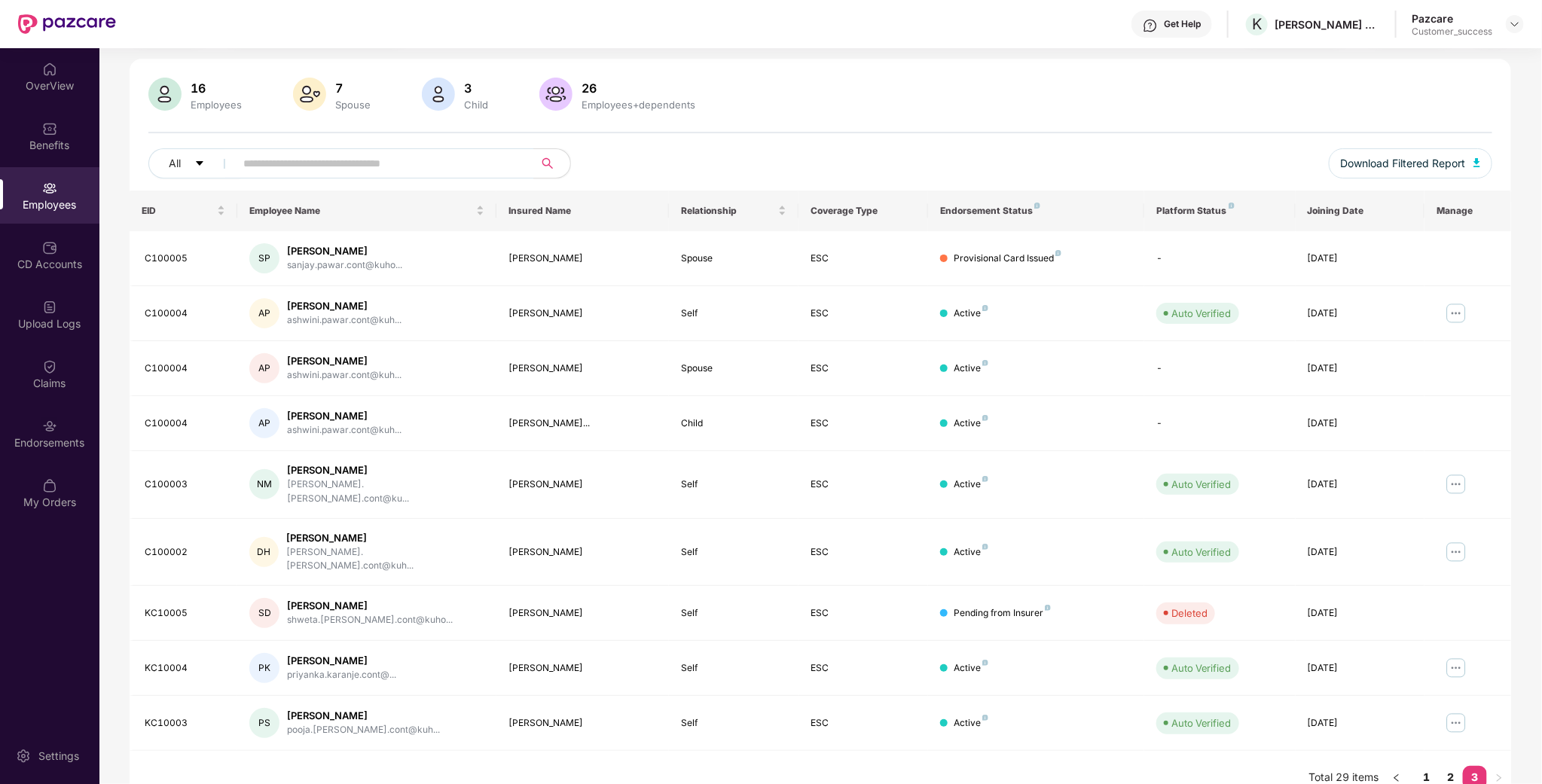
click at [772, 759] on div "EID Employee Name Insured Name Relationship Coverage Type Endorsement Status Pl…" at bounding box center [820, 497] width 1381 height 614
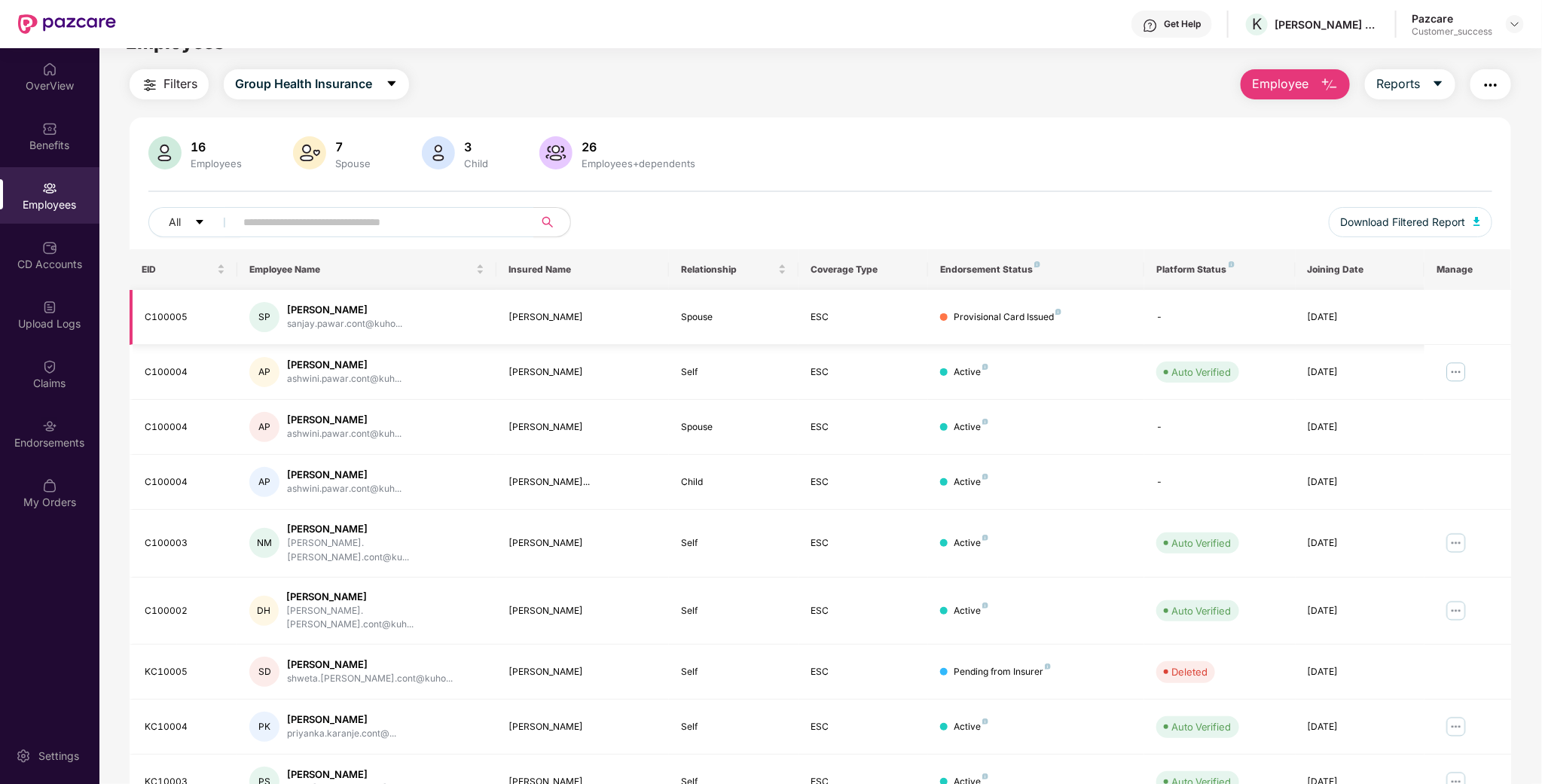
scroll to position [0, 0]
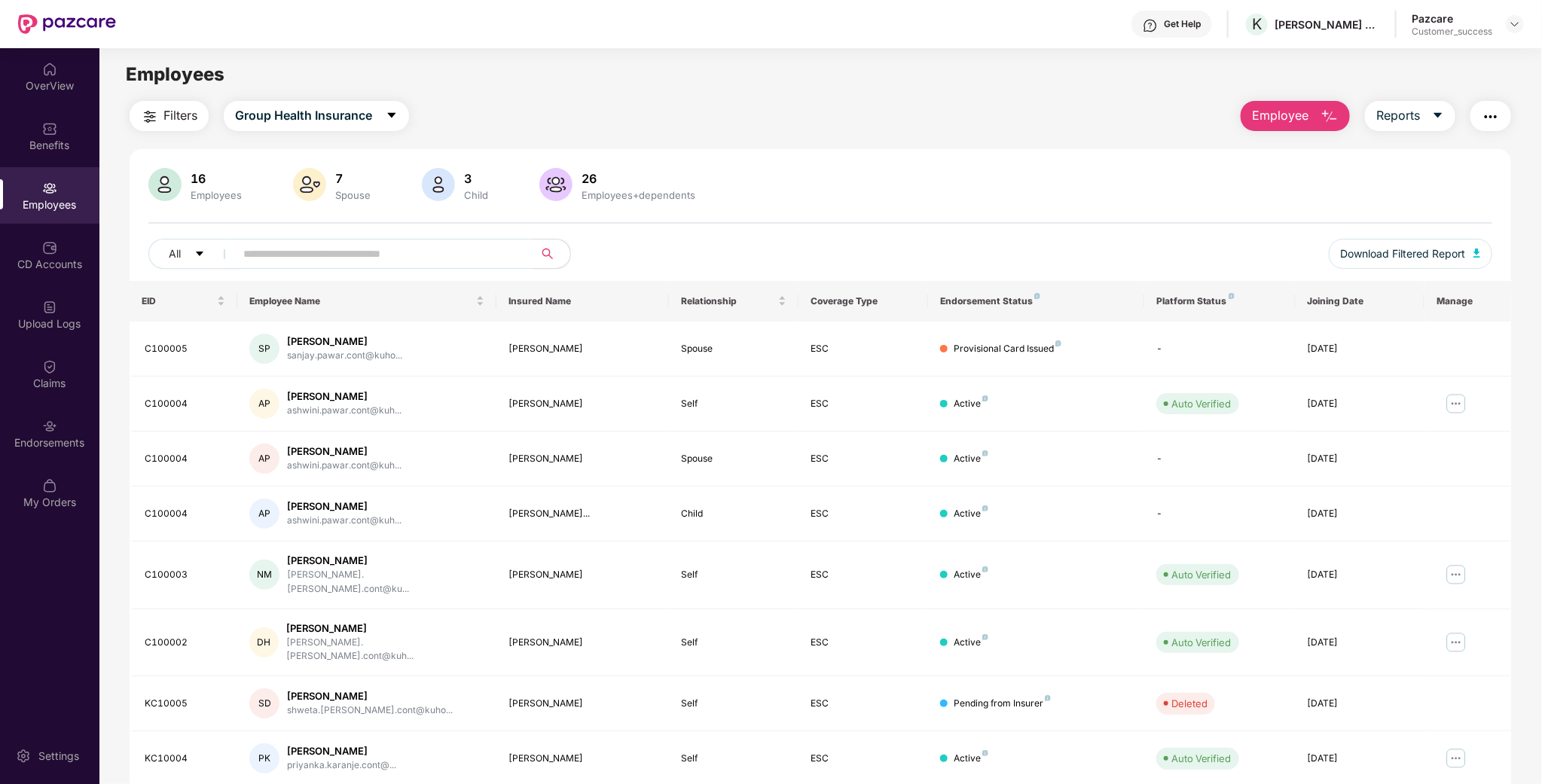
click at [1499, 28] on div "Pazcare Customer_success" at bounding box center [1467, 24] width 112 height 26
click at [1511, 18] on img at bounding box center [1514, 24] width 12 height 12
click at [1447, 67] on div "Switch to partner view" at bounding box center [1445, 59] width 196 height 30
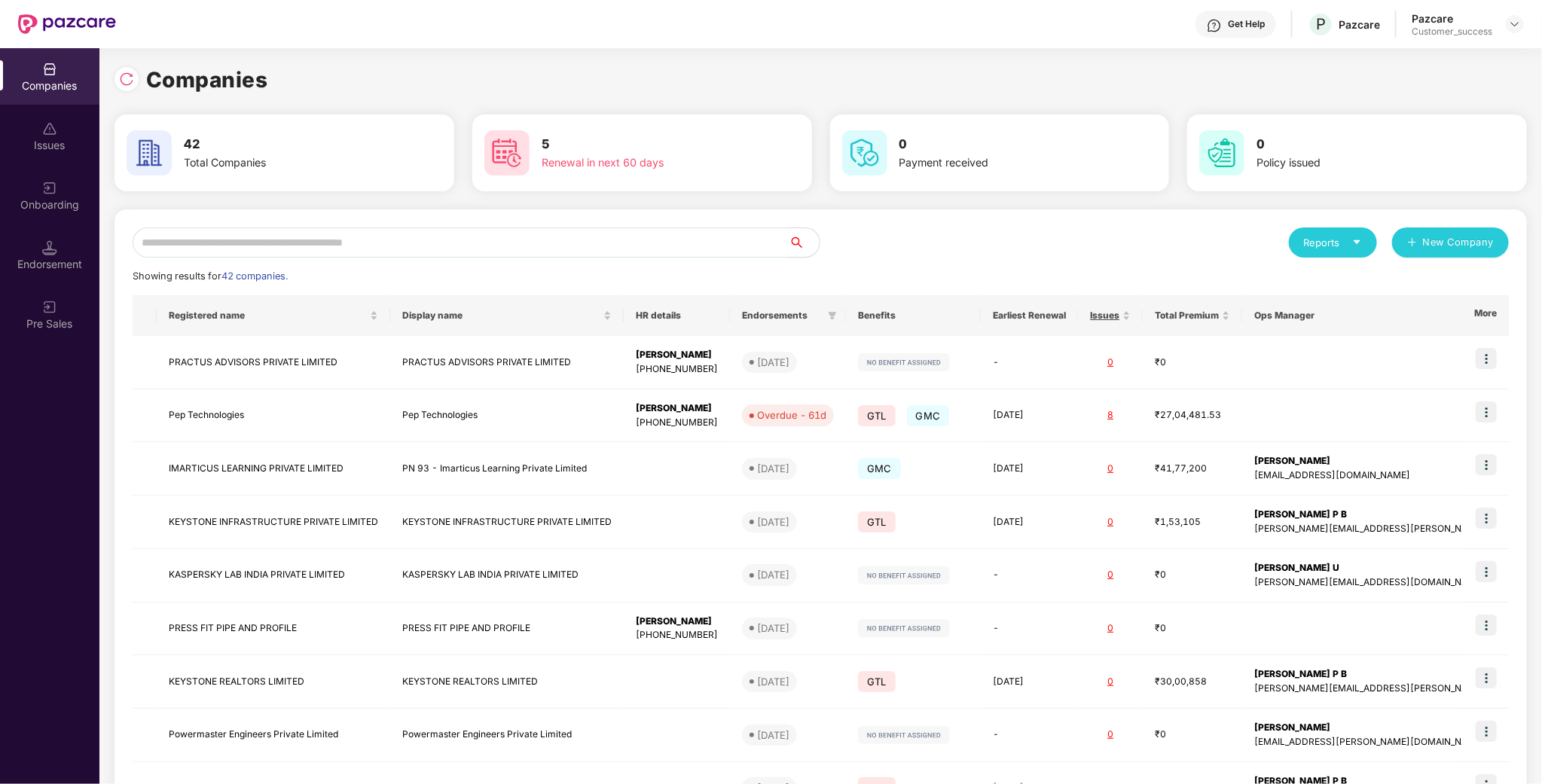
click at [485, 245] on input "text" at bounding box center [461, 242] width 657 height 31
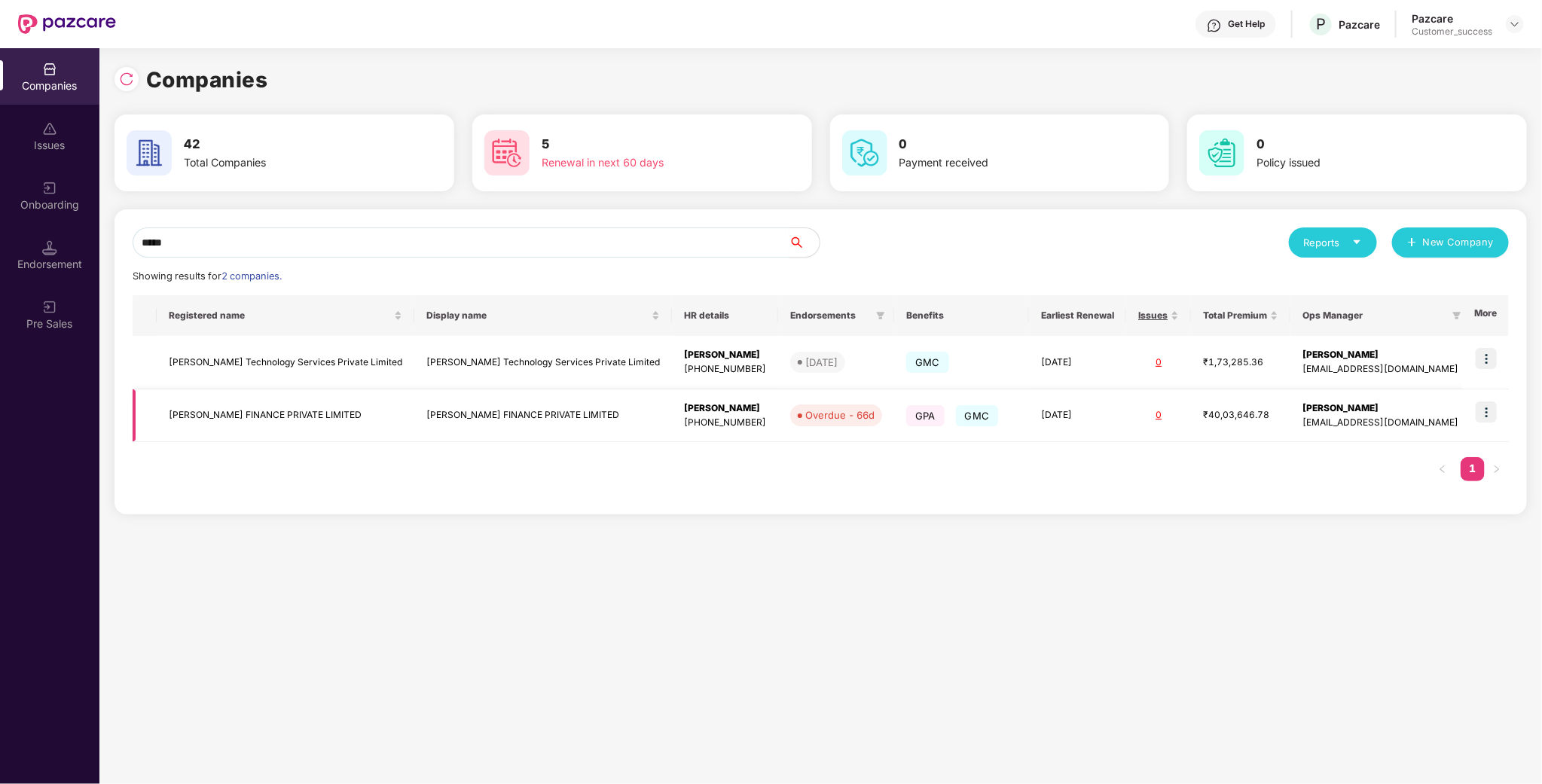
type input "*****"
click at [1485, 416] on img at bounding box center [1486, 411] width 21 height 21
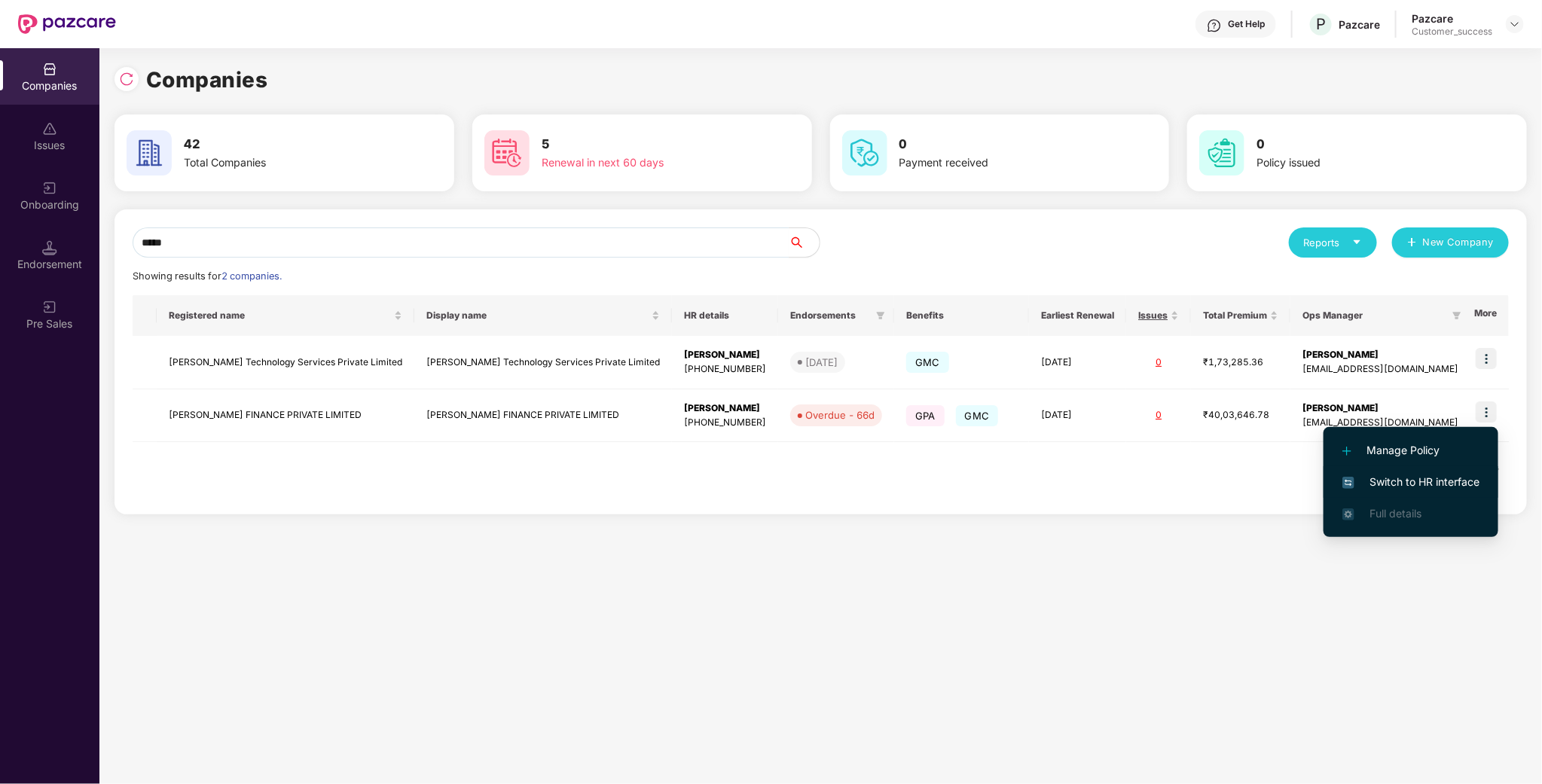
click at [1425, 485] on span "Switch to HR interface" at bounding box center [1411, 482] width 137 height 17
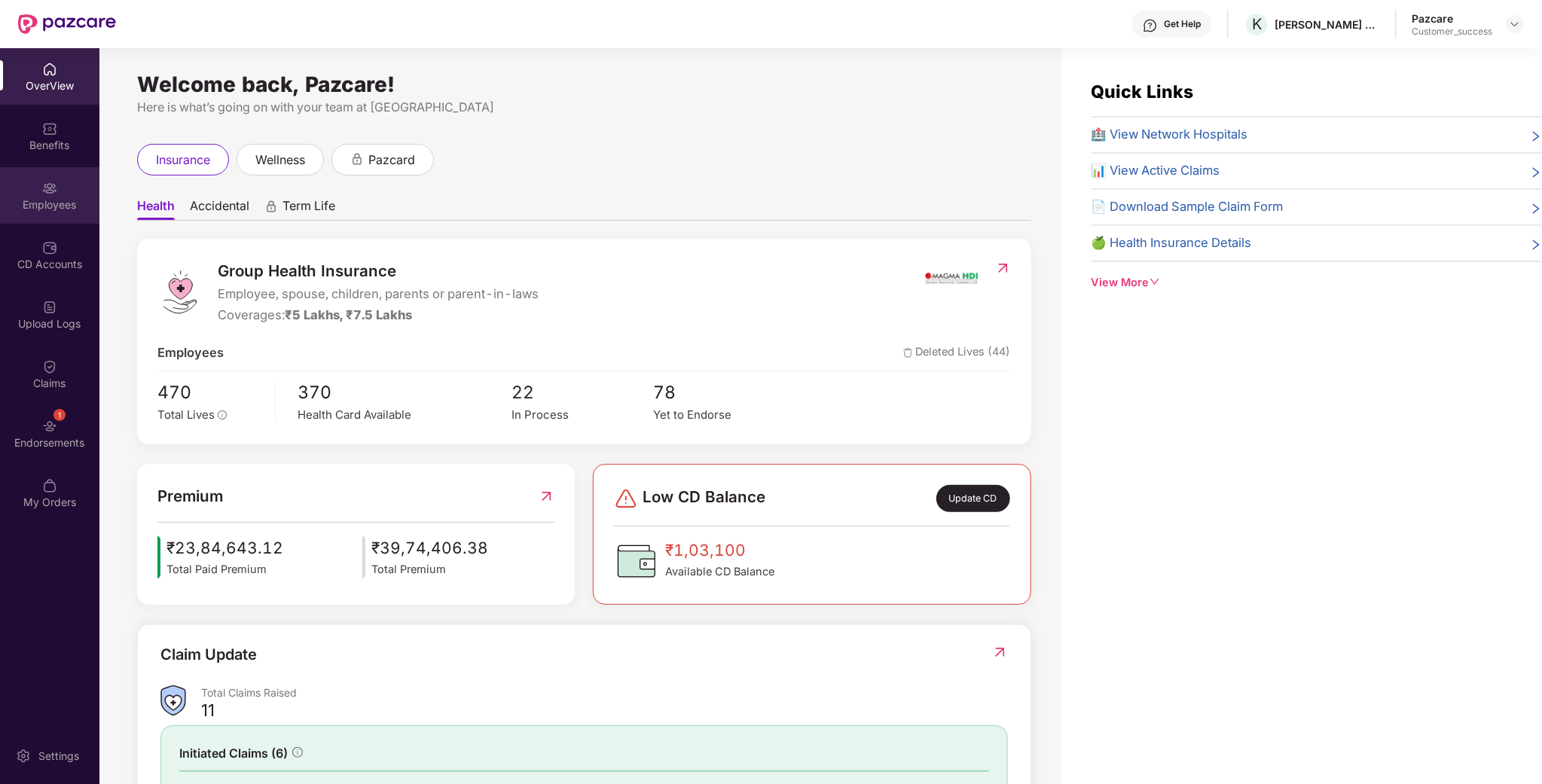
click at [12, 186] on div "Employees" at bounding box center [49, 195] width 99 height 56
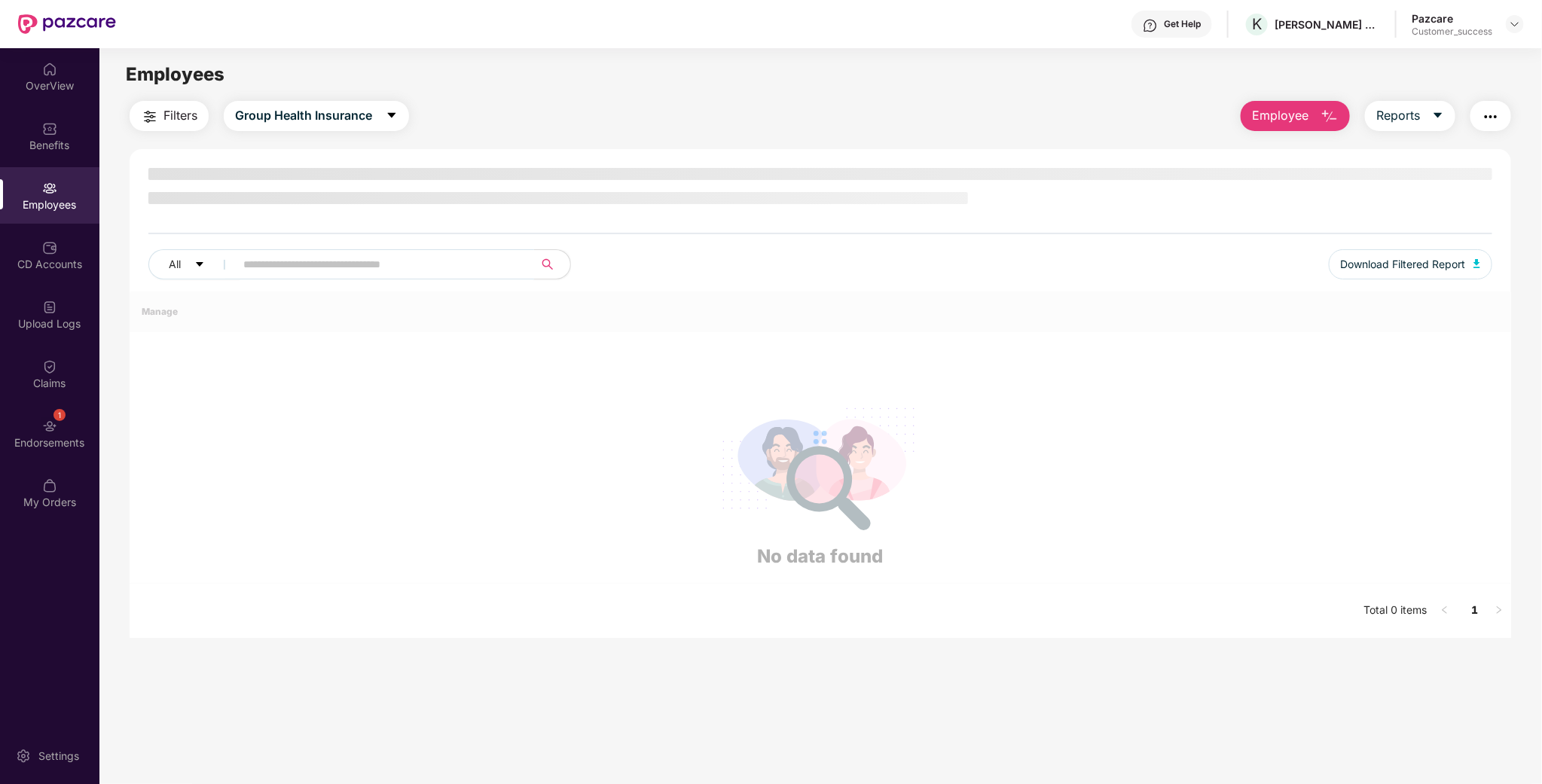
click at [278, 253] on input "text" at bounding box center [378, 264] width 270 height 22
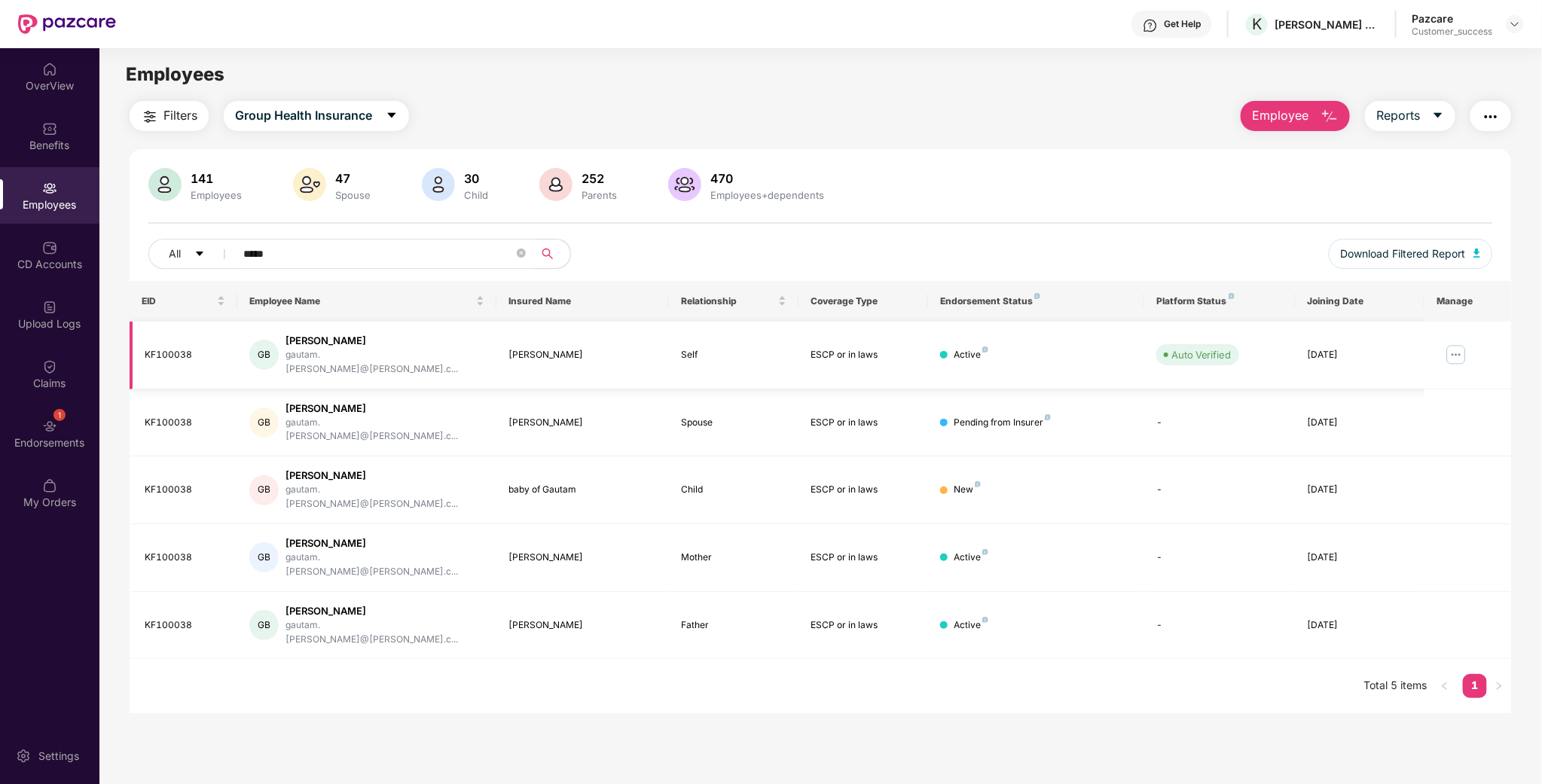
type input "*****"
click at [1462, 343] on img at bounding box center [1456, 354] width 24 height 24
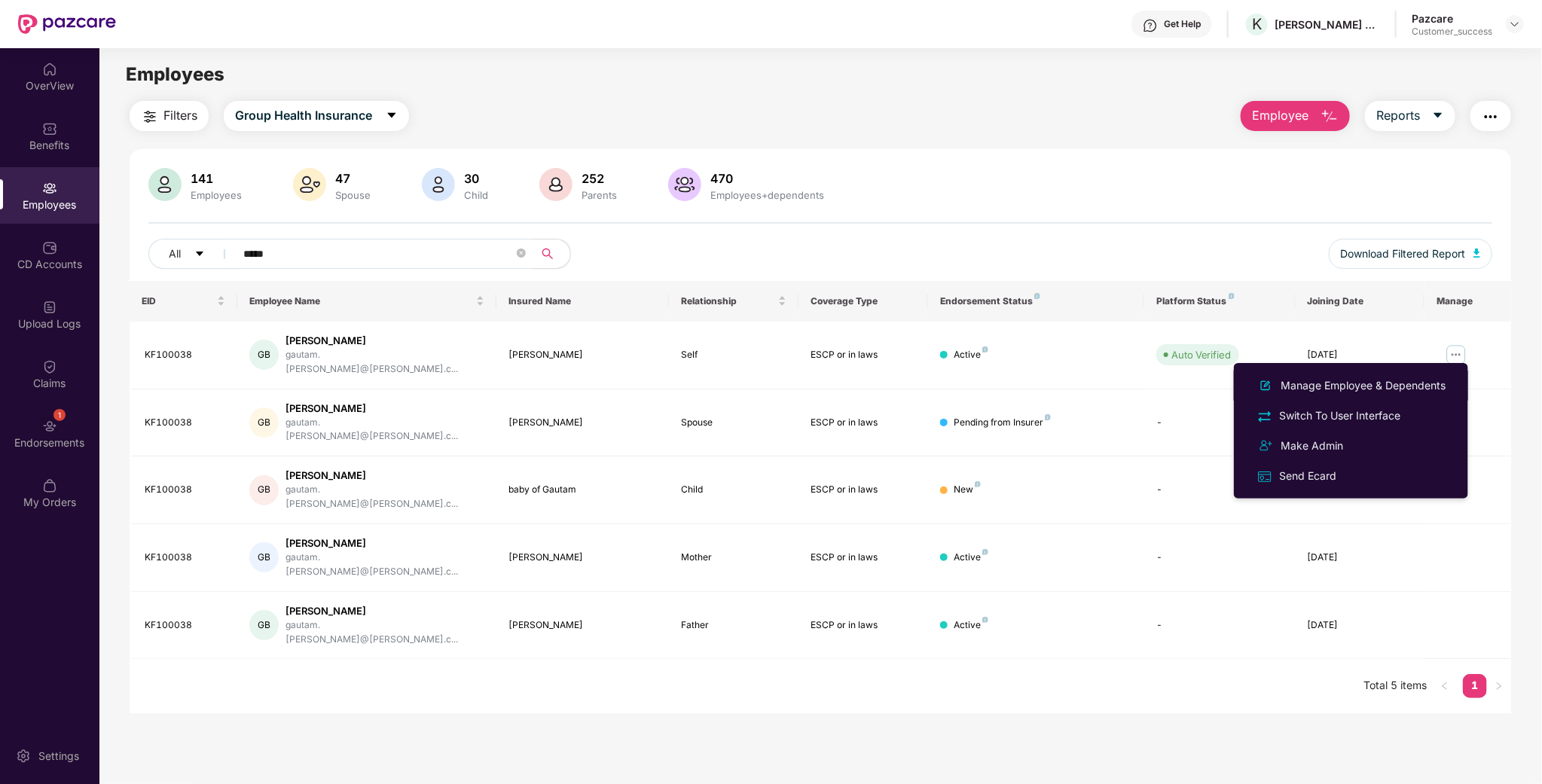
click at [1372, 368] on ul "Manage Employee & Dependents Switch To User Interface Make Admin Send Ecard" at bounding box center [1351, 430] width 234 height 136
click at [1353, 380] on div "Manage Employee & Dependents" at bounding box center [1363, 386] width 171 height 17
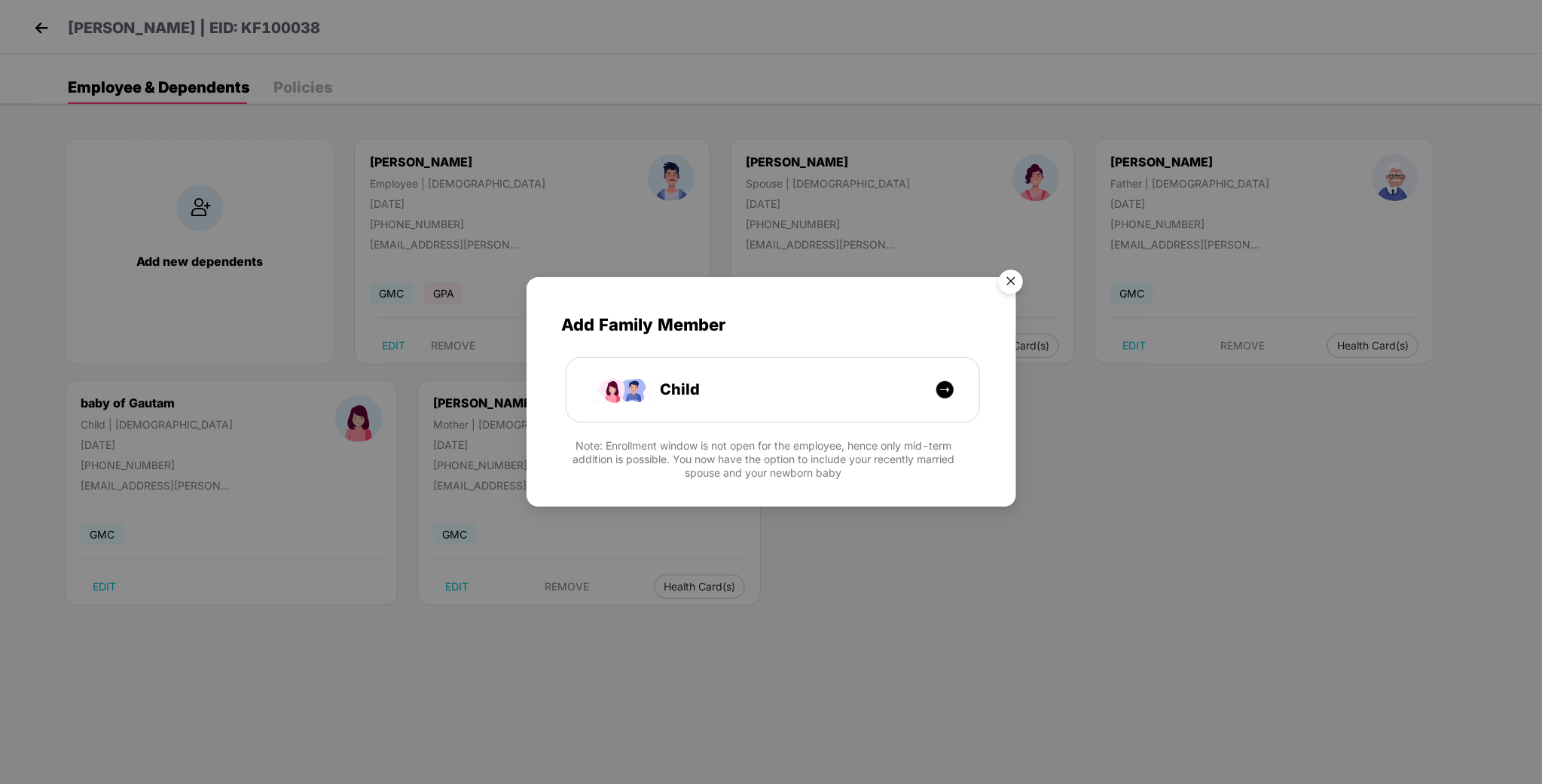
click at [1015, 280] on img "Close" at bounding box center [1011, 284] width 43 height 43
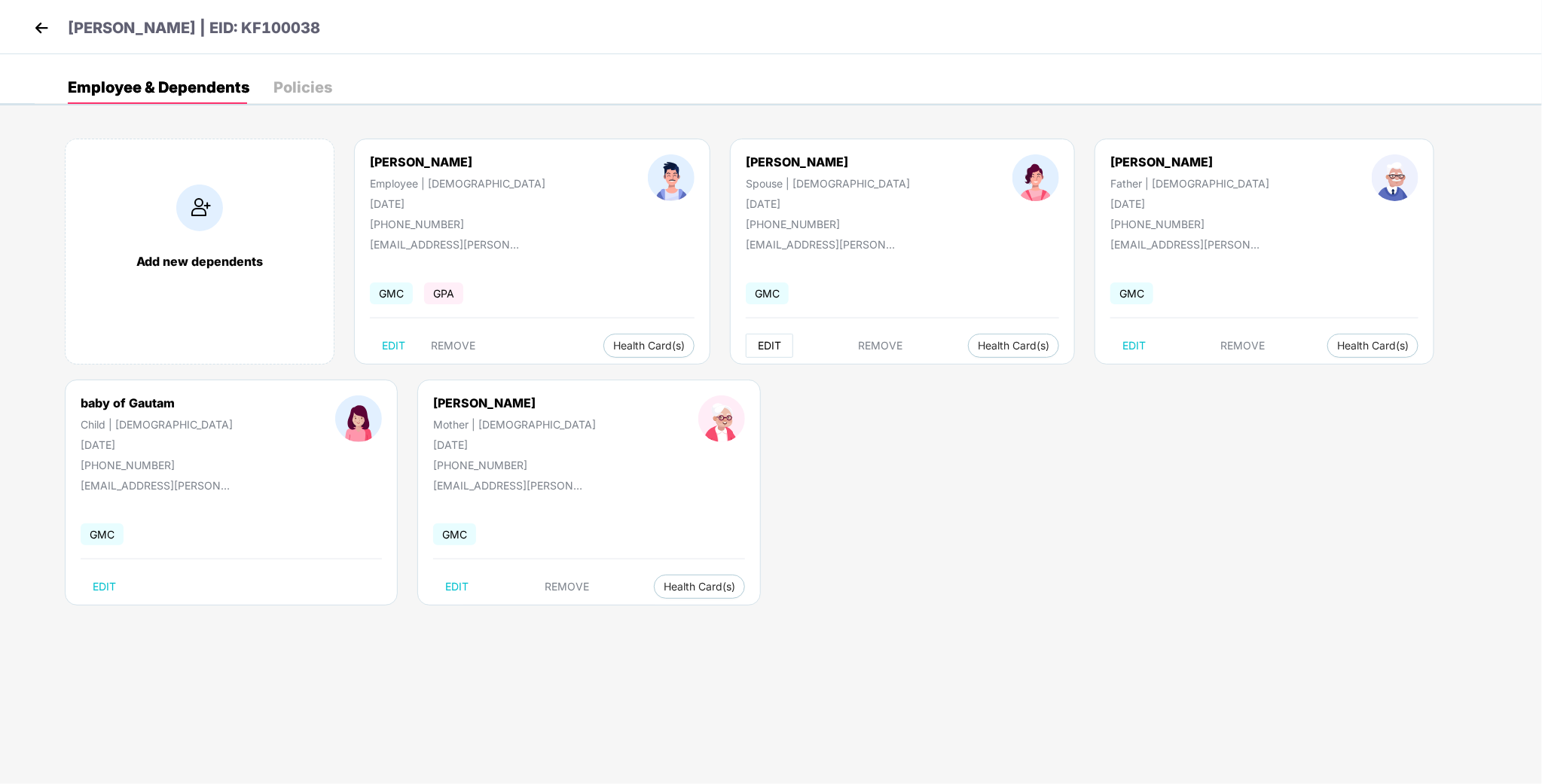
click at [758, 348] on span "EDIT" at bounding box center [769, 345] width 23 height 12
select select "******"
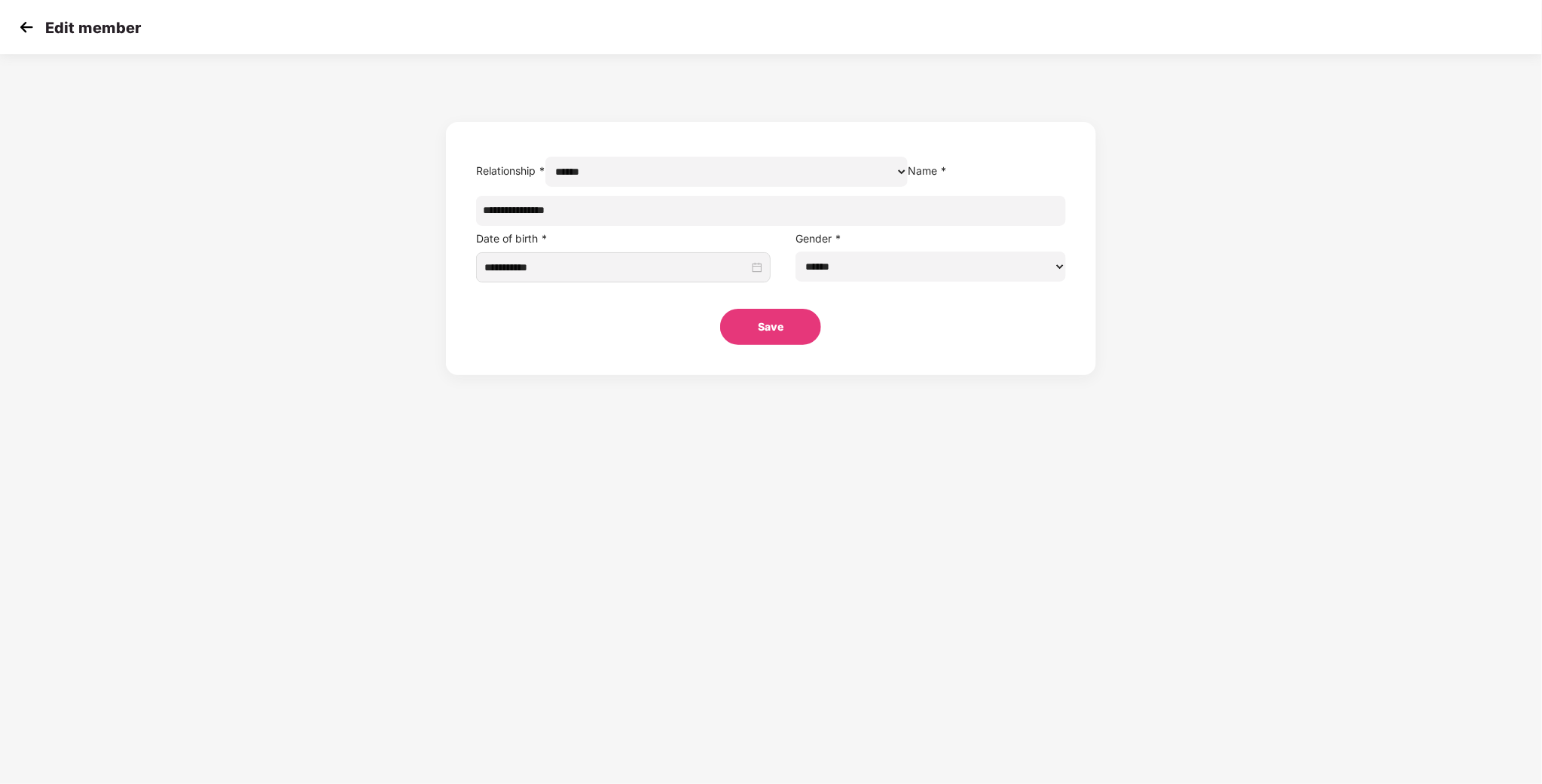
click at [1150, 438] on section "**********" at bounding box center [771, 392] width 1542 height 784
click at [23, 30] on img at bounding box center [26, 27] width 22 height 22
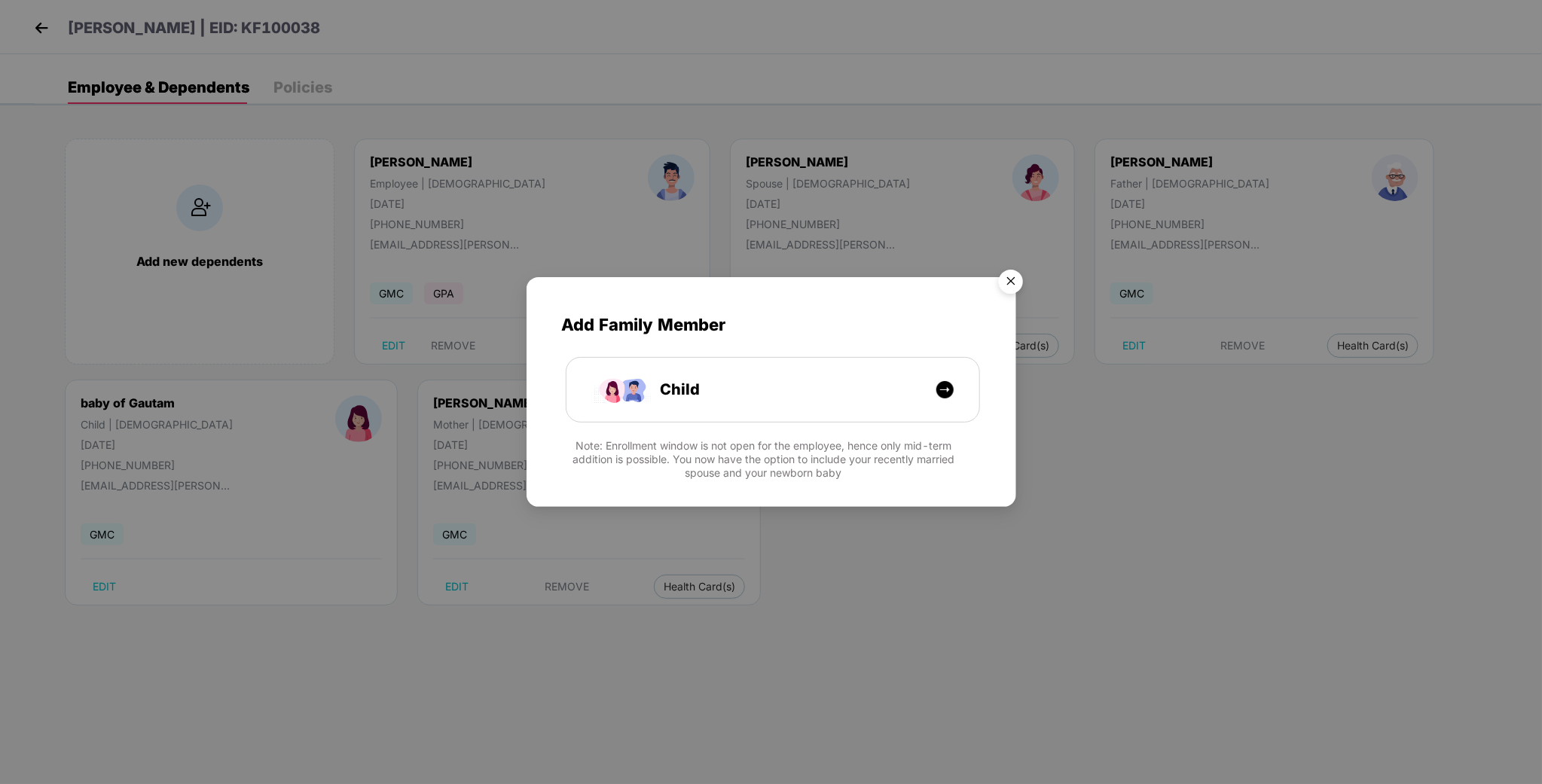
click at [1024, 285] on img "Close" at bounding box center [1011, 284] width 43 height 43
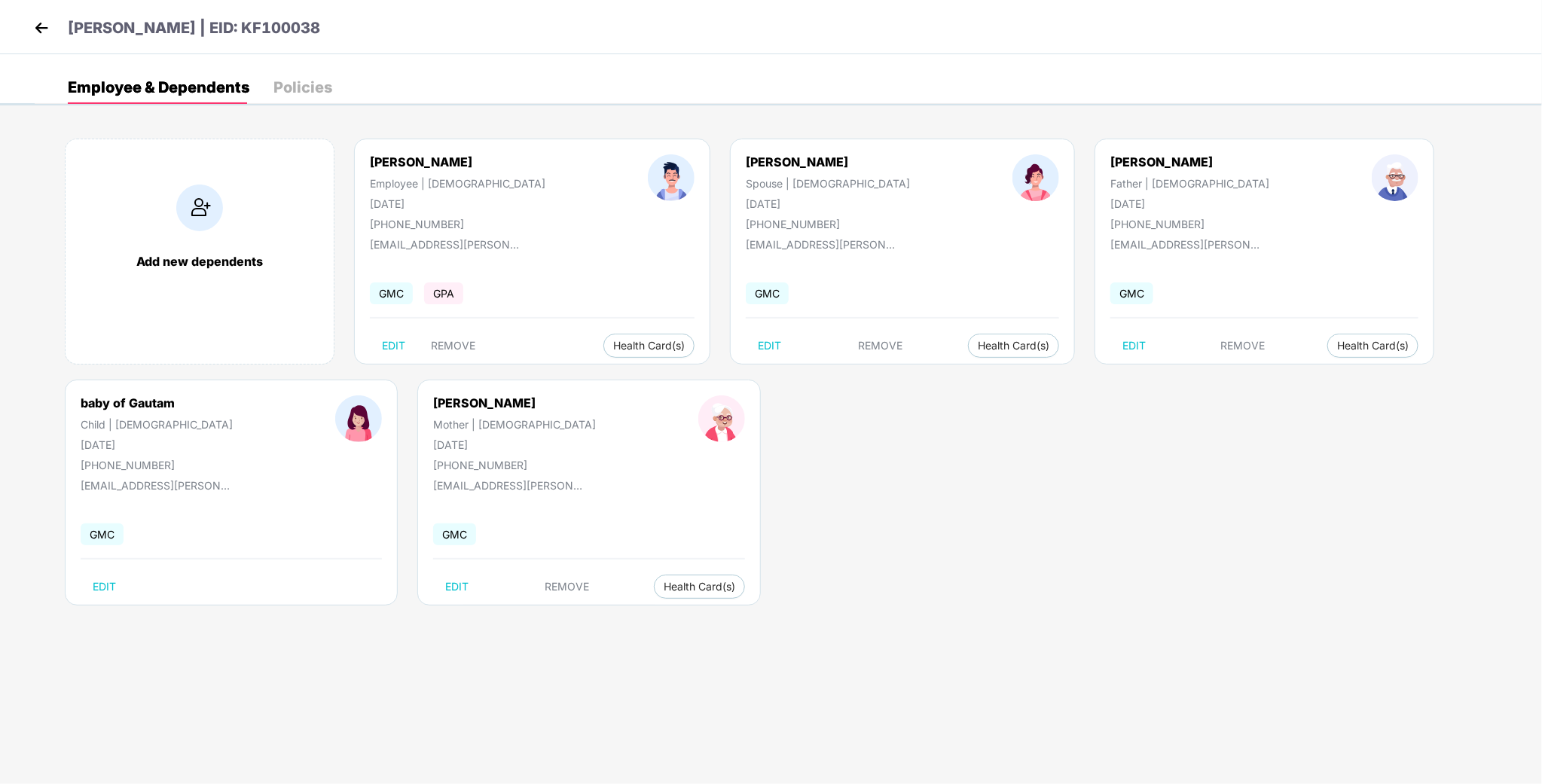
click at [43, 23] on img at bounding box center [42, 28] width 22 height 22
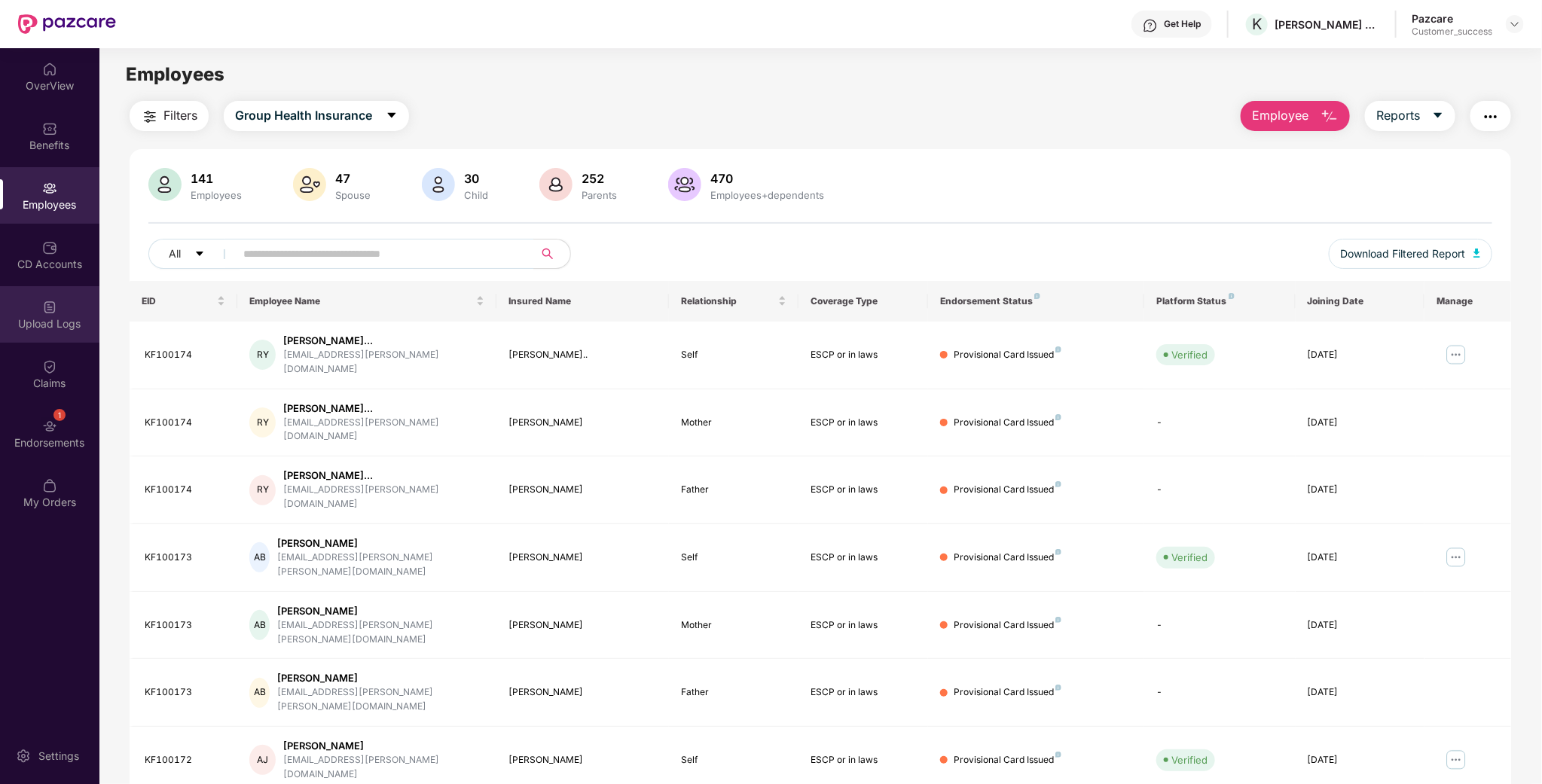
click at [45, 310] on img at bounding box center [50, 307] width 15 height 15
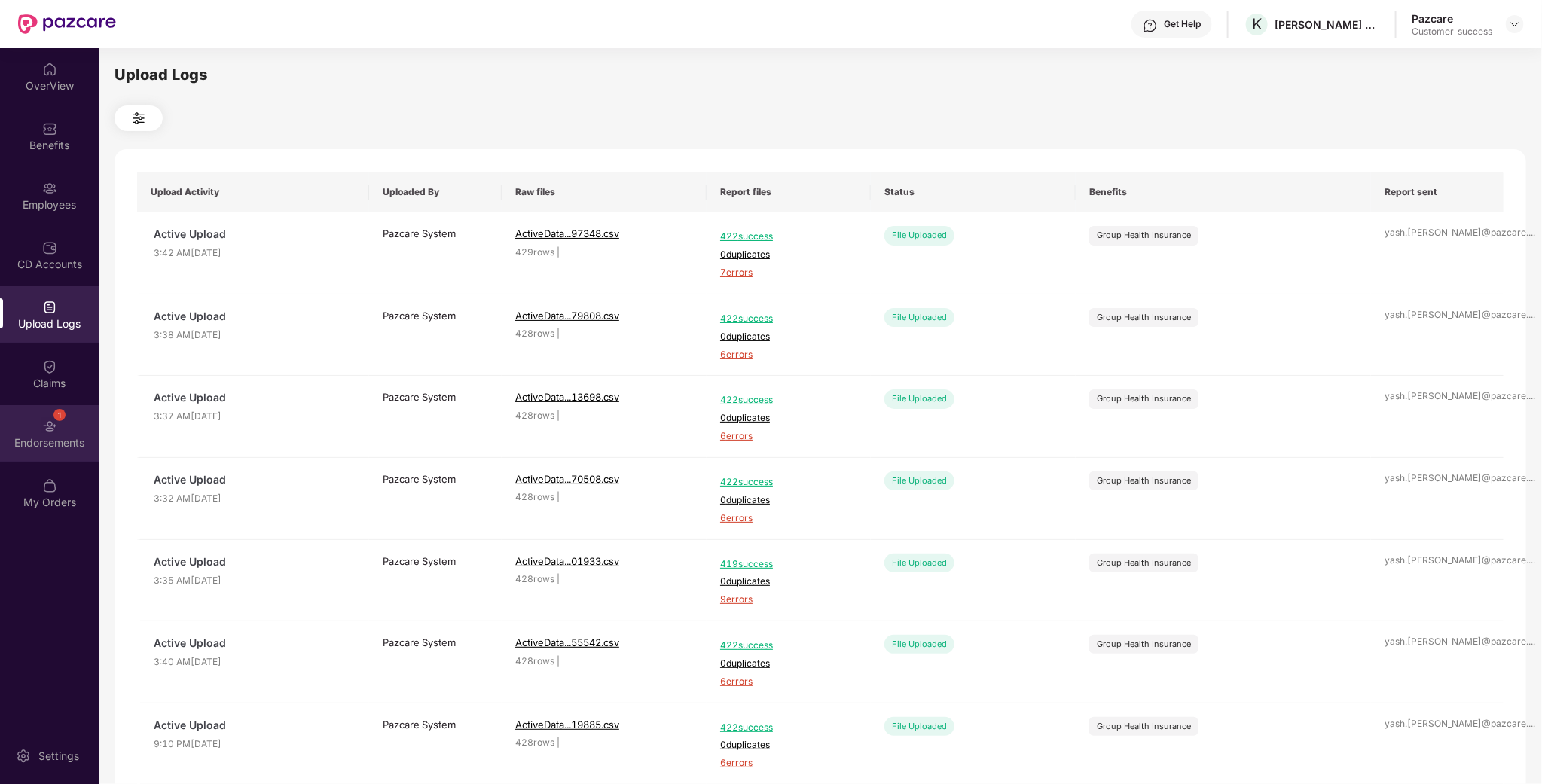
click at [0, 441] on div "Endorsements" at bounding box center [49, 443] width 99 height 15
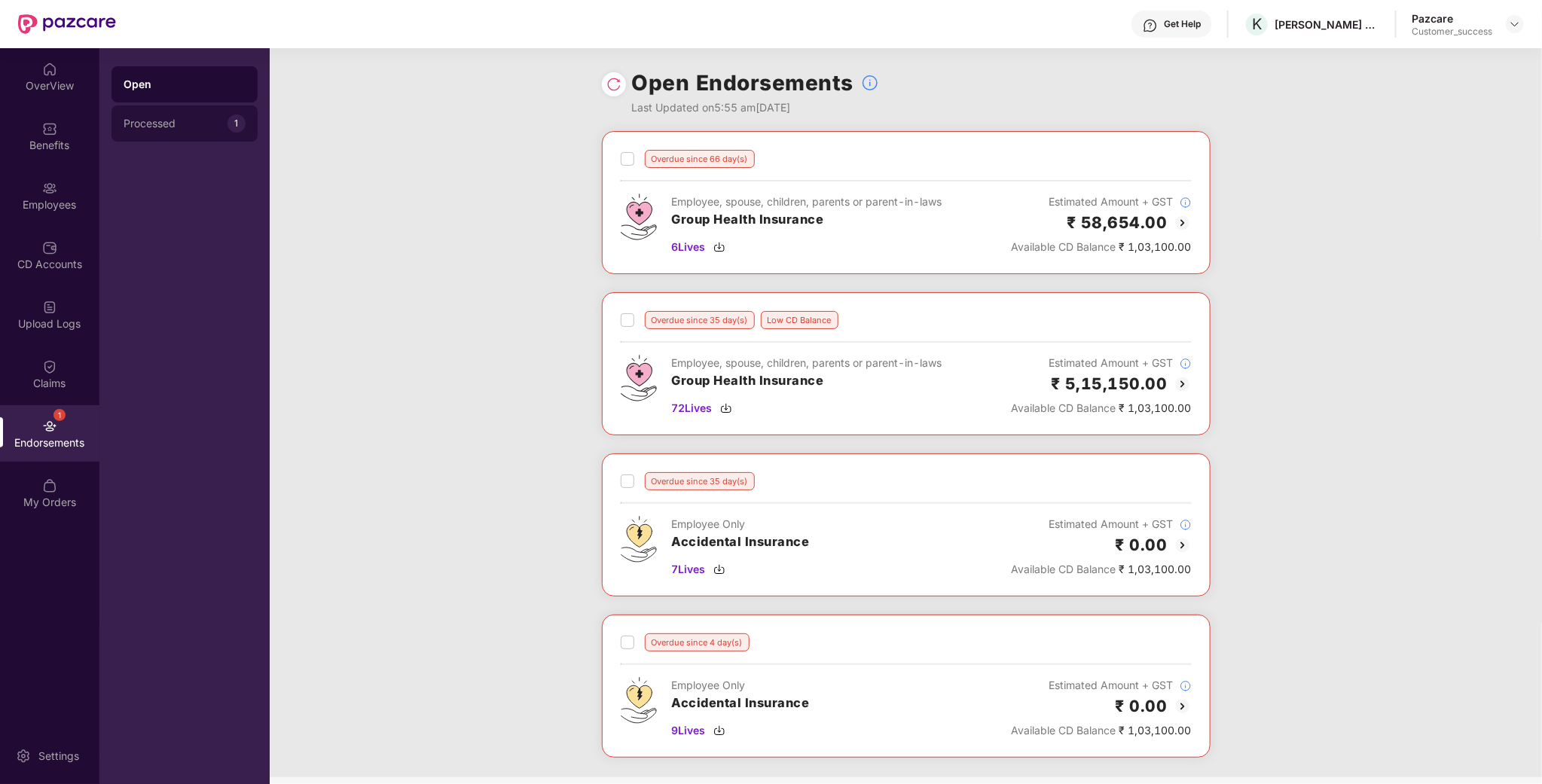
click at [204, 134] on div "Processed 1" at bounding box center [184, 123] width 146 height 36
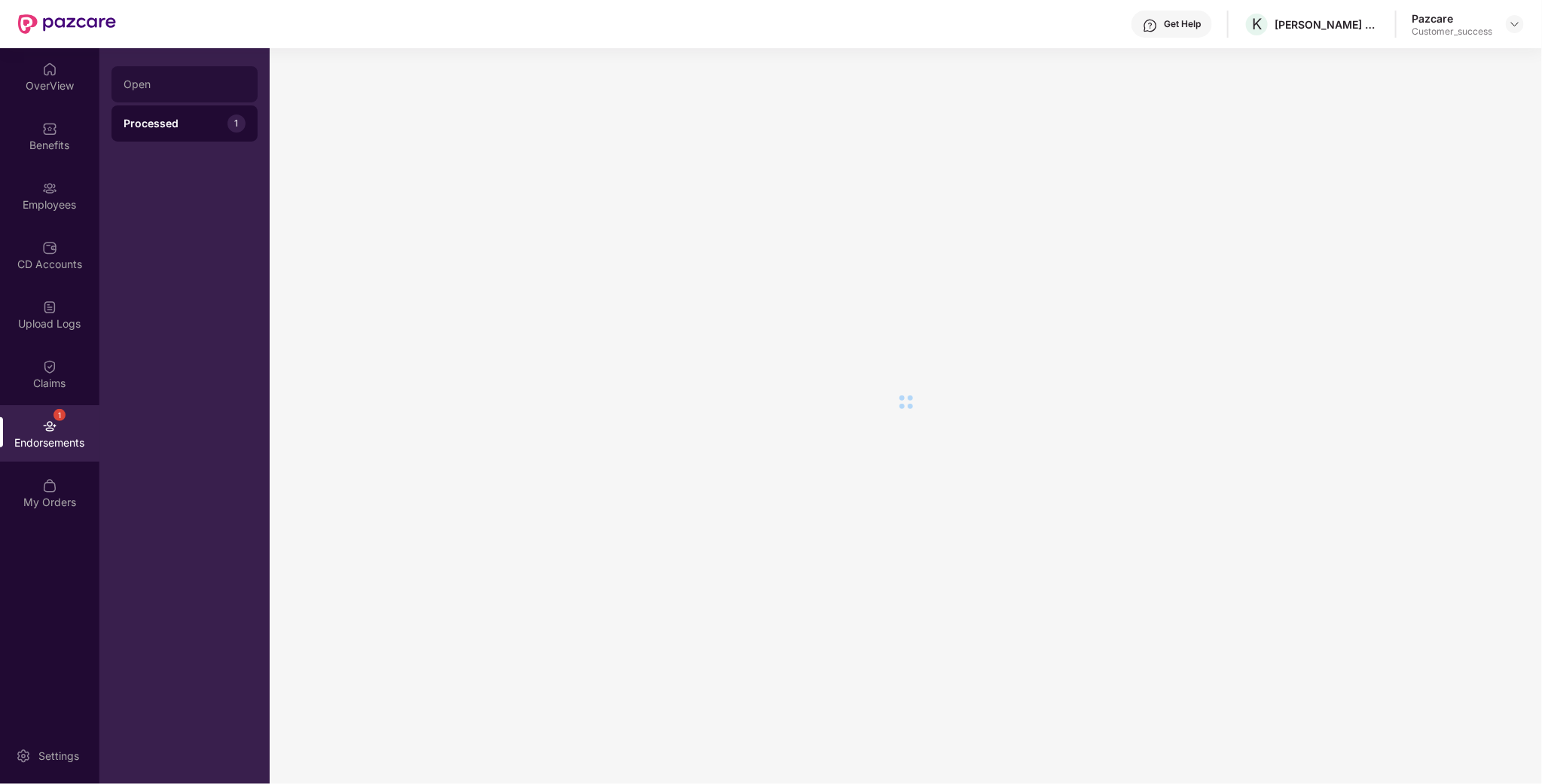
click at [174, 99] on div "Open" at bounding box center [184, 84] width 146 height 36
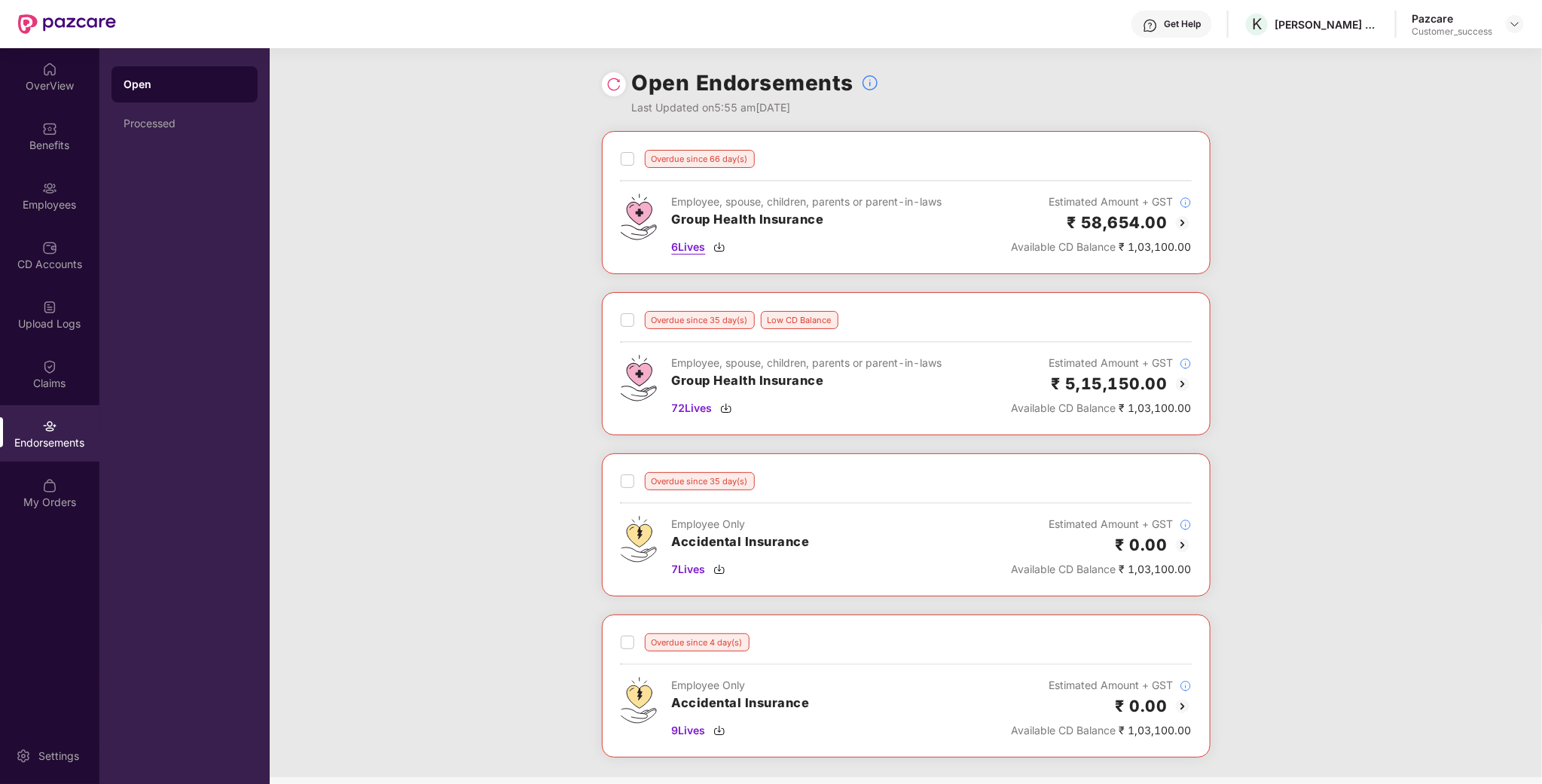
click at [706, 249] on span "6 Lives" at bounding box center [688, 247] width 34 height 17
click at [47, 199] on div "Employees" at bounding box center [49, 204] width 99 height 15
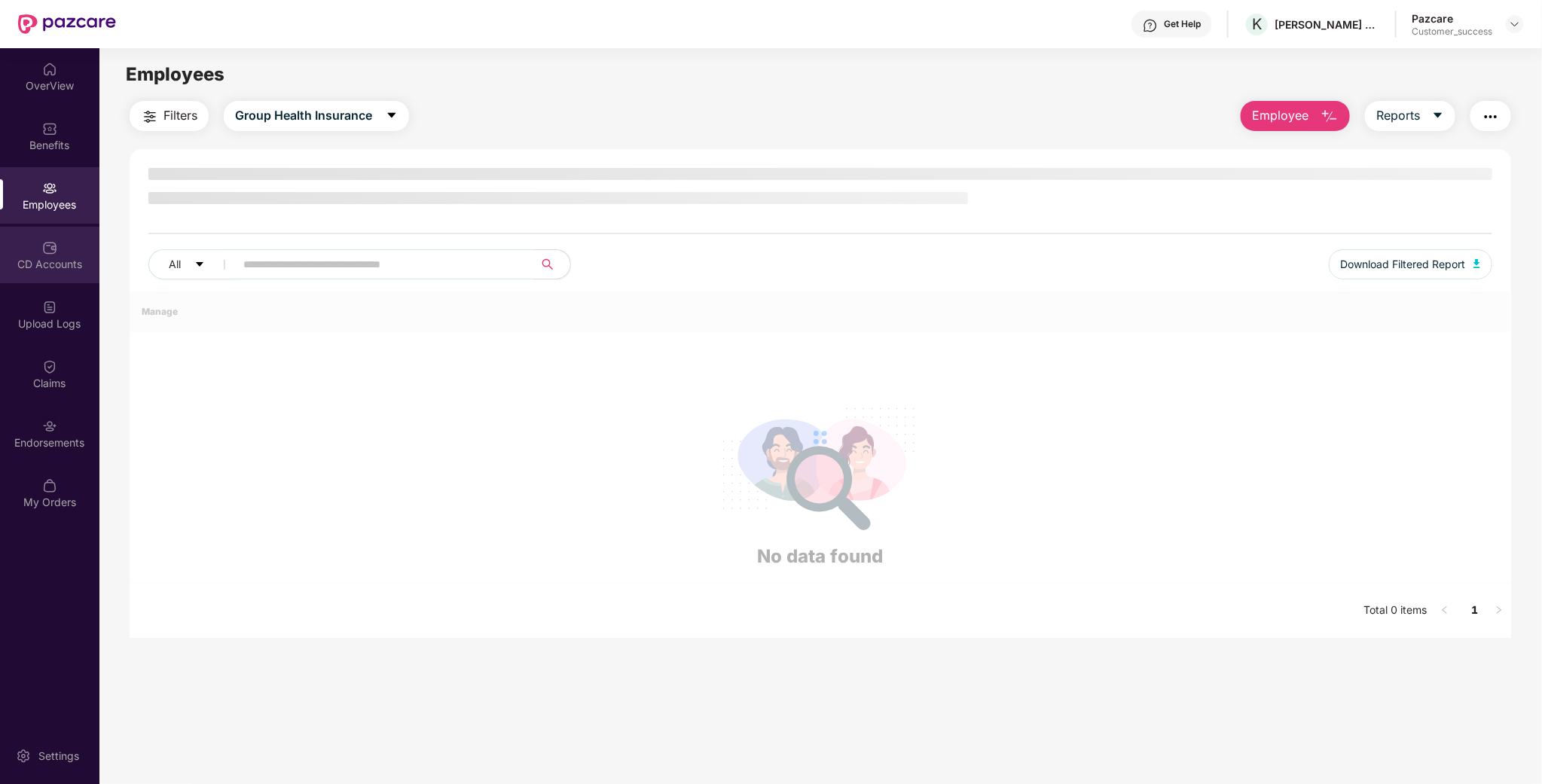
click at [51, 269] on div "CD Accounts" at bounding box center [49, 264] width 99 height 15
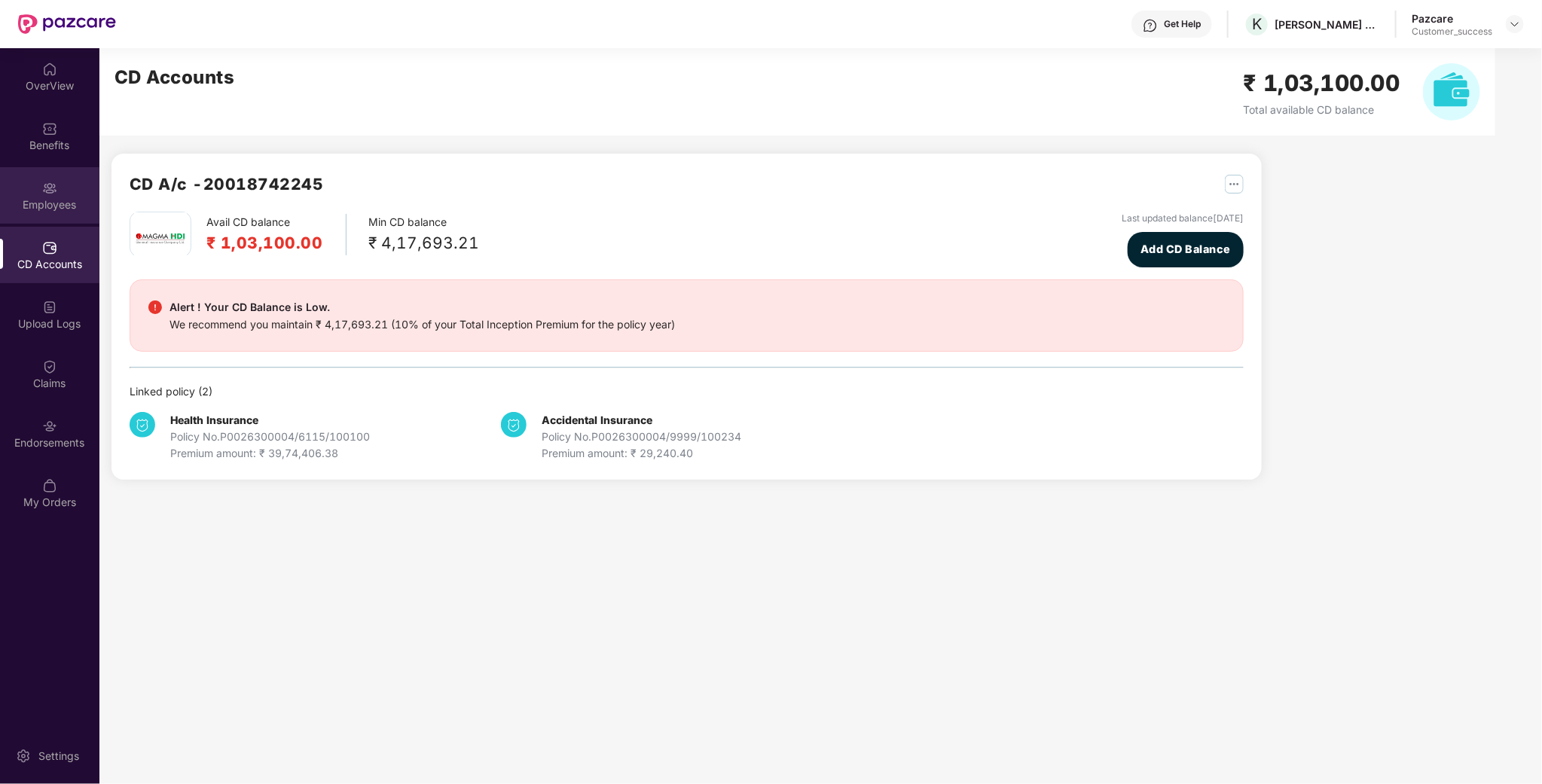
click at [39, 183] on div "Employees" at bounding box center [49, 195] width 99 height 56
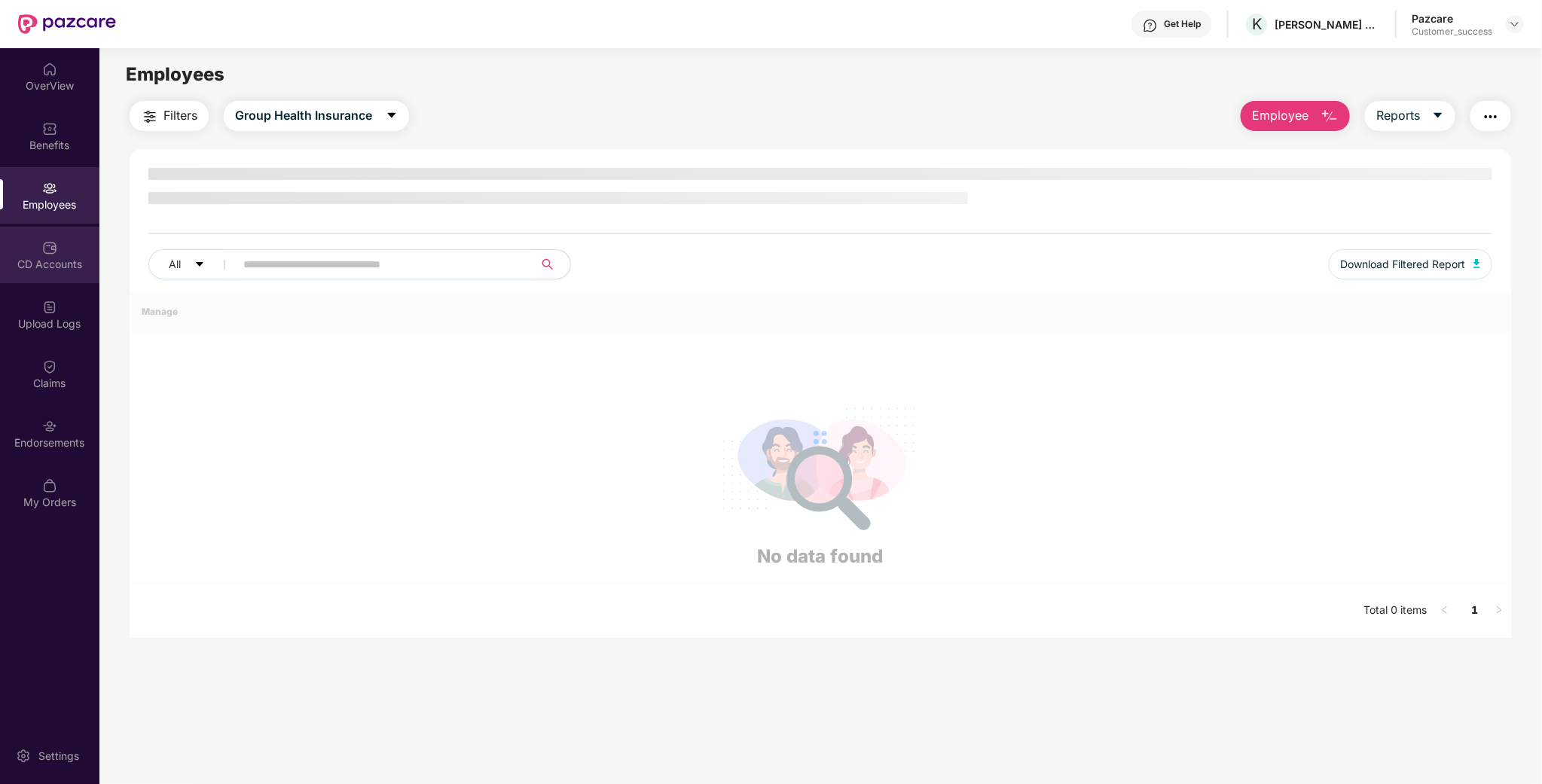
click at [45, 228] on div "CD Accounts" at bounding box center [49, 254] width 99 height 56
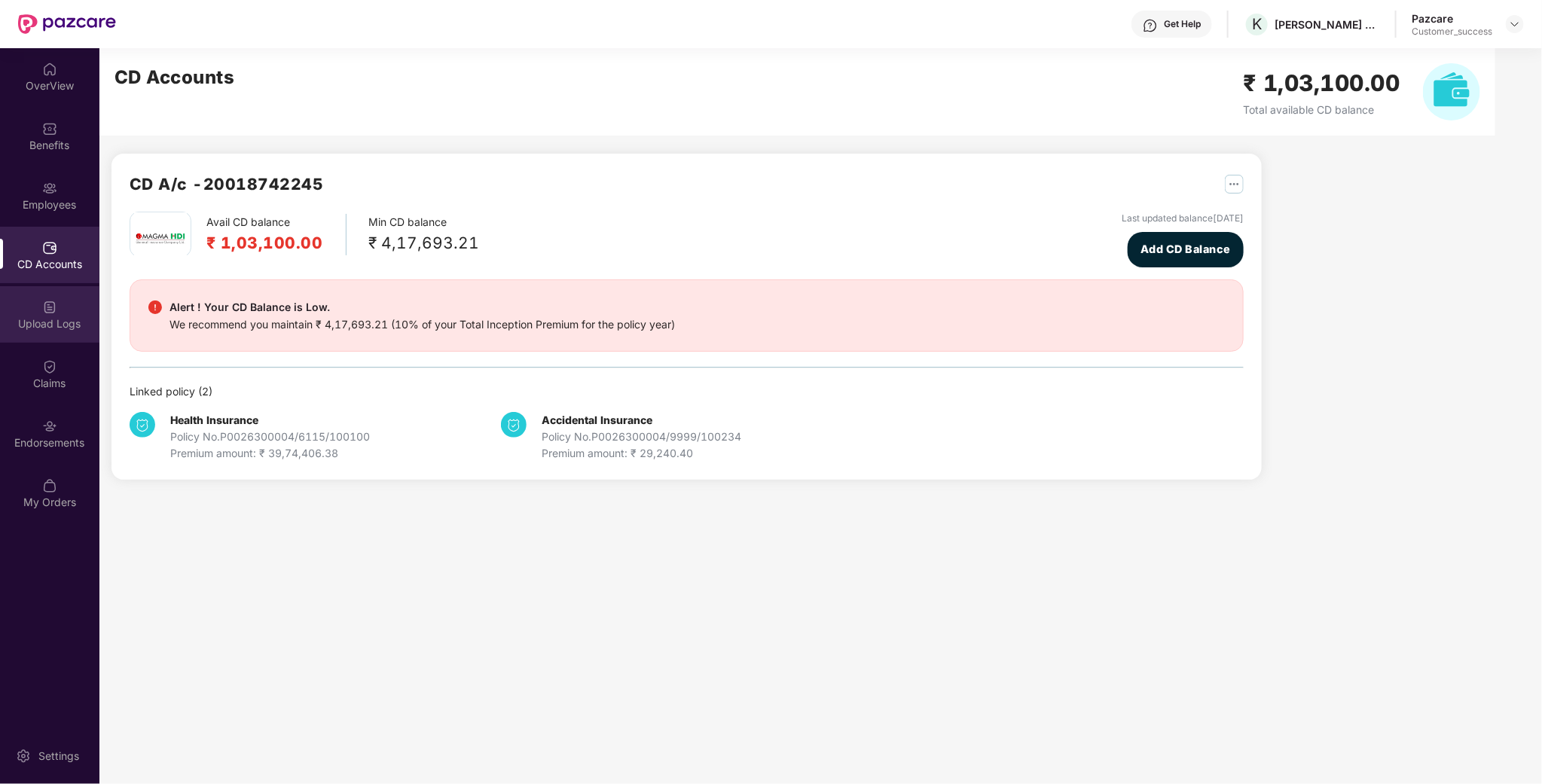
click at [11, 339] on div "Upload Logs" at bounding box center [49, 313] width 99 height 56
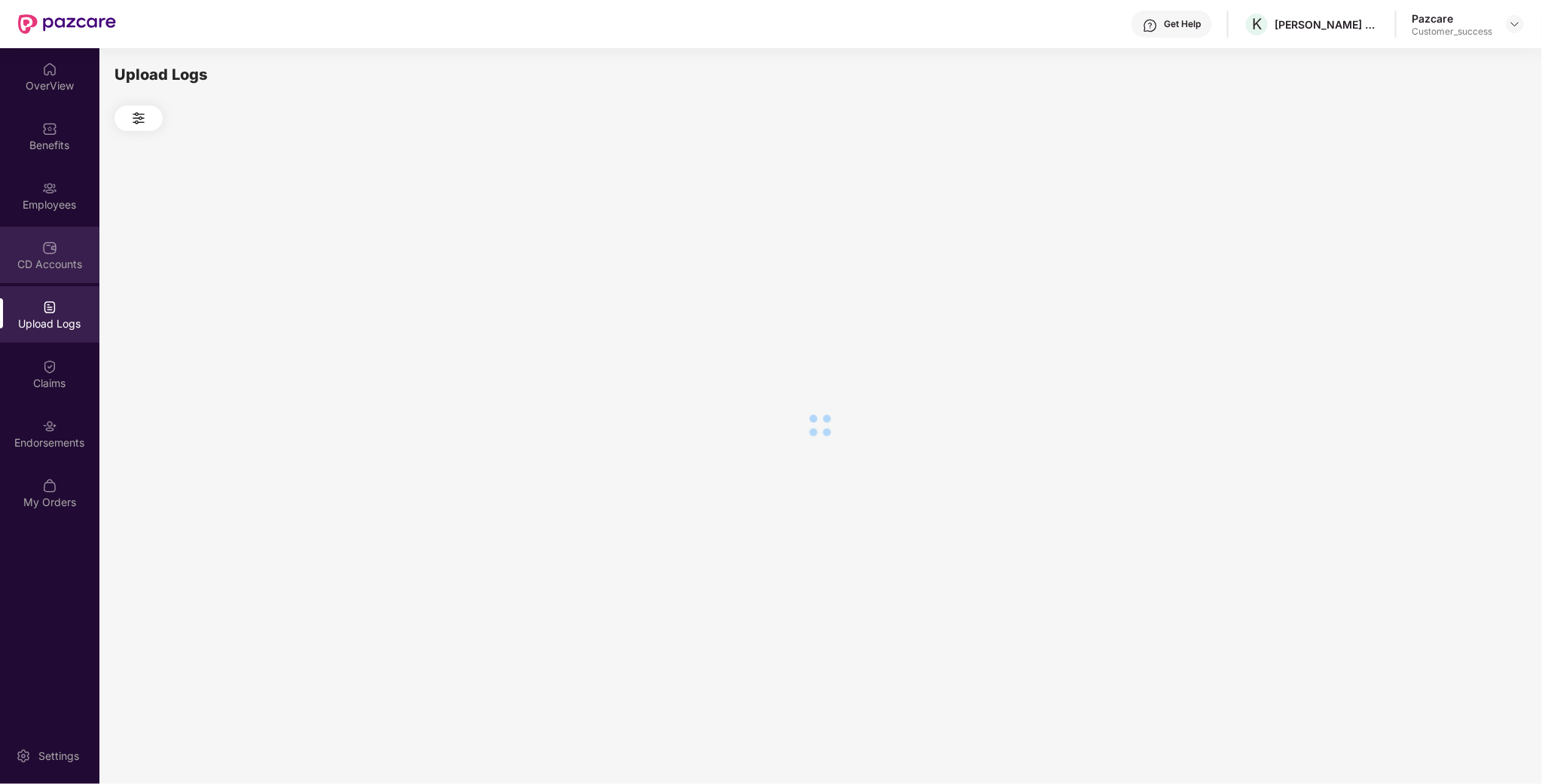
click at [61, 249] on div "CD Accounts" at bounding box center [49, 254] width 99 height 56
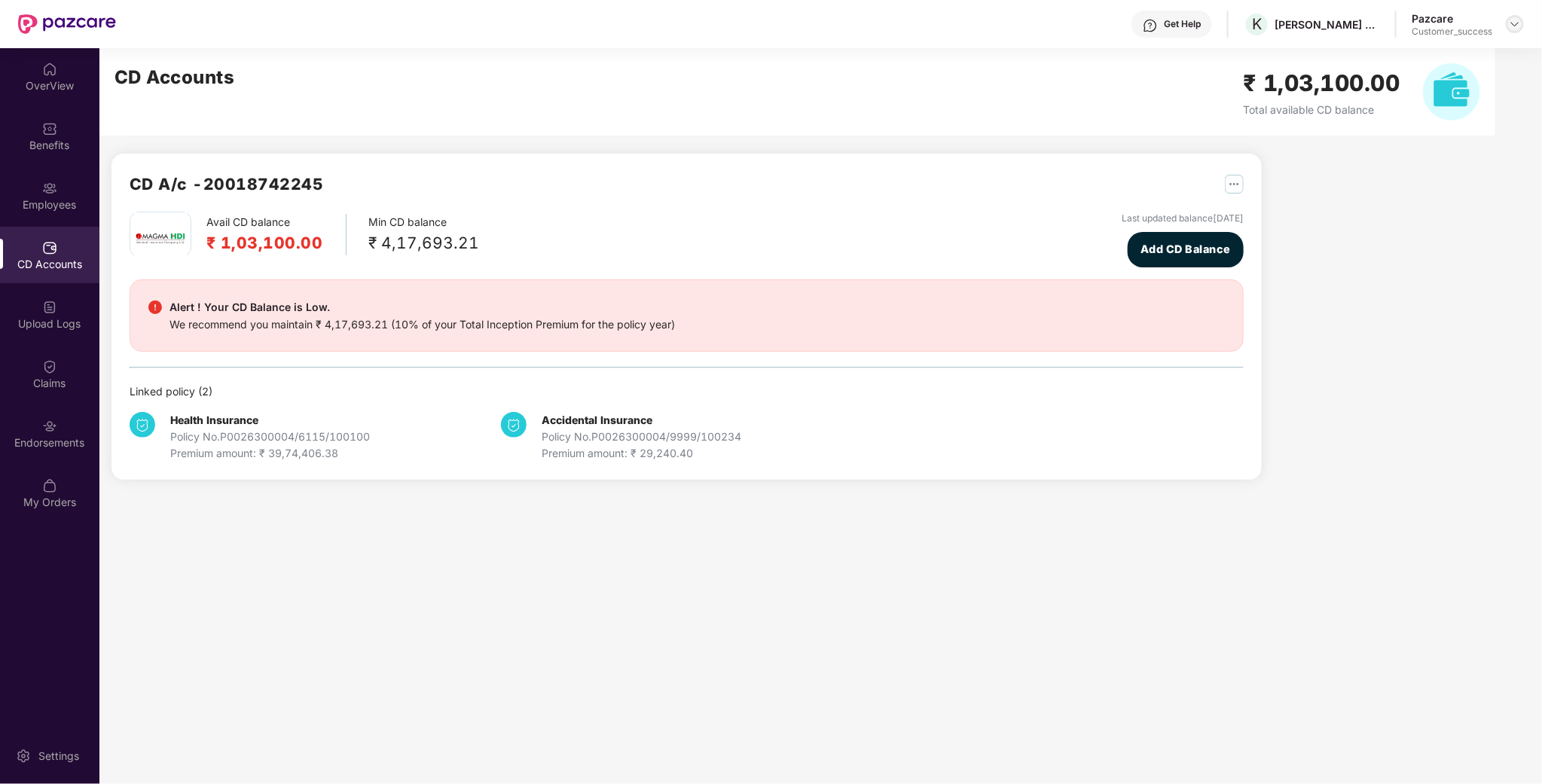
click at [1517, 21] on img at bounding box center [1514, 24] width 12 height 12
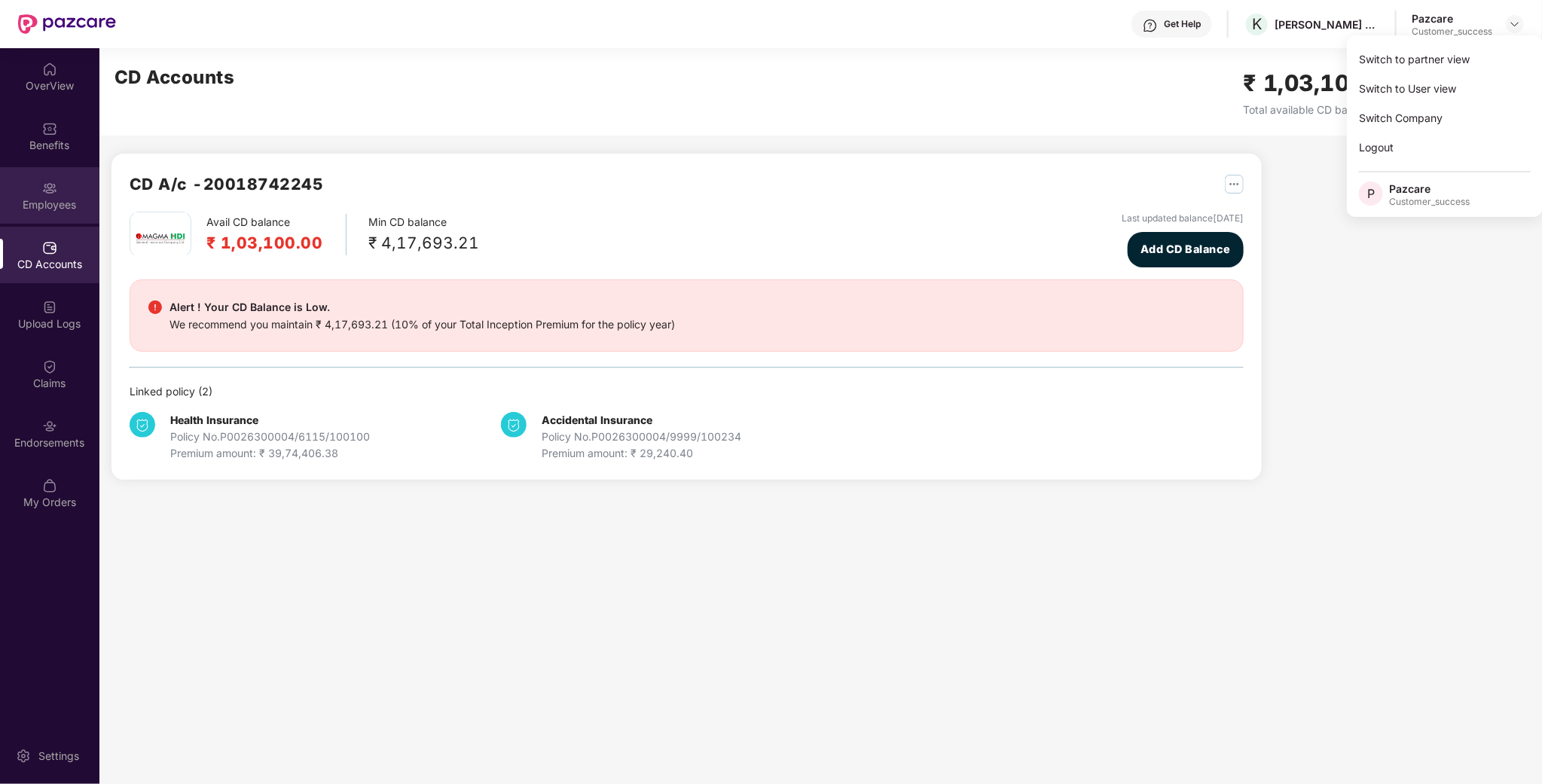
click at [59, 195] on div "Employees" at bounding box center [49, 195] width 99 height 56
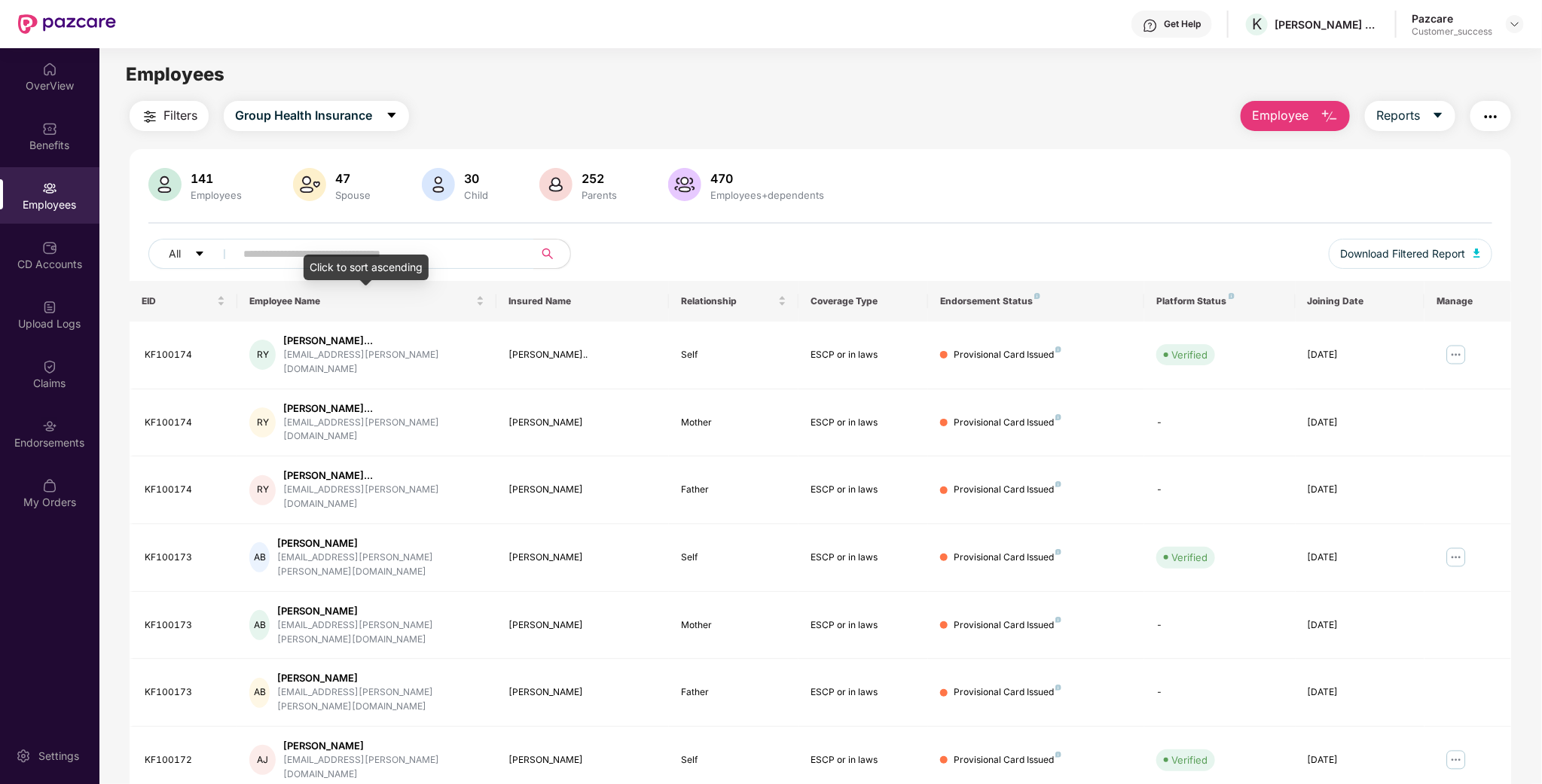
click at [330, 258] on div "Click to sort ascending" at bounding box center [365, 267] width 125 height 26
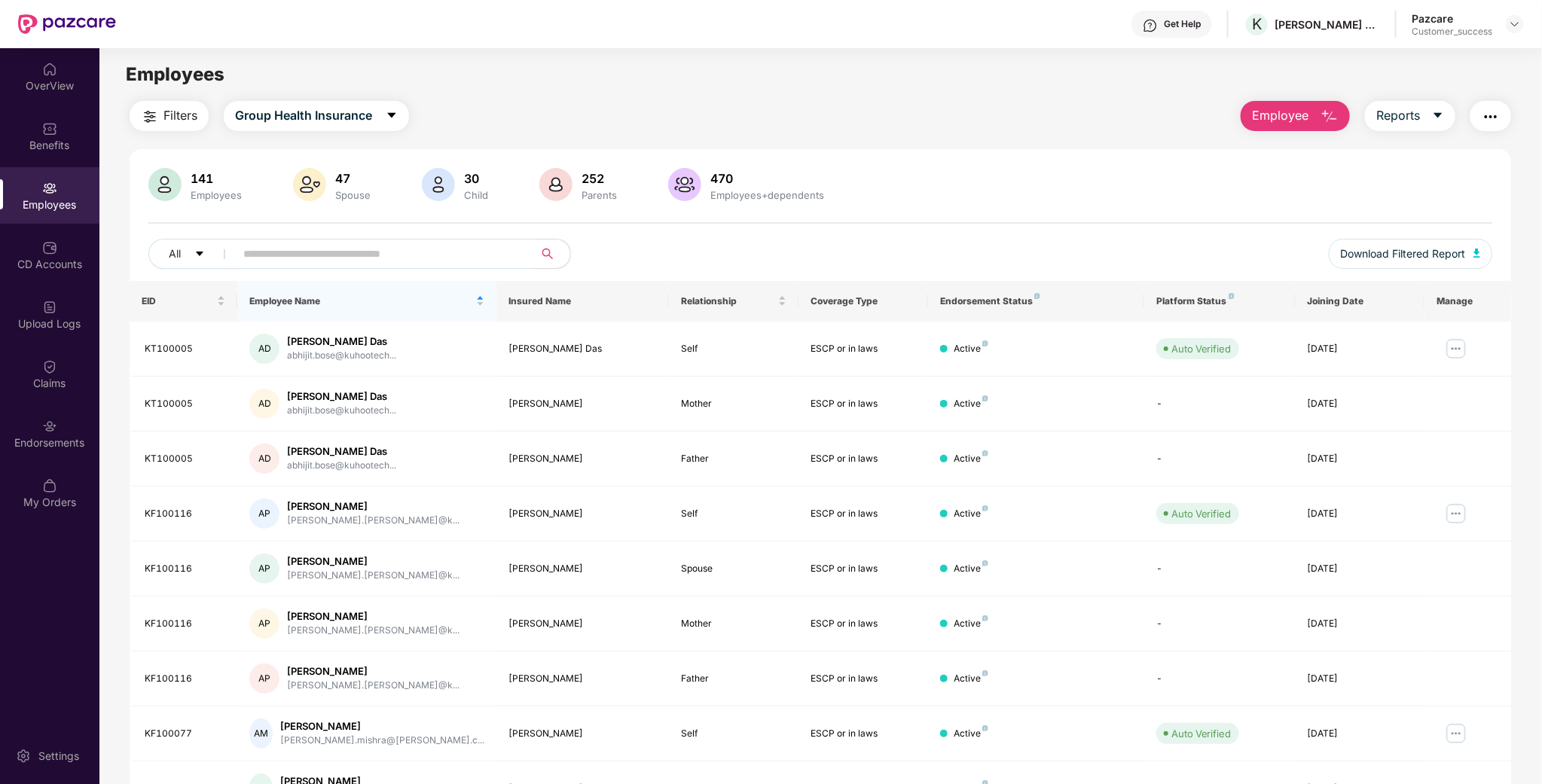
click at [310, 245] on input "text" at bounding box center [378, 253] width 270 height 22
type input "*******"
click at [462, 257] on input "text" at bounding box center [378, 253] width 270 height 22
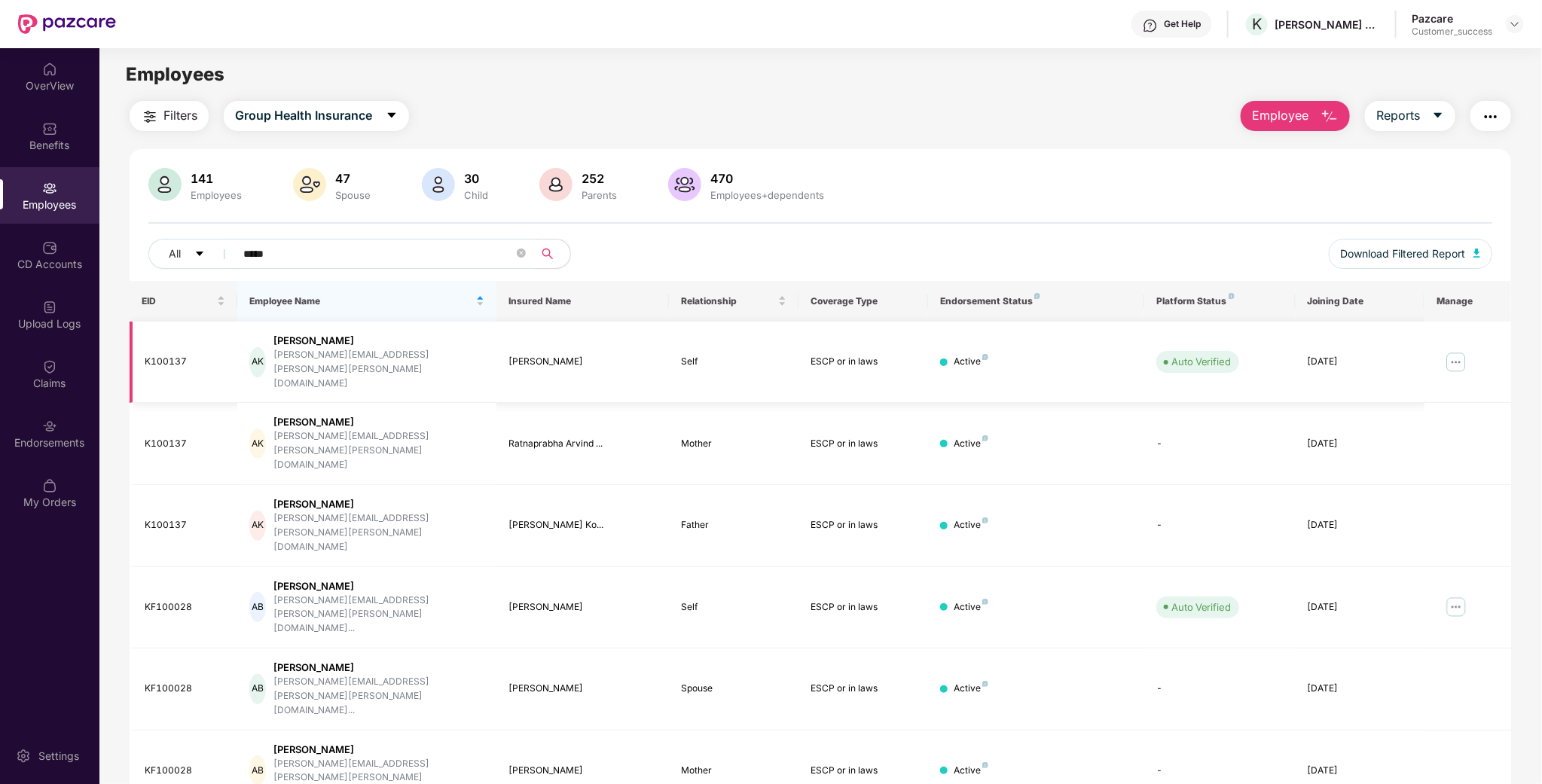
type input "*****"
click at [1457, 354] on img at bounding box center [1456, 362] width 24 height 24
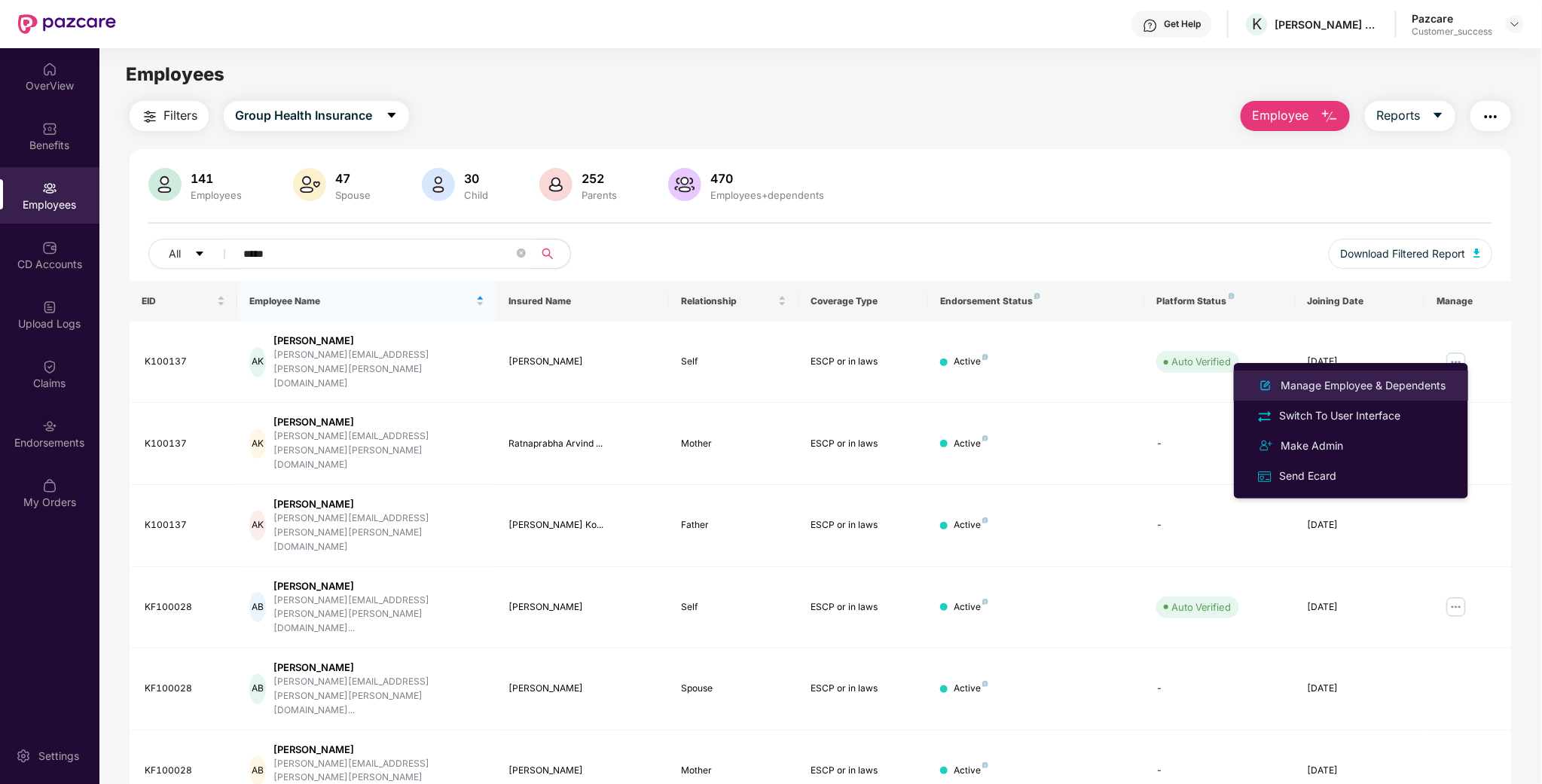
click at [1388, 385] on div "Manage Employee & Dependents" at bounding box center [1363, 386] width 171 height 17
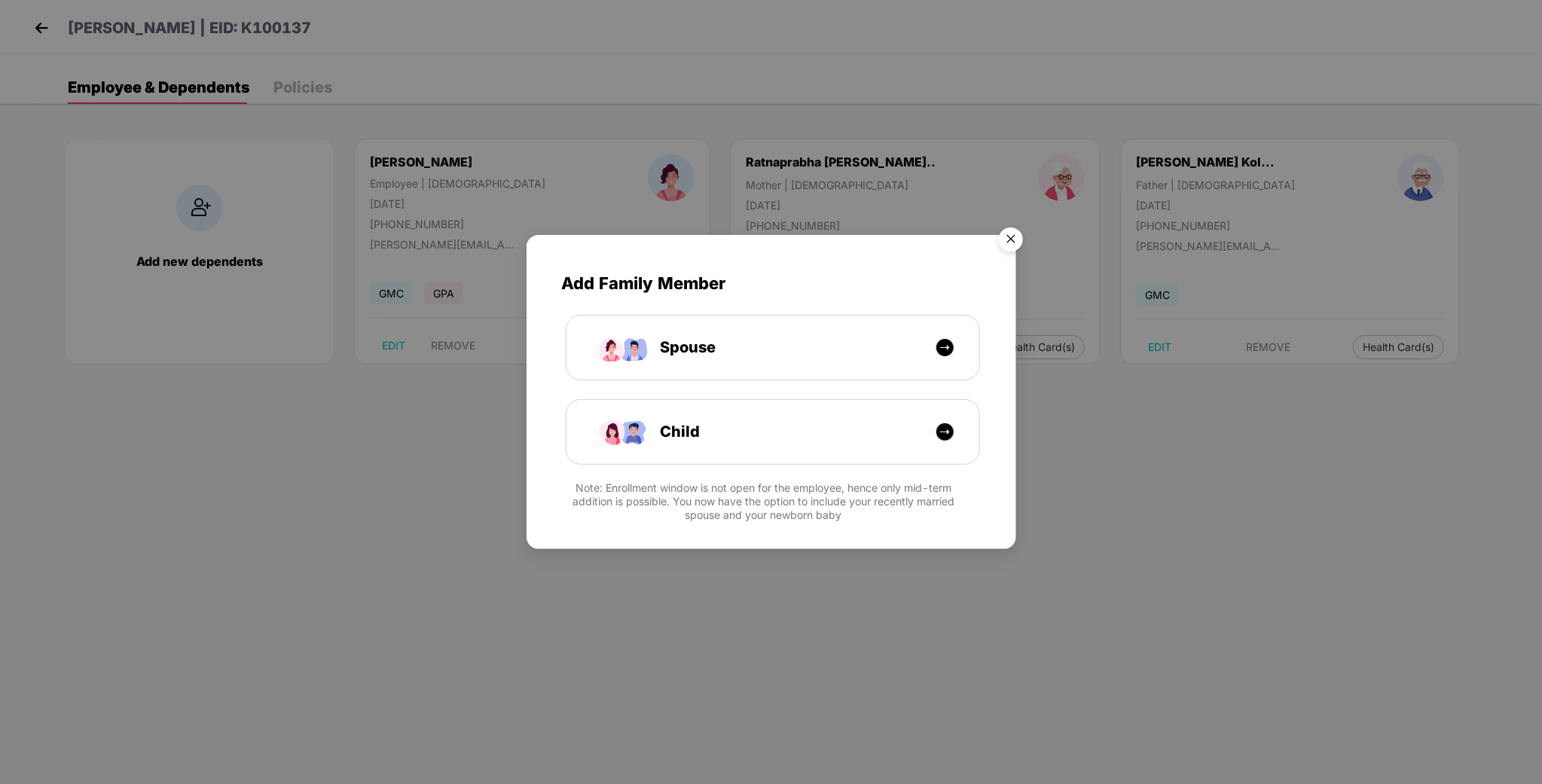
click at [1015, 241] on img "Close" at bounding box center [1011, 242] width 43 height 43
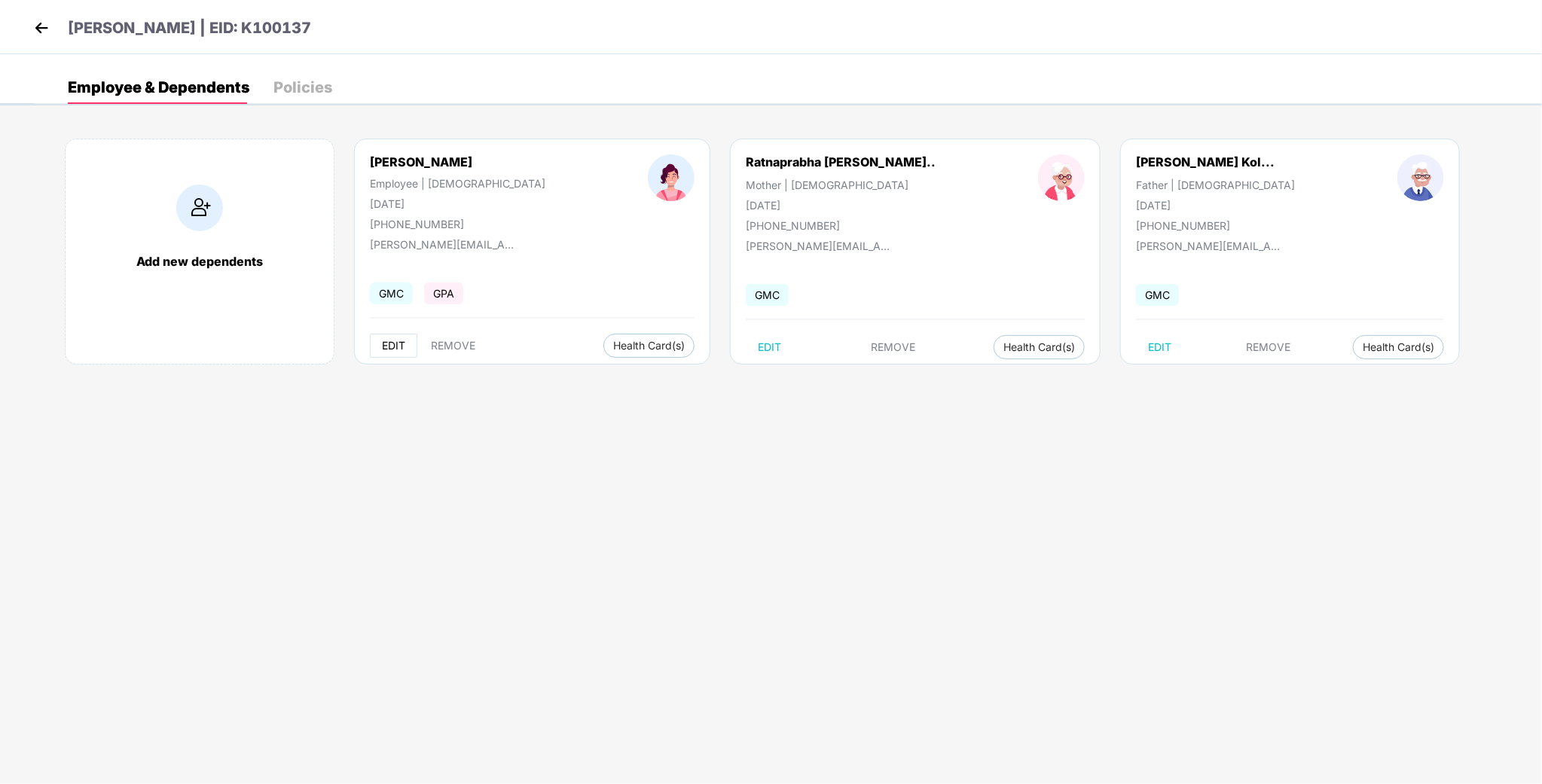
click at [396, 339] on span "EDIT" at bounding box center [393, 345] width 23 height 12
select select "******"
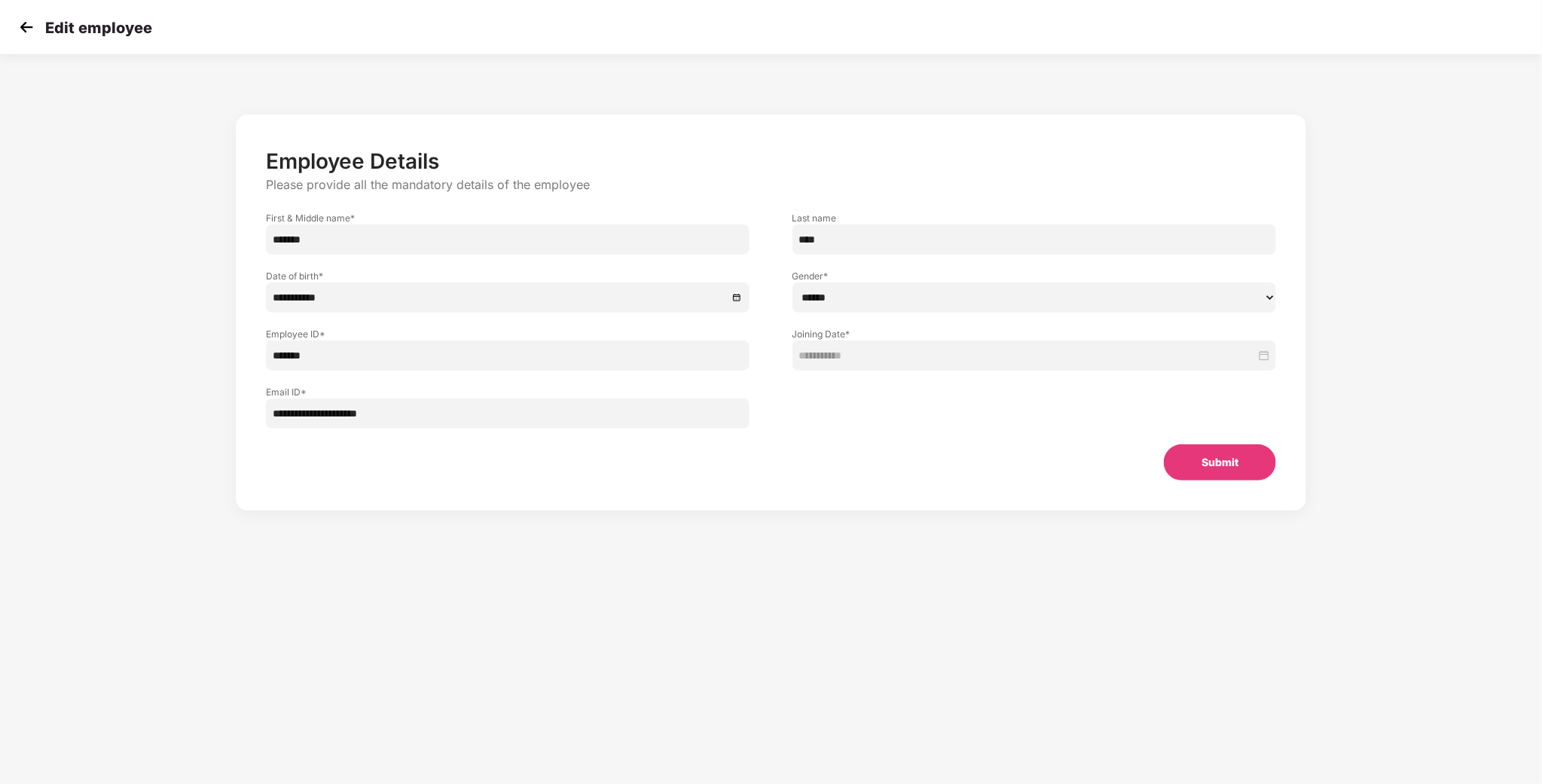
click at [278, 352] on input "*******" at bounding box center [508, 355] width 485 height 31
click at [31, 20] on img at bounding box center [26, 27] width 22 height 22
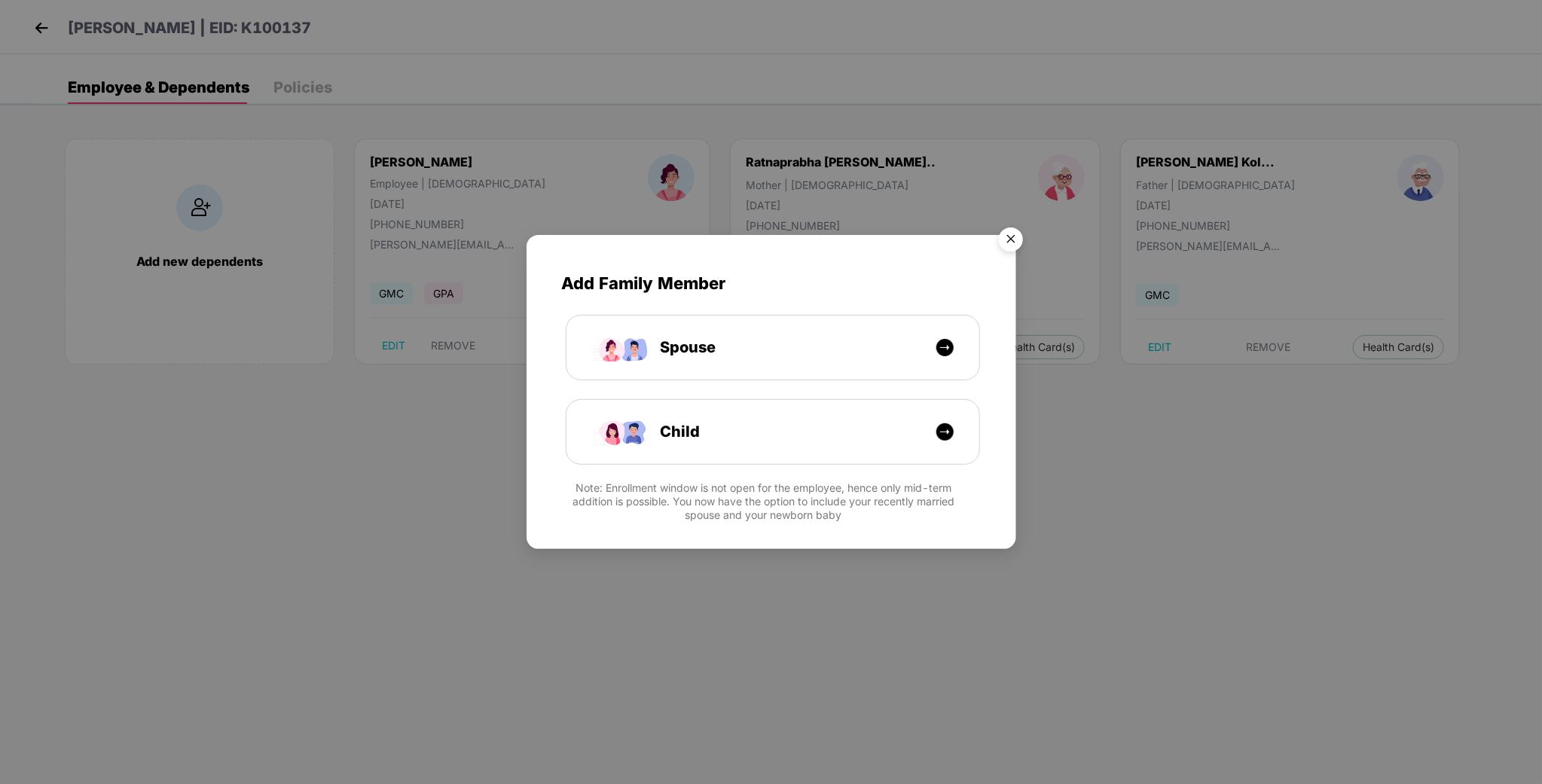
click at [1022, 242] on img "Close" at bounding box center [1011, 242] width 43 height 43
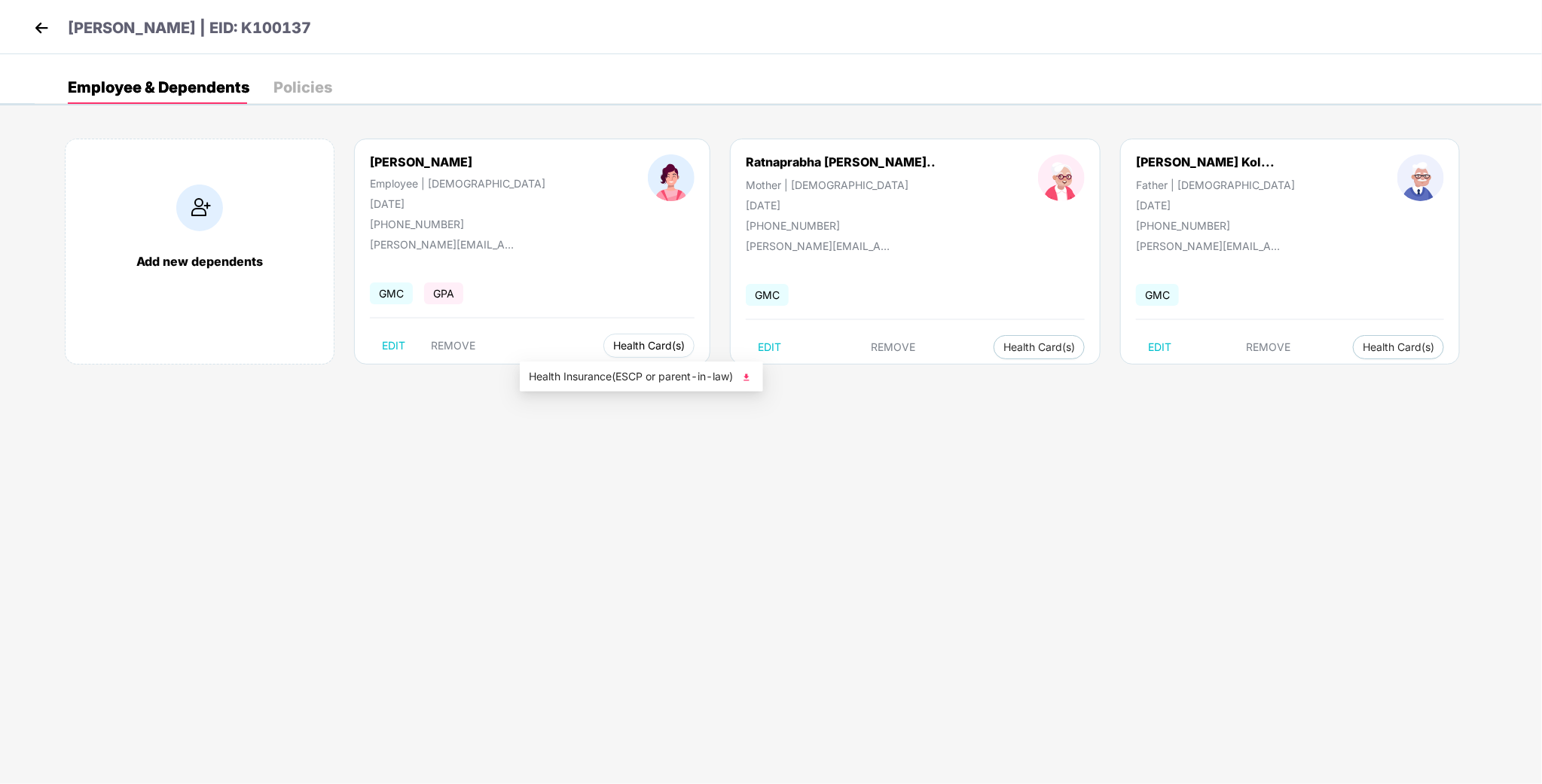
click at [603, 355] on button "Health Card(s)" at bounding box center [648, 346] width 92 height 24
click at [577, 375] on span "Health Insurance(ESCP or parent-in-law)" at bounding box center [641, 376] width 225 height 17
click at [36, 42] on header "[PERSON_NAME] | EID: K100137" at bounding box center [171, 30] width 281 height 27
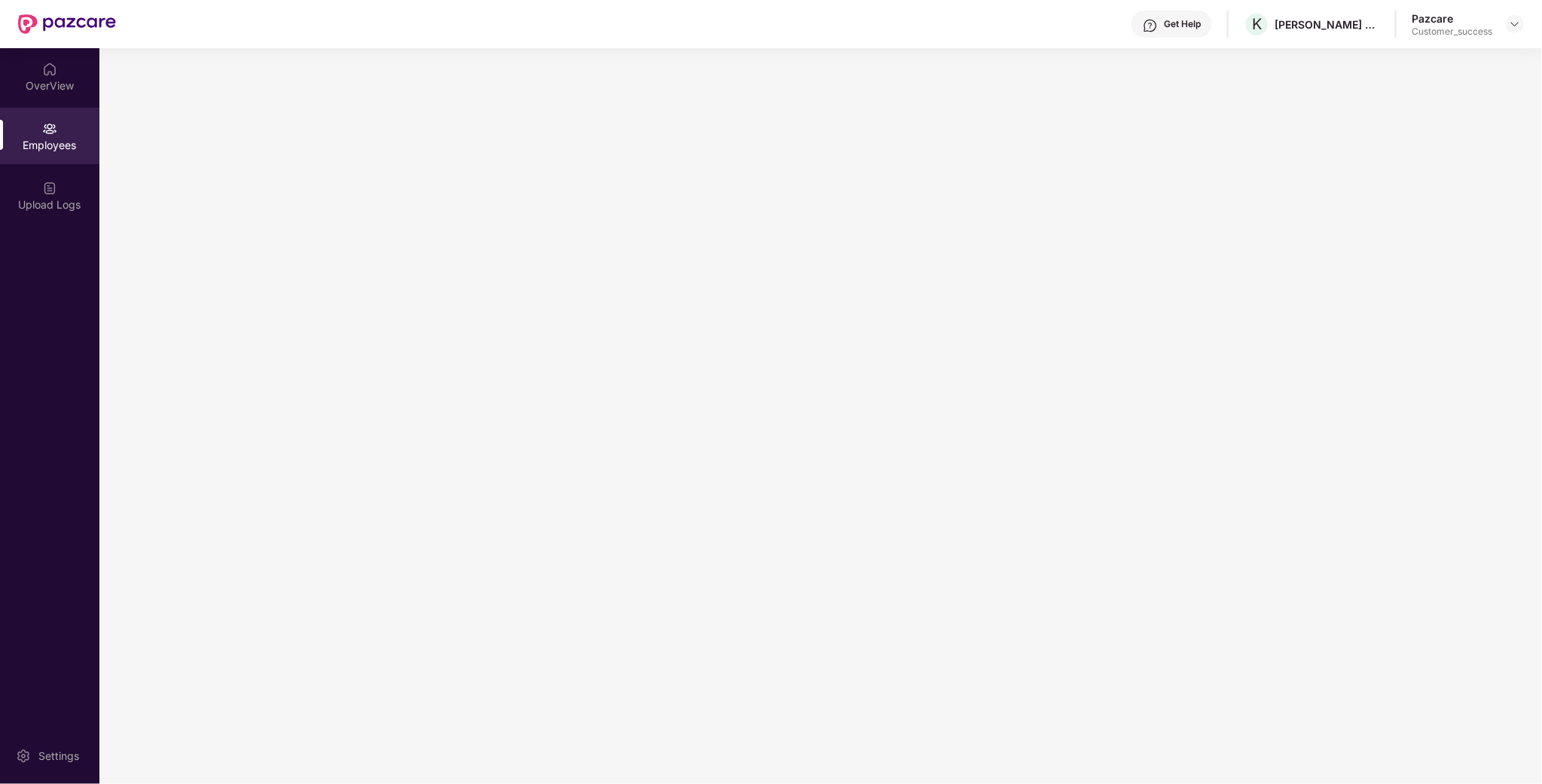
click at [39, 28] on img at bounding box center [68, 23] width 98 height 19
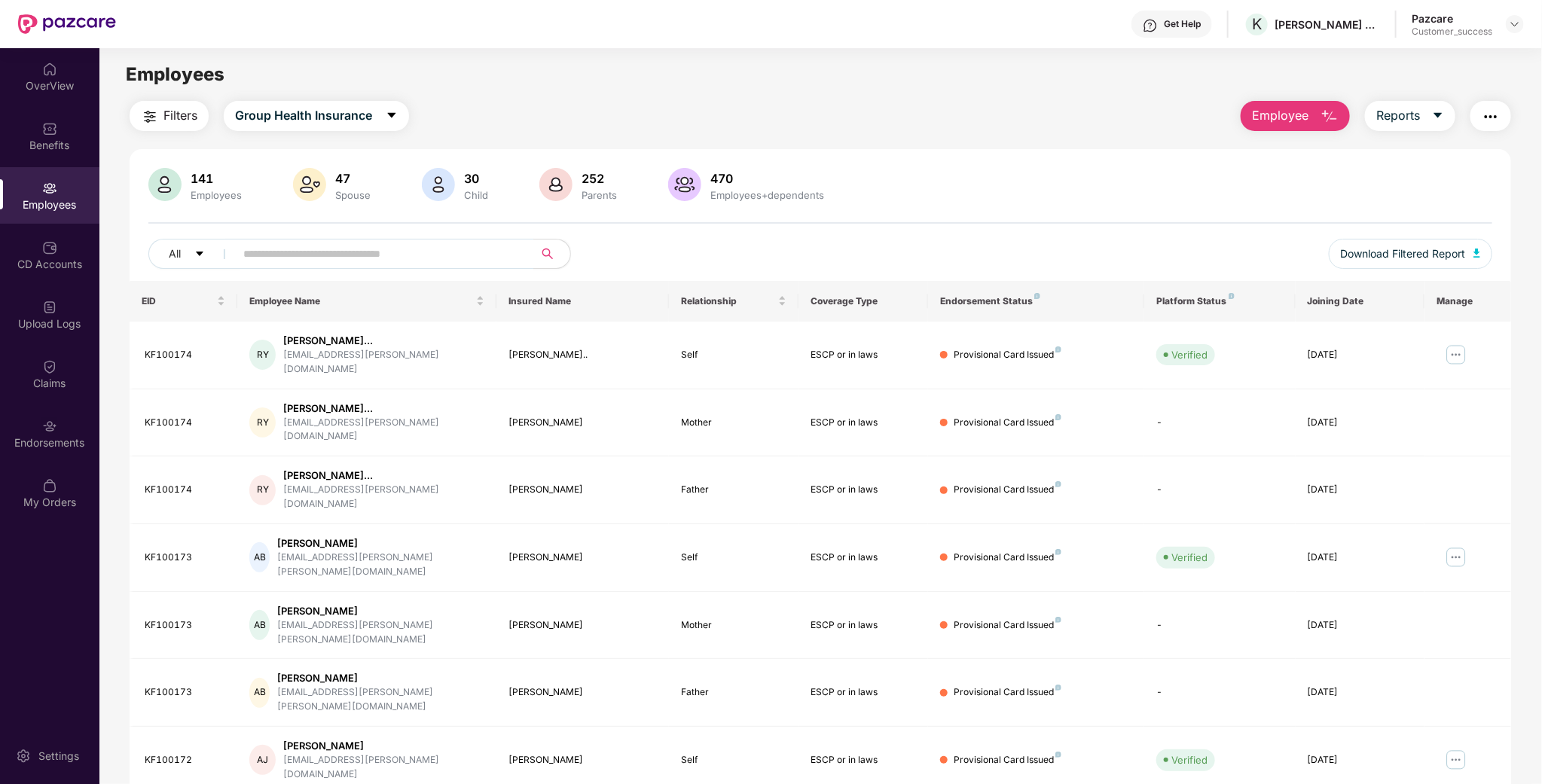
drag, startPoint x: 1514, startPoint y: 31, endPoint x: 1497, endPoint y: 32, distance: 17.0
click at [1513, 31] on div at bounding box center [1515, 24] width 19 height 18
click at [1425, 55] on div "Switch to partner view" at bounding box center [1445, 59] width 196 height 30
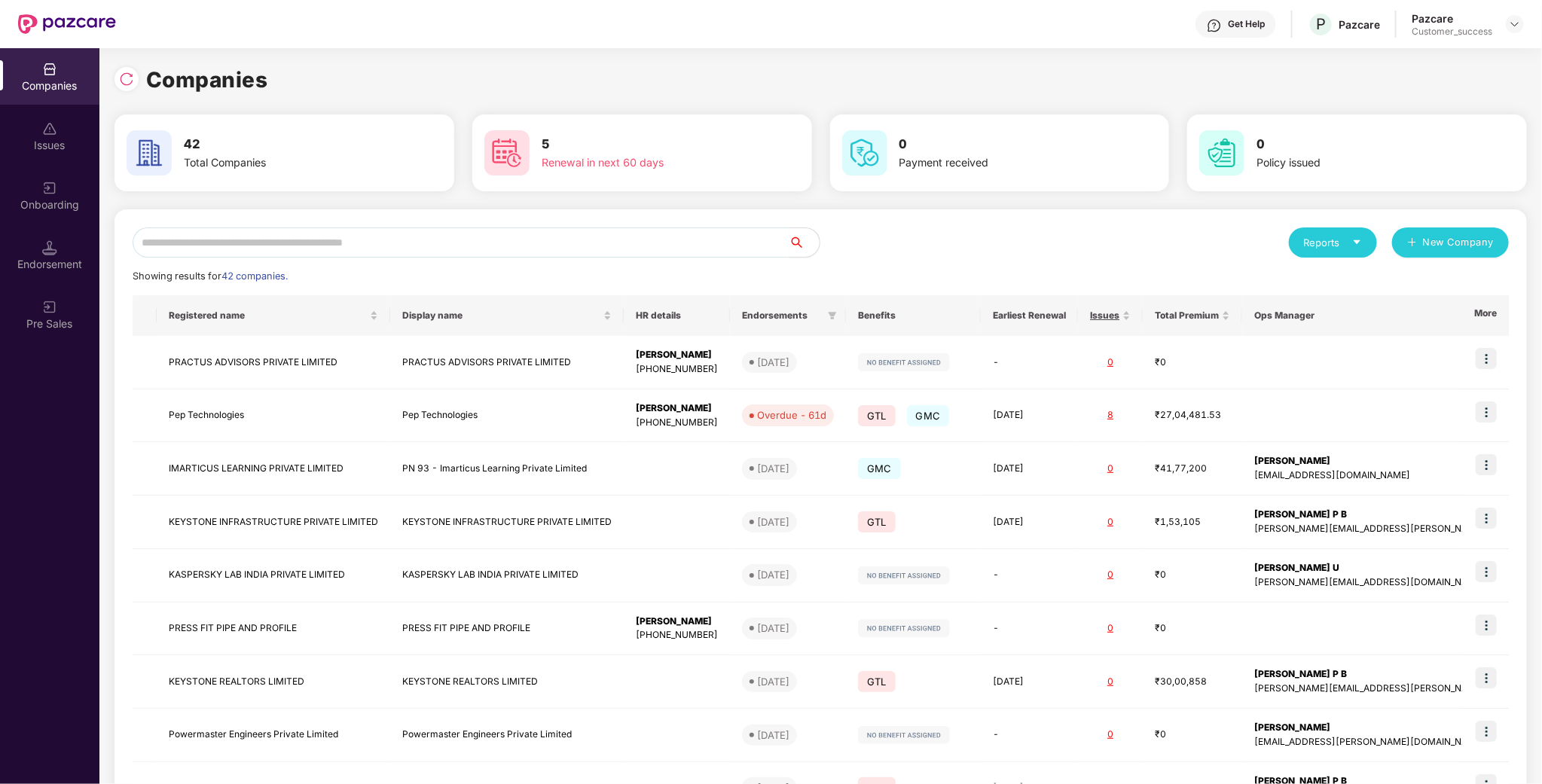
click at [395, 240] on input "text" at bounding box center [461, 242] width 657 height 31
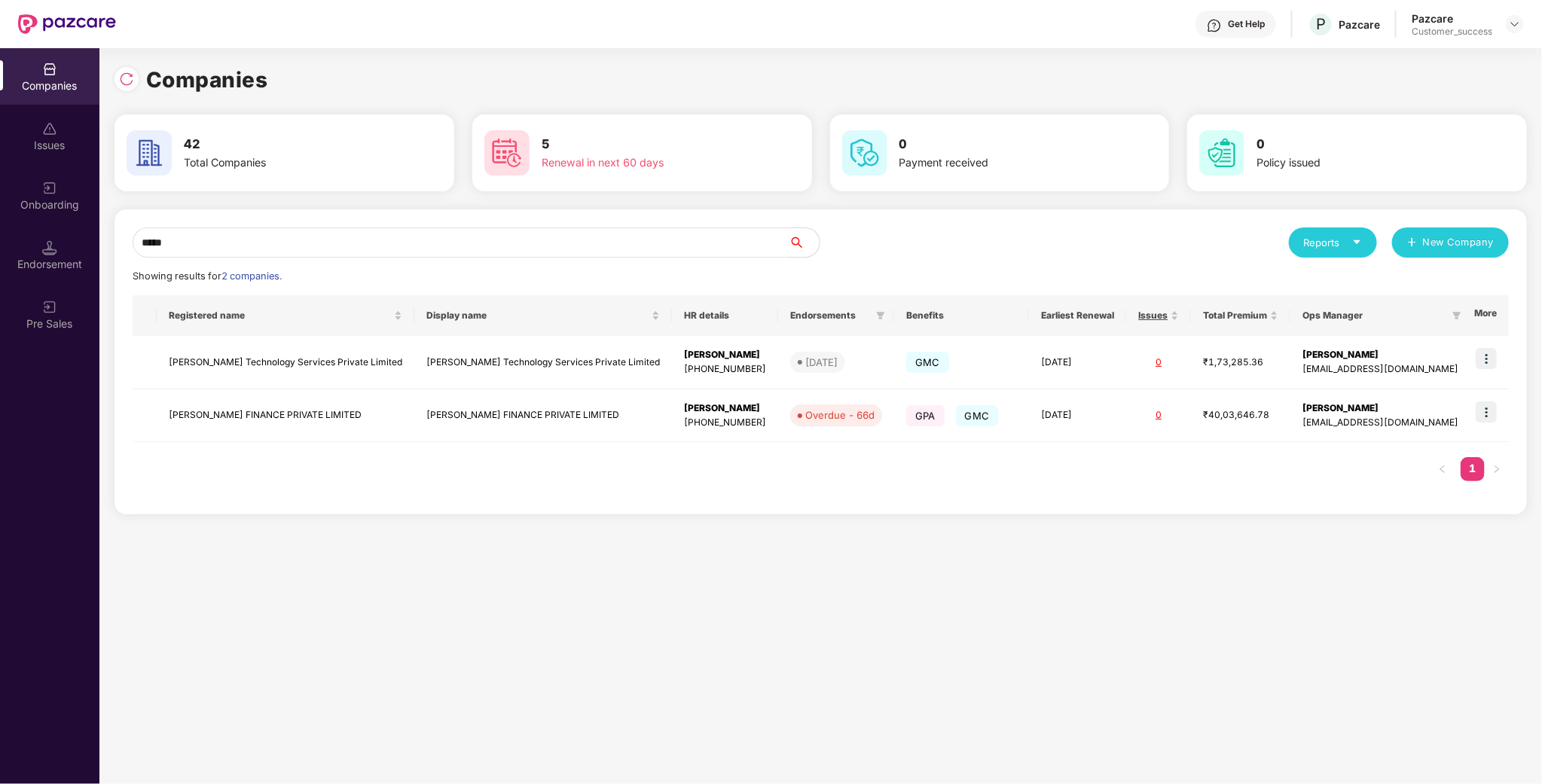
type input "*****"
click at [1483, 413] on img at bounding box center [1486, 411] width 21 height 21
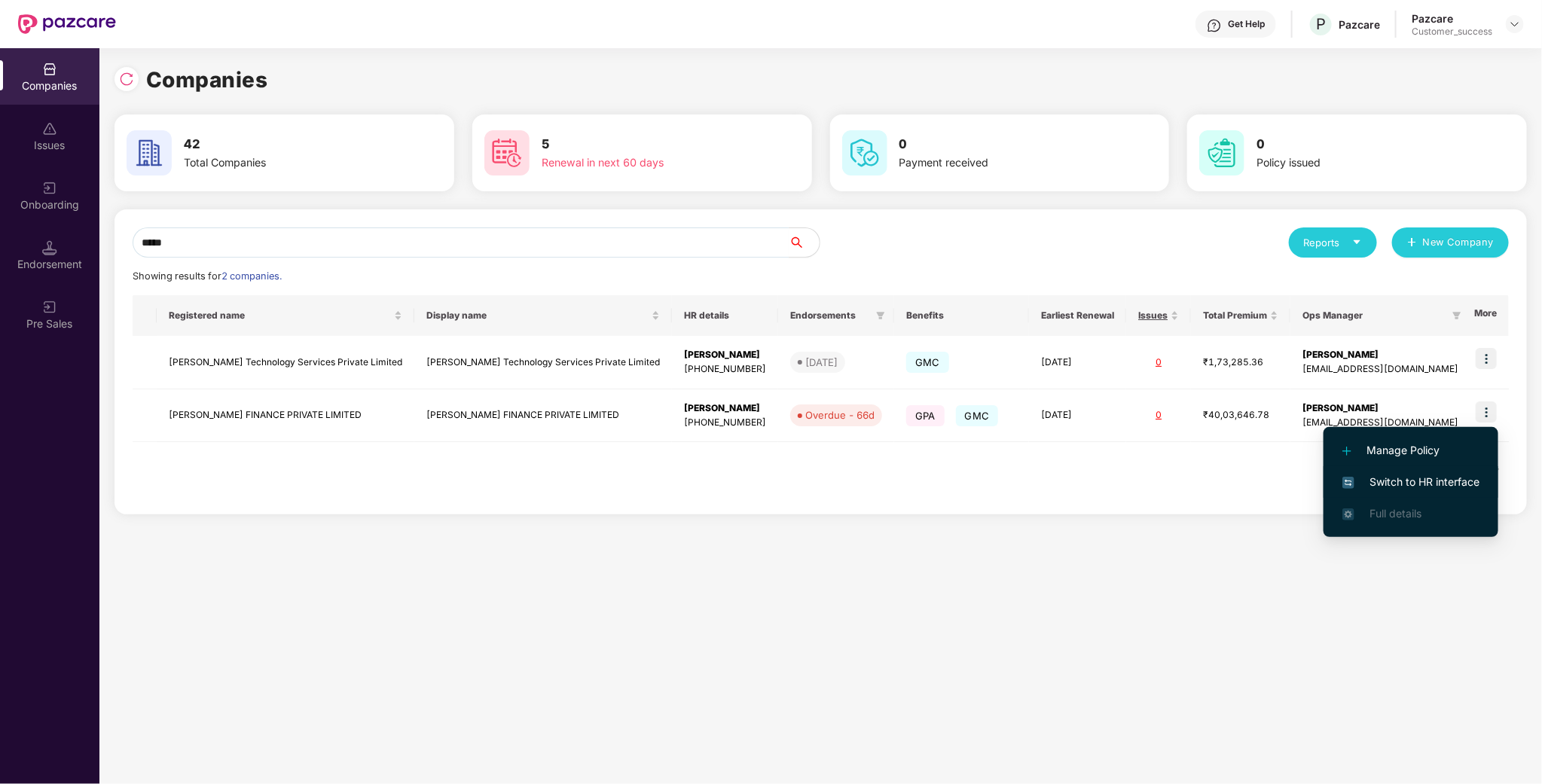
click at [1433, 488] on span "Switch to HR interface" at bounding box center [1411, 482] width 137 height 17
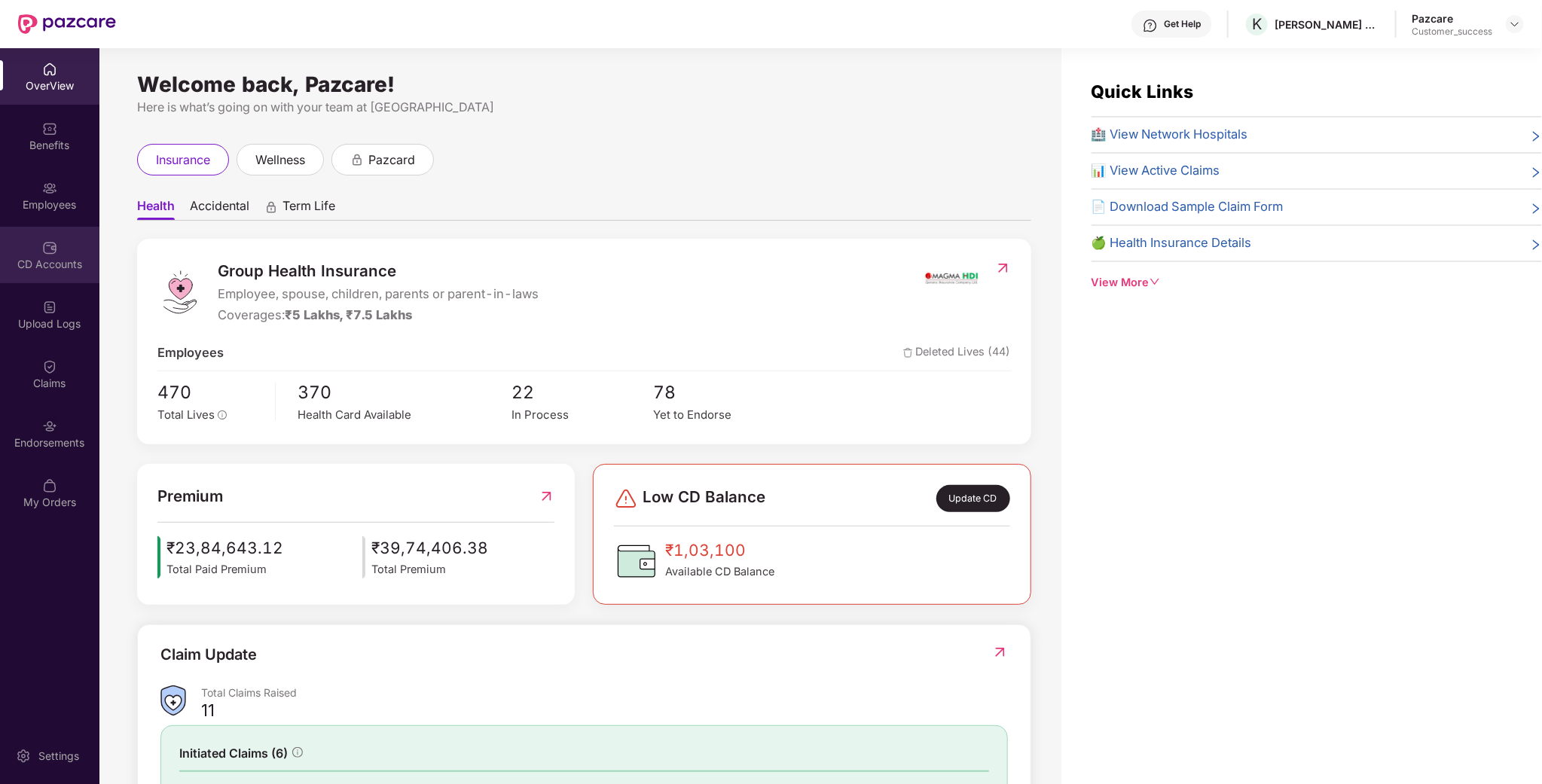
click at [79, 231] on div "CD Accounts" at bounding box center [49, 254] width 99 height 56
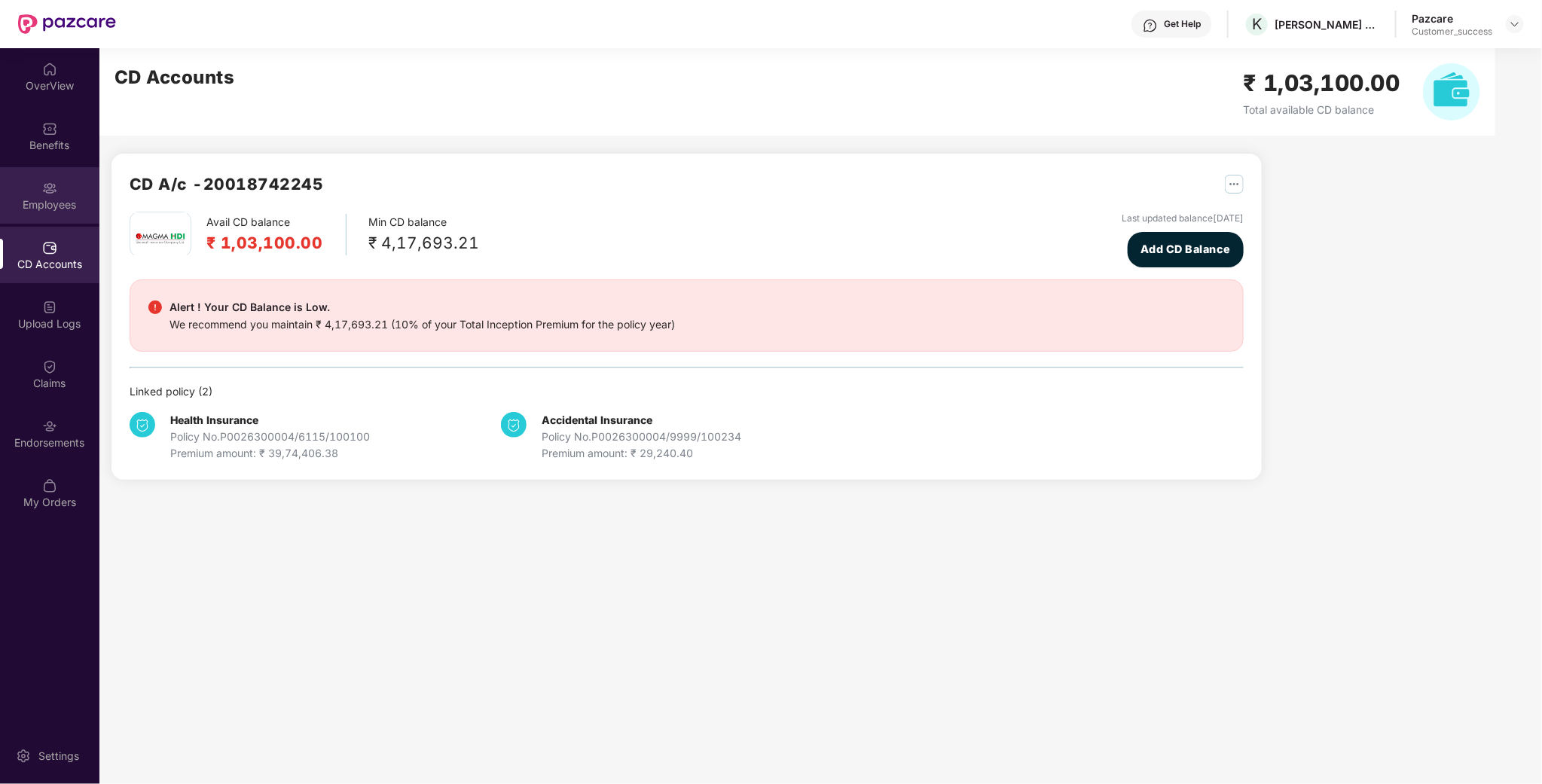
click at [59, 190] on div "Employees" at bounding box center [49, 195] width 99 height 56
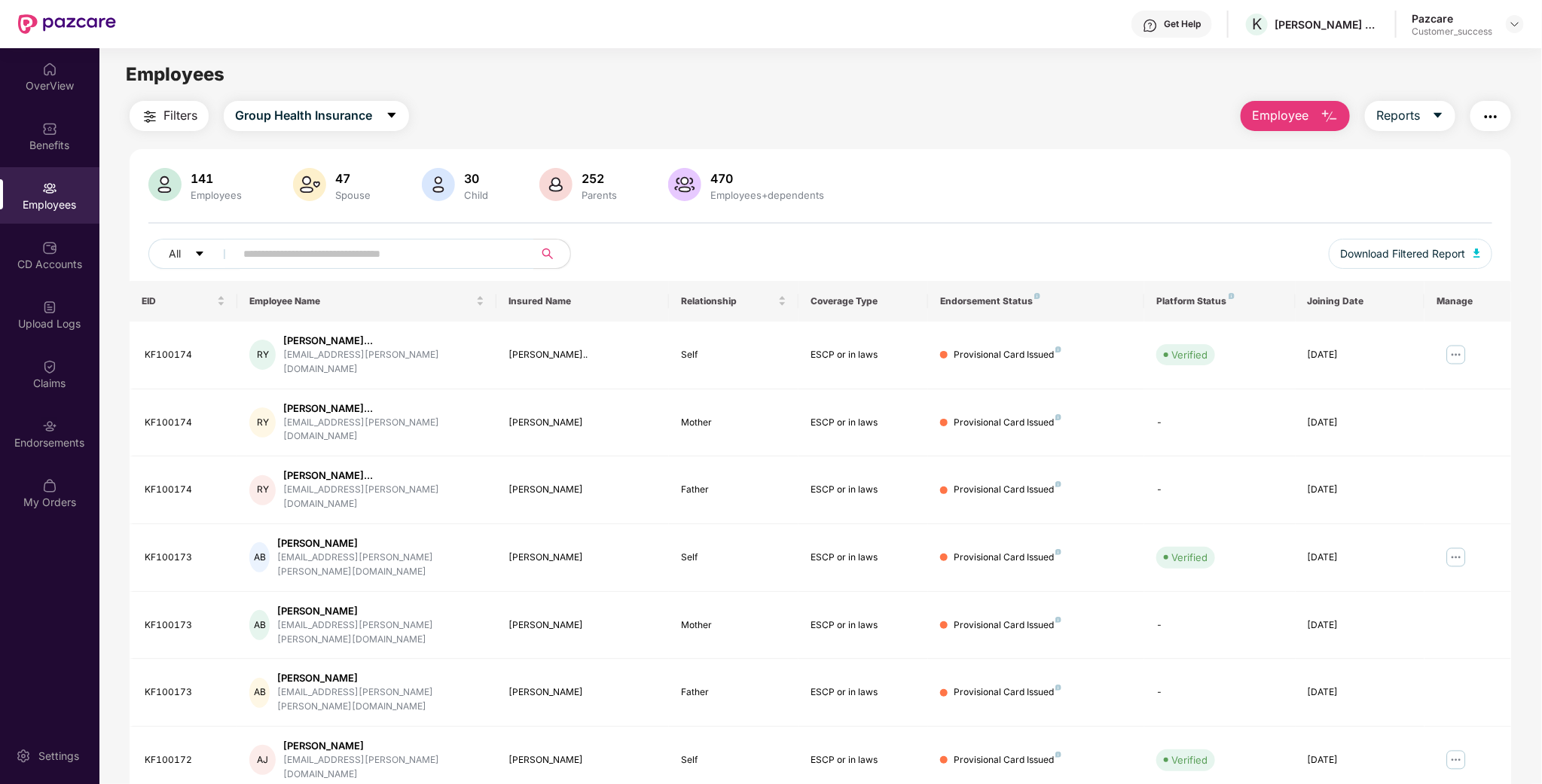
click at [294, 277] on div "All Download Filtered Report" at bounding box center [820, 260] width 1343 height 43
click at [305, 247] on input "text" at bounding box center [378, 253] width 270 height 22
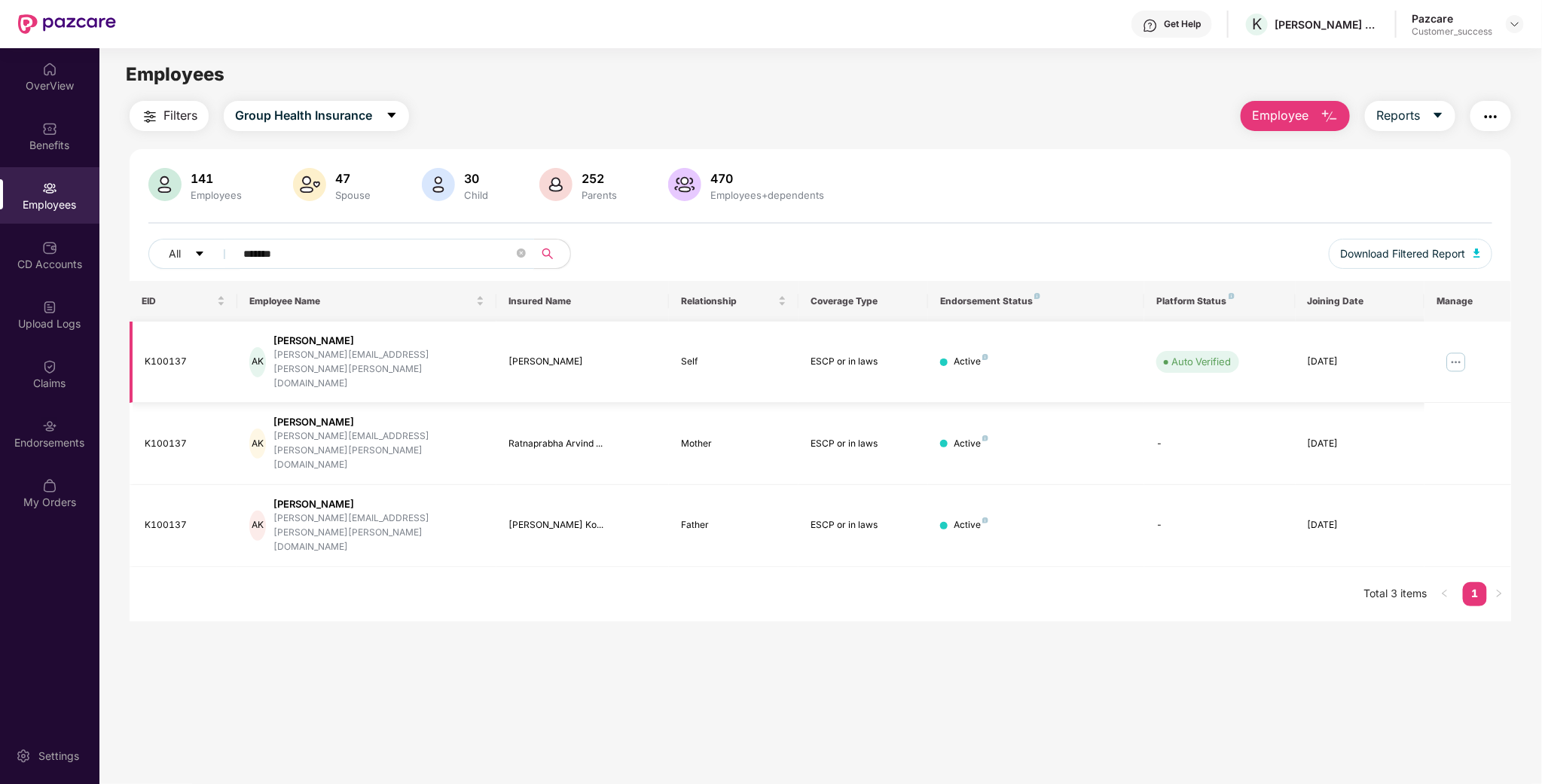
type input "*******"
click at [1460, 350] on img at bounding box center [1456, 362] width 24 height 24
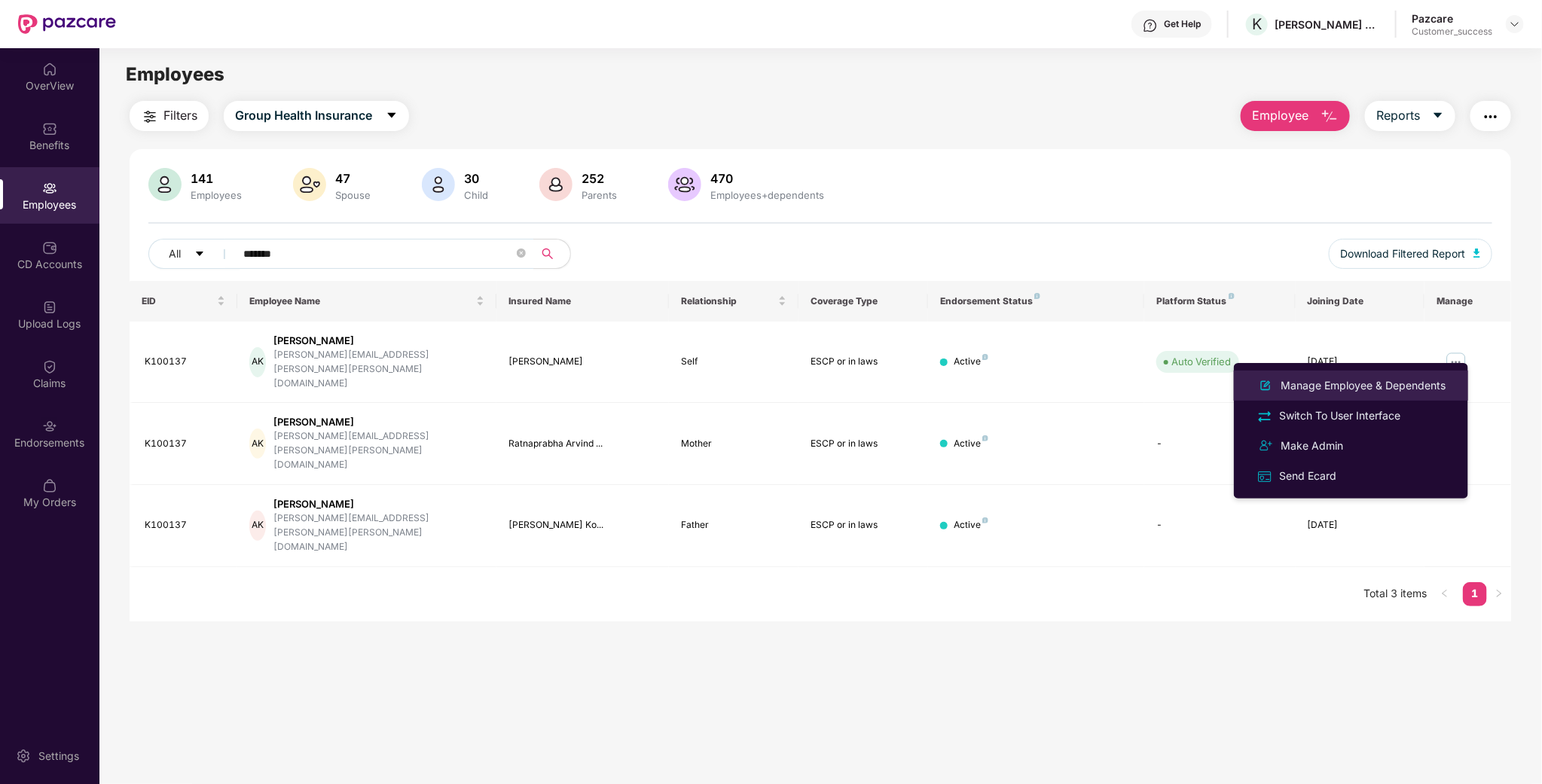
click at [1374, 385] on div "Manage Employee & Dependents" at bounding box center [1363, 386] width 171 height 17
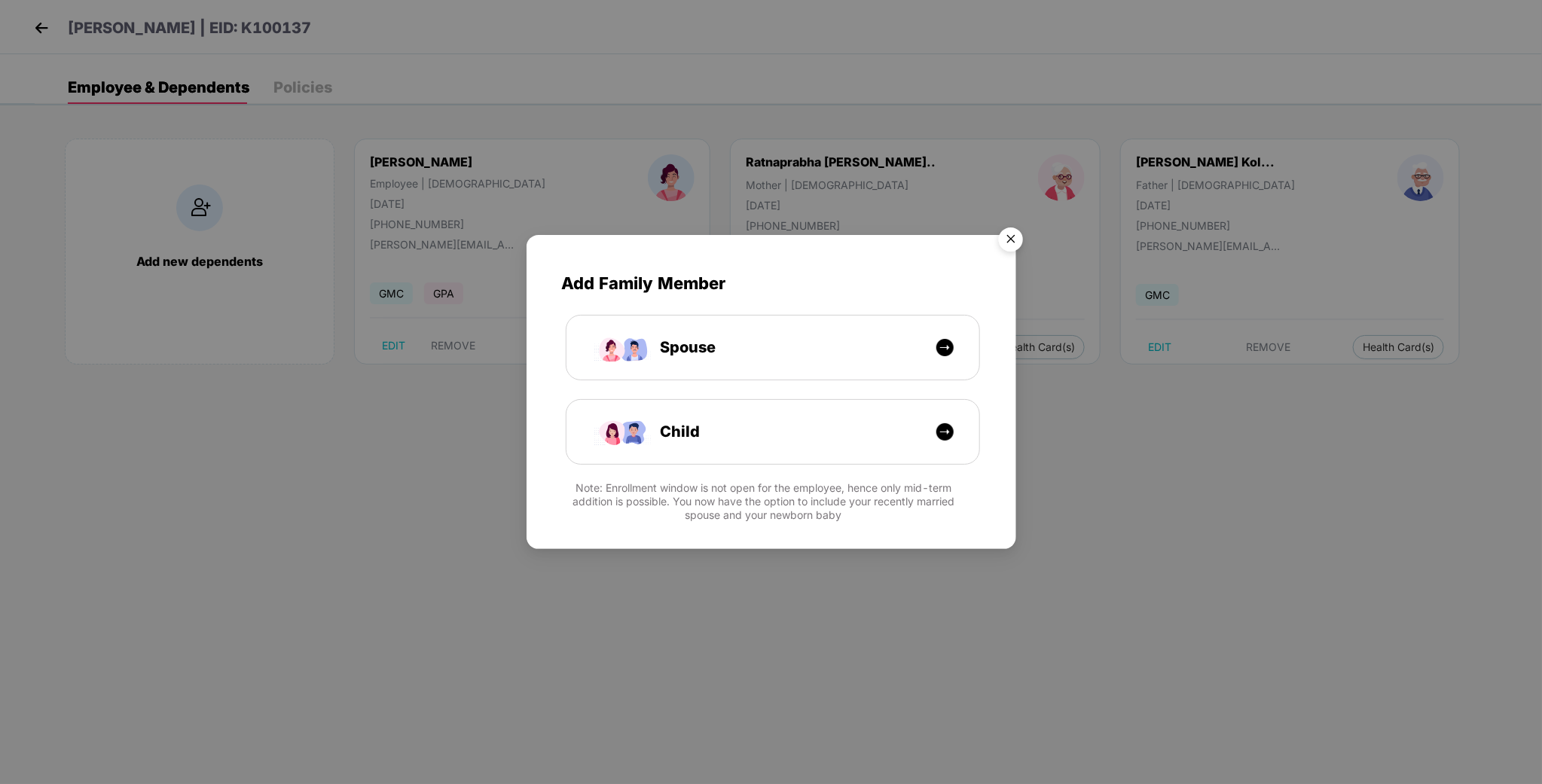
click at [1018, 242] on img "Close" at bounding box center [1011, 242] width 43 height 43
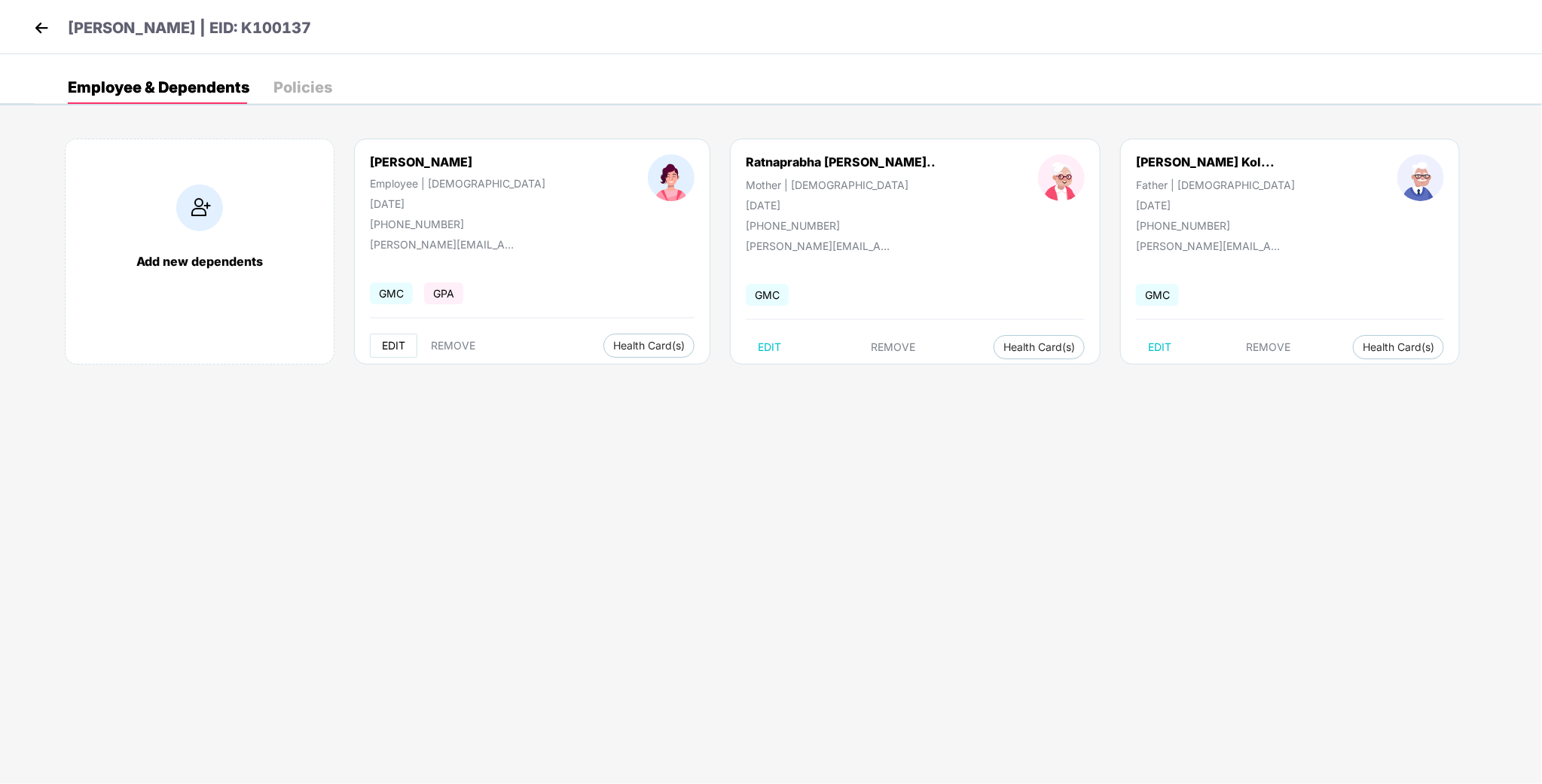
click at [400, 349] on span "EDIT" at bounding box center [393, 345] width 23 height 12
select select "******"
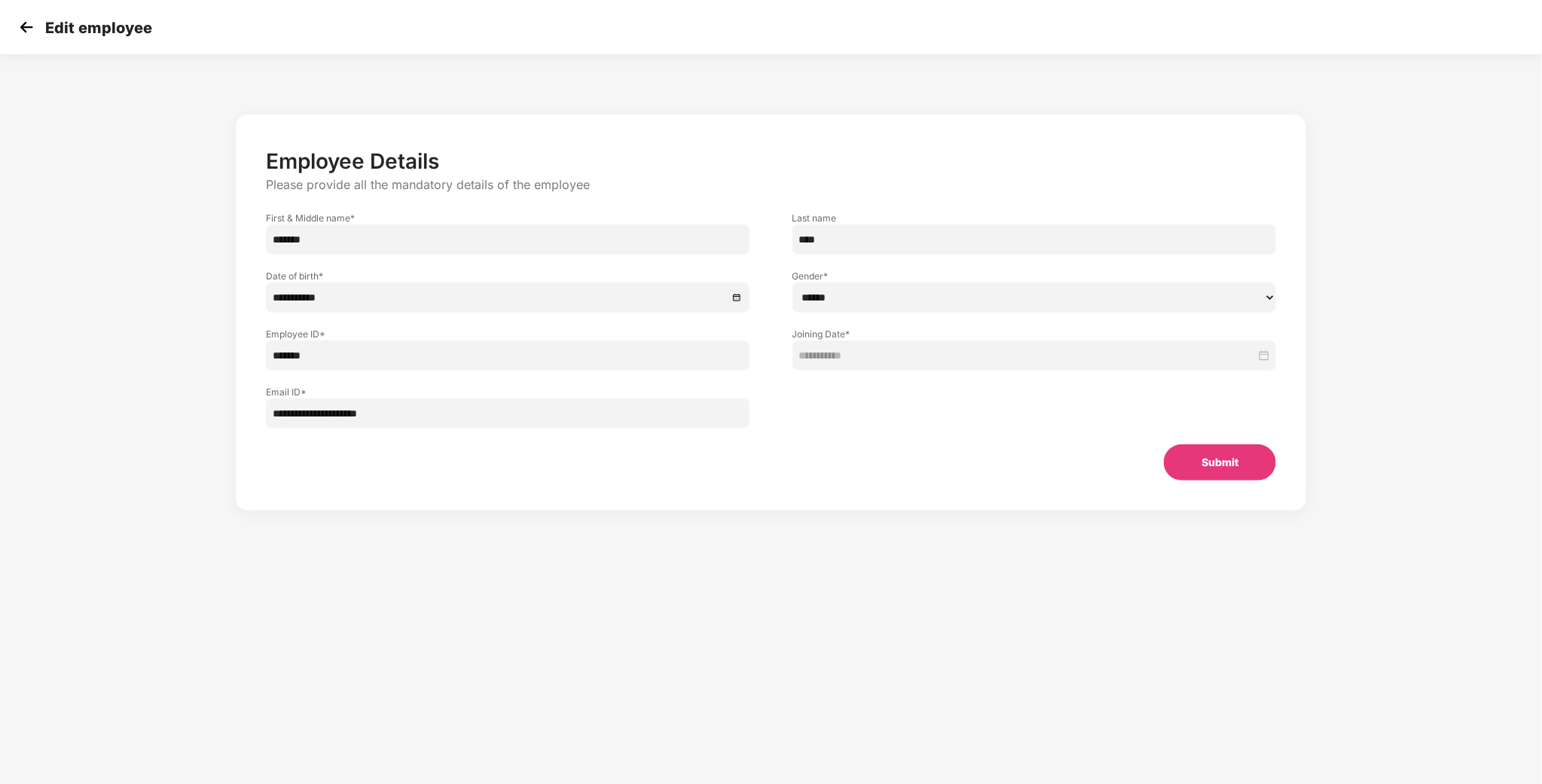
click at [330, 328] on label "Employee ID *" at bounding box center [508, 334] width 485 height 13
click at [324, 353] on input "*******" at bounding box center [508, 355] width 485 height 31
click at [19, 27] on img at bounding box center [26, 27] width 22 height 22
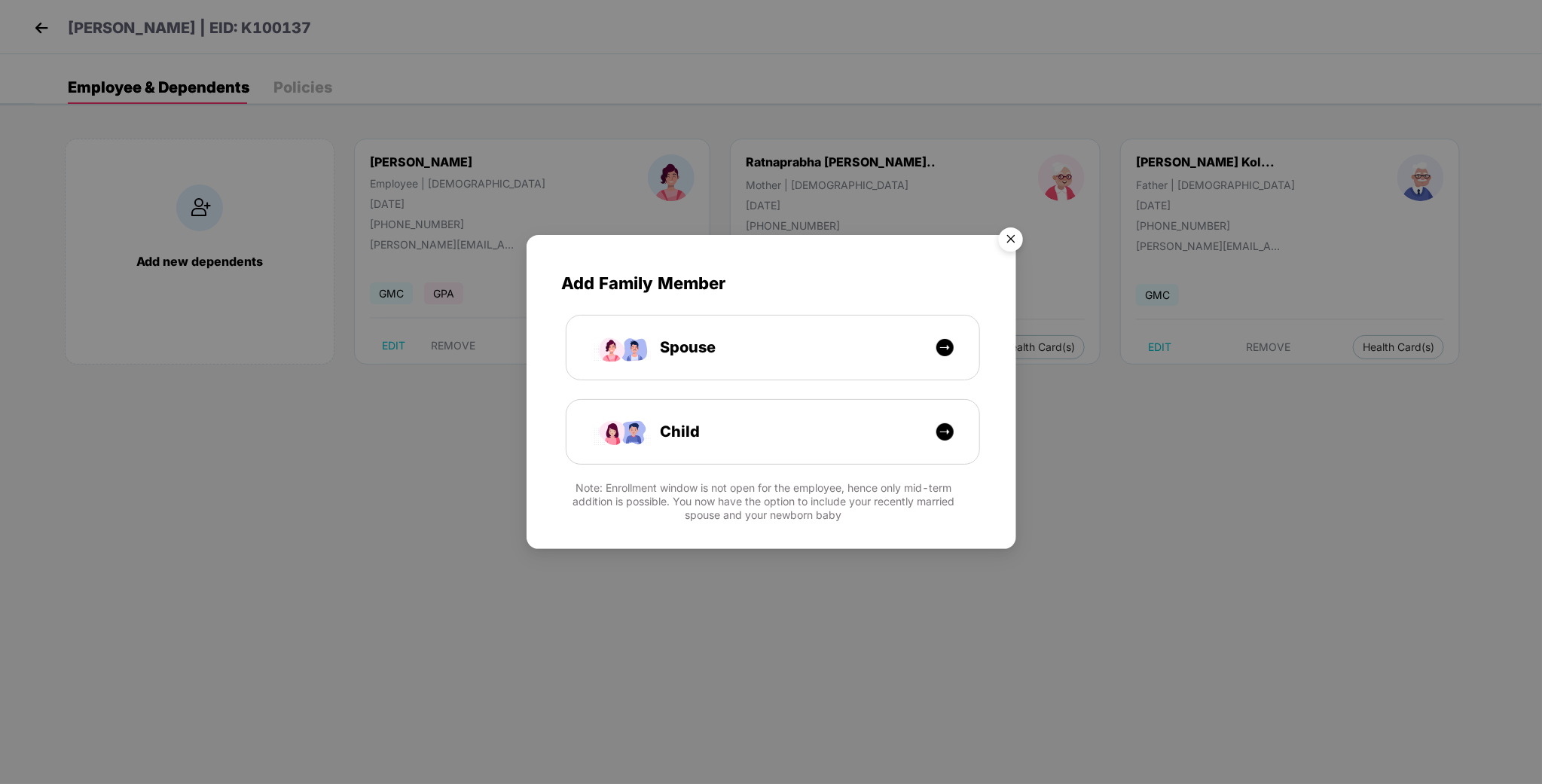
click at [1008, 245] on img "Close" at bounding box center [1011, 242] width 43 height 43
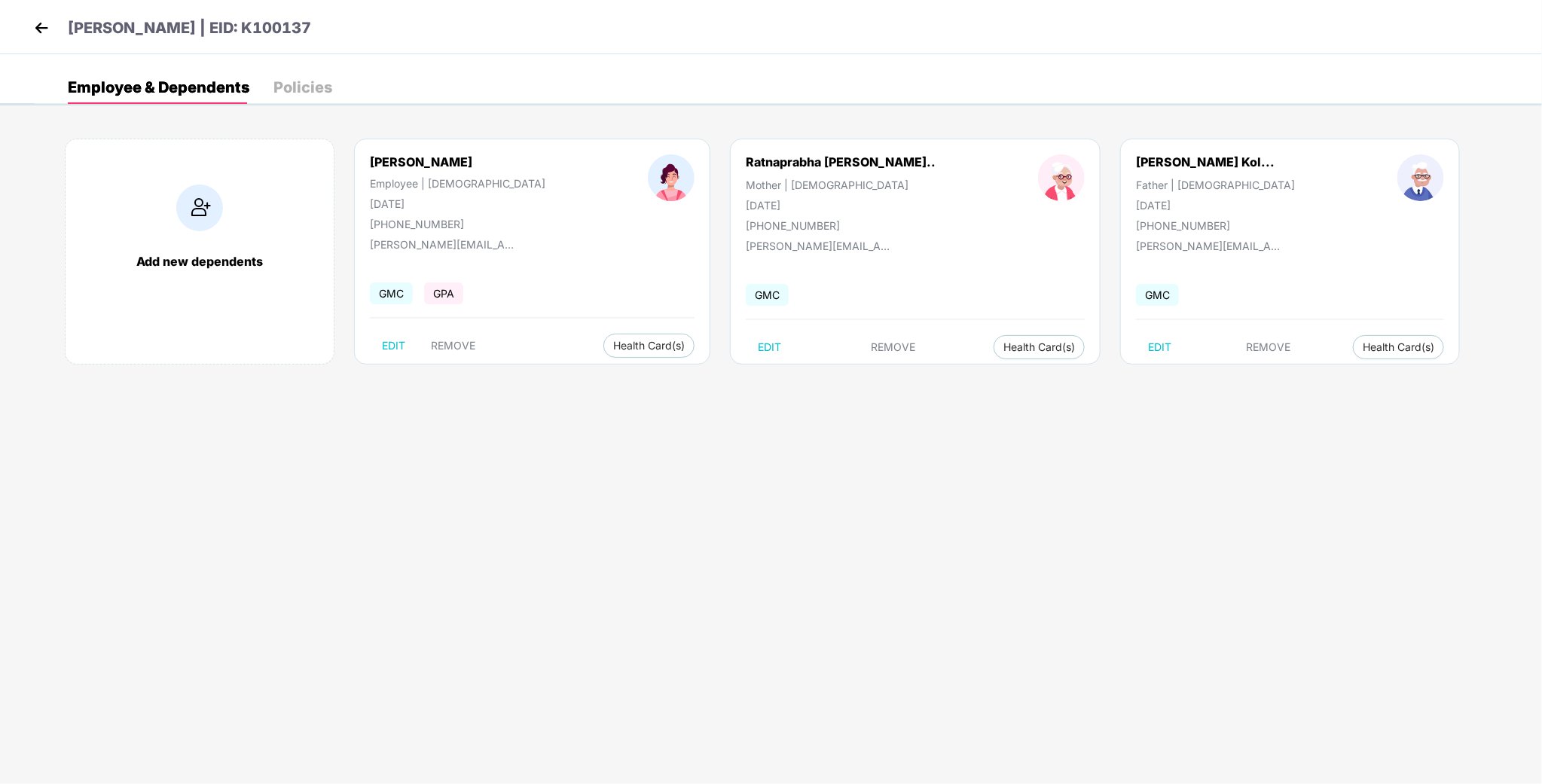
click at [31, 20] on img at bounding box center [42, 28] width 22 height 22
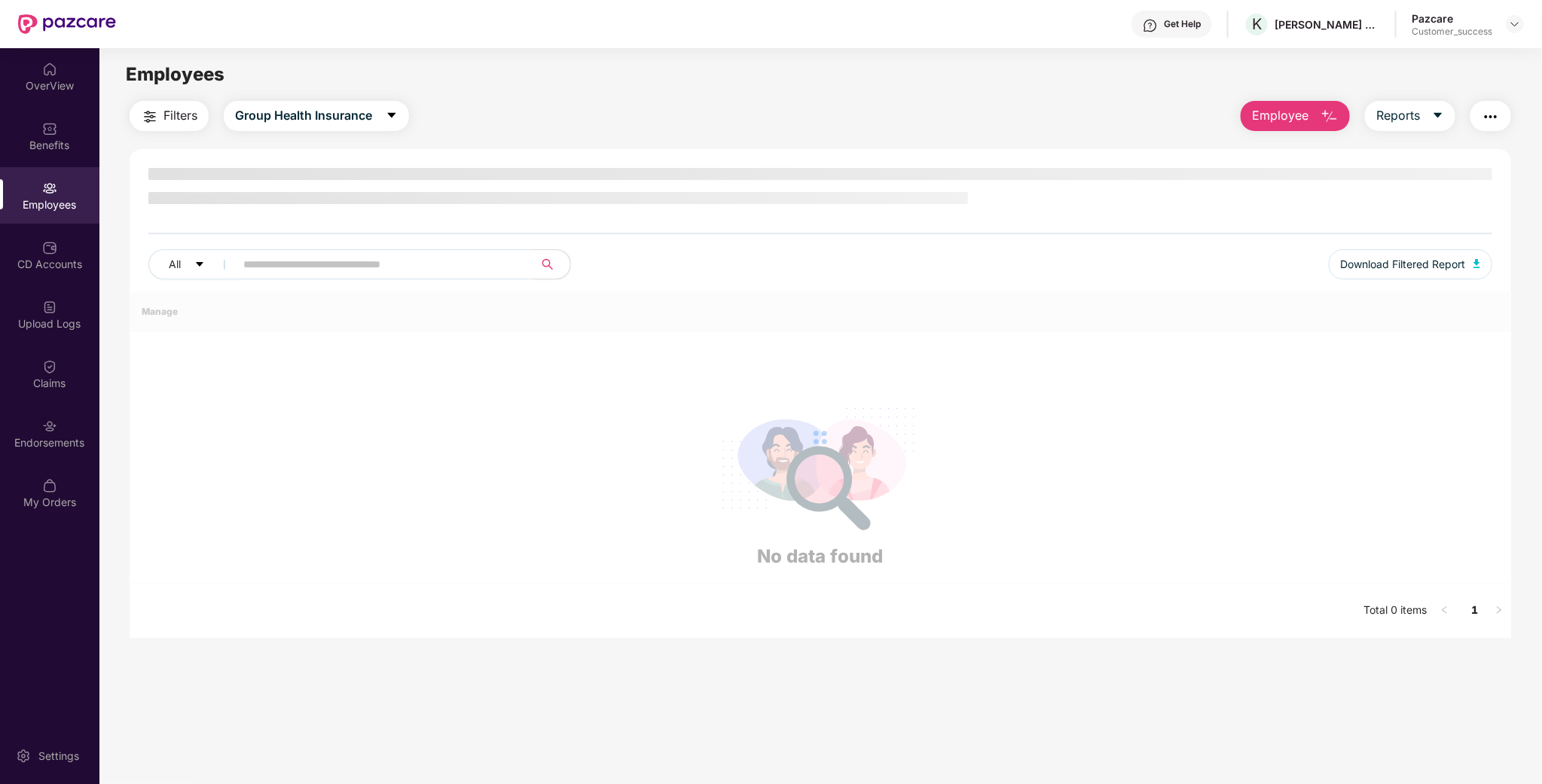
click at [1521, 15] on div at bounding box center [1515, 24] width 19 height 18
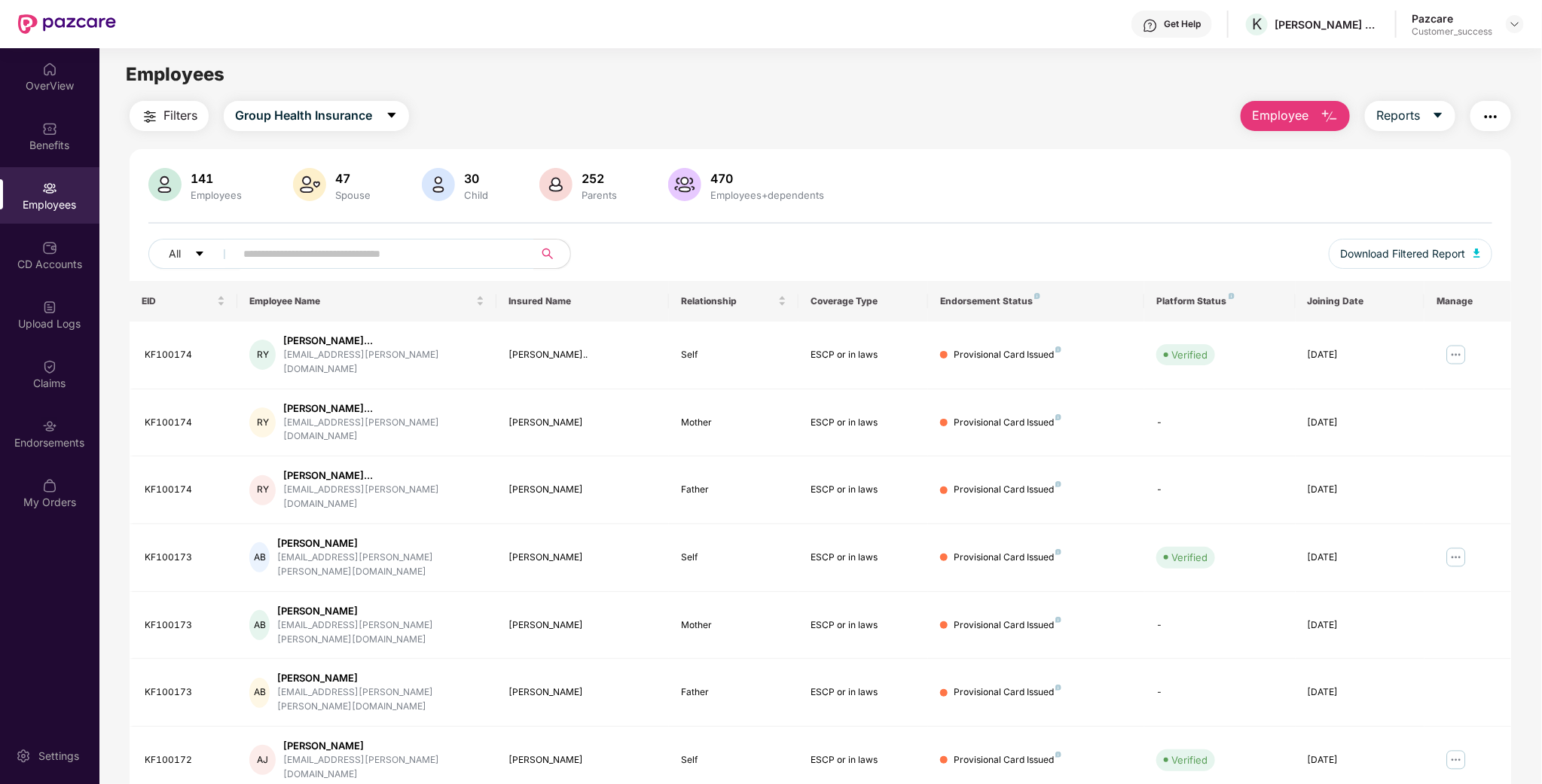
click at [1497, 30] on div "Pazcare Customer_success" at bounding box center [1467, 24] width 112 height 26
click at [1501, 28] on div "Pazcare Customer_success" at bounding box center [1467, 24] width 112 height 26
click at [1507, 25] on div at bounding box center [1515, 24] width 19 height 18
click at [1456, 56] on div "Switch to partner view" at bounding box center [1445, 59] width 196 height 30
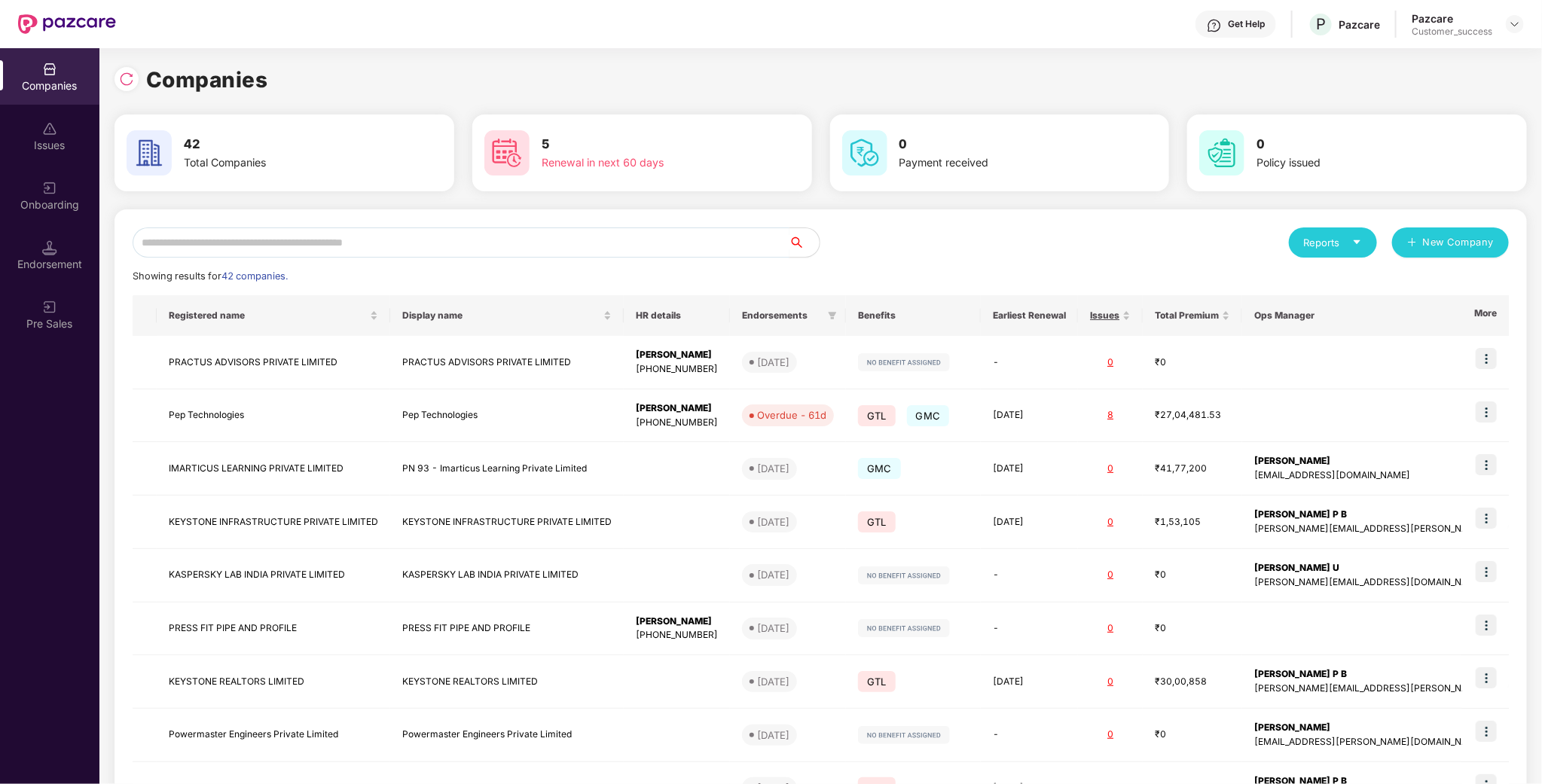
click at [337, 247] on input "text" at bounding box center [461, 242] width 657 height 31
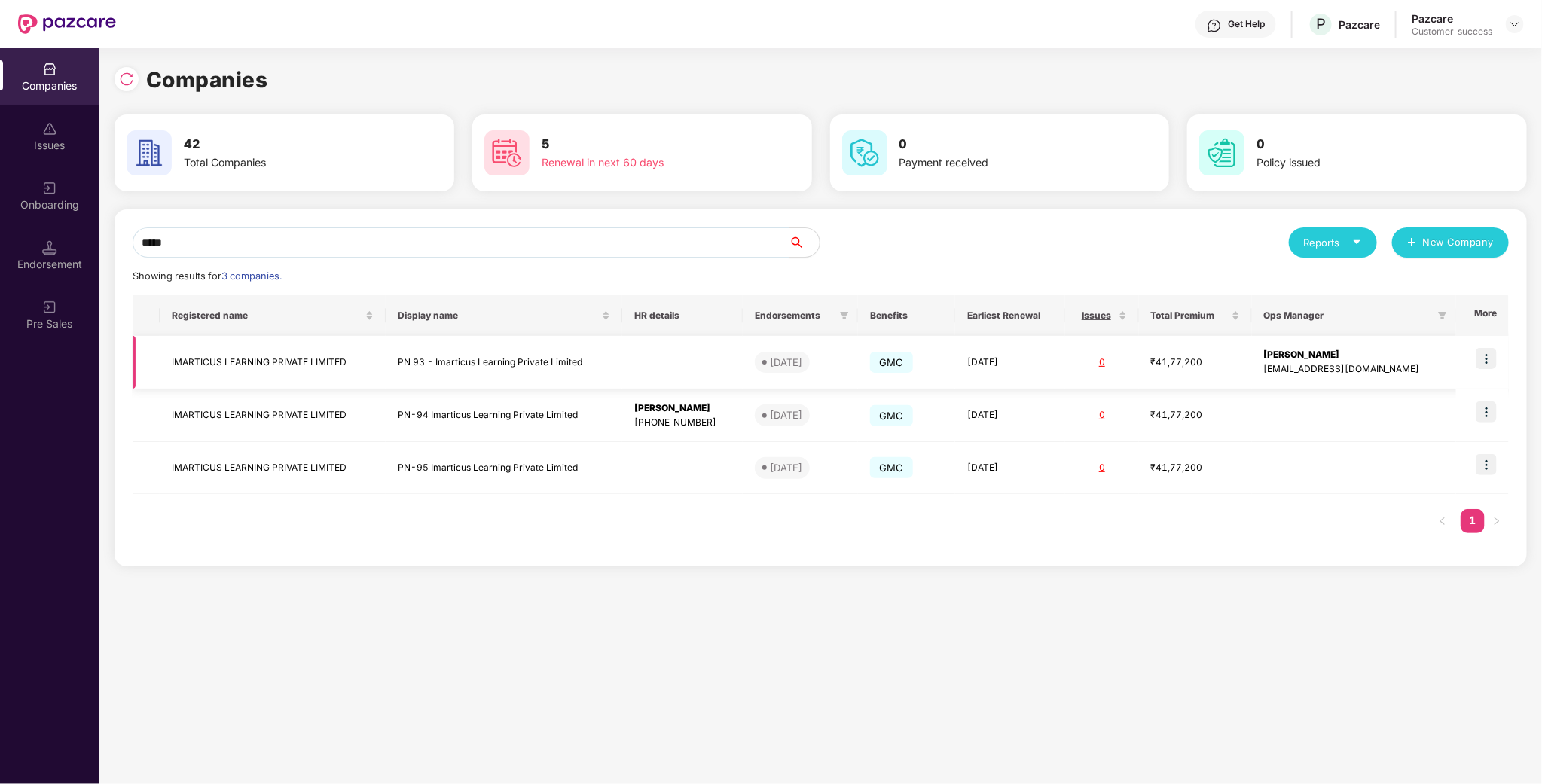
type input "*****"
click at [1482, 358] on img at bounding box center [1486, 358] width 21 height 21
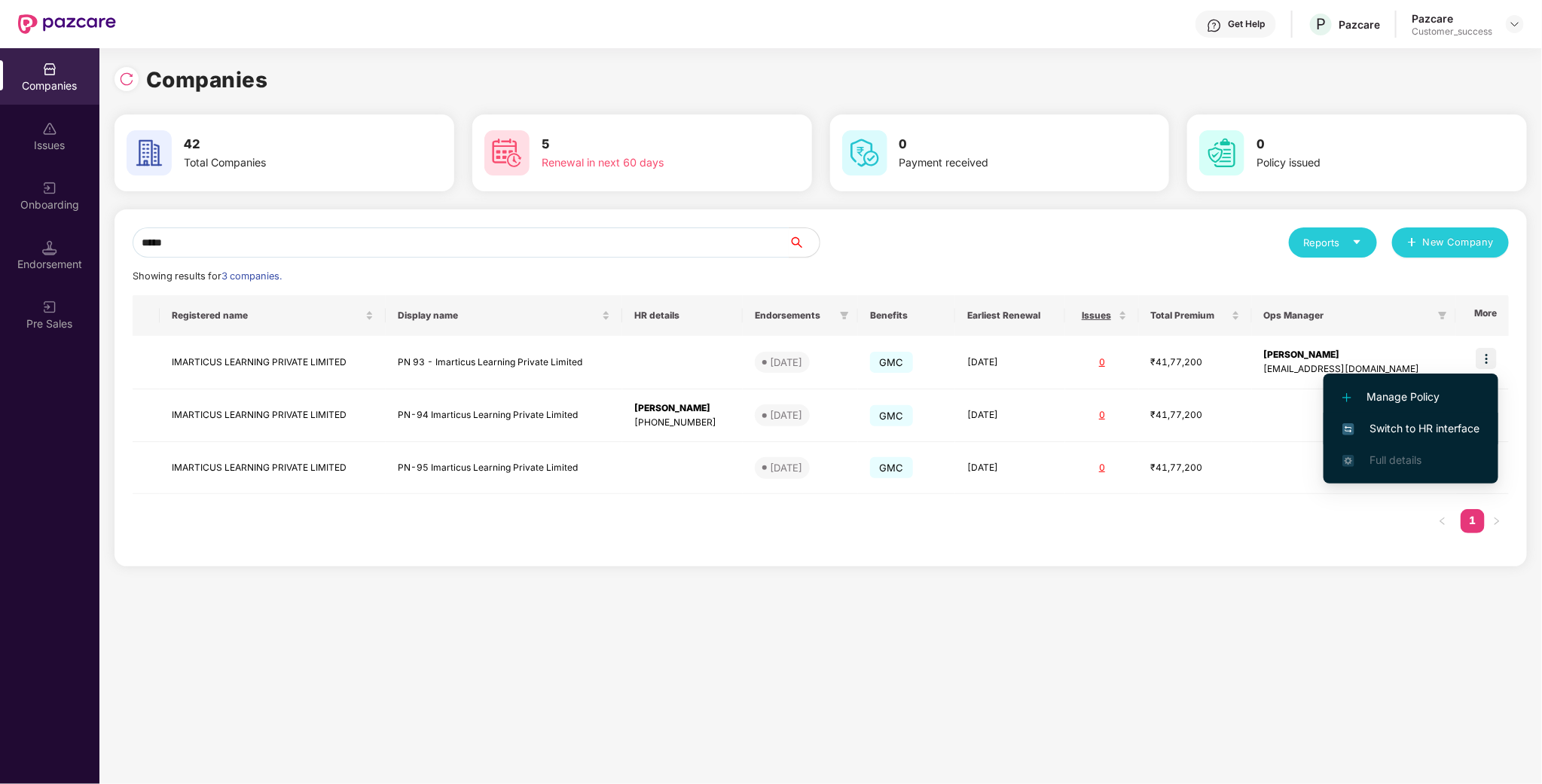
click at [1425, 427] on span "Switch to HR interface" at bounding box center [1411, 428] width 137 height 17
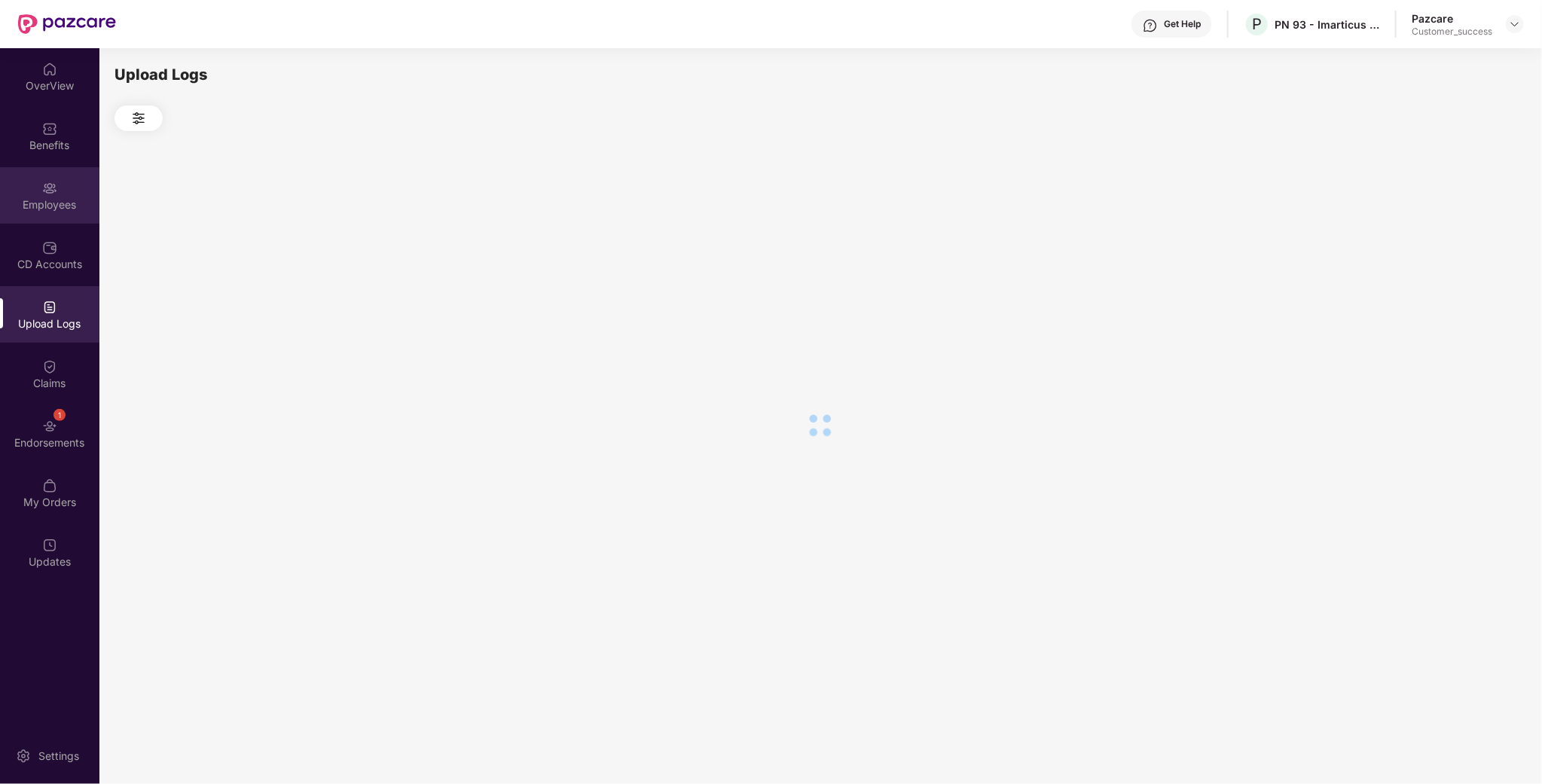
click at [46, 197] on div "Employees" at bounding box center [49, 204] width 99 height 15
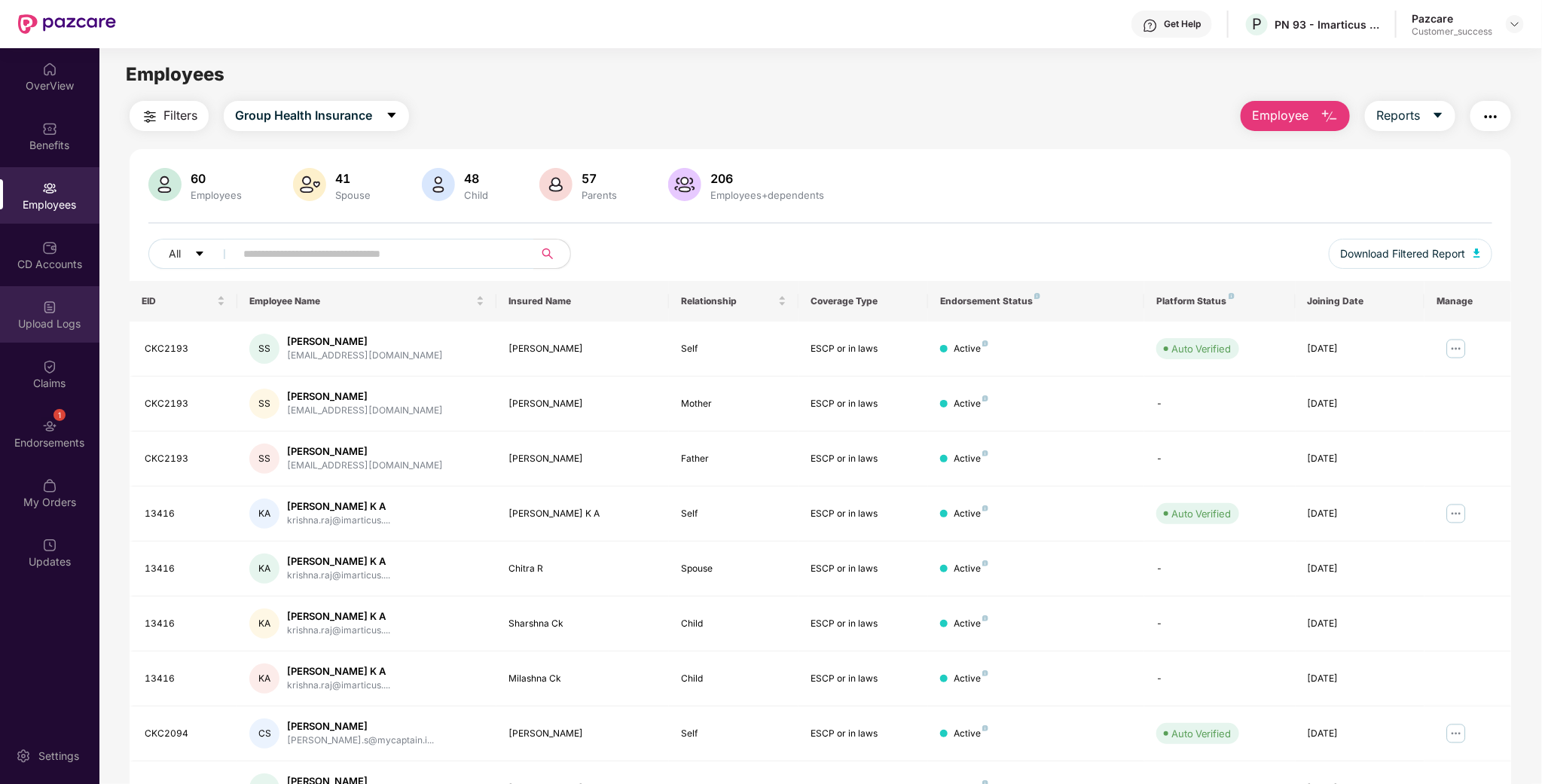
click at [41, 294] on div "Upload Logs" at bounding box center [49, 313] width 99 height 56
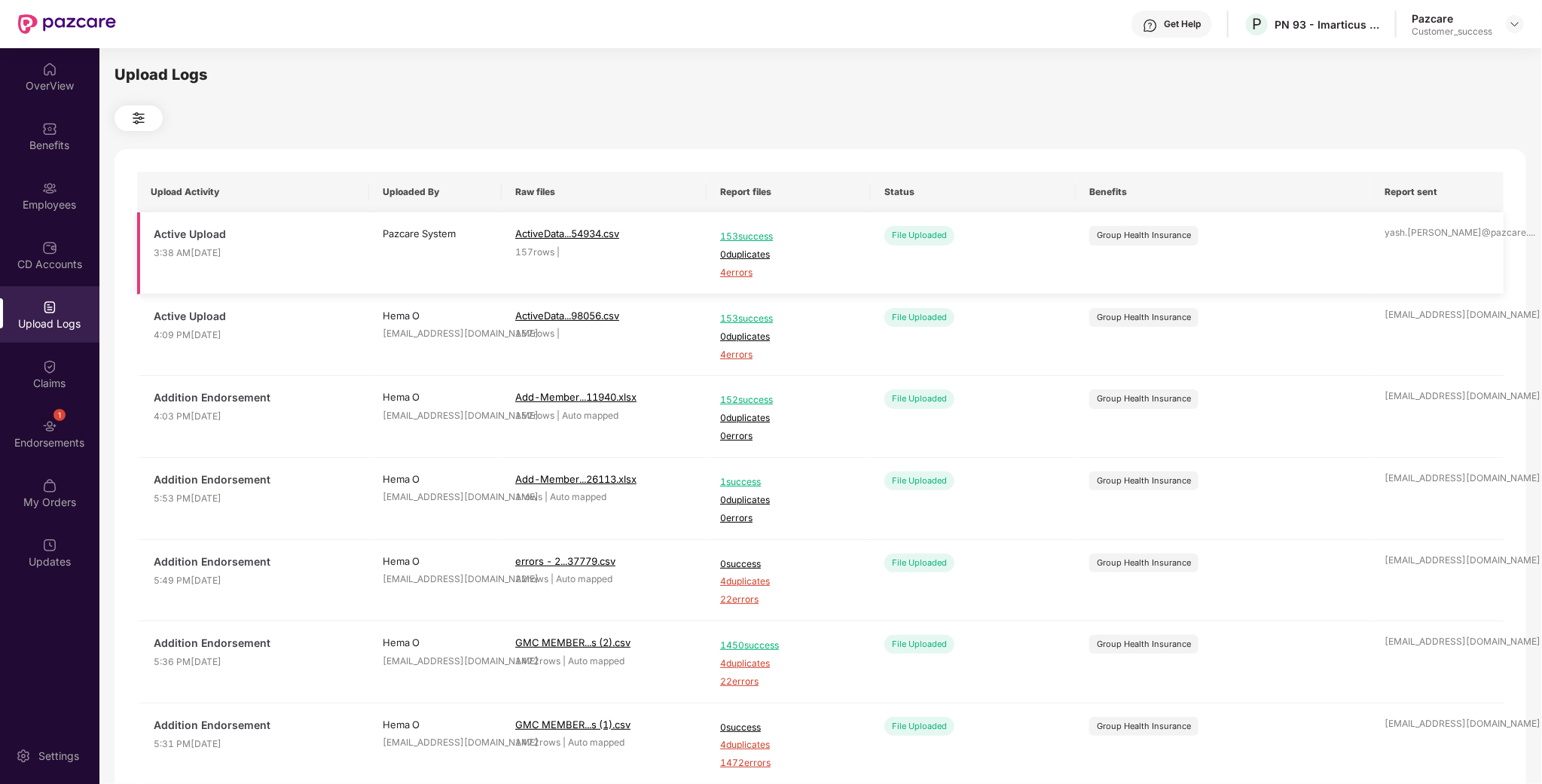
click at [723, 276] on span "4 errors" at bounding box center [788, 272] width 137 height 14
click at [63, 253] on div "CD Accounts" at bounding box center [49, 254] width 99 height 56
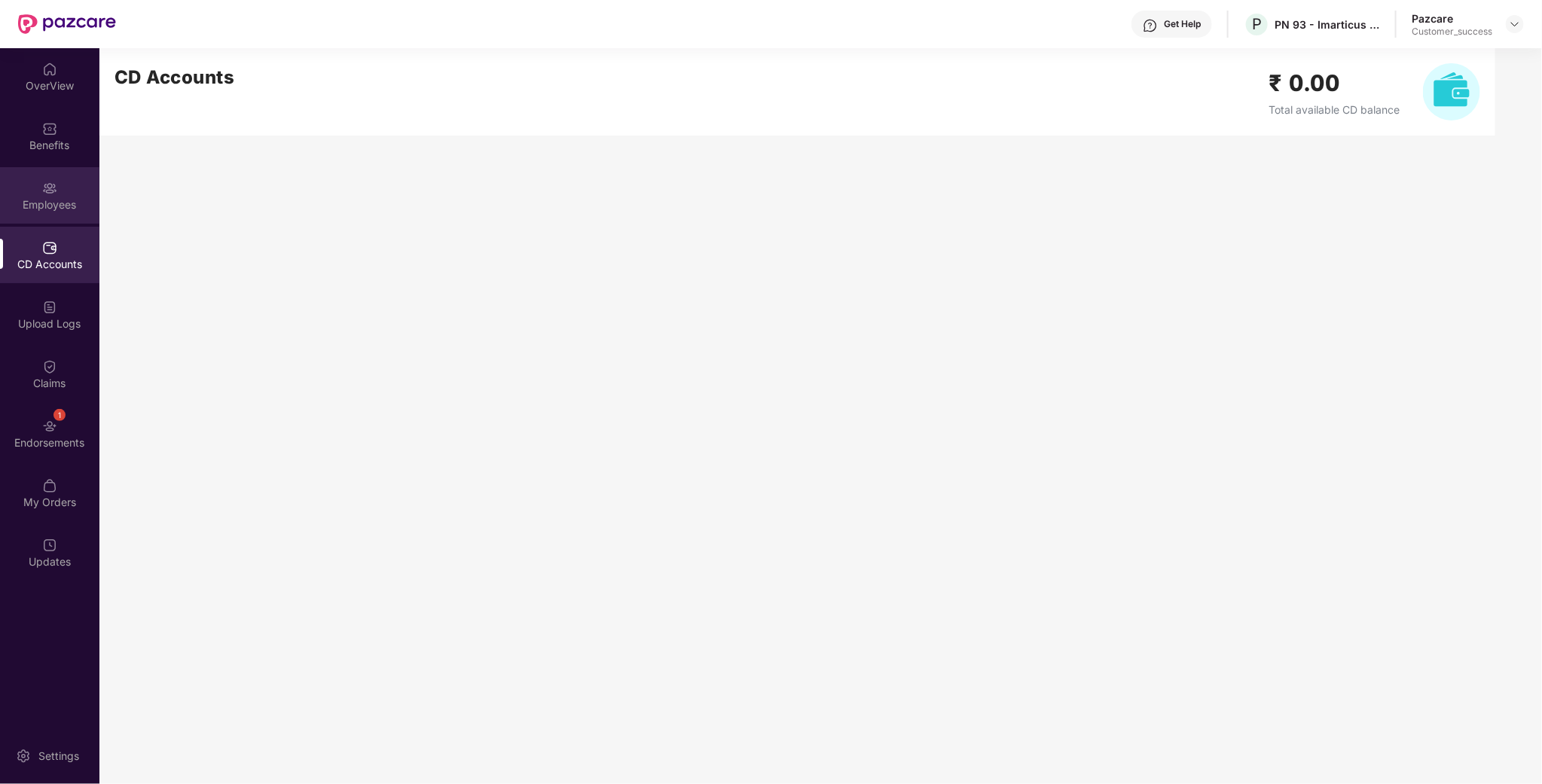
click at [68, 210] on div "Employees" at bounding box center [49, 204] width 99 height 15
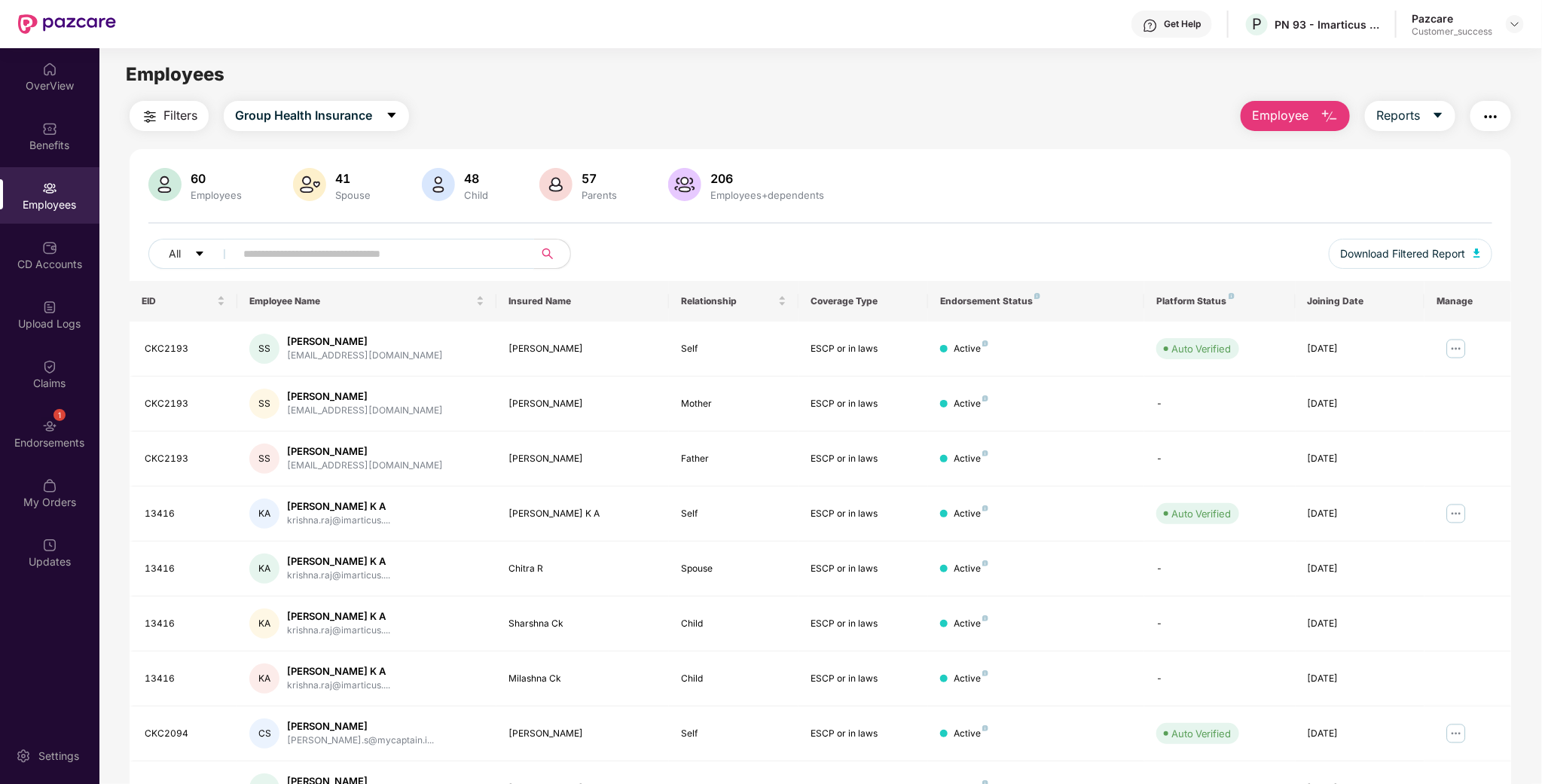
click at [366, 249] on input "text" at bounding box center [378, 253] width 270 height 22
click at [364, 251] on input "text" at bounding box center [378, 253] width 270 height 22
paste input "*****"
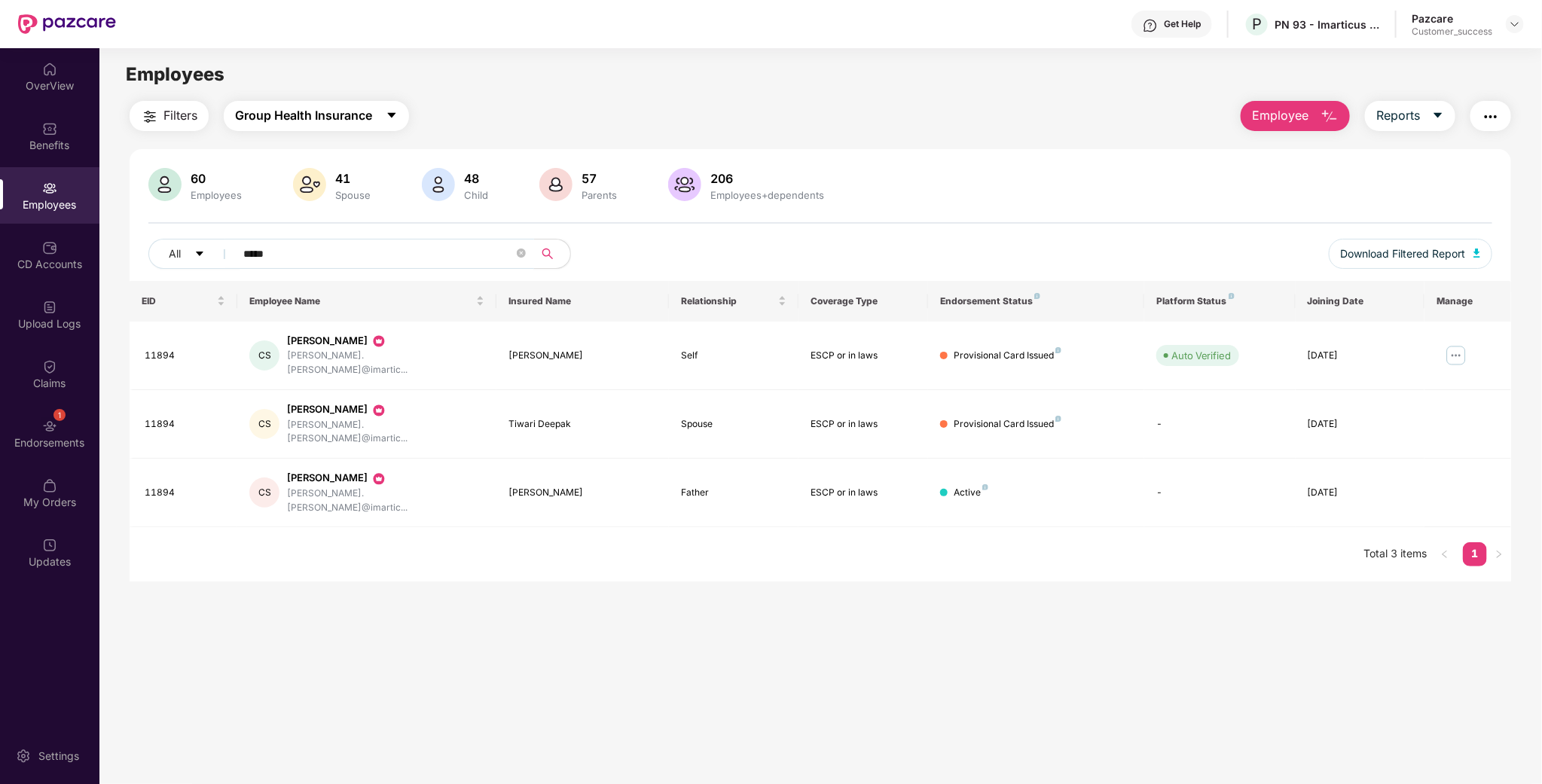
type input "*****"
click at [371, 107] on span "Group Health Insurance" at bounding box center [303, 116] width 137 height 18
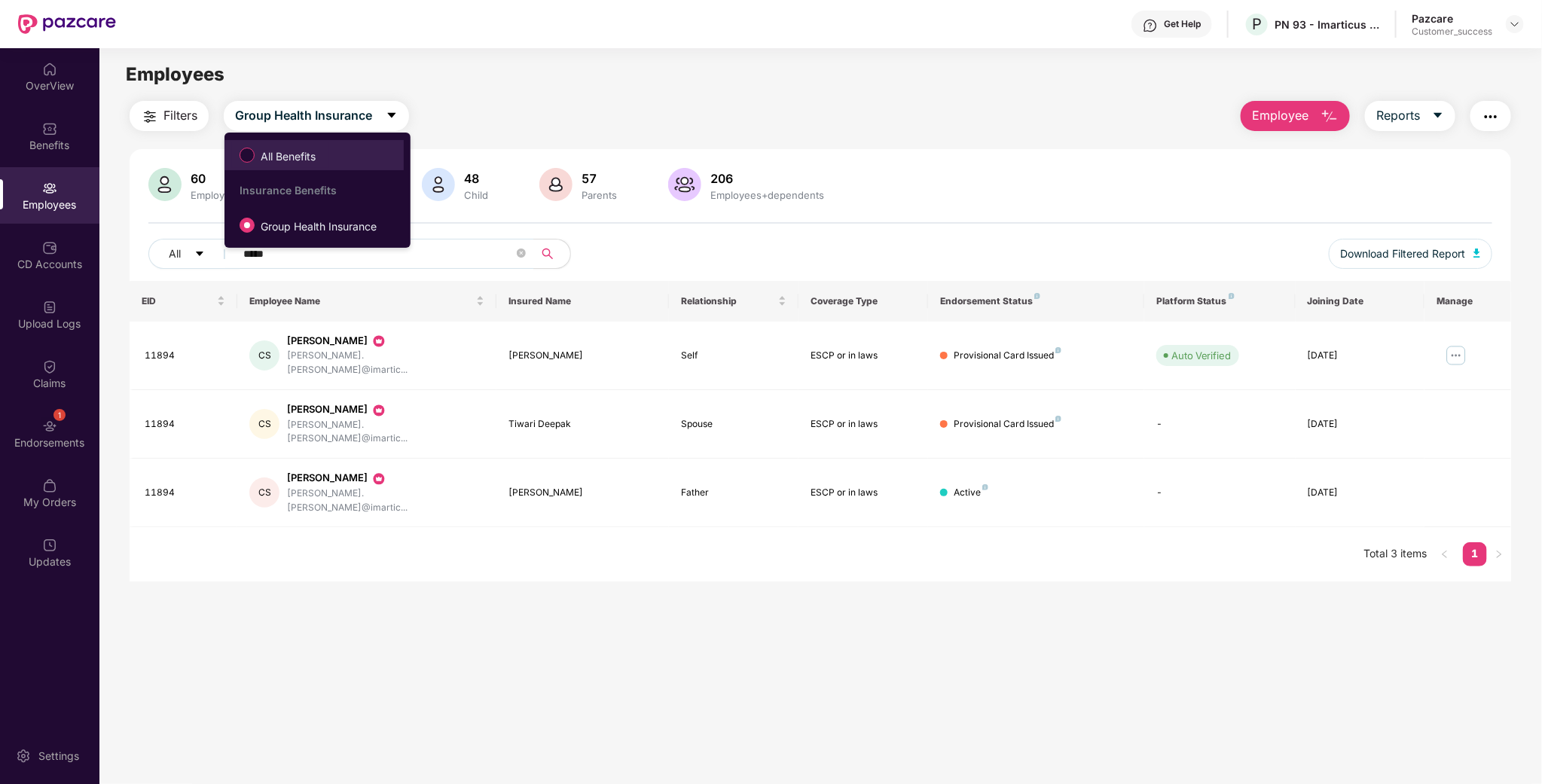
click at [322, 160] on span "All Benefits" at bounding box center [288, 156] width 67 height 17
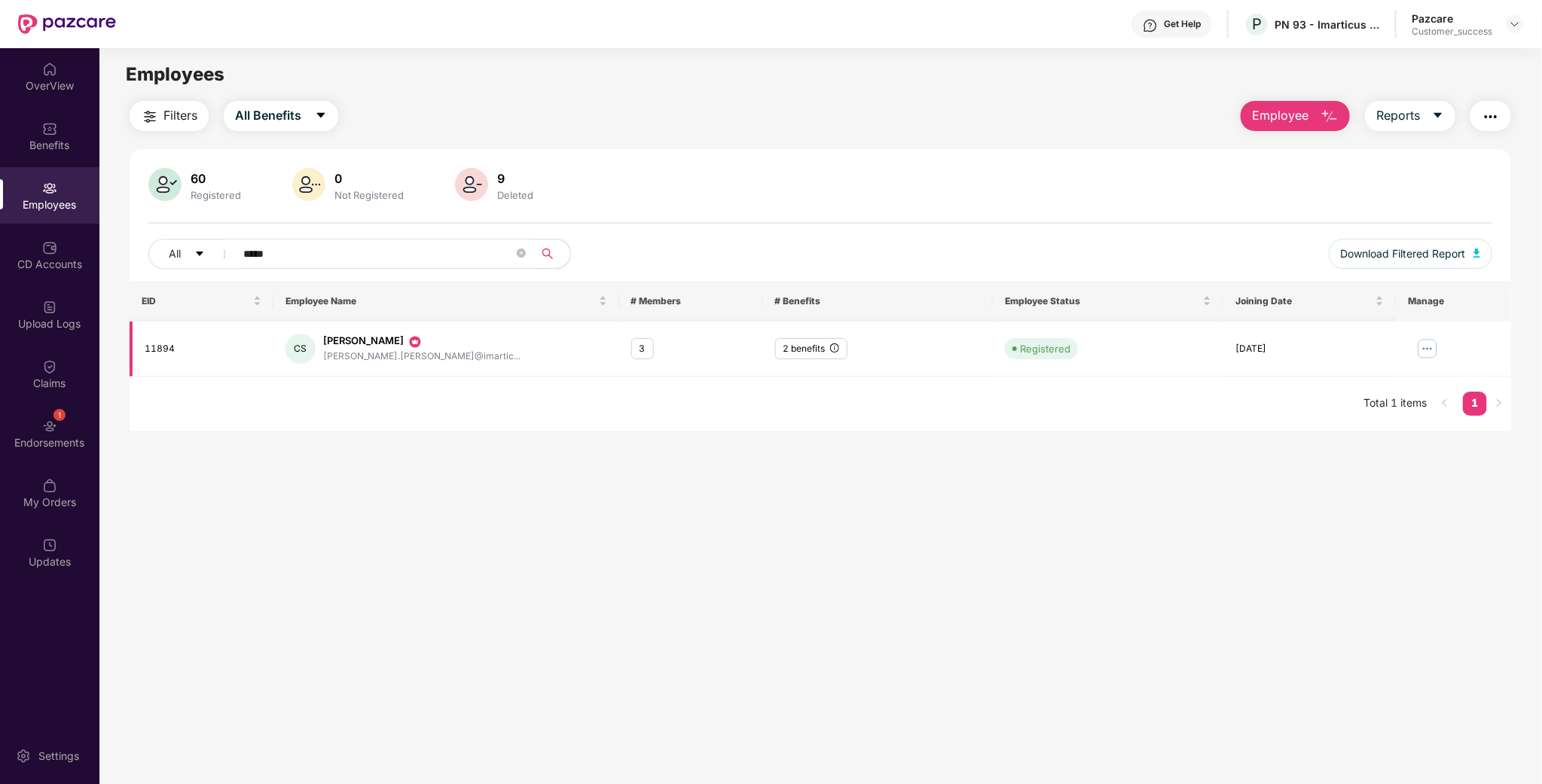
click at [1419, 348] on img at bounding box center [1427, 349] width 24 height 24
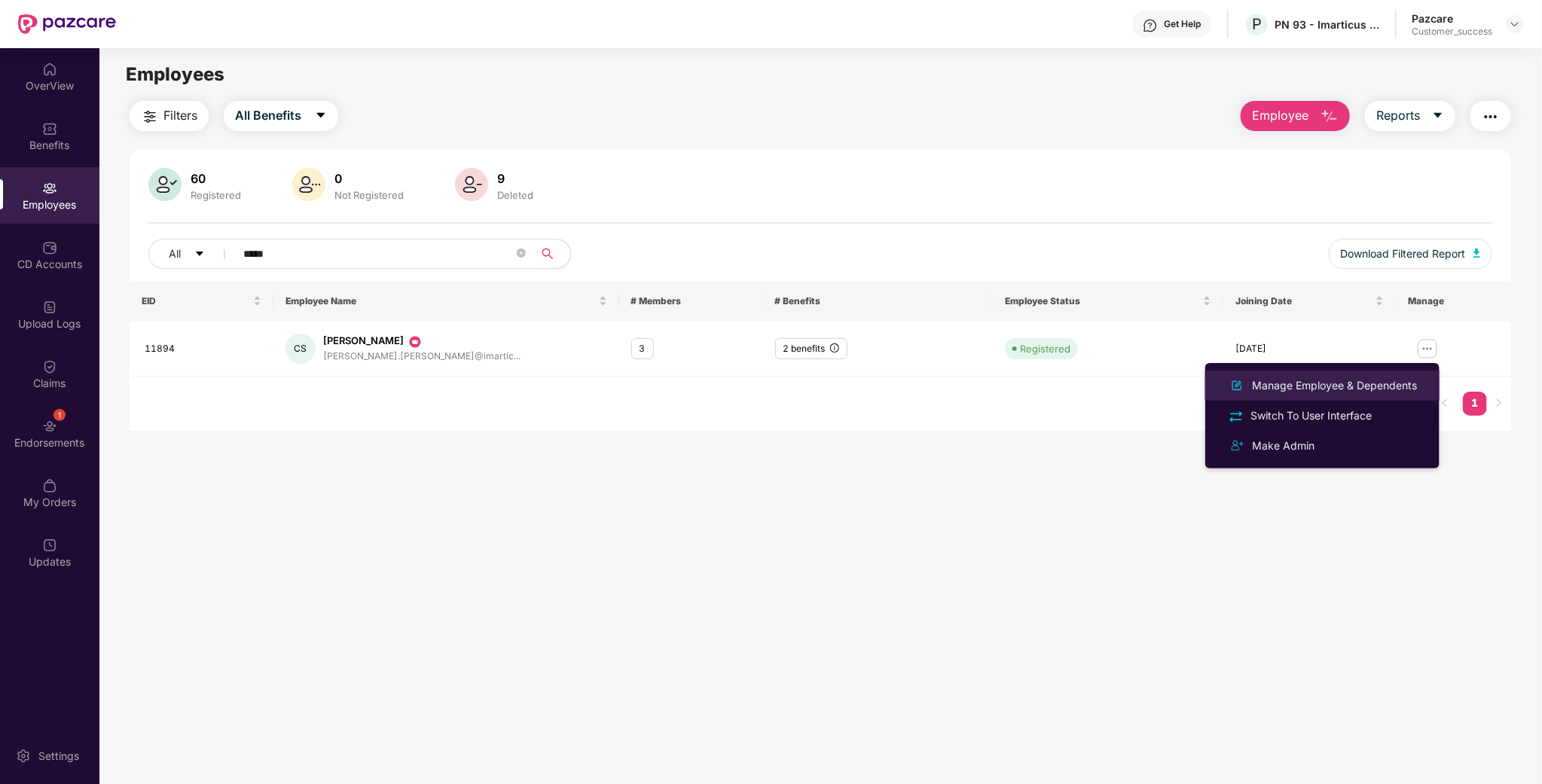
click at [1322, 391] on div "Manage Employee & Dependents" at bounding box center [1334, 386] width 171 height 17
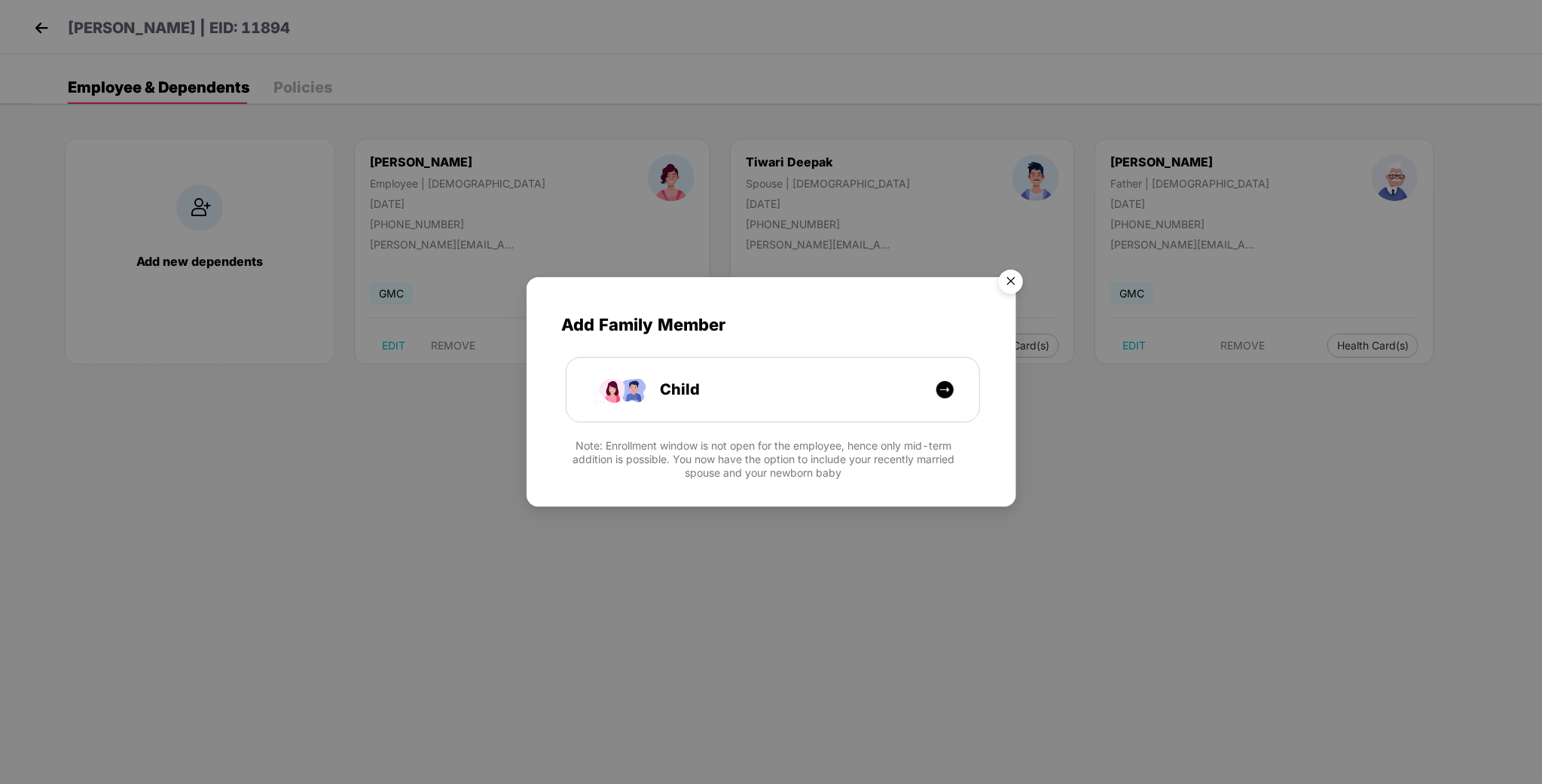
click at [1013, 287] on img "Close" at bounding box center [1011, 284] width 43 height 43
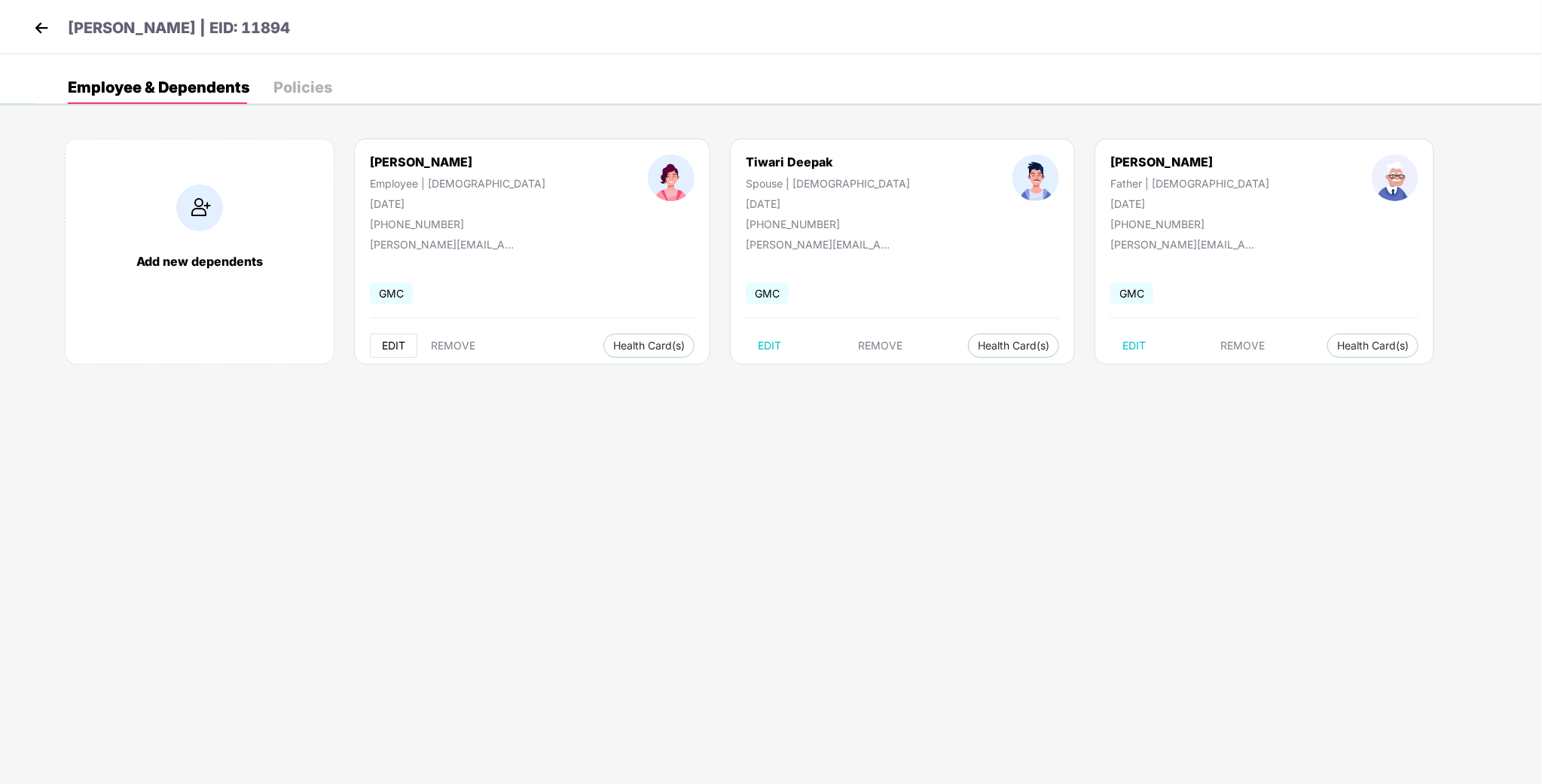
click at [389, 344] on span "EDIT" at bounding box center [393, 345] width 23 height 12
select select "******"
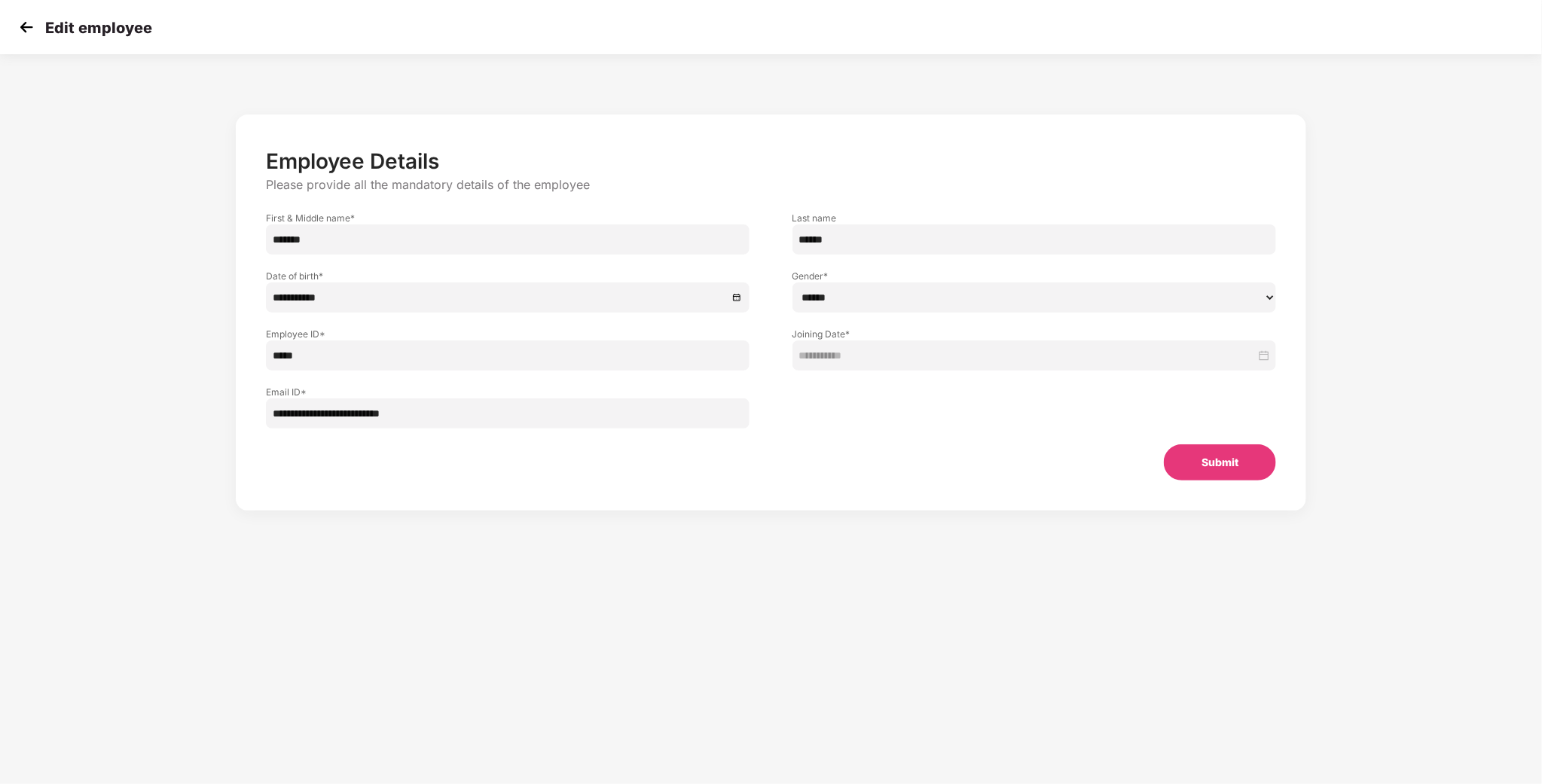
click at [391, 229] on input "*******" at bounding box center [508, 239] width 485 height 31
click at [391, 244] on input "*******" at bounding box center [508, 239] width 485 height 31
click at [10, 31] on div "Edit employee" at bounding box center [771, 27] width 1542 height 55
click at [27, 31] on img at bounding box center [26, 27] width 22 height 22
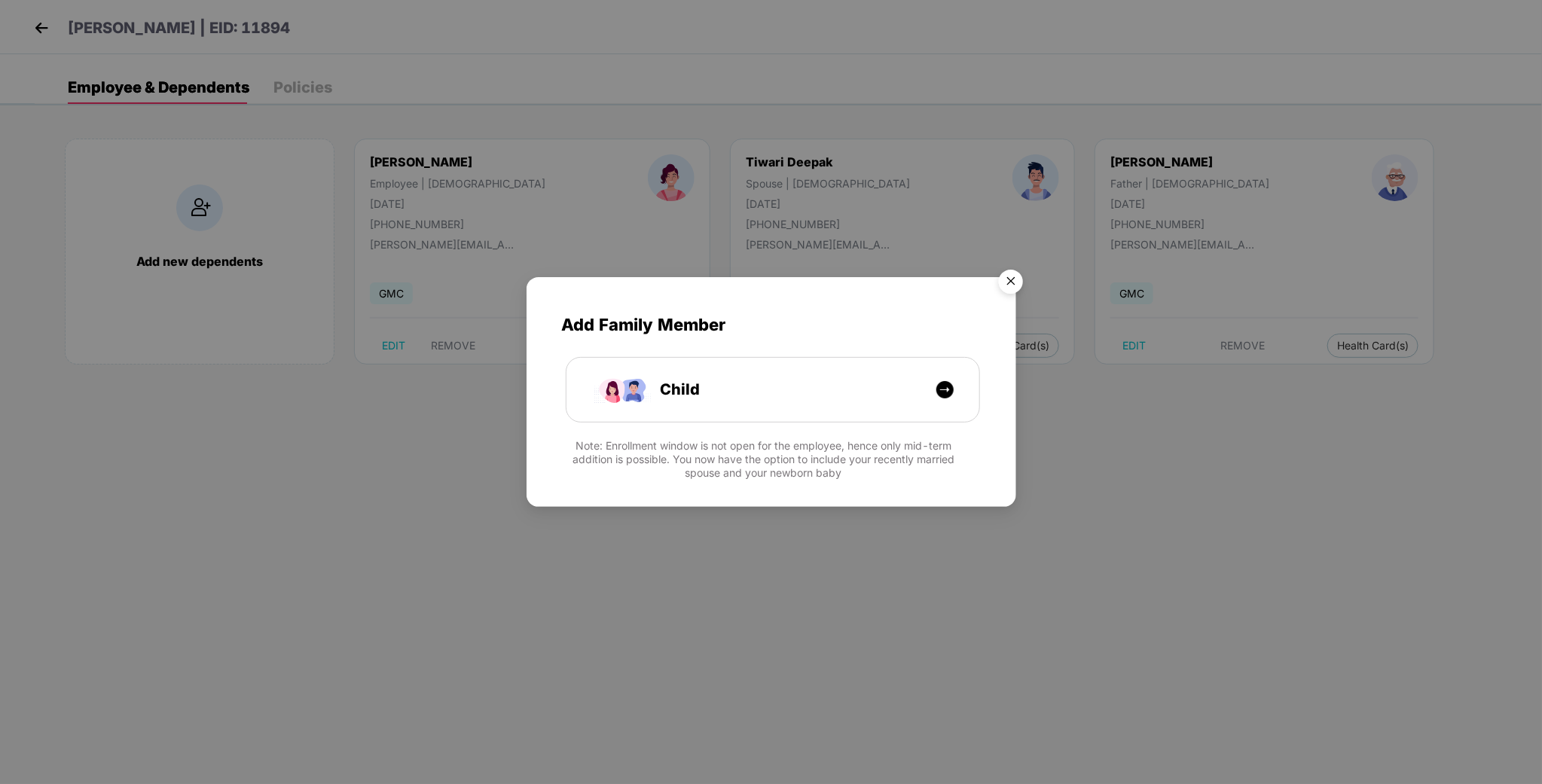
click at [1013, 282] on img "Close" at bounding box center [1011, 284] width 43 height 43
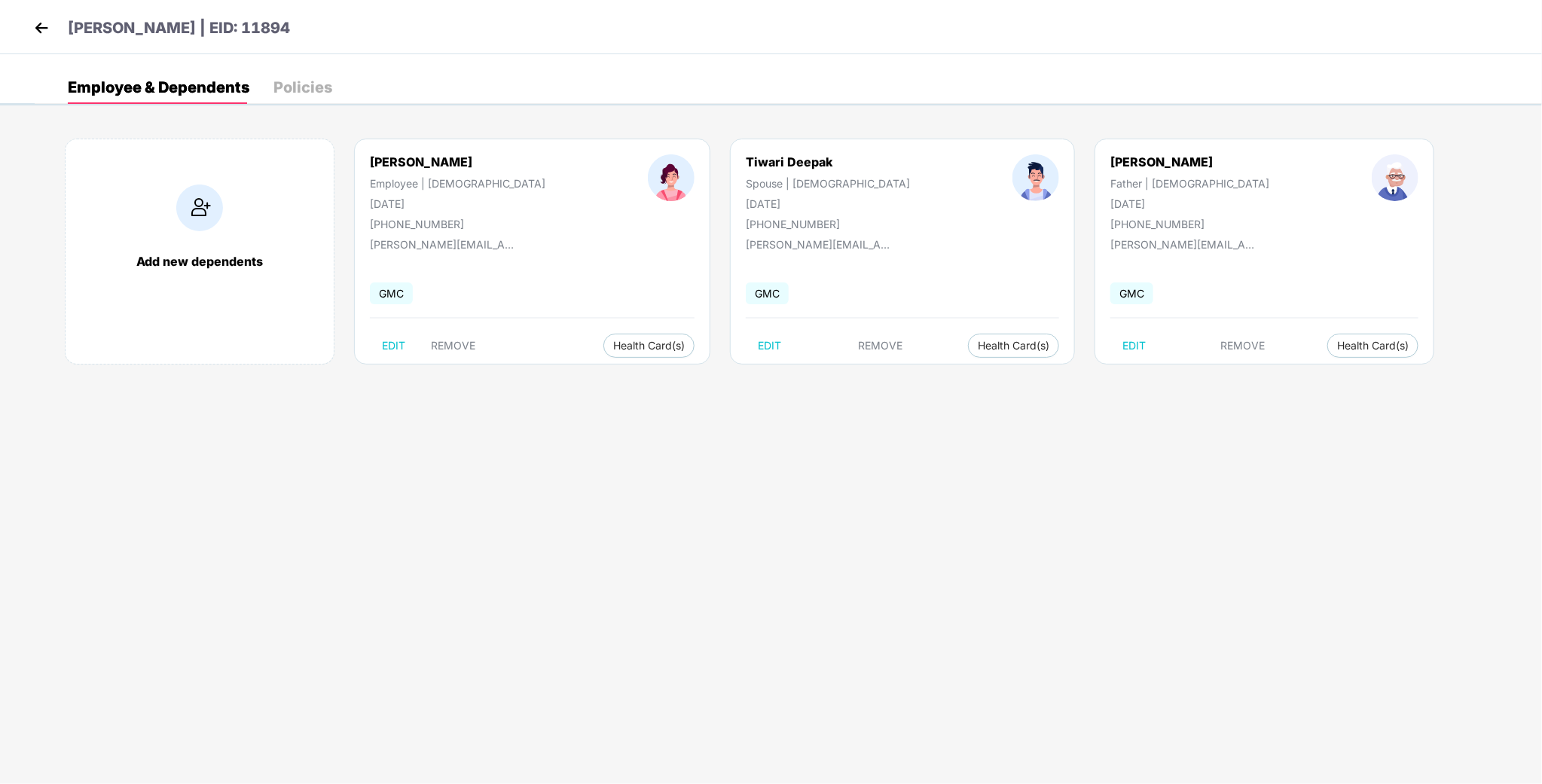
drag, startPoint x: 477, startPoint y: 163, endPoint x: 354, endPoint y: 164, distance: 123.0
click at [354, 164] on div "[PERSON_NAME] Employee | [DEMOGRAPHIC_DATA] [DATE] [PHONE_NUMBER]" at bounding box center [457, 192] width 278 height 76
click at [490, 470] on body "[PERSON_NAME] | EID: 11894 Employee & Dependents Policies Add new dependents [P…" at bounding box center [771, 392] width 1542 height 784
click at [603, 337] on button "Health Card(s)" at bounding box center [648, 346] width 92 height 24
click at [634, 374] on span "Health Insurance(ESCP or parent-in-law)" at bounding box center [643, 376] width 225 height 17
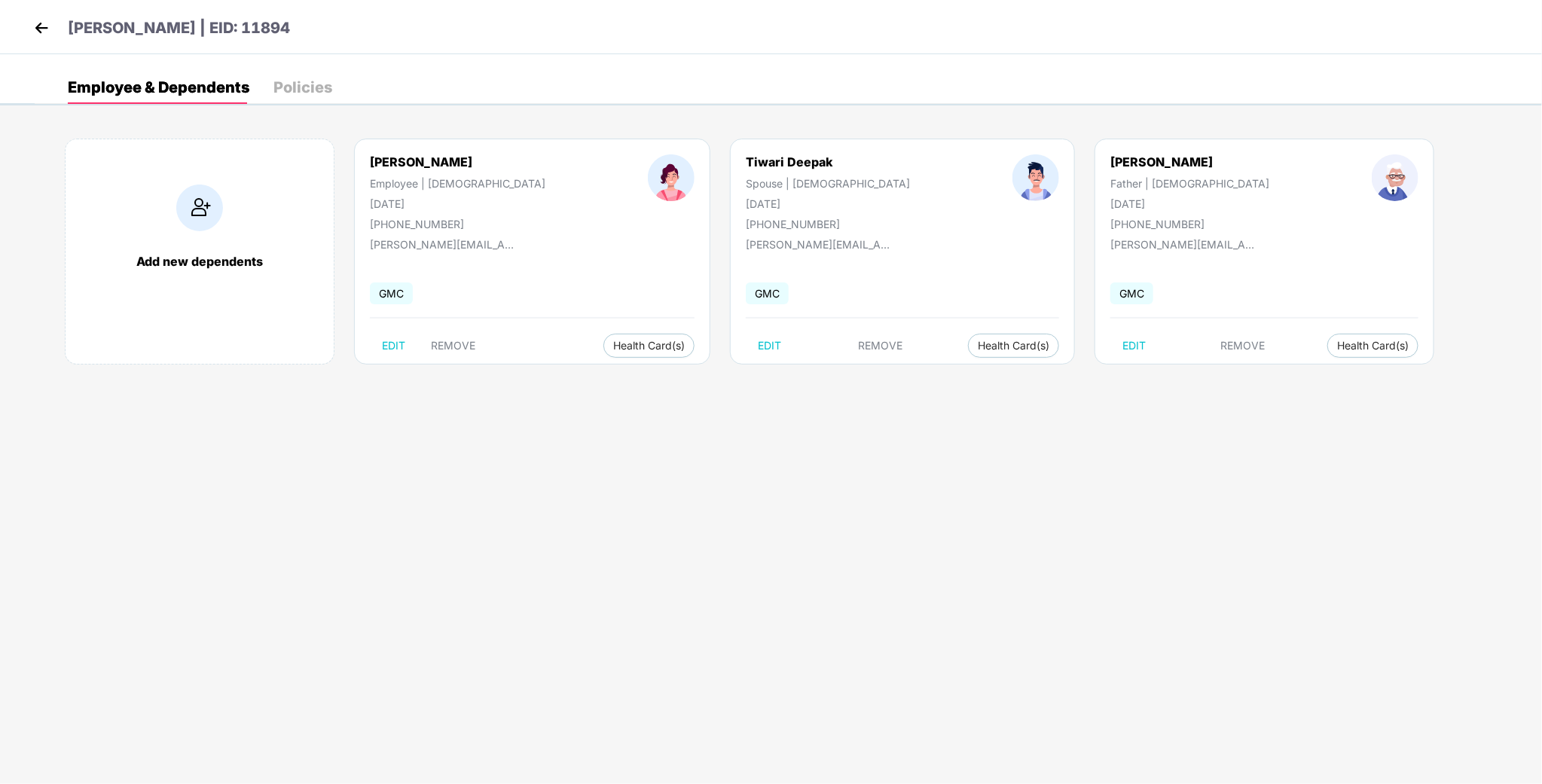
click at [39, 28] on img at bounding box center [42, 28] width 22 height 22
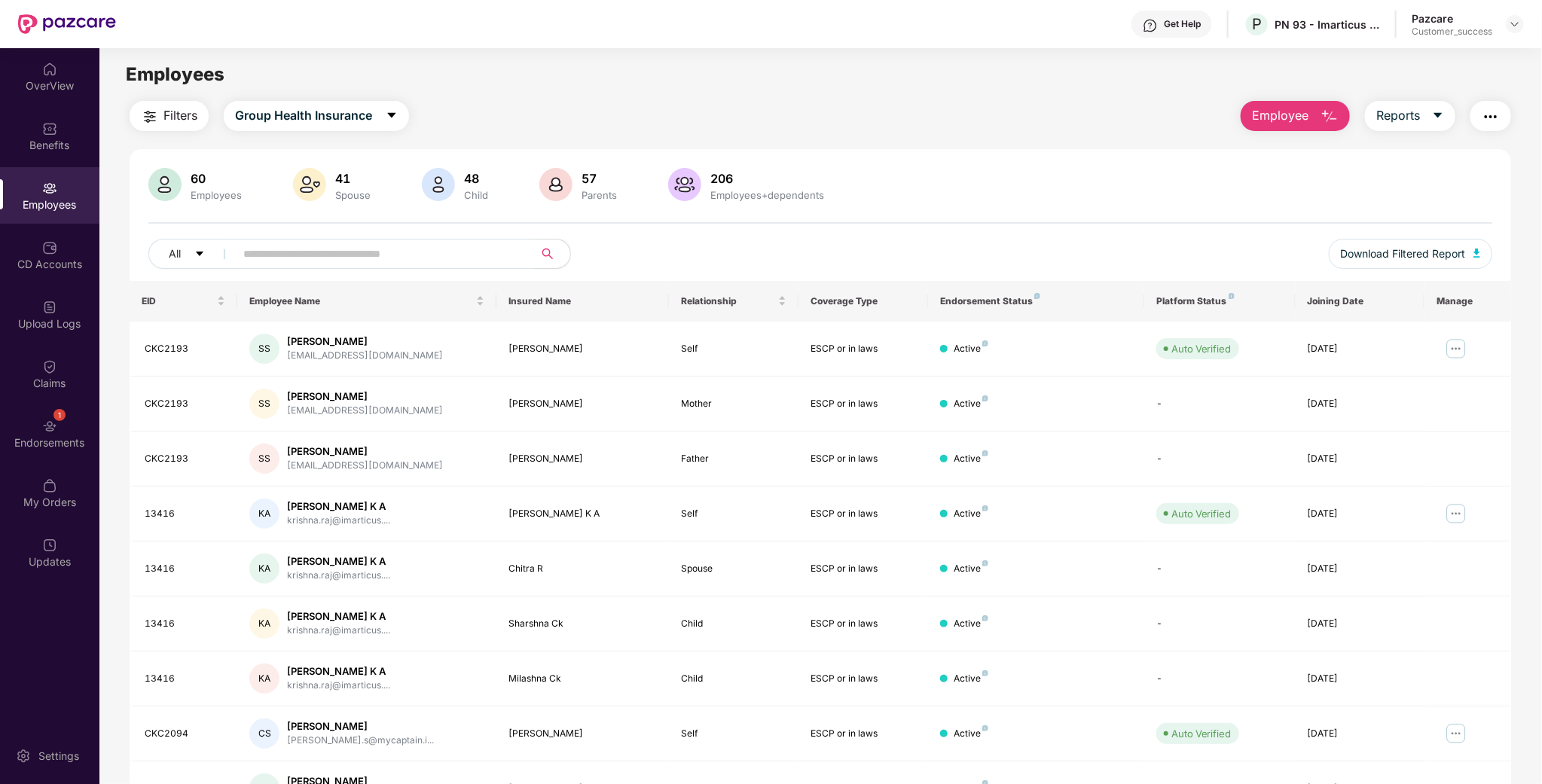
click at [349, 240] on span at bounding box center [379, 253] width 309 height 31
paste input "*****"
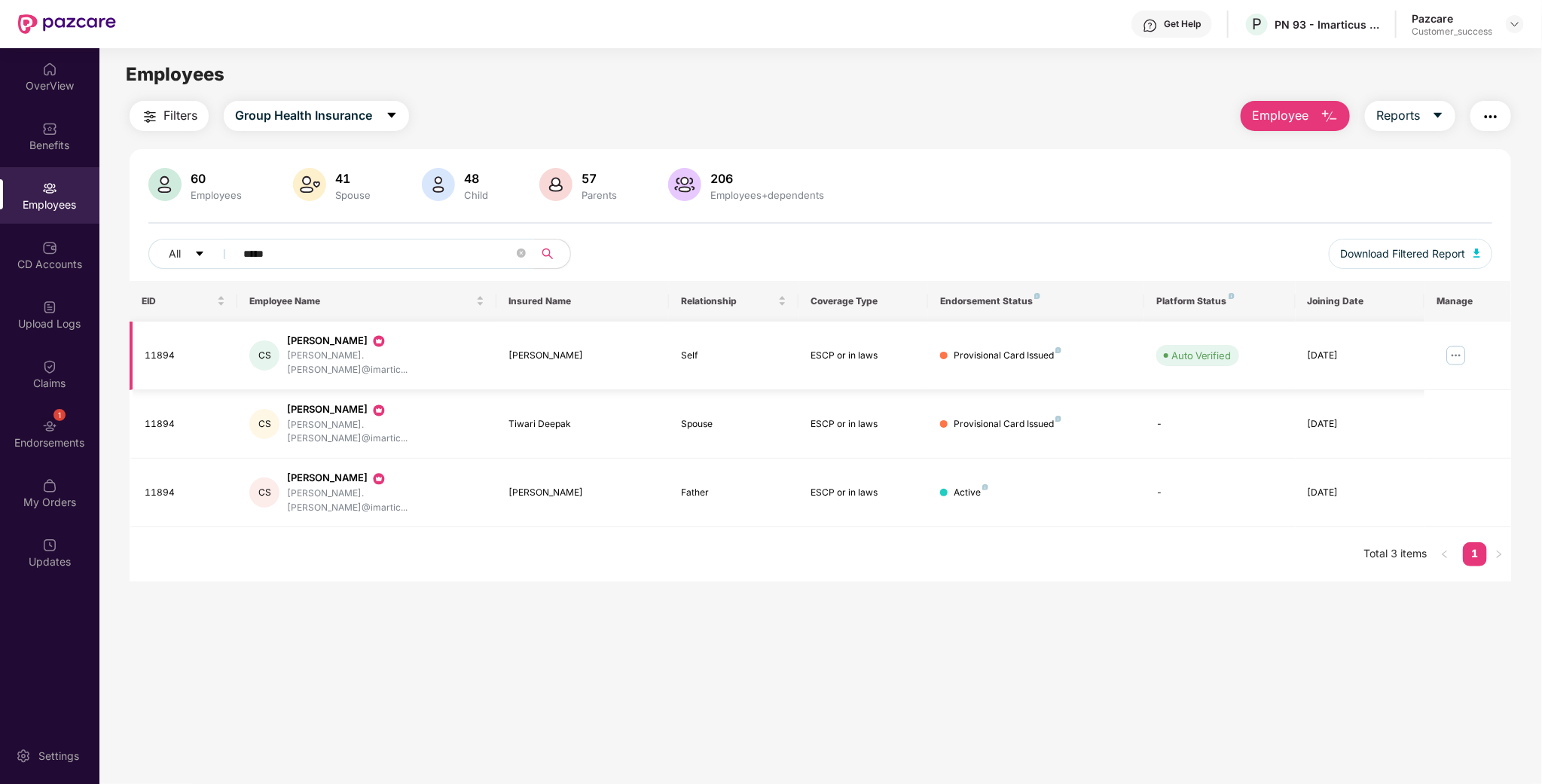
type input "*****"
click at [1451, 349] on img at bounding box center [1456, 355] width 24 height 24
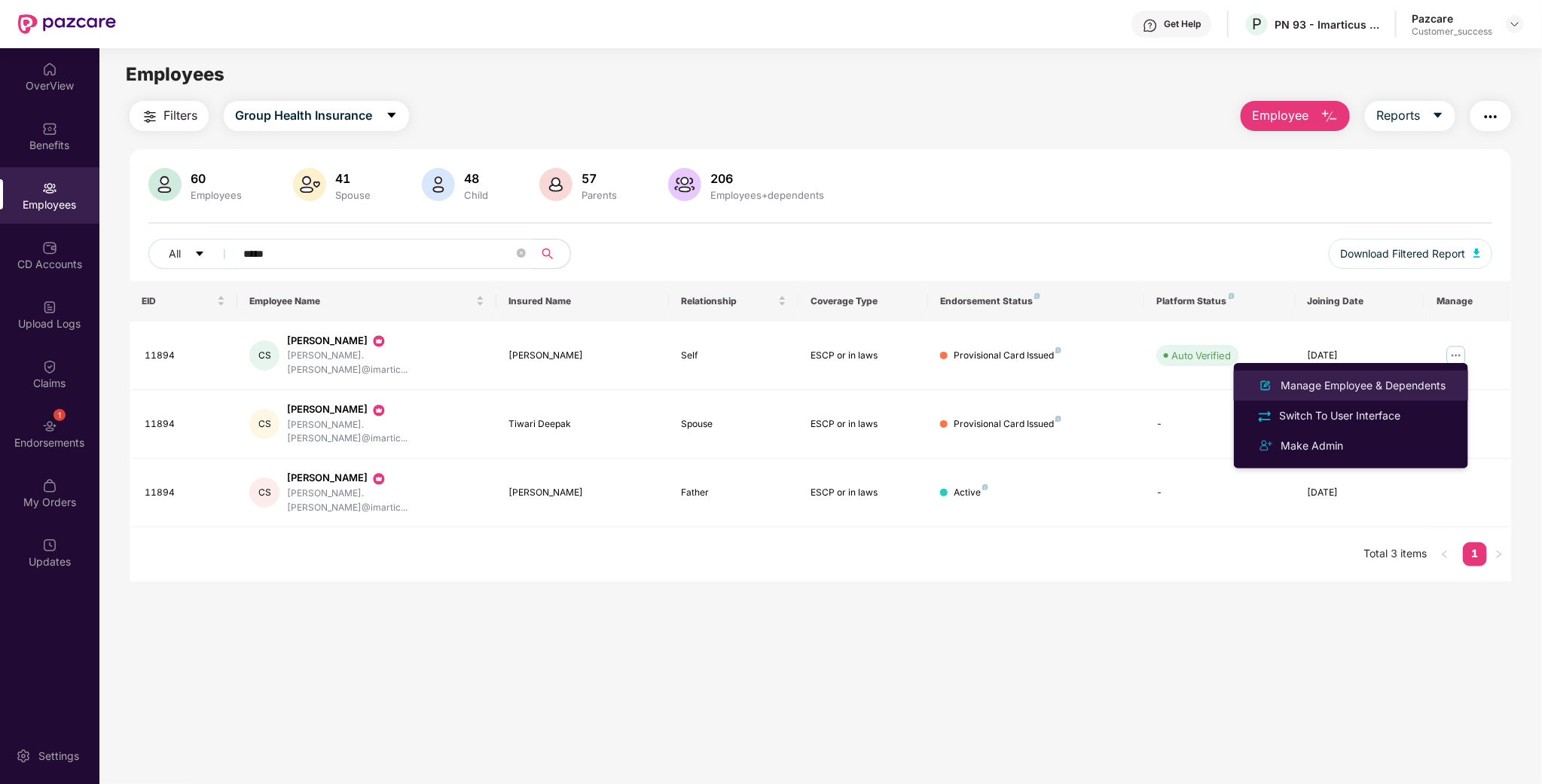
click at [1353, 383] on div "Manage Employee & Dependents" at bounding box center [1363, 386] width 171 height 17
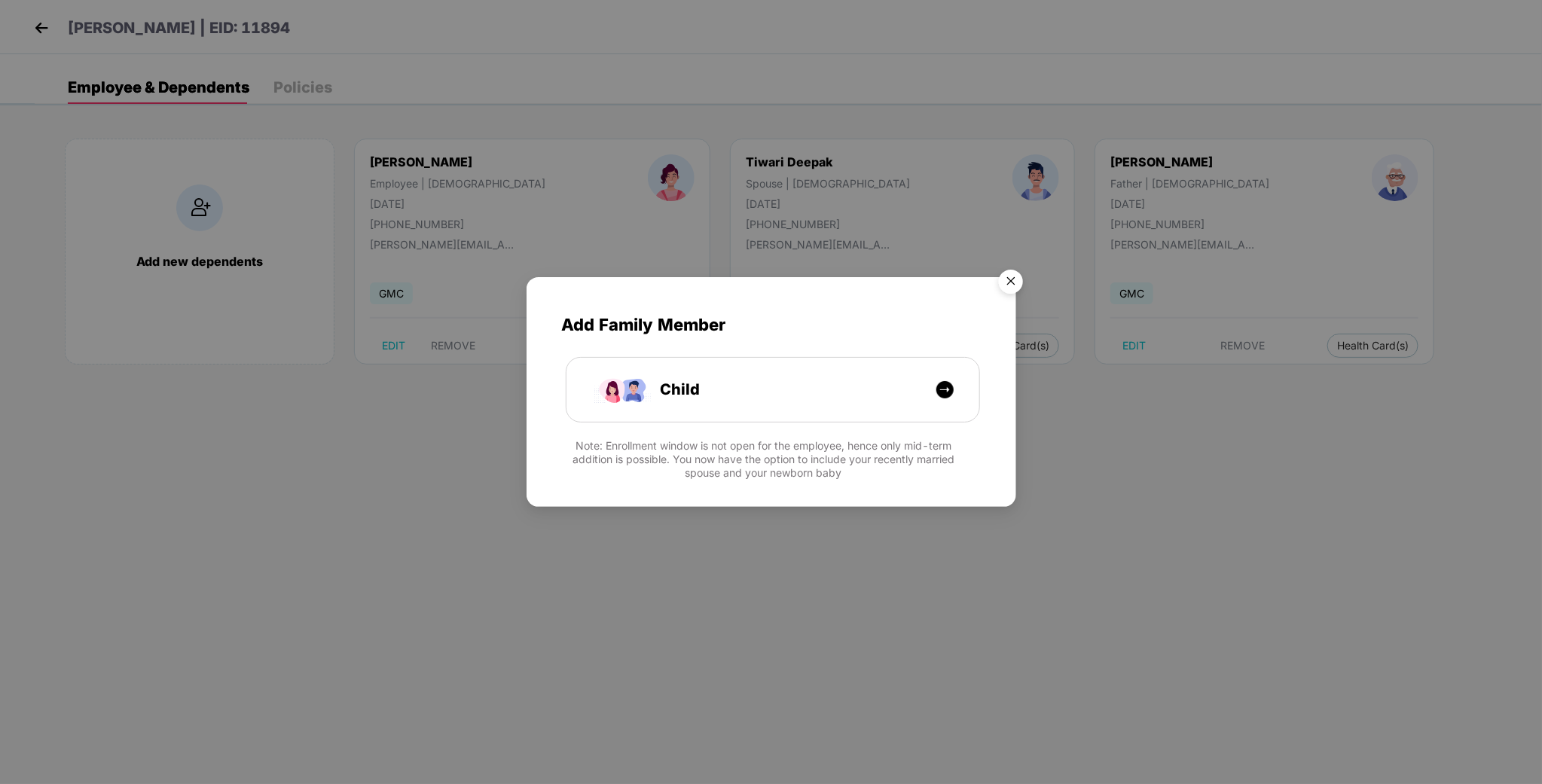
drag, startPoint x: 1008, startPoint y: 287, endPoint x: 919, endPoint y: 217, distance: 113.2
click at [1007, 287] on img "Close" at bounding box center [1011, 284] width 43 height 43
